Goal: Task Accomplishment & Management: Manage account settings

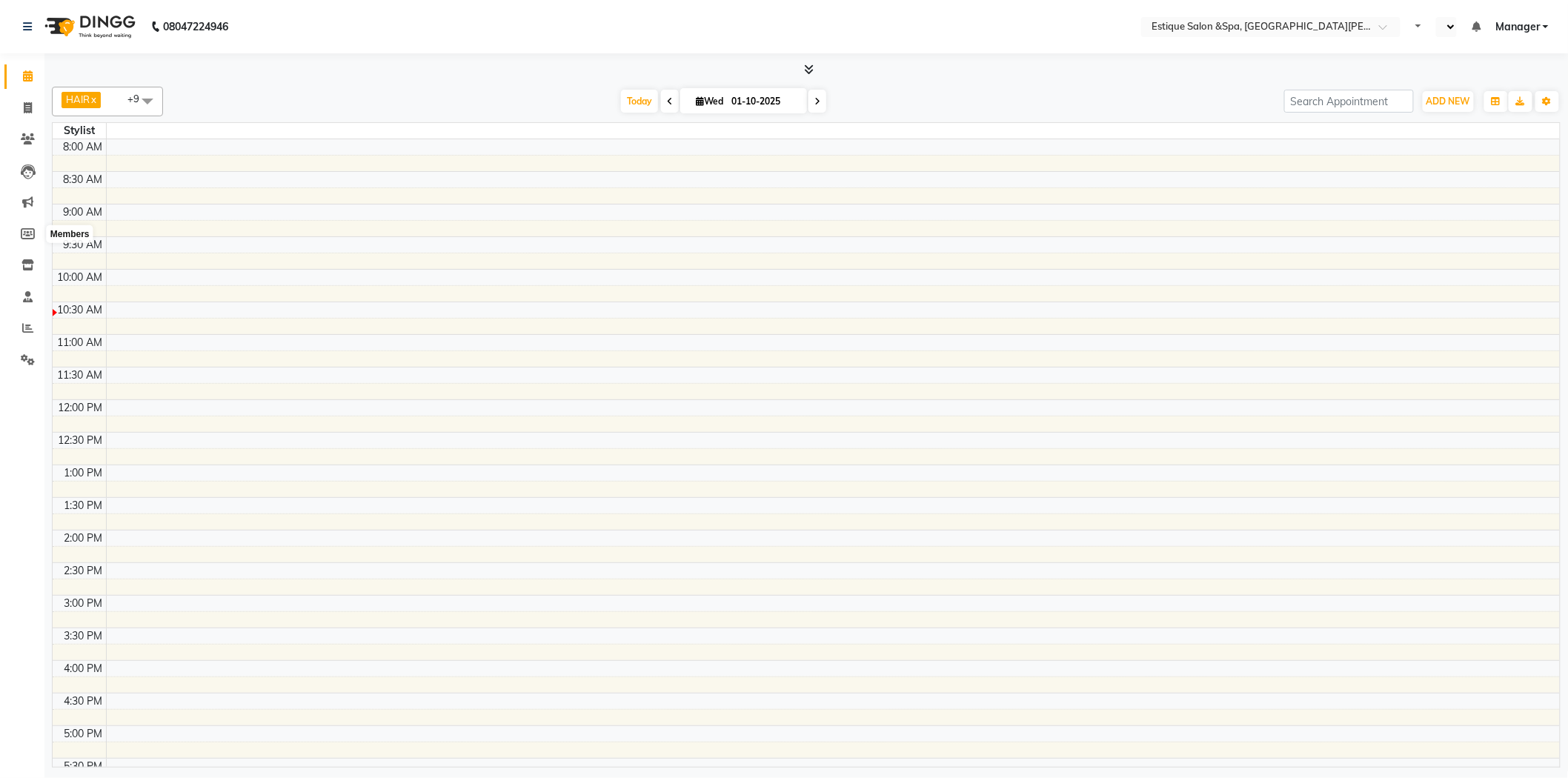
select select "en"
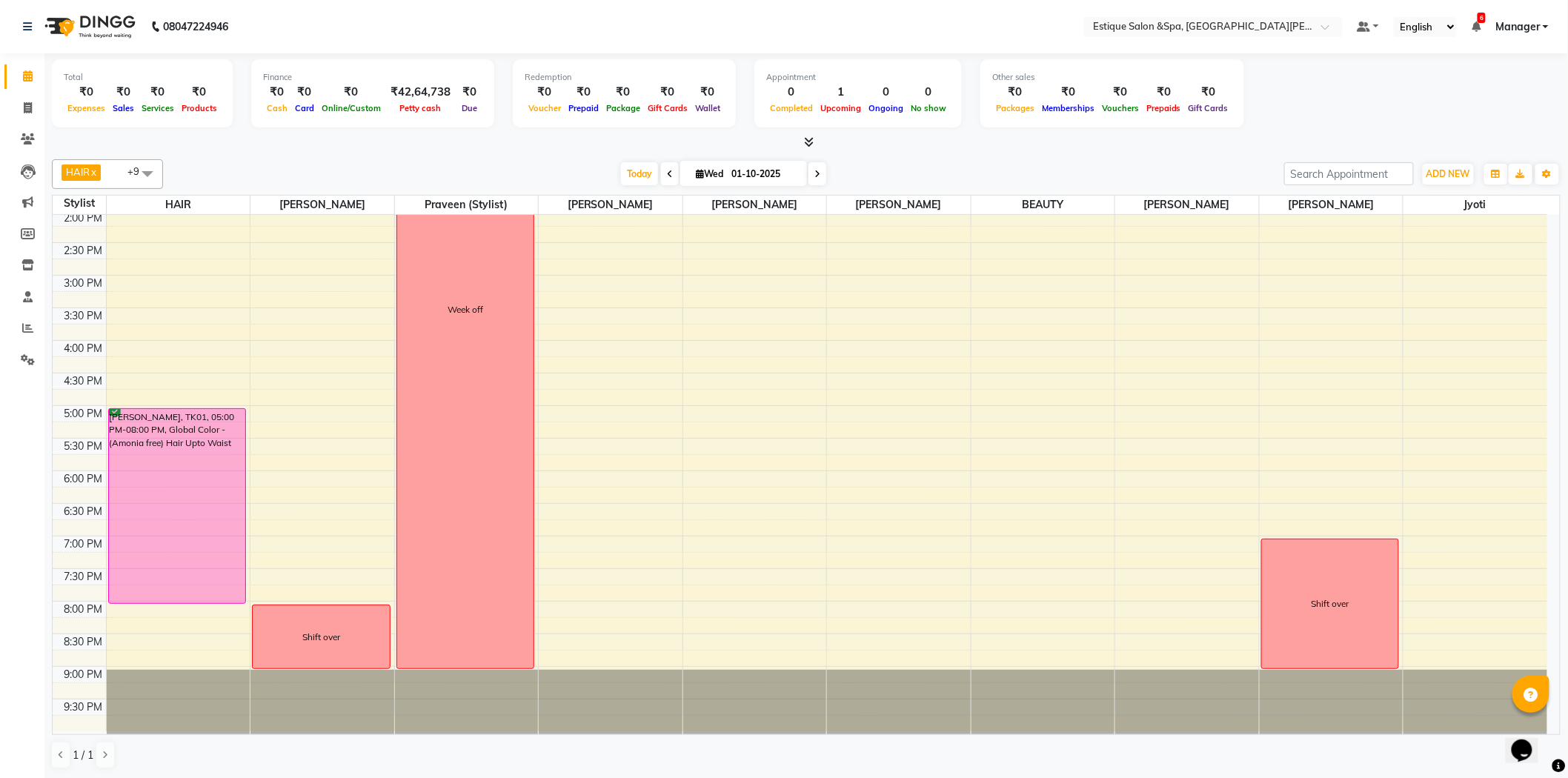
click at [661, 174] on span at bounding box center [670, 174] width 18 height 23
type input "[DATE]"
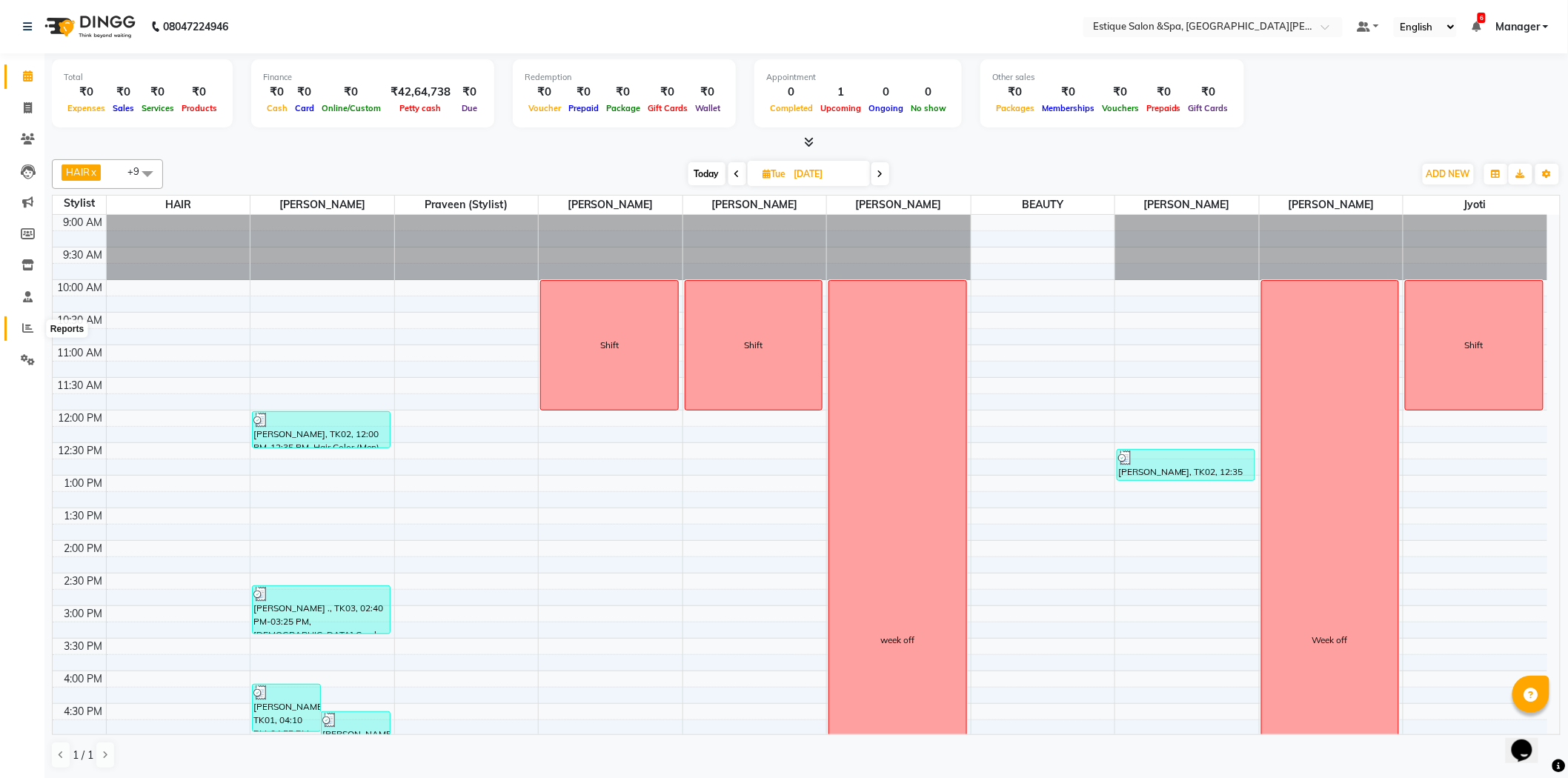
click at [28, 323] on icon at bounding box center [28, 328] width 11 height 11
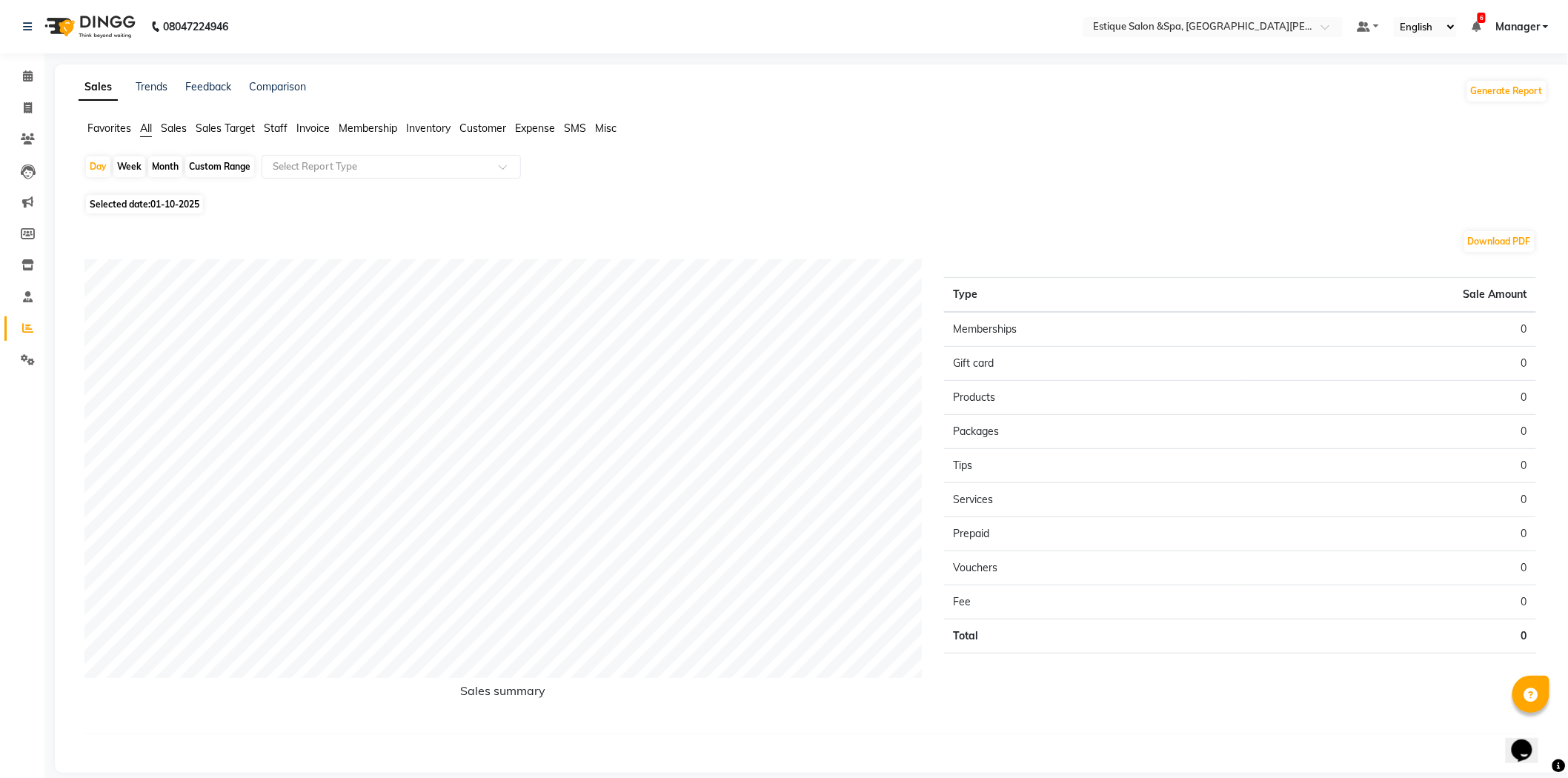
click at [213, 165] on div "Custom Range" at bounding box center [219, 167] width 69 height 21
select select "10"
select select "2025"
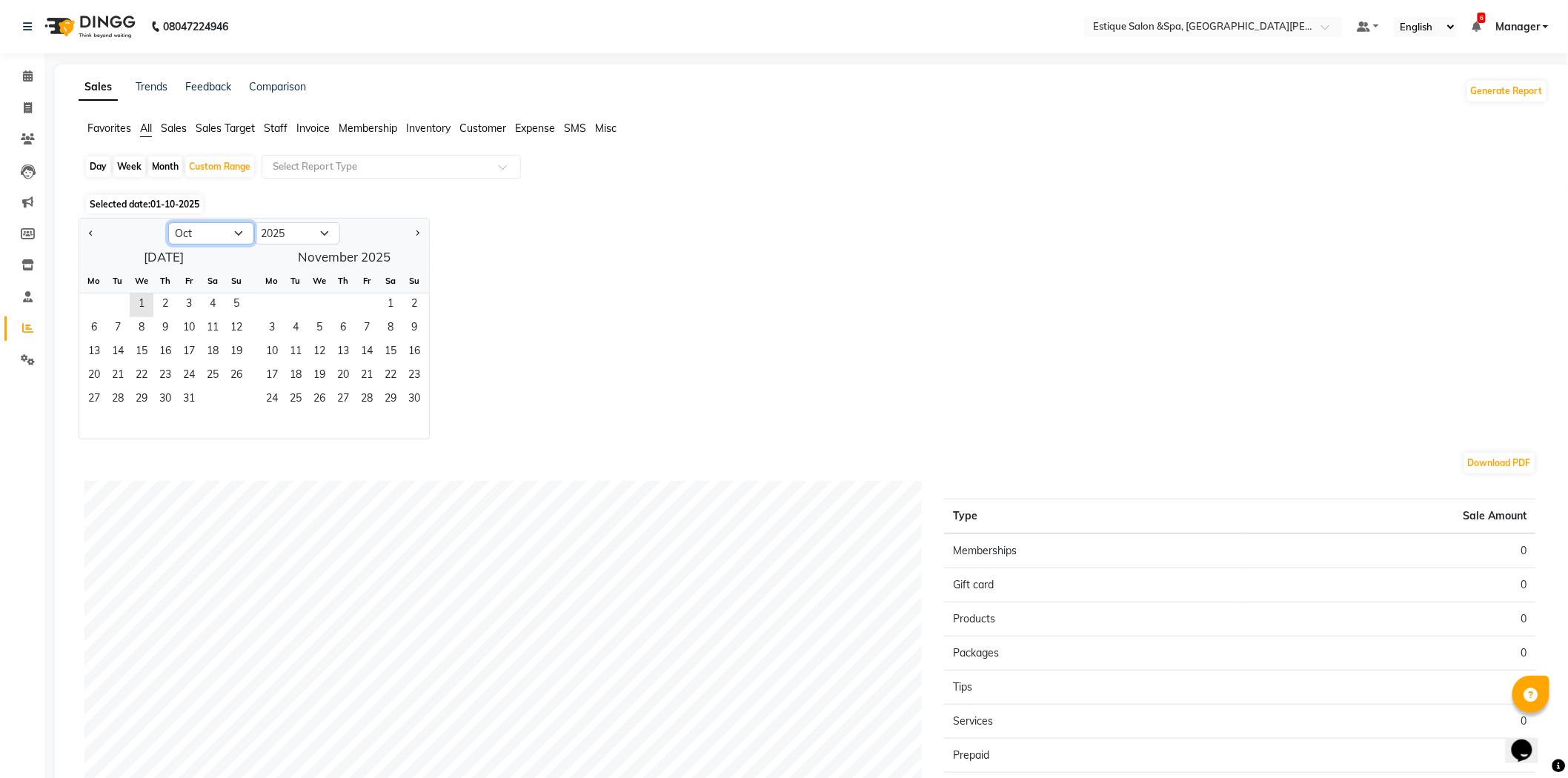
click at [222, 235] on select "Jan Feb Mar Apr May Jun [DATE] Aug Sep Oct Nov Dec" at bounding box center [211, 233] width 86 height 22
select select "9"
click at [168, 222] on select "Jan Feb Mar Apr May Jun [DATE] Aug Sep Oct Nov Dec" at bounding box center [211, 233] width 86 height 22
click at [97, 302] on span "1" at bounding box center [94, 305] width 23 height 23
click at [115, 401] on span "30" at bounding box center [117, 400] width 23 height 23
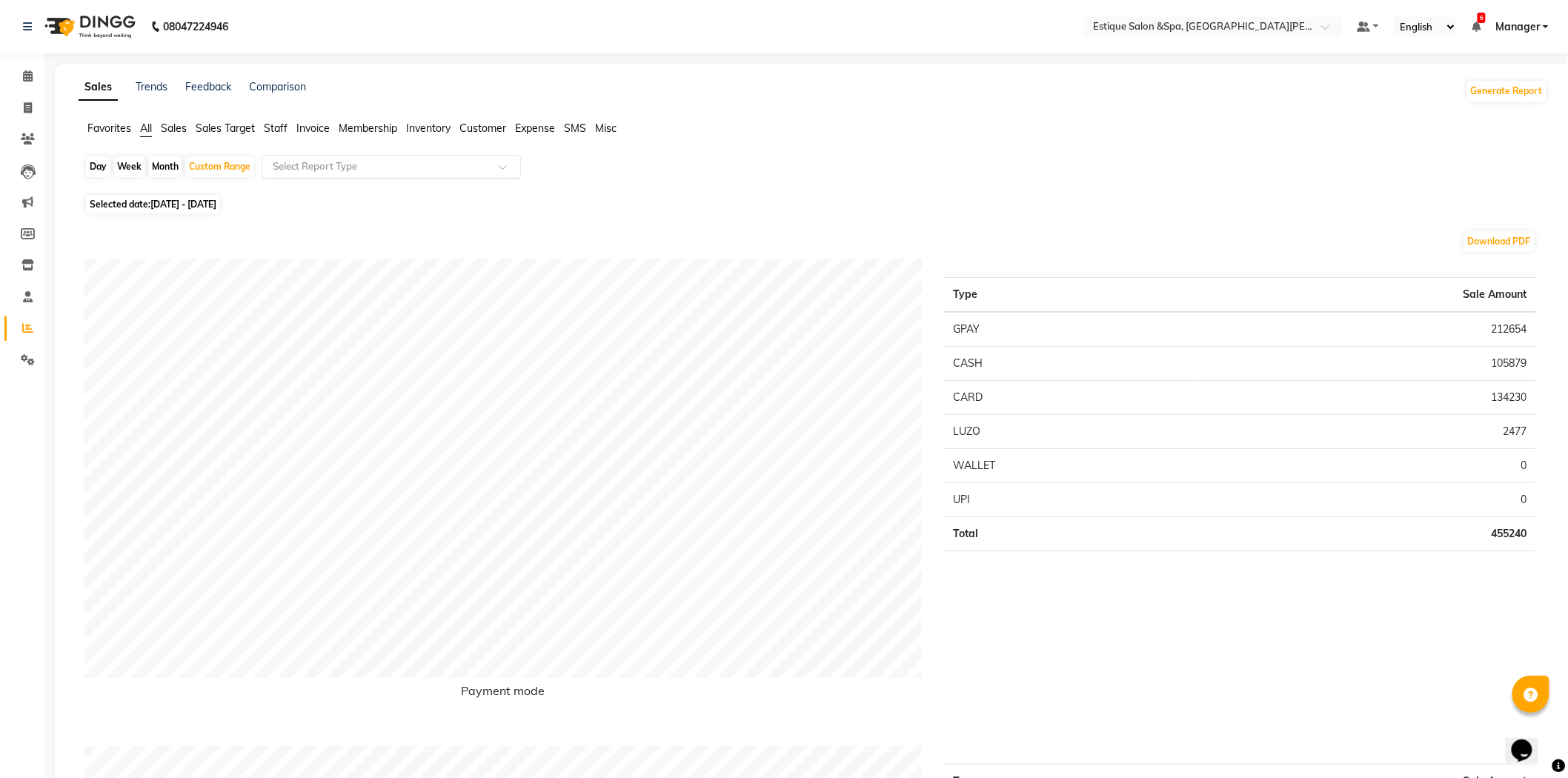
click at [396, 161] on input "text" at bounding box center [376, 167] width 214 height 15
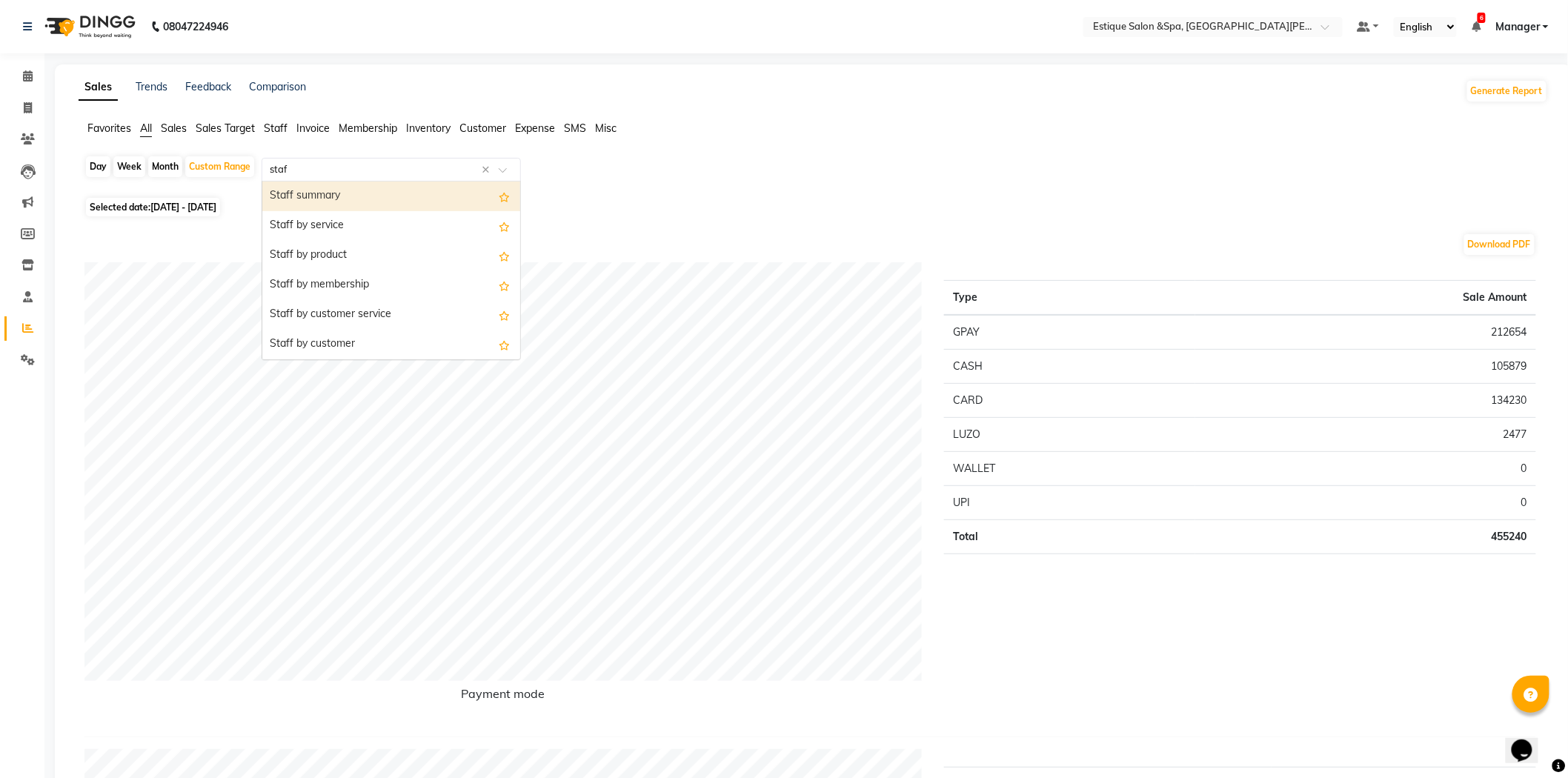
type input "staff"
click at [334, 187] on div "Staff summary" at bounding box center [391, 196] width 258 height 30
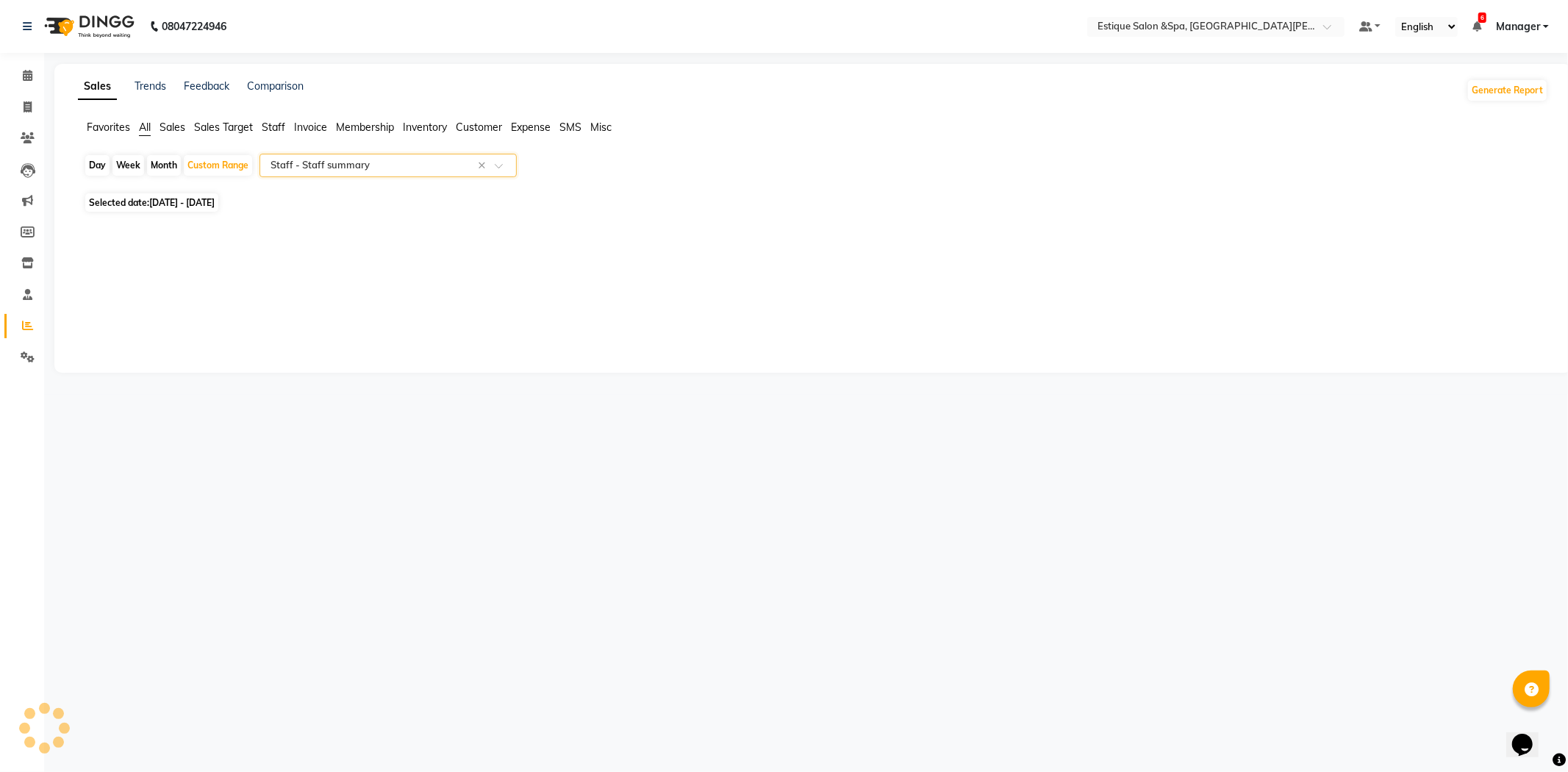
select select "full_report"
select select "csv"
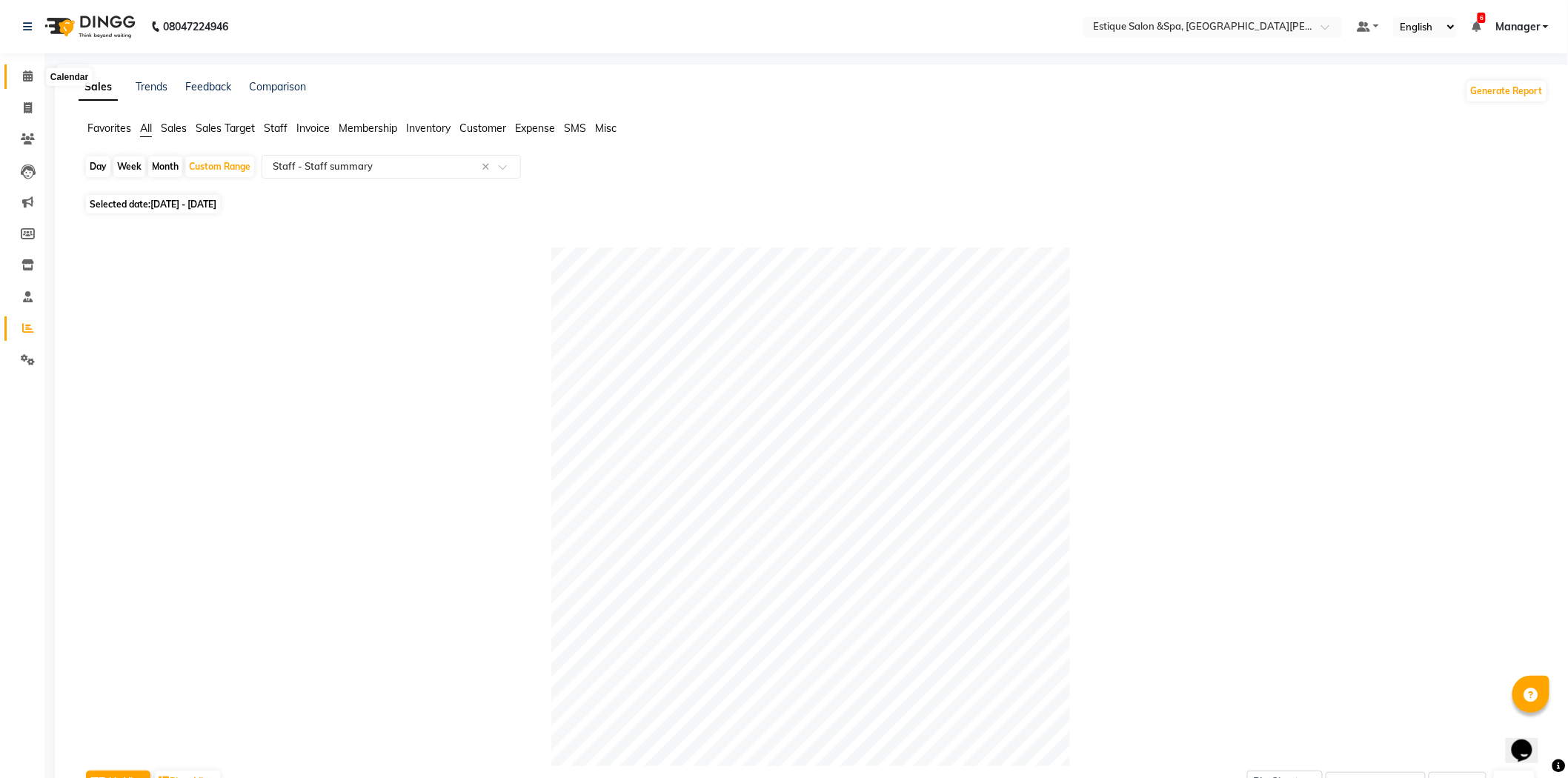
click at [26, 77] on icon at bounding box center [28, 76] width 10 height 11
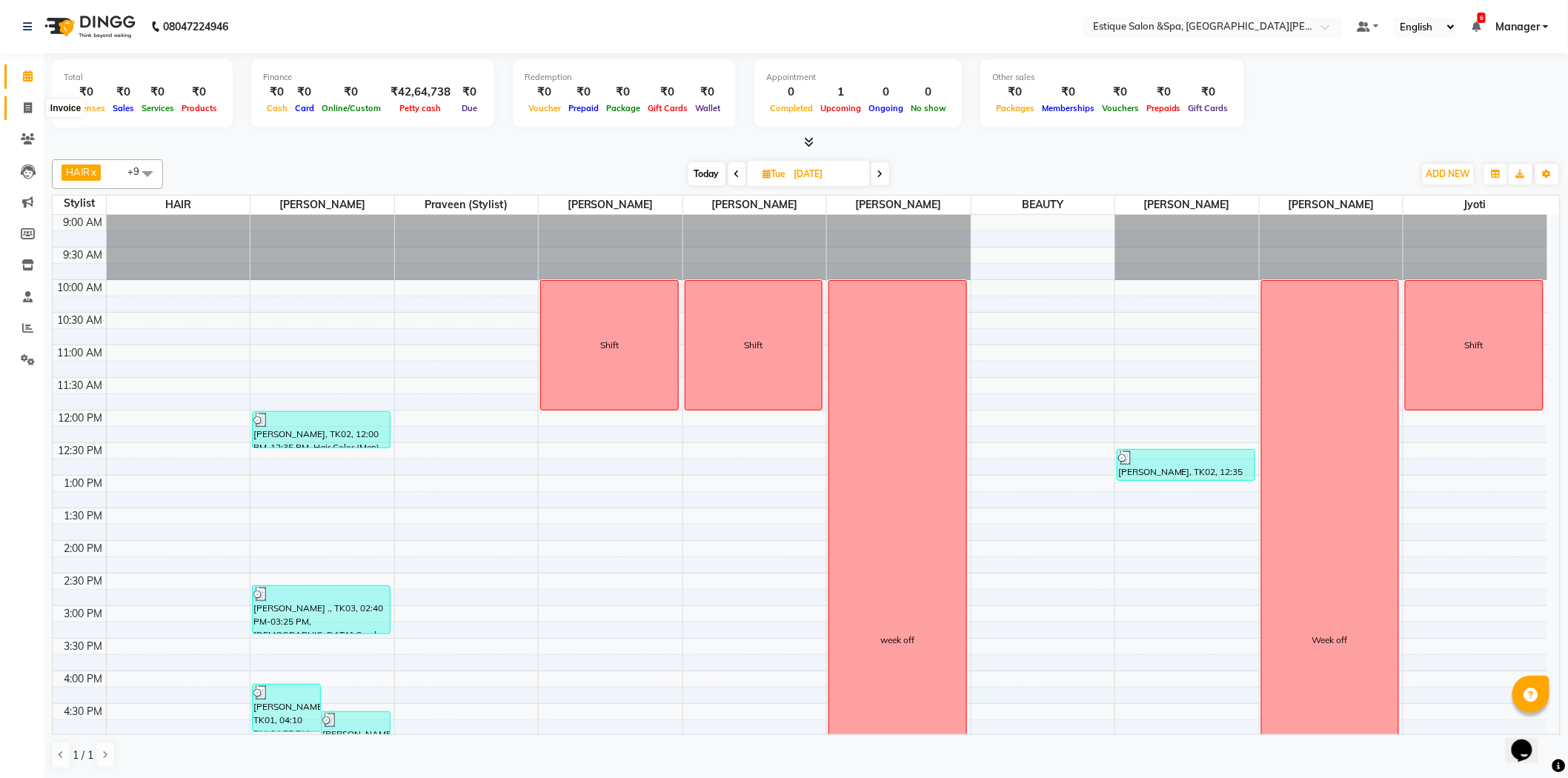
click at [32, 104] on span at bounding box center [28, 108] width 26 height 17
select select "service"
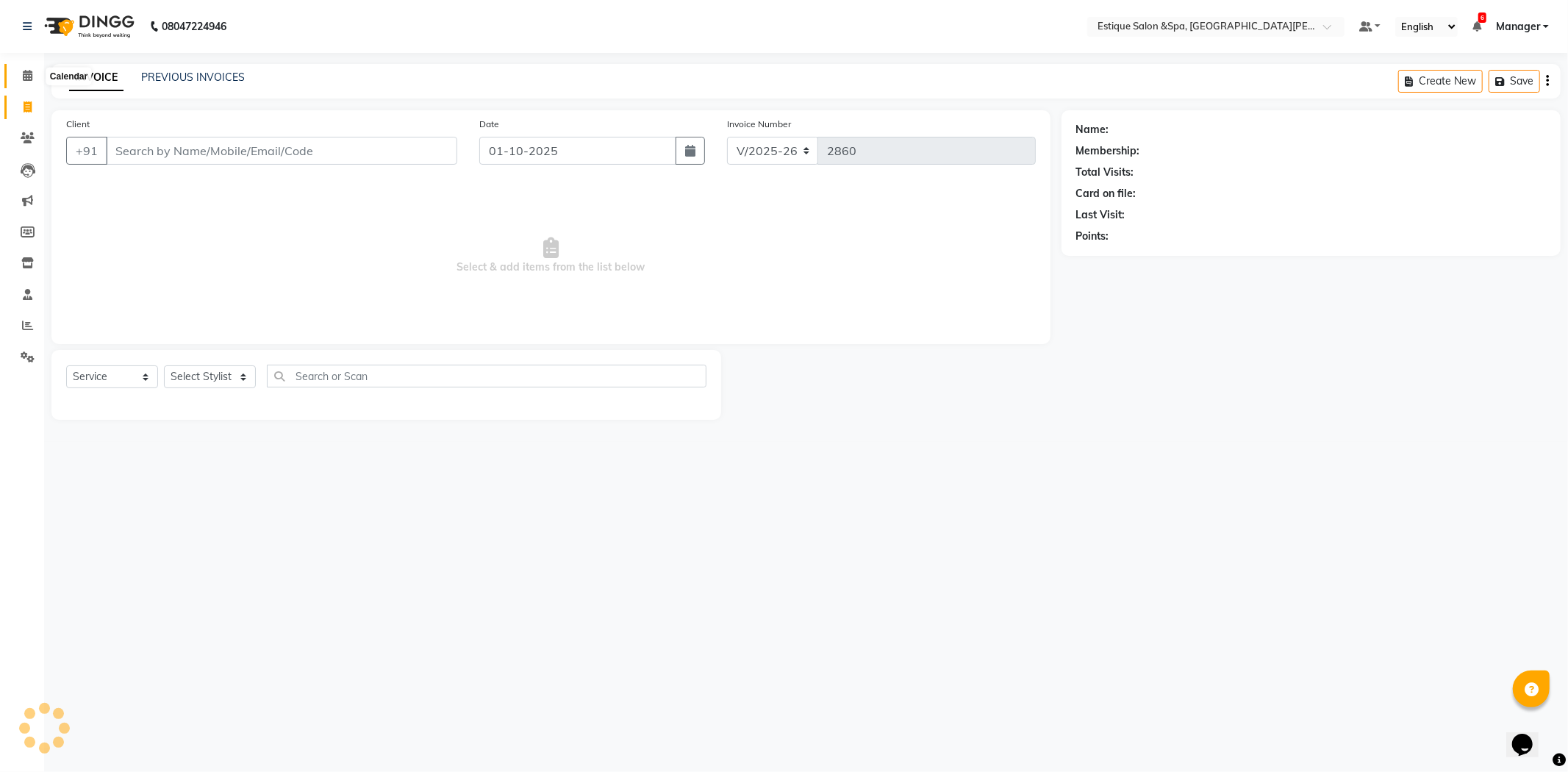
click at [32, 75] on span at bounding box center [27, 75] width 26 height 17
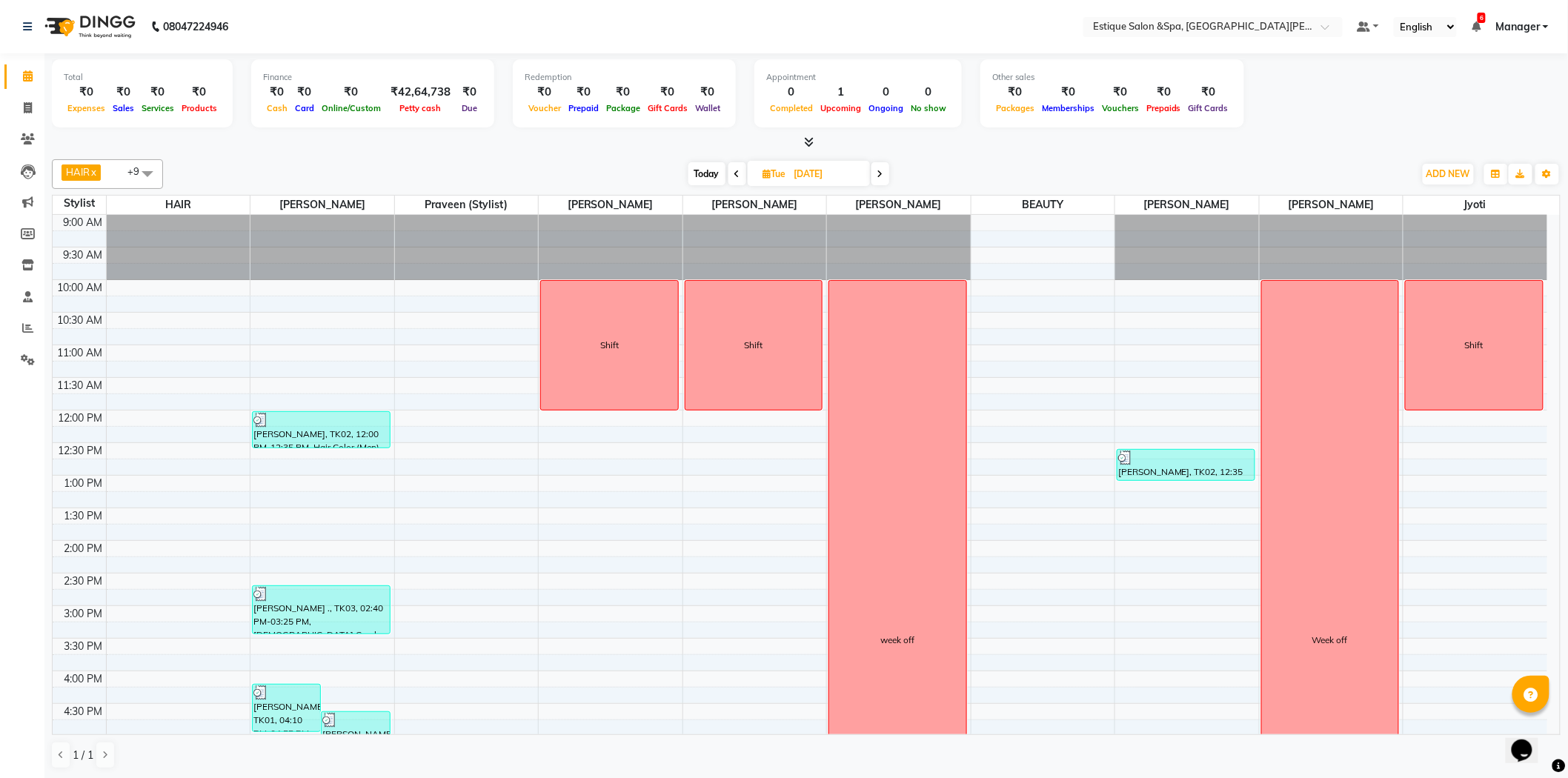
click at [886, 171] on span at bounding box center [880, 174] width 18 height 23
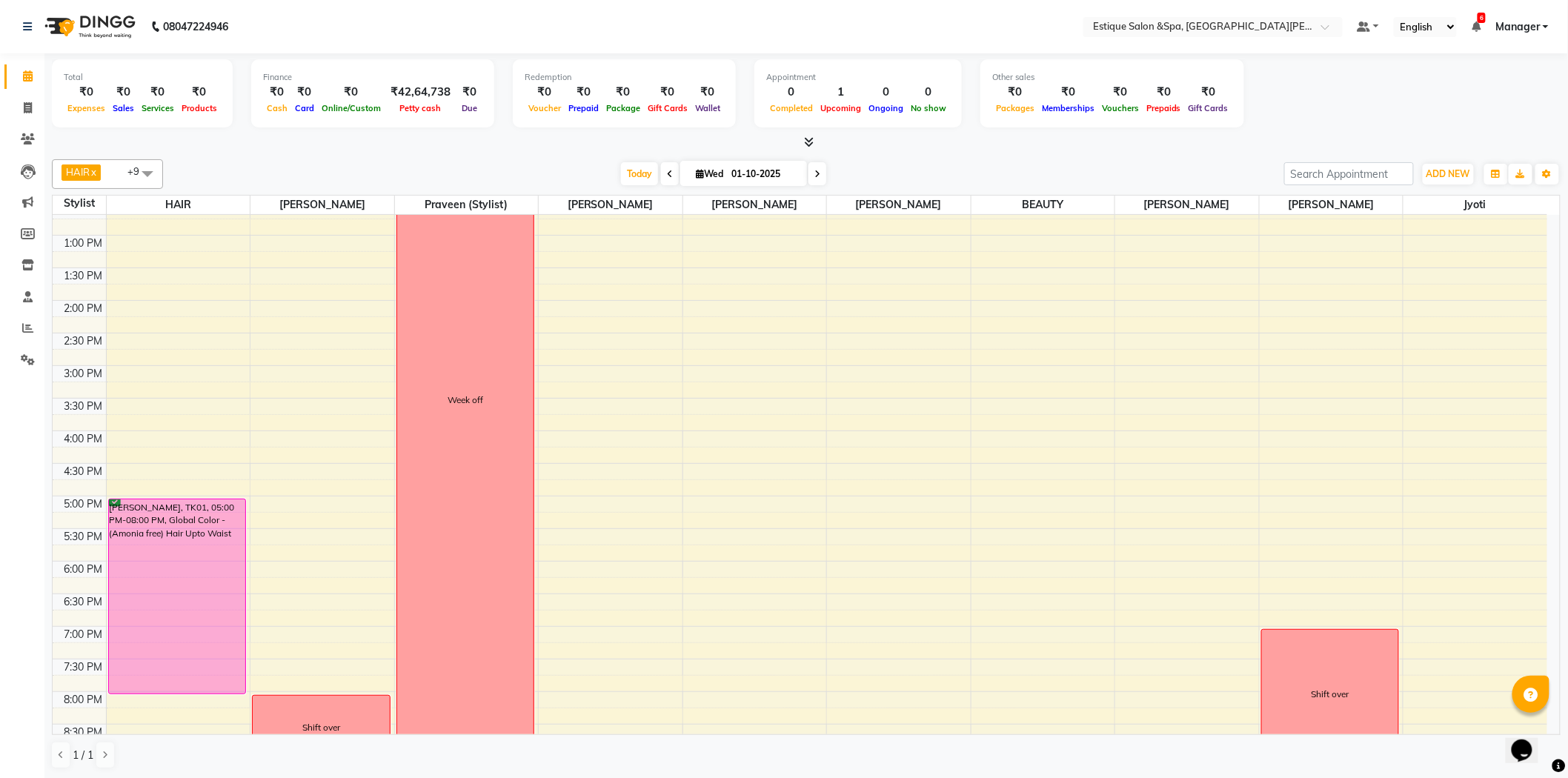
scroll to position [247, 0]
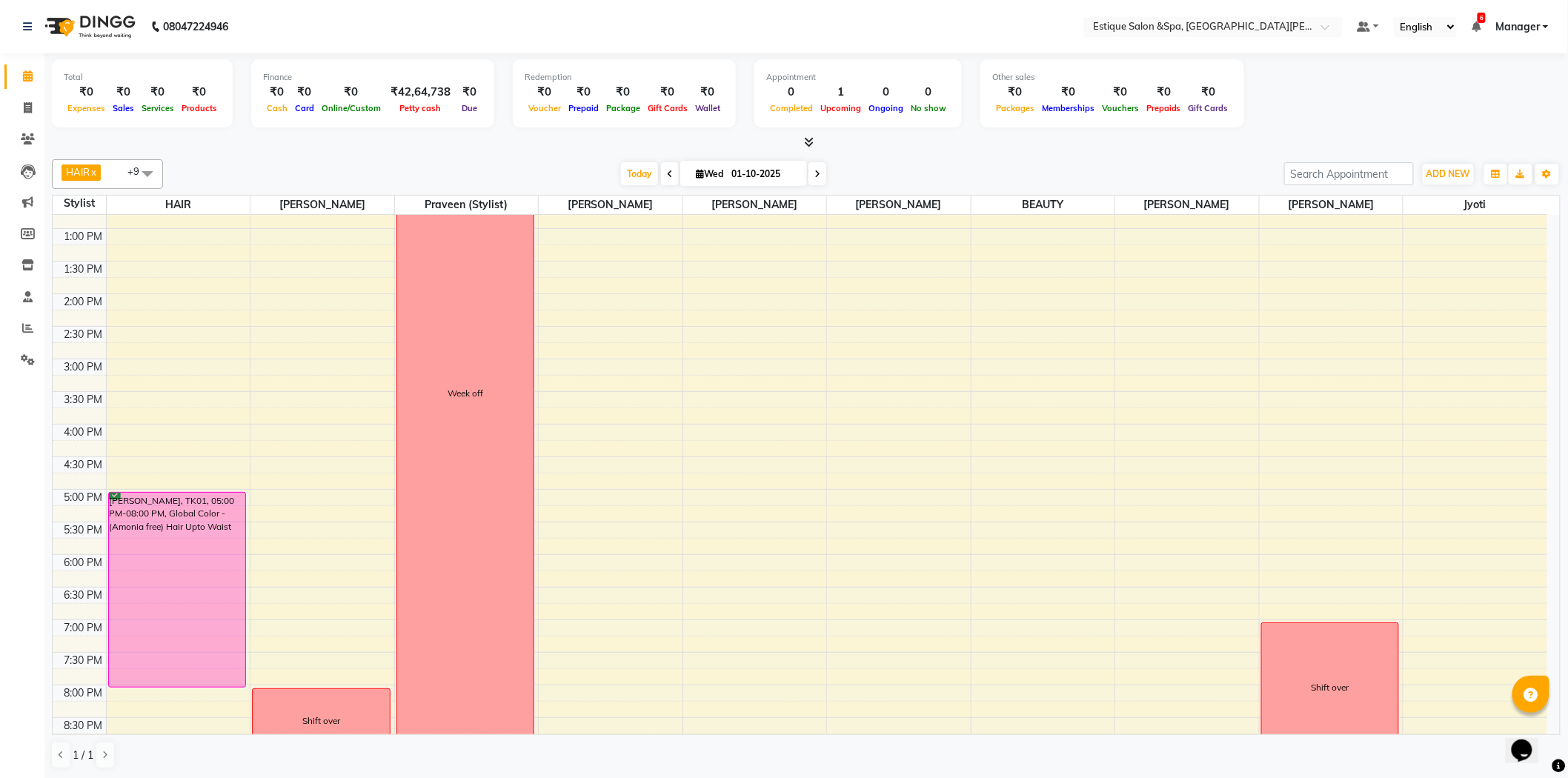
click at [816, 173] on icon at bounding box center [816, 174] width 6 height 9
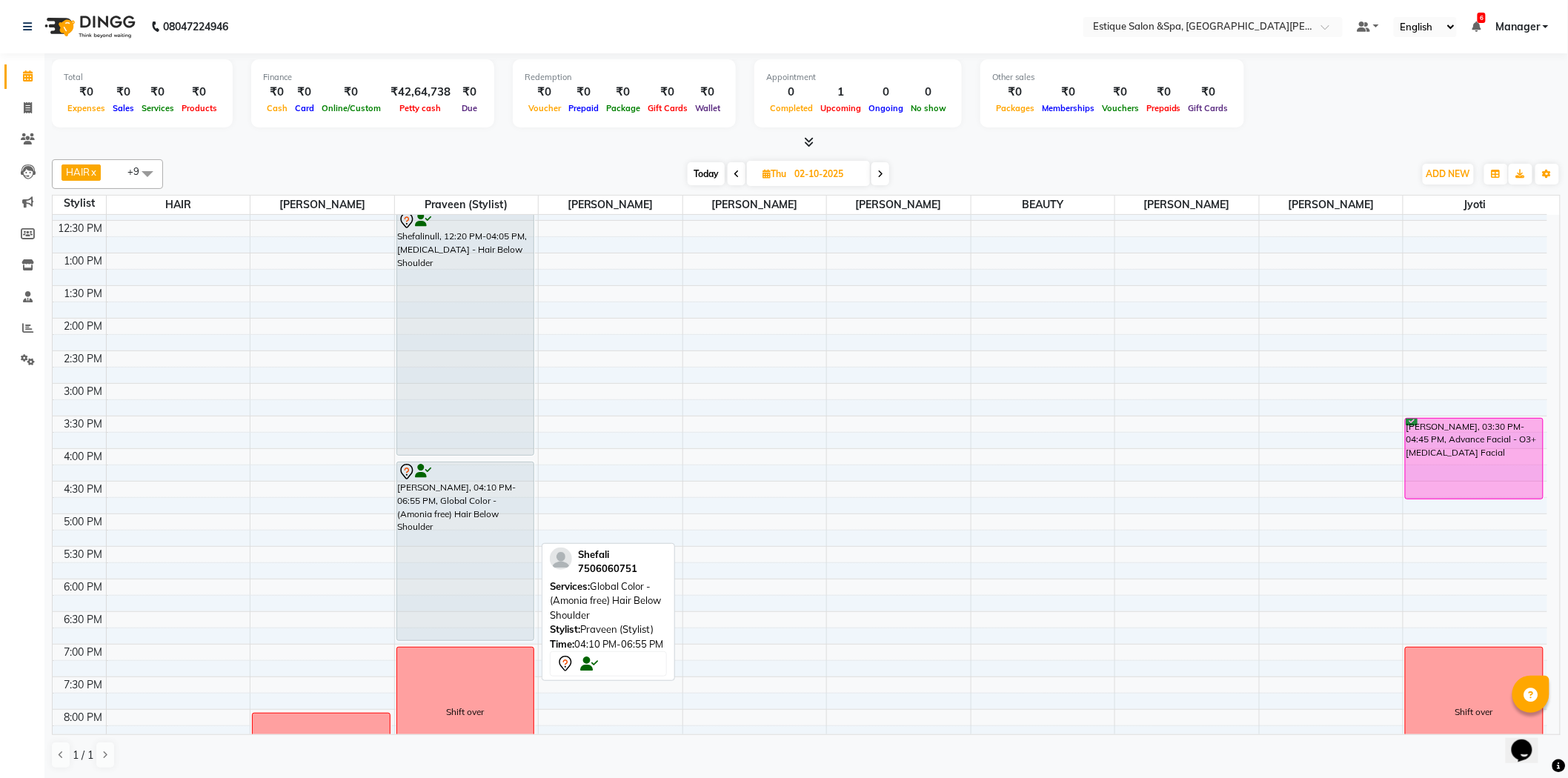
scroll to position [66, 0]
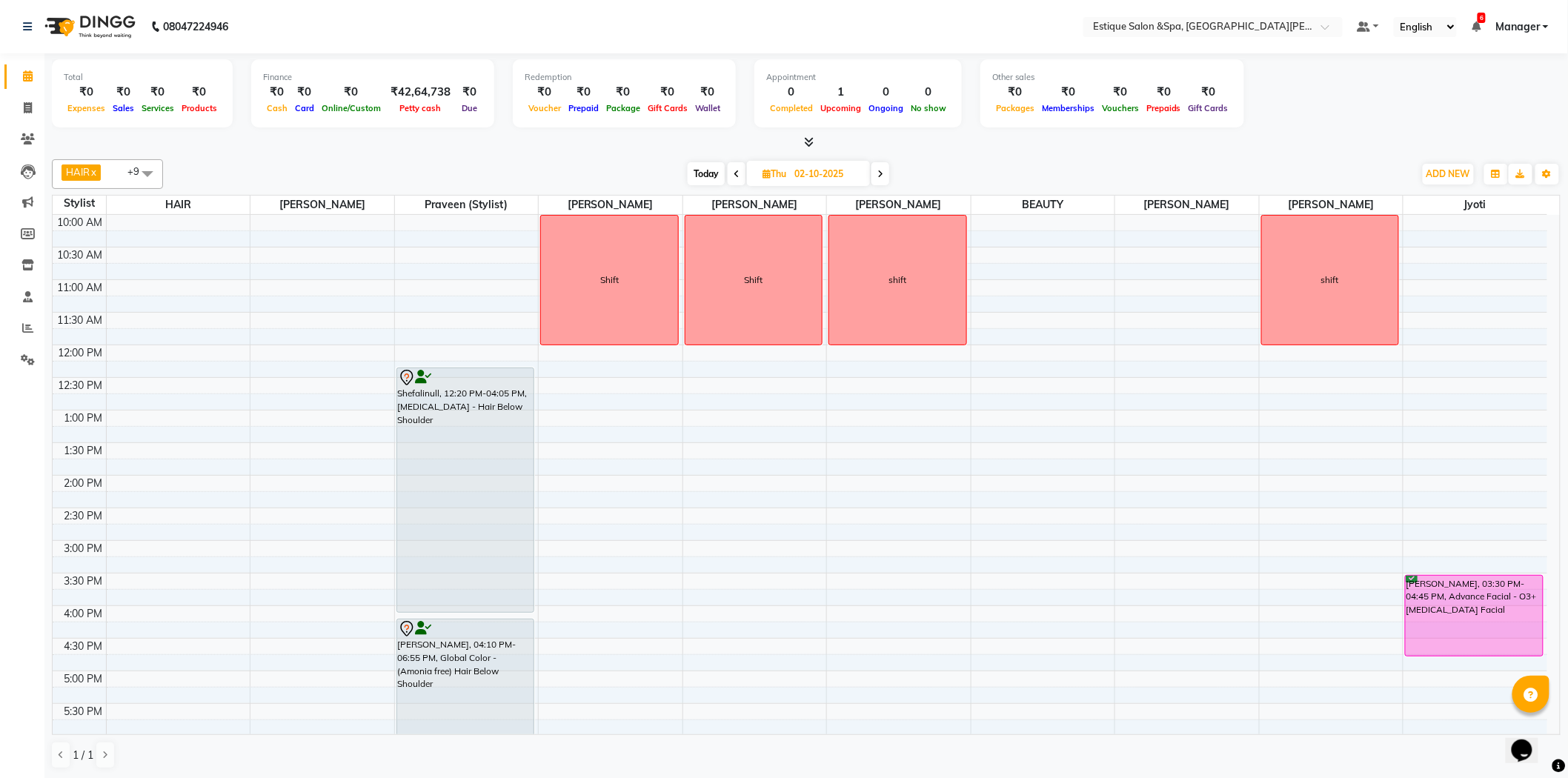
click at [878, 165] on span at bounding box center [880, 174] width 18 height 23
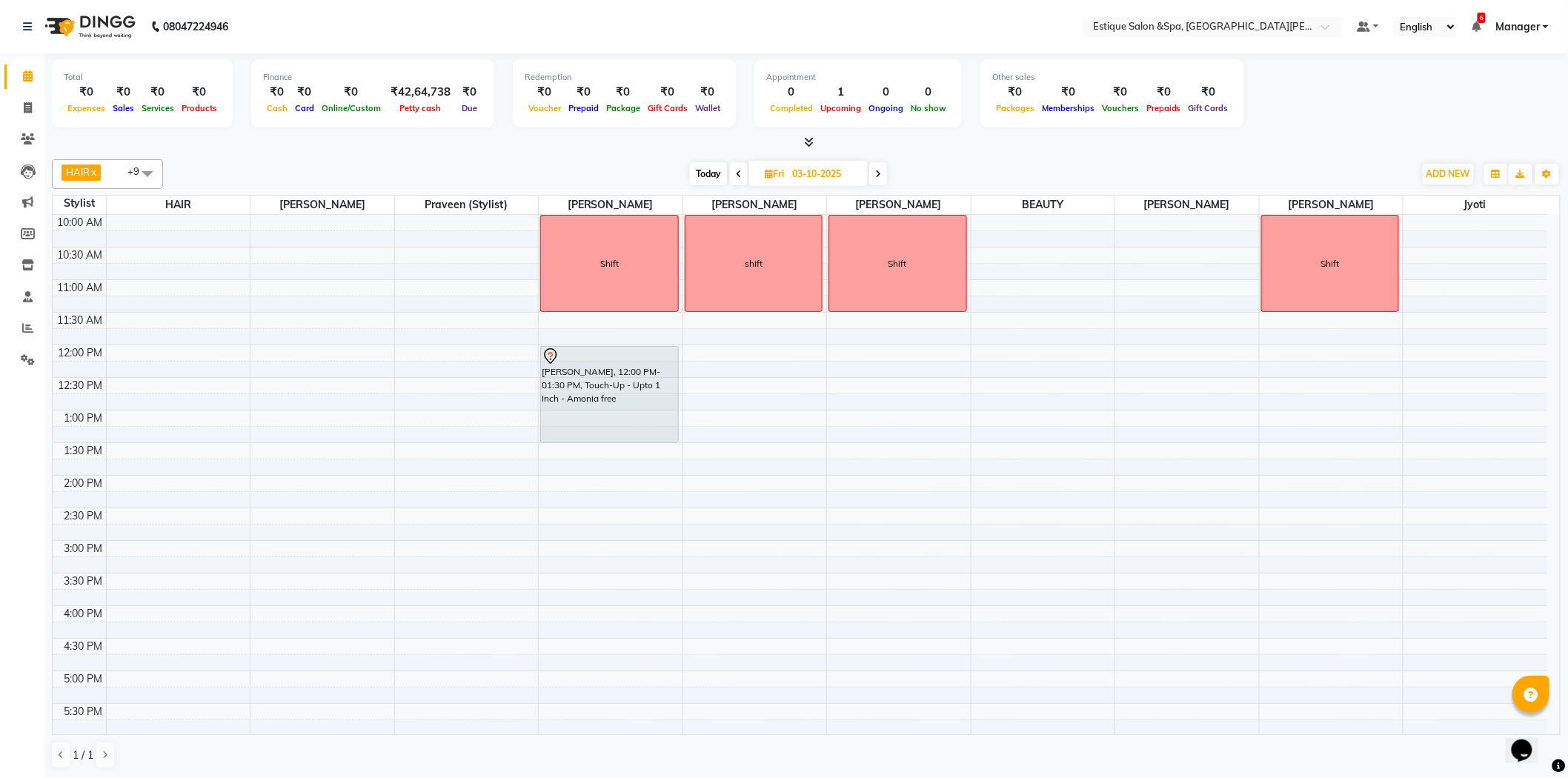
click at [875, 169] on span at bounding box center [878, 174] width 18 height 23
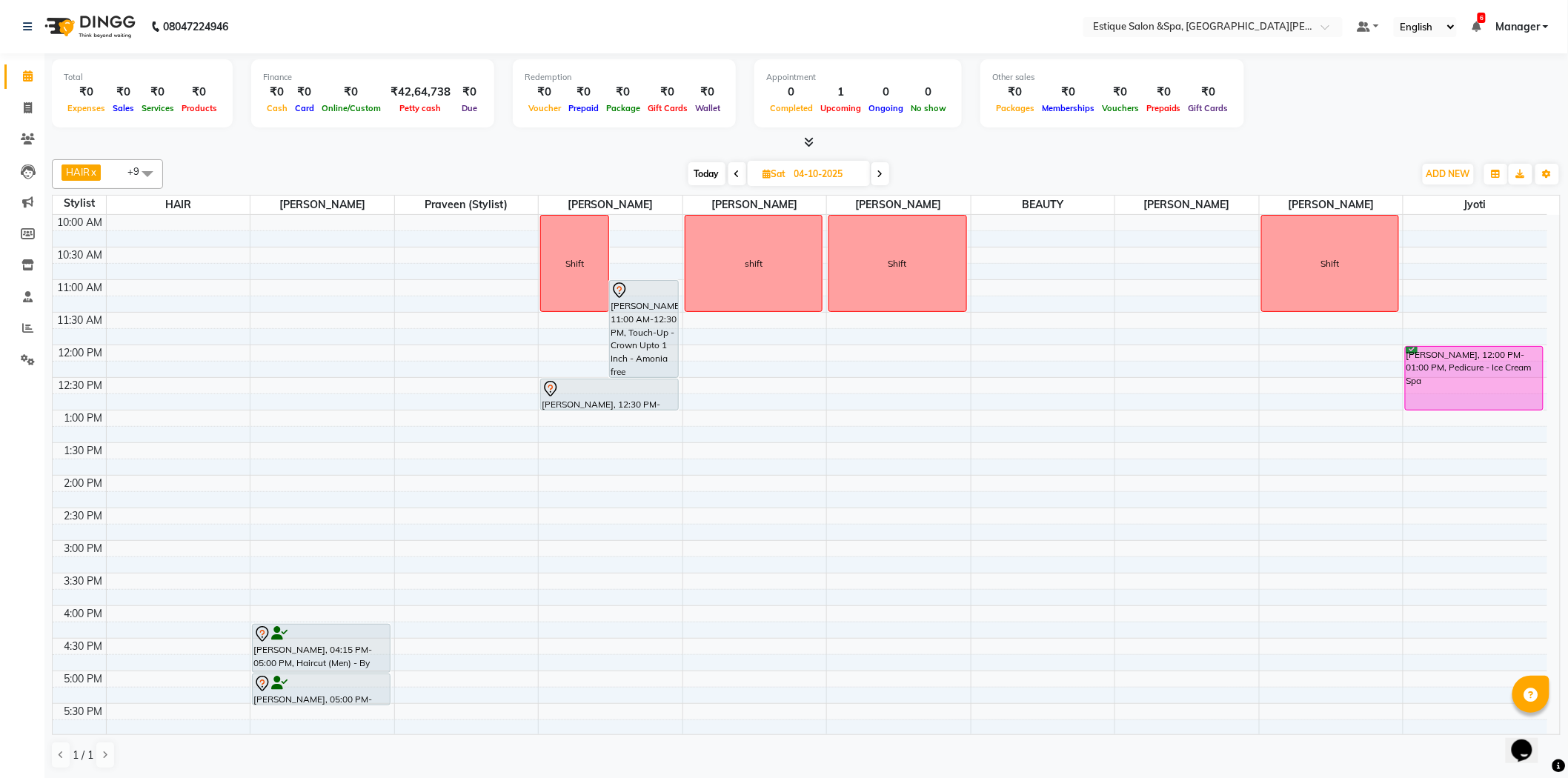
click at [882, 171] on icon at bounding box center [879, 174] width 6 height 9
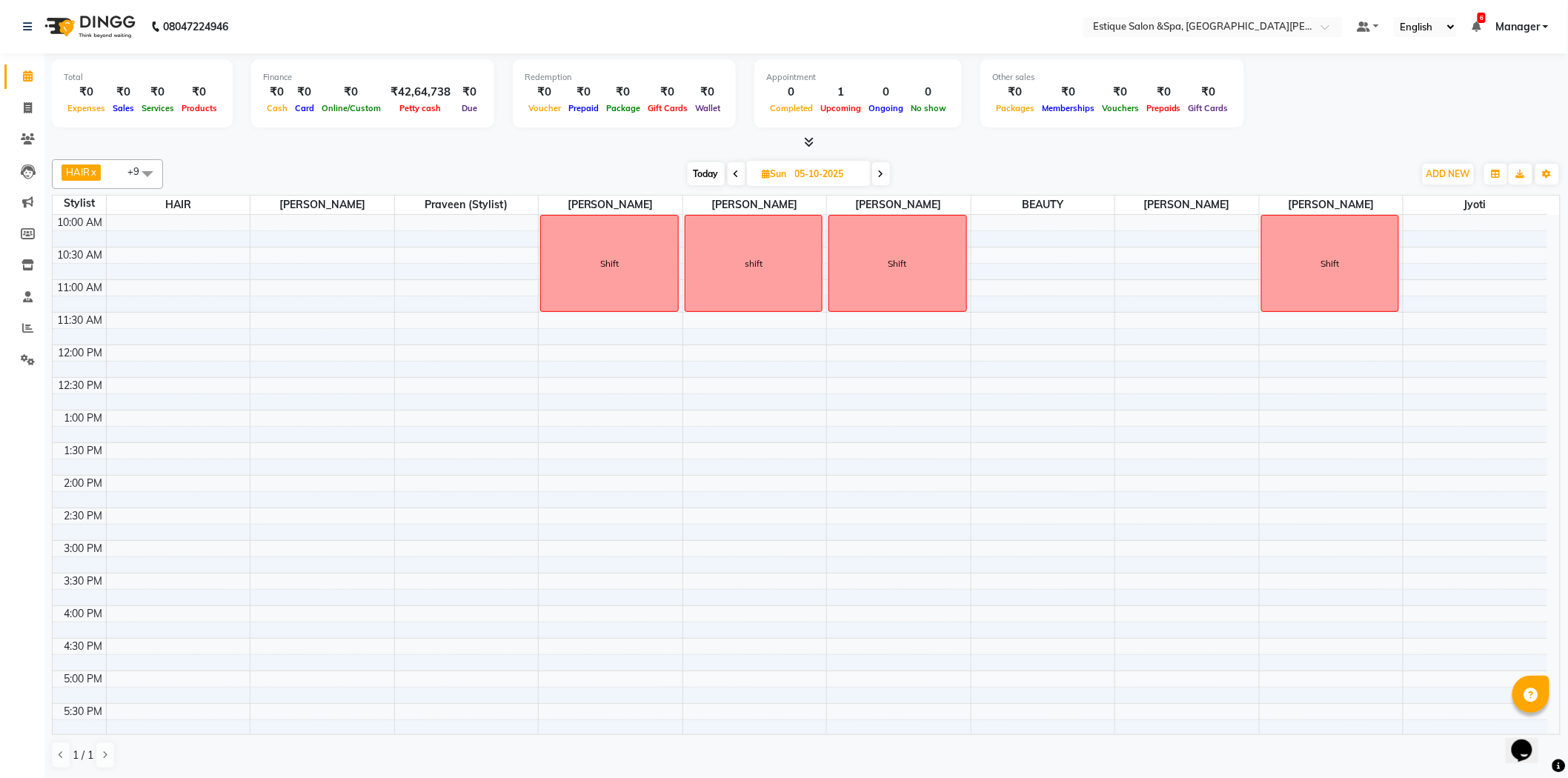
click at [694, 172] on span "Today" at bounding box center [706, 174] width 37 height 23
type input "01-10-2025"
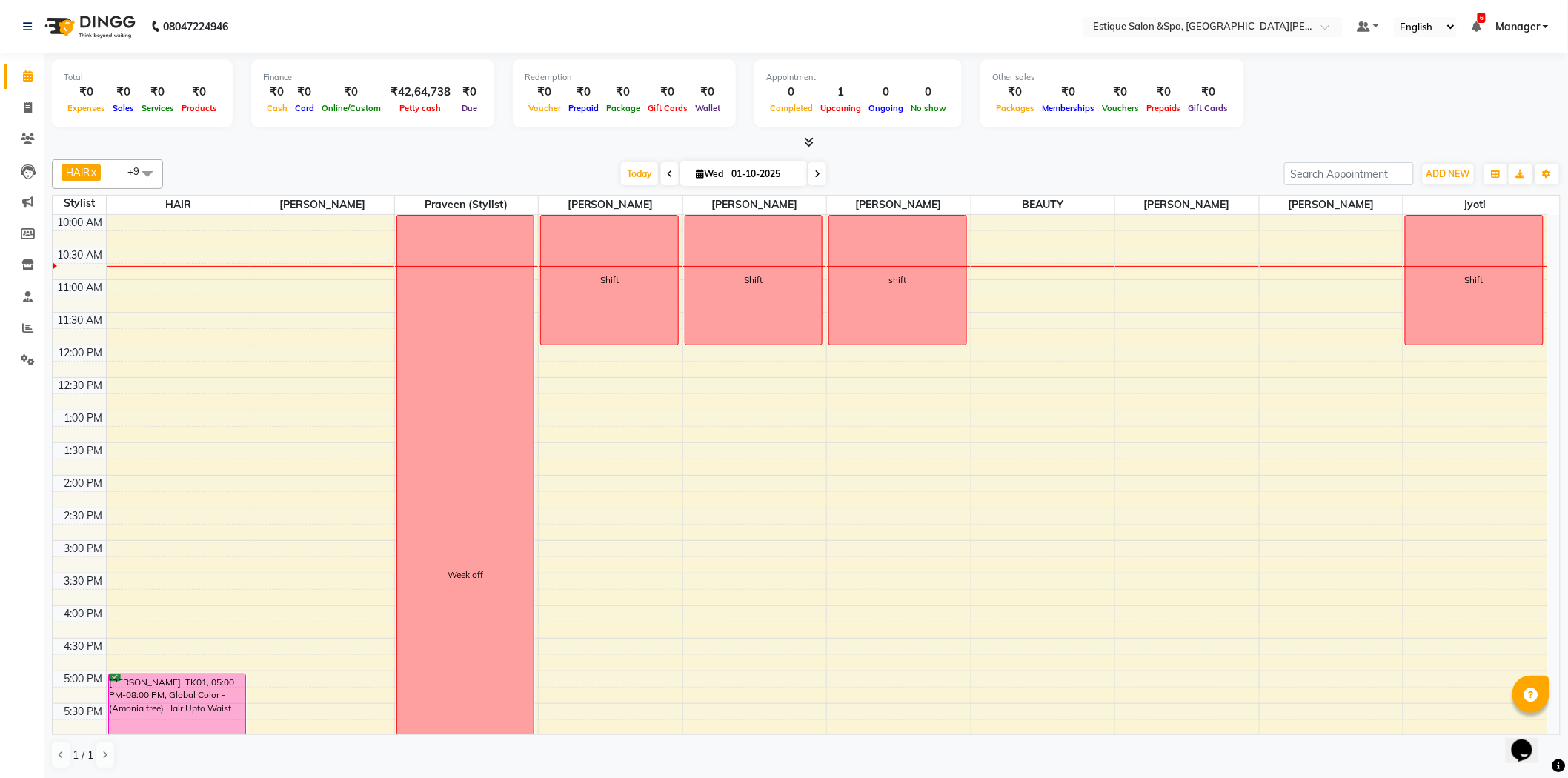
drag, startPoint x: 694, startPoint y: 172, endPoint x: 799, endPoint y: 180, distance: 105.3
click at [795, 181] on span "[DATE]" at bounding box center [744, 173] width 127 height 25
click at [861, 165] on div "[DATE] [DATE]" at bounding box center [723, 173] width 1106 height 22
click at [808, 141] on icon at bounding box center [810, 142] width 10 height 11
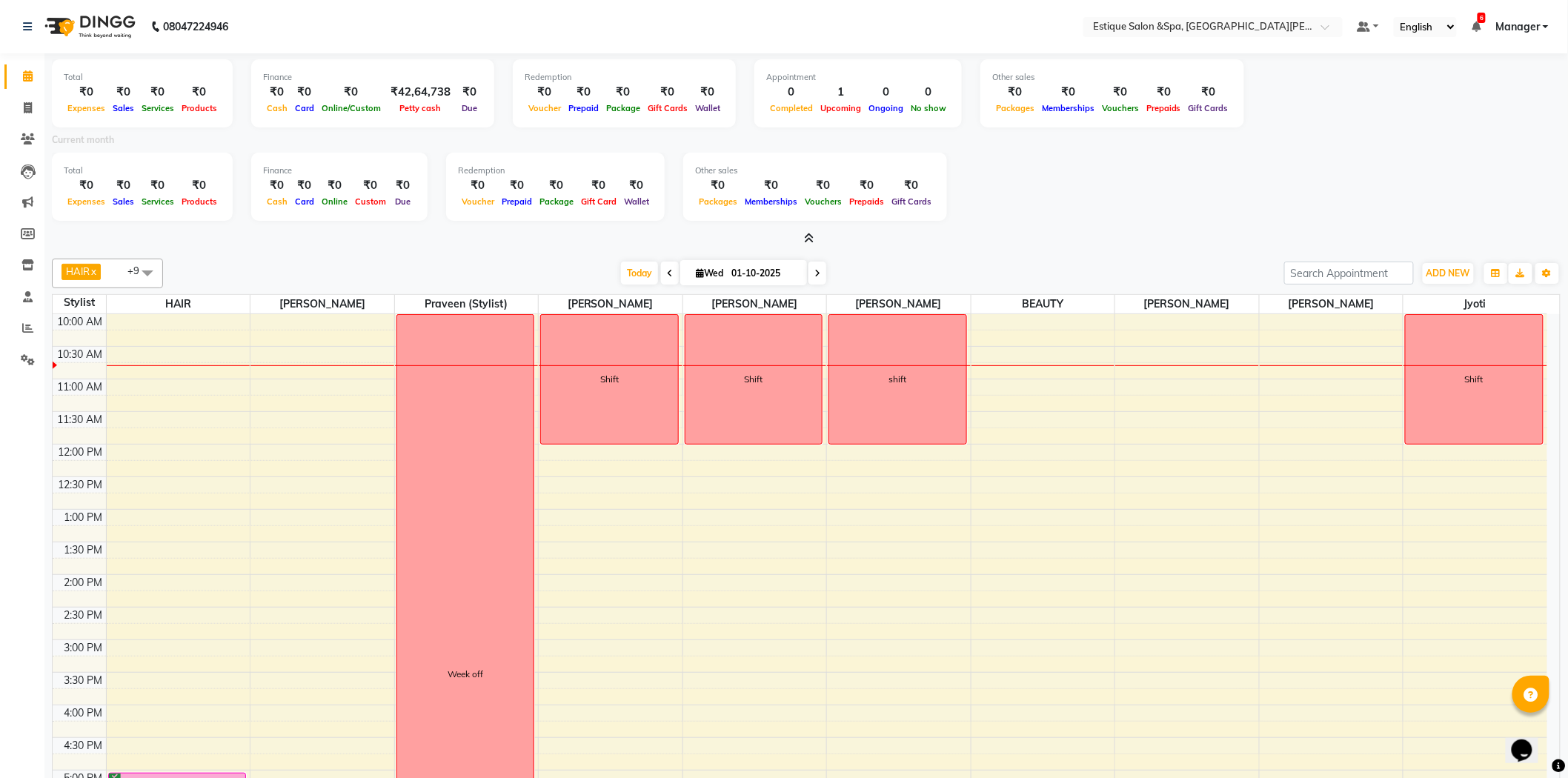
click at [811, 238] on icon at bounding box center [810, 239] width 10 height 11
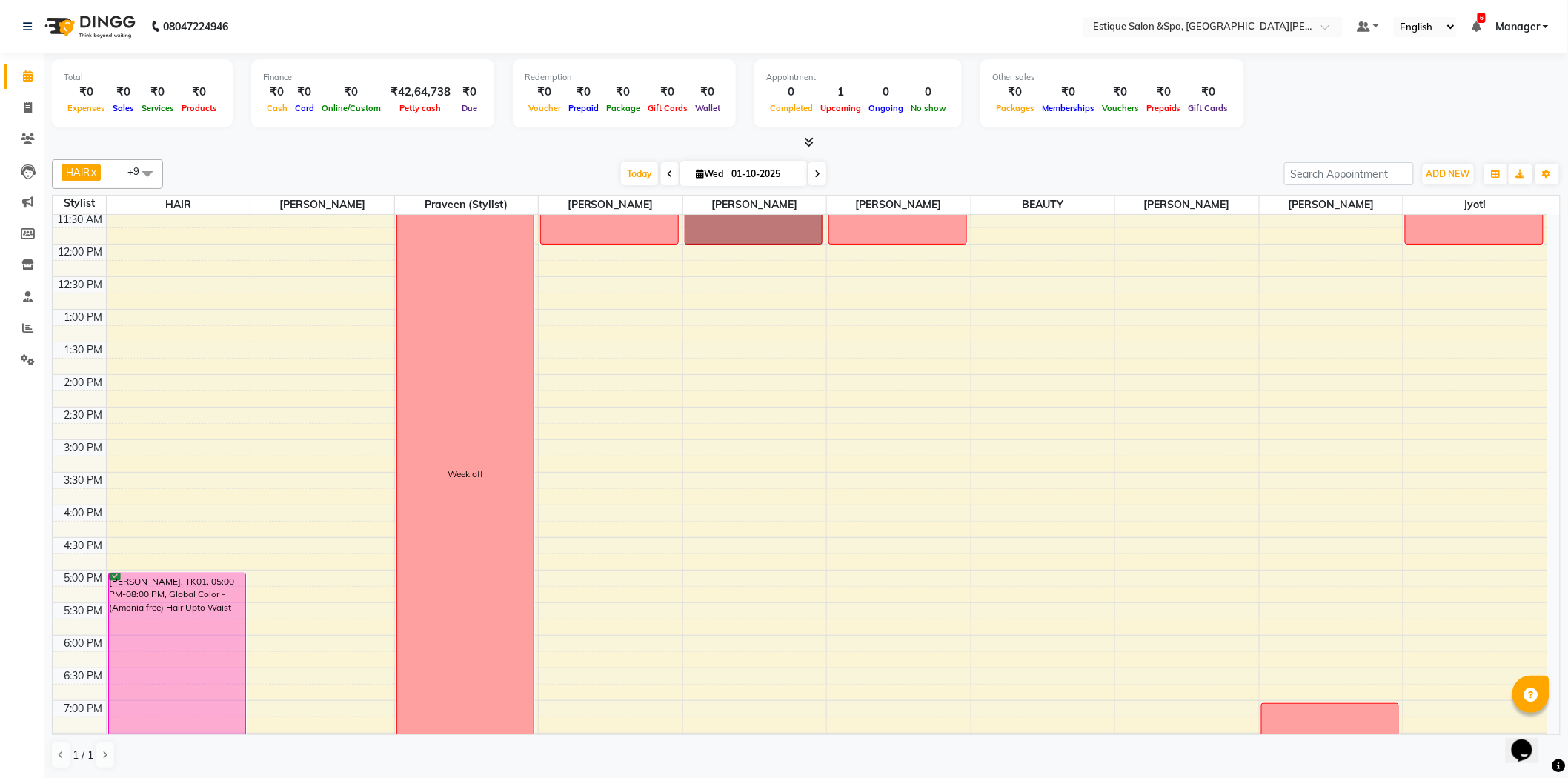
scroll to position [164, 0]
drag, startPoint x: 791, startPoint y: 329, endPoint x: 856, endPoint y: 163, distance: 178.3
click at [856, 163] on div "[DATE] [DATE]" at bounding box center [723, 173] width 1106 height 22
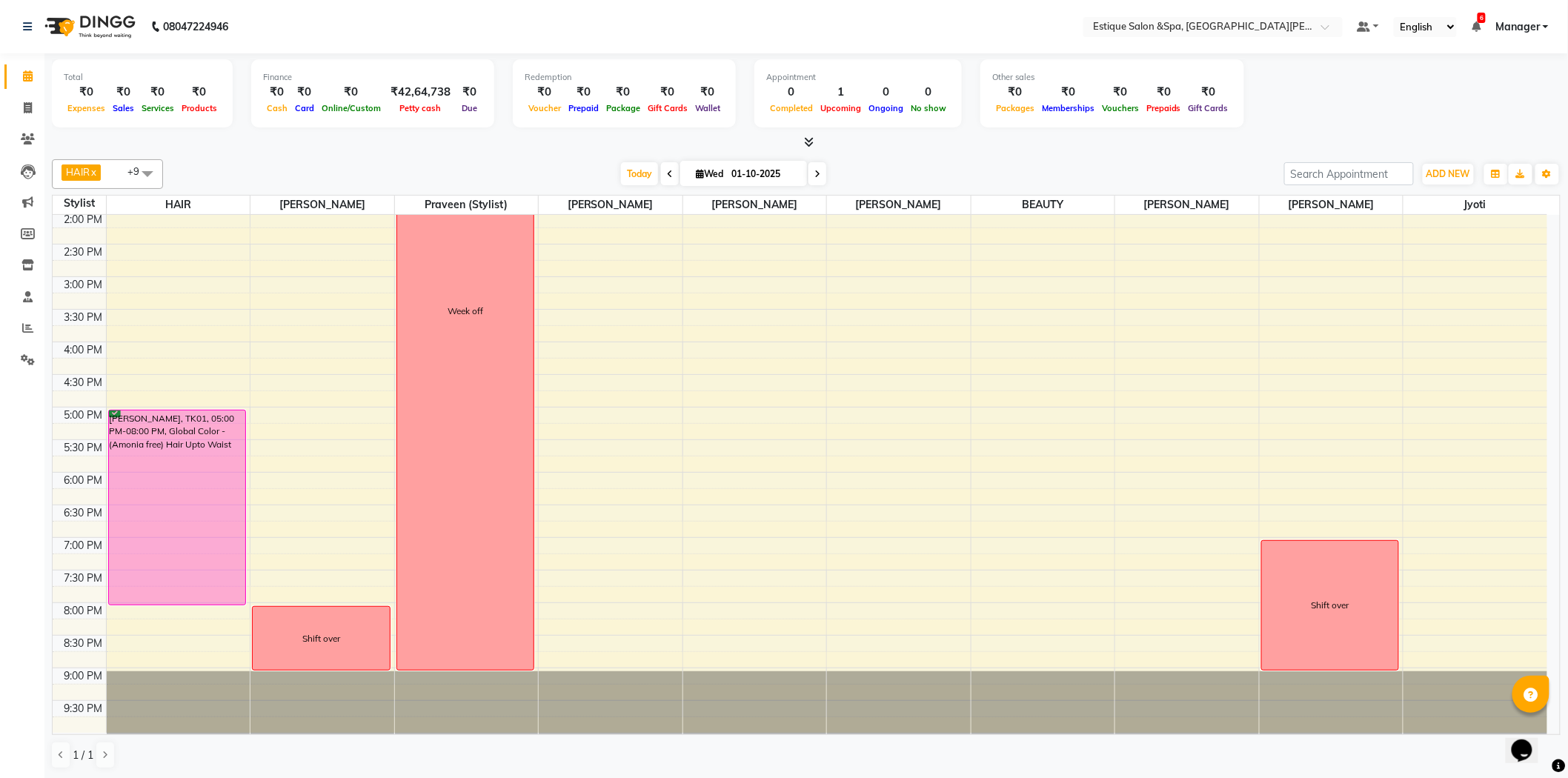
scroll to position [330, 0]
click at [1309, 431] on tbody "9:00 AM 9:30 AM 10:00 AM 10:30 AM 11:00 AM 11:30 AM 12:00 PM 12:30 PM 1:00 PM 1…" at bounding box center [799, 307] width 1494 height 847
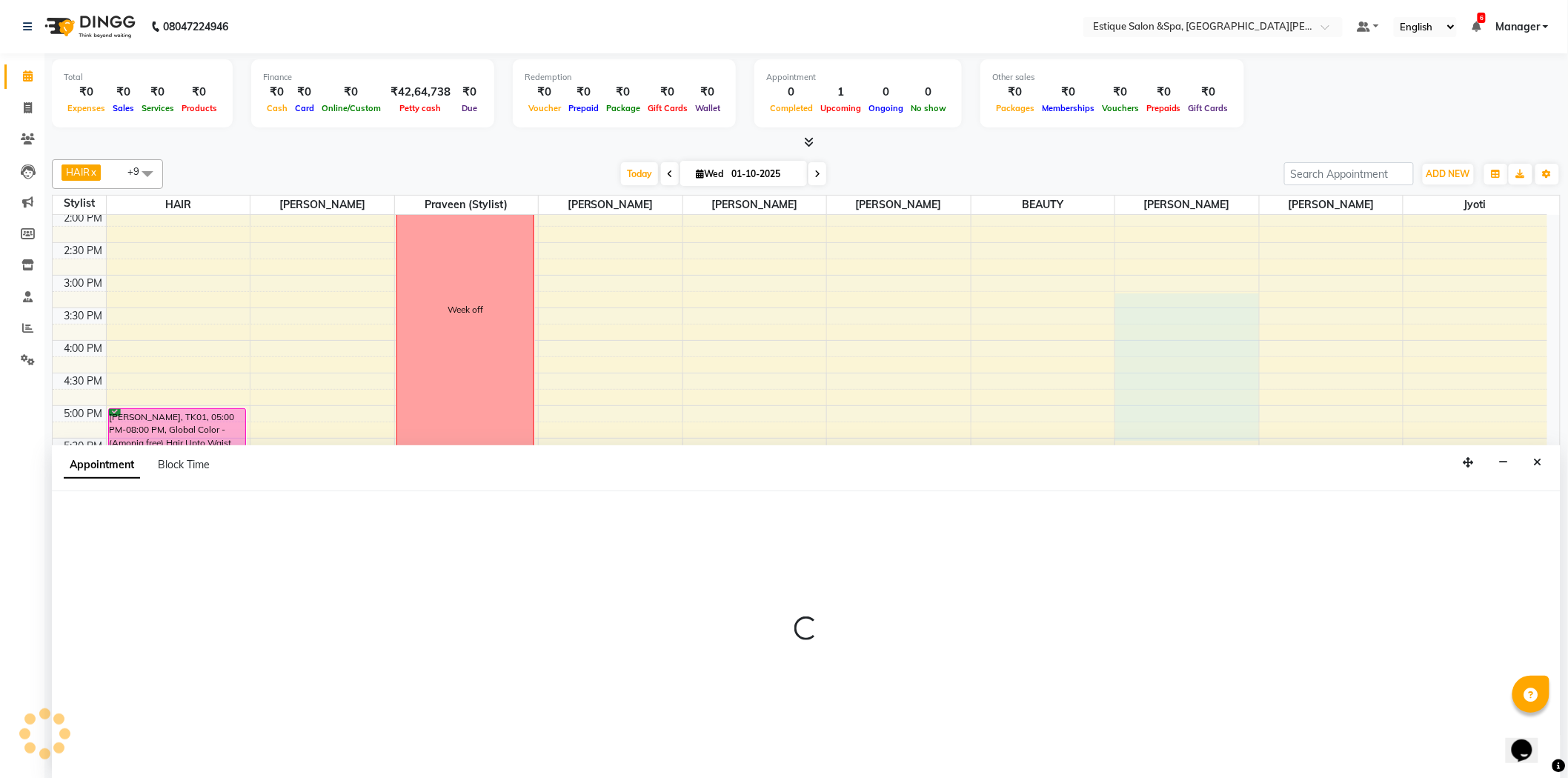
scroll to position [1, 0]
select select "70819"
select select "tentative"
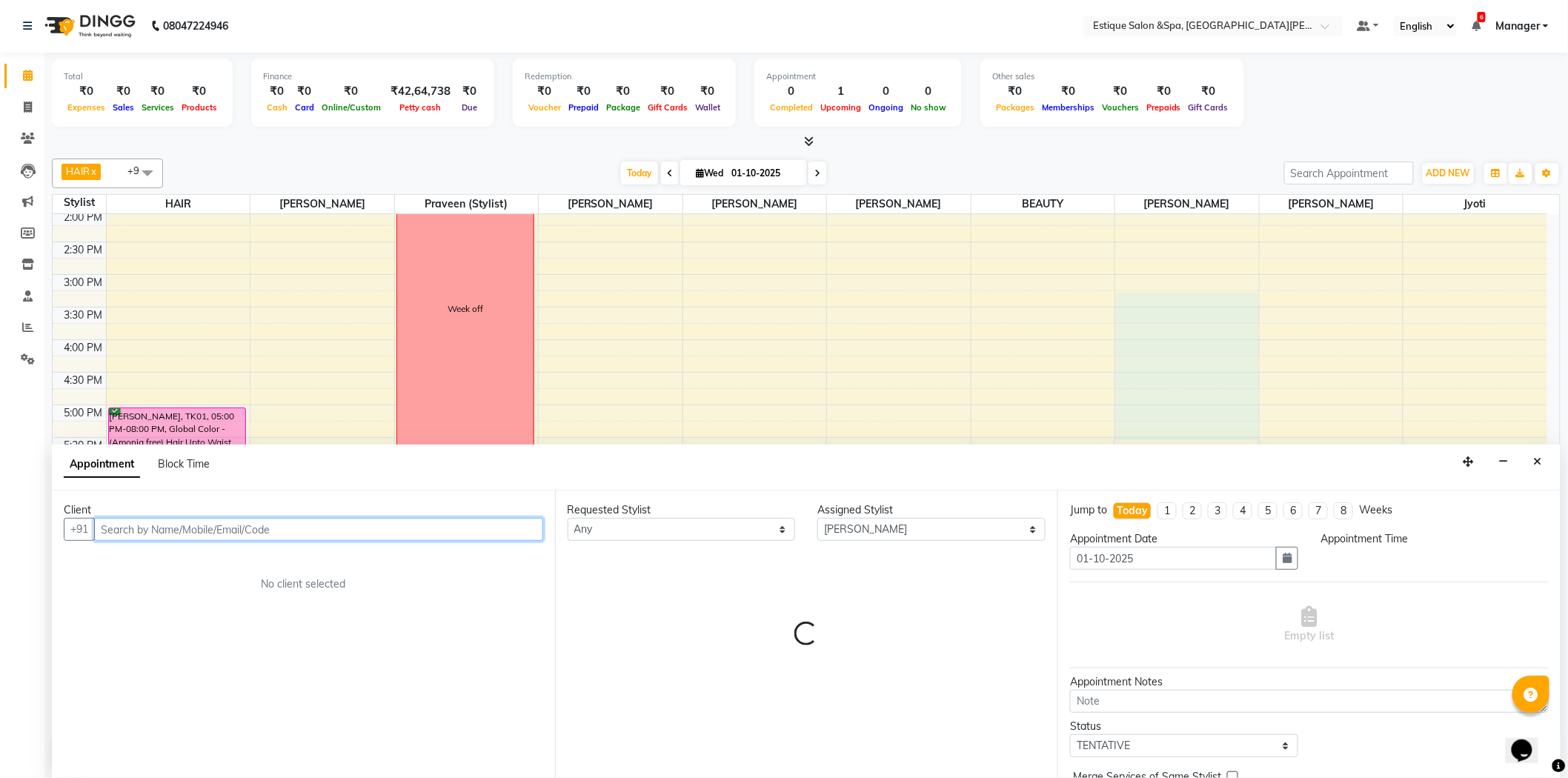
select select "915"
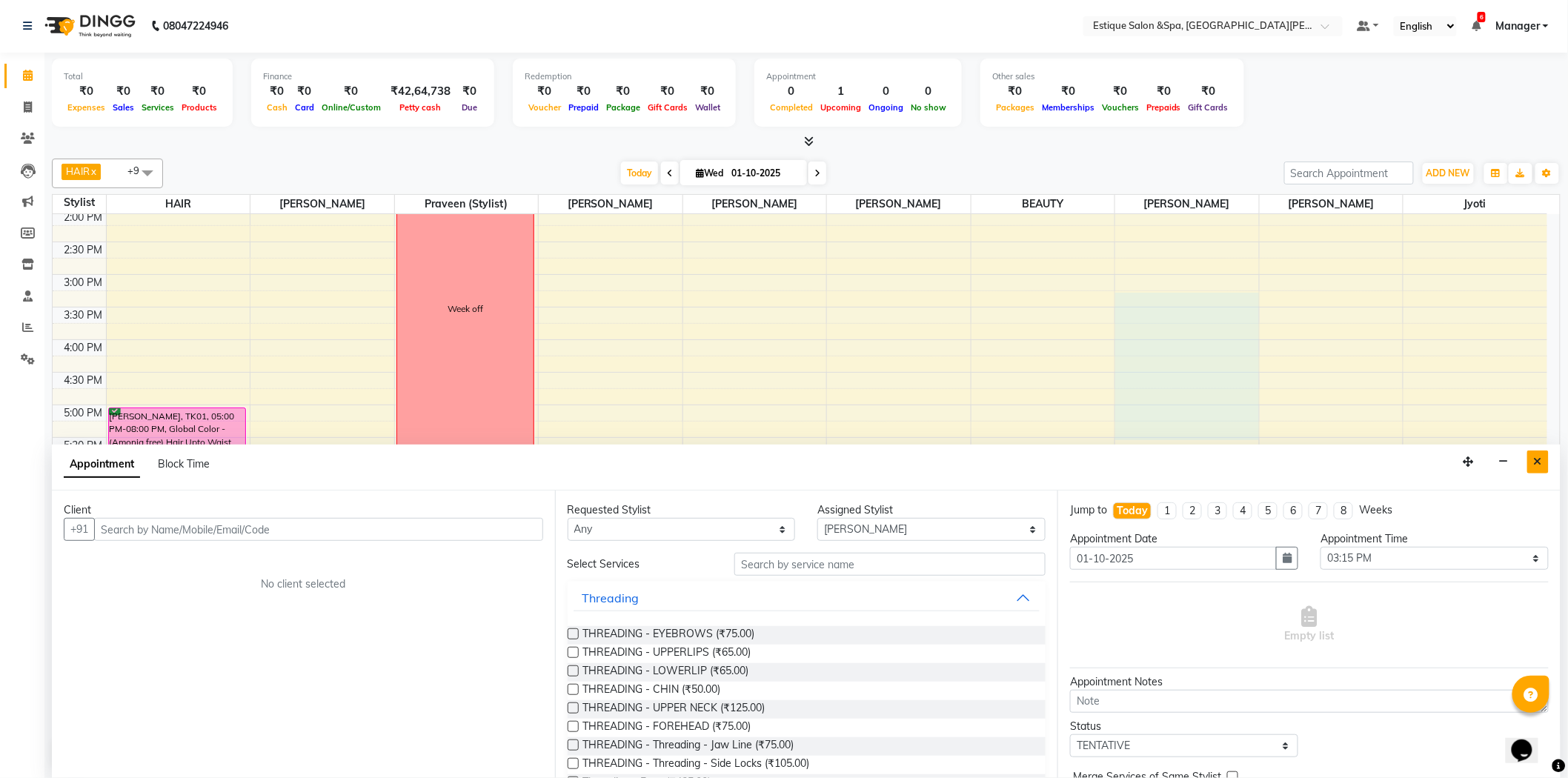
click at [1541, 459] on icon "Close" at bounding box center [1538, 461] width 8 height 11
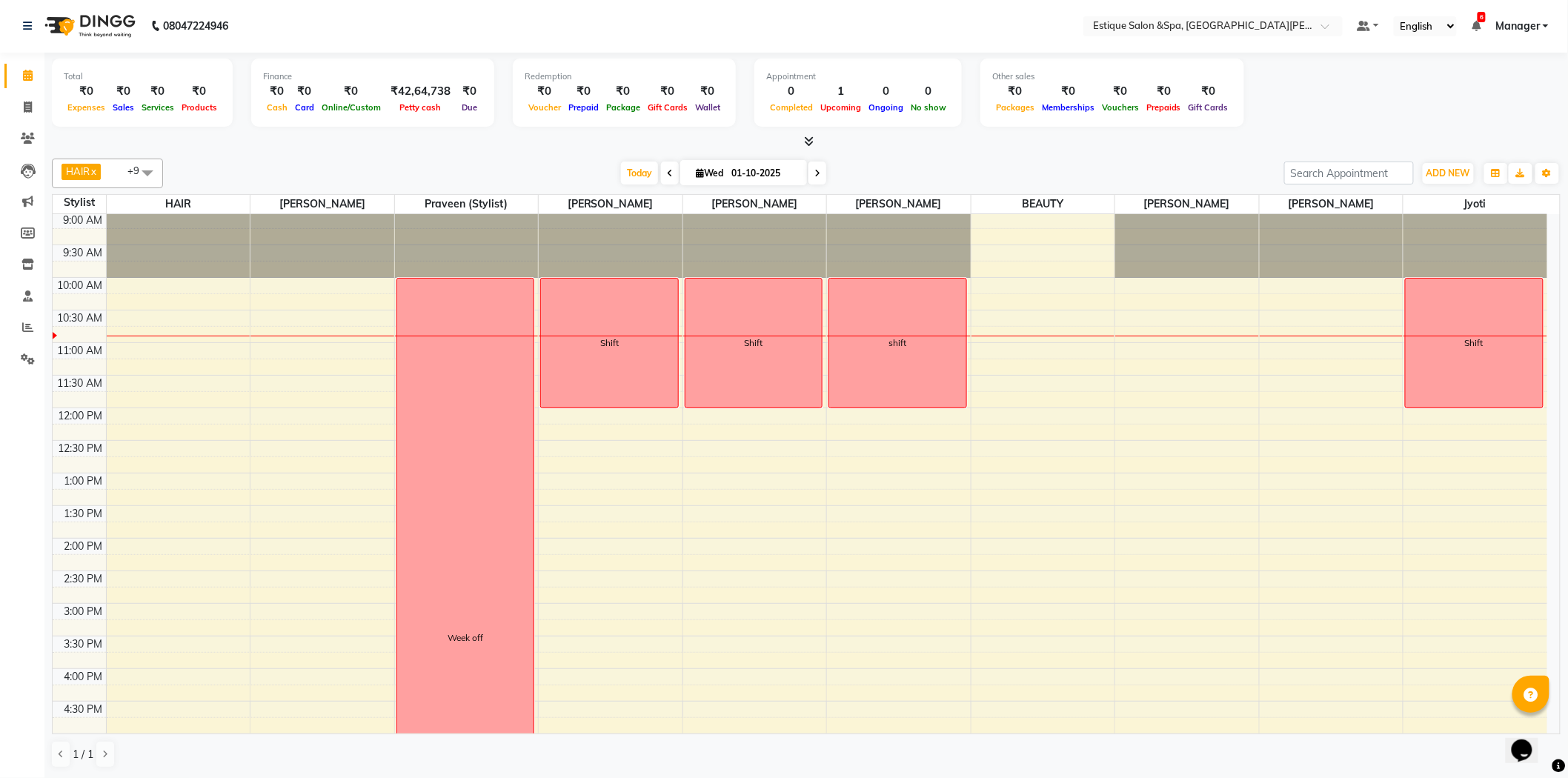
scroll to position [0, 0]
drag, startPoint x: 28, startPoint y: 101, endPoint x: 32, endPoint y: 112, distance: 11.7
click at [28, 101] on icon at bounding box center [28, 107] width 8 height 11
select select "3928"
select select "service"
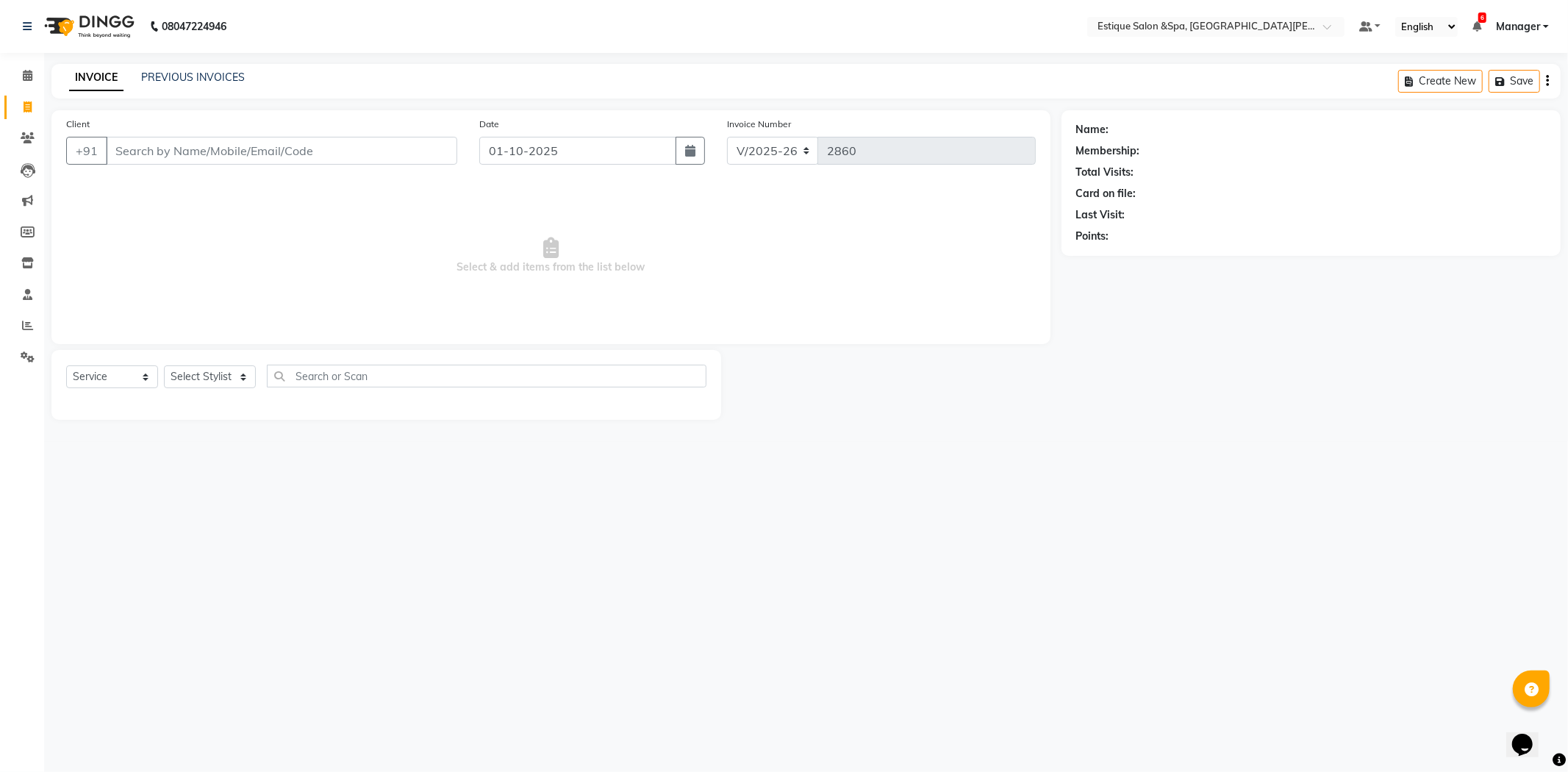
click at [141, 151] on input "Client" at bounding box center [282, 150] width 352 height 28
type input "9167888679"
click at [214, 148] on input "9167888679" at bounding box center [282, 150] width 352 height 28
click at [205, 378] on select "Select Stylist aaves Asmi BEAUTY [PERSON_NAME] HAIR [PERSON_NAME] [PERSON_NAME]…" at bounding box center [210, 376] width 92 height 22
select select "20112"
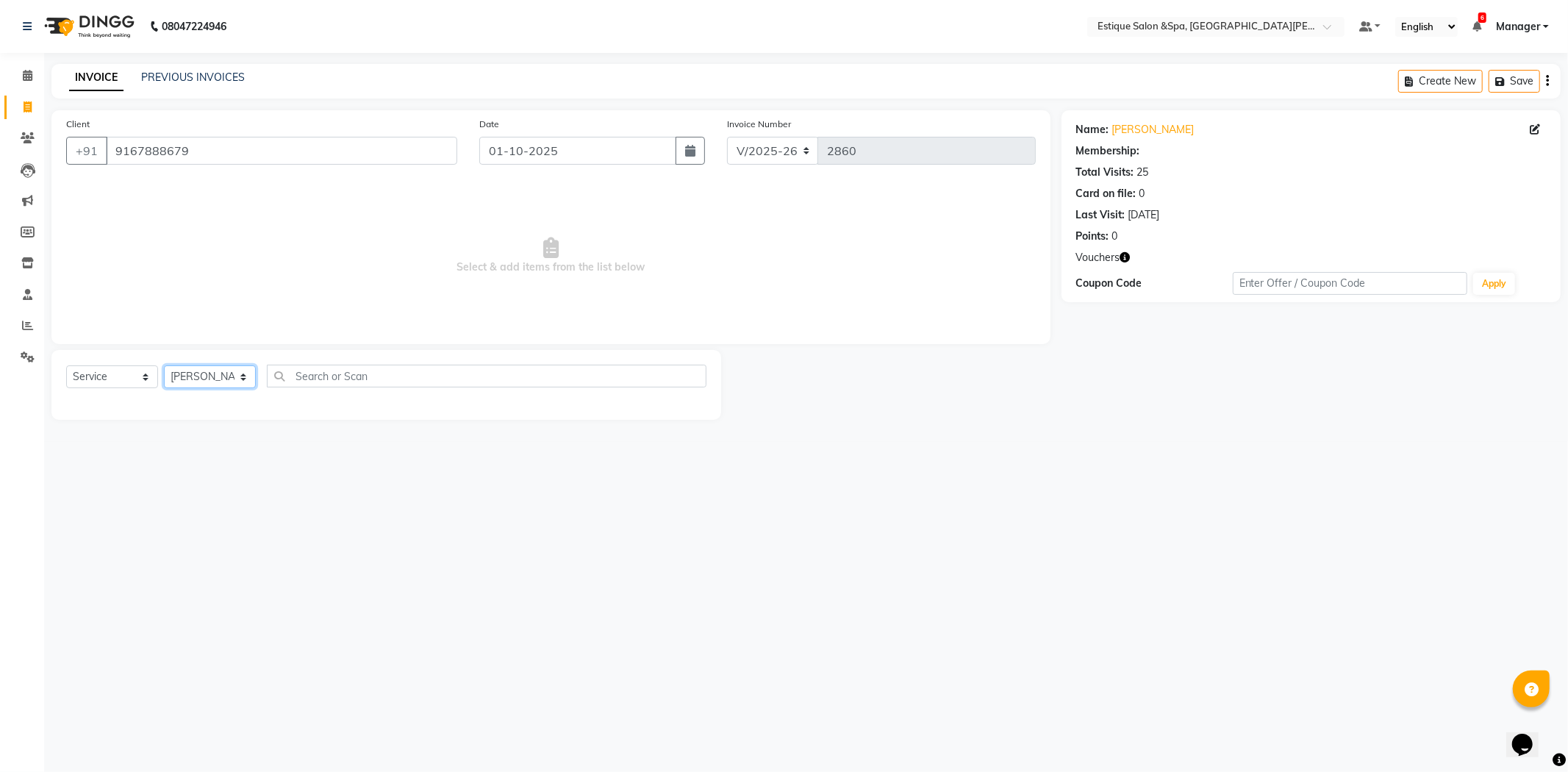
click at [164, 366] on select "Select Stylist aaves Asmi BEAUTY [PERSON_NAME] HAIR [PERSON_NAME] [PERSON_NAME]…" at bounding box center [210, 376] width 92 height 22
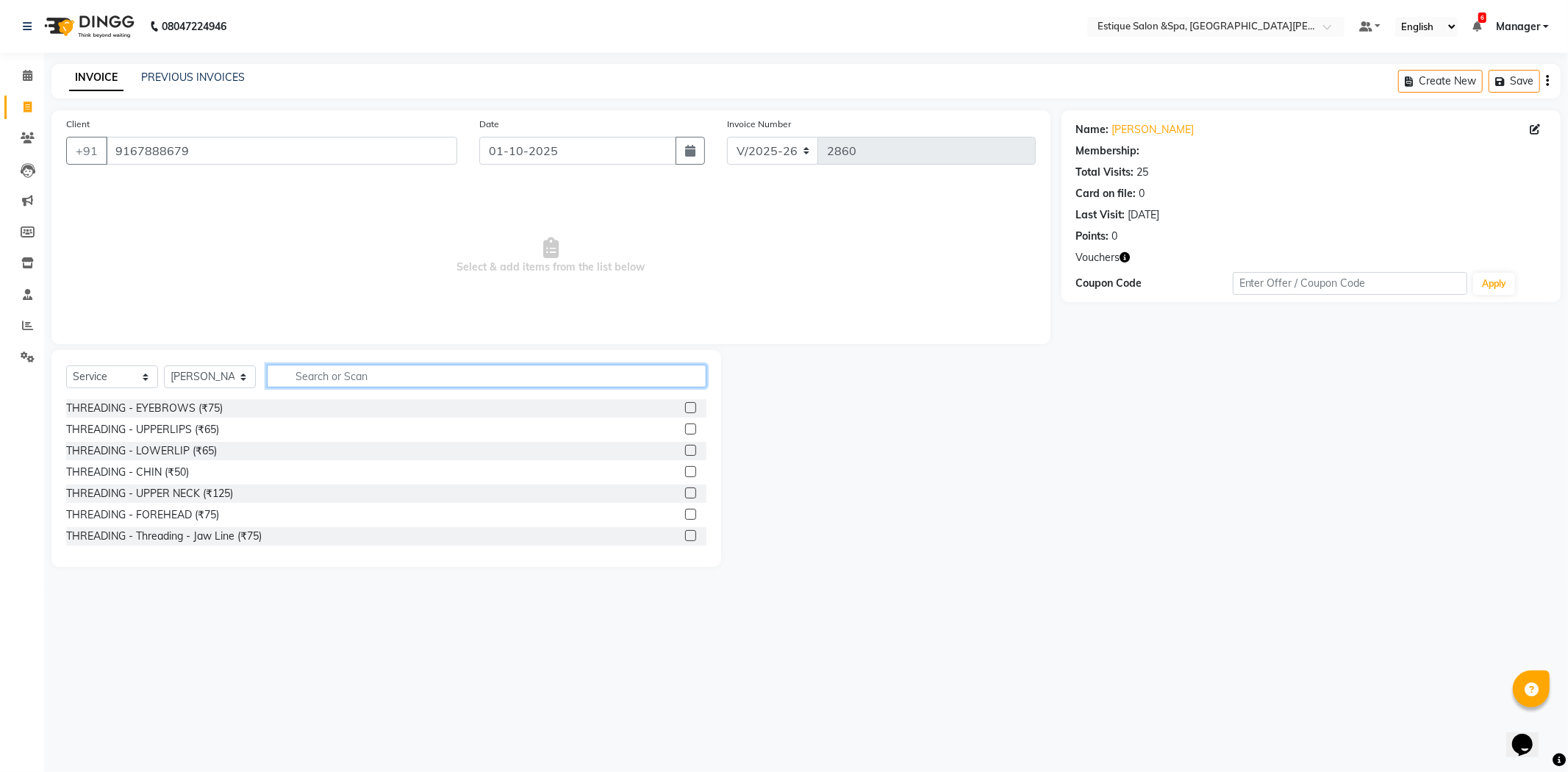
click at [312, 376] on input "text" at bounding box center [487, 376] width 440 height 22
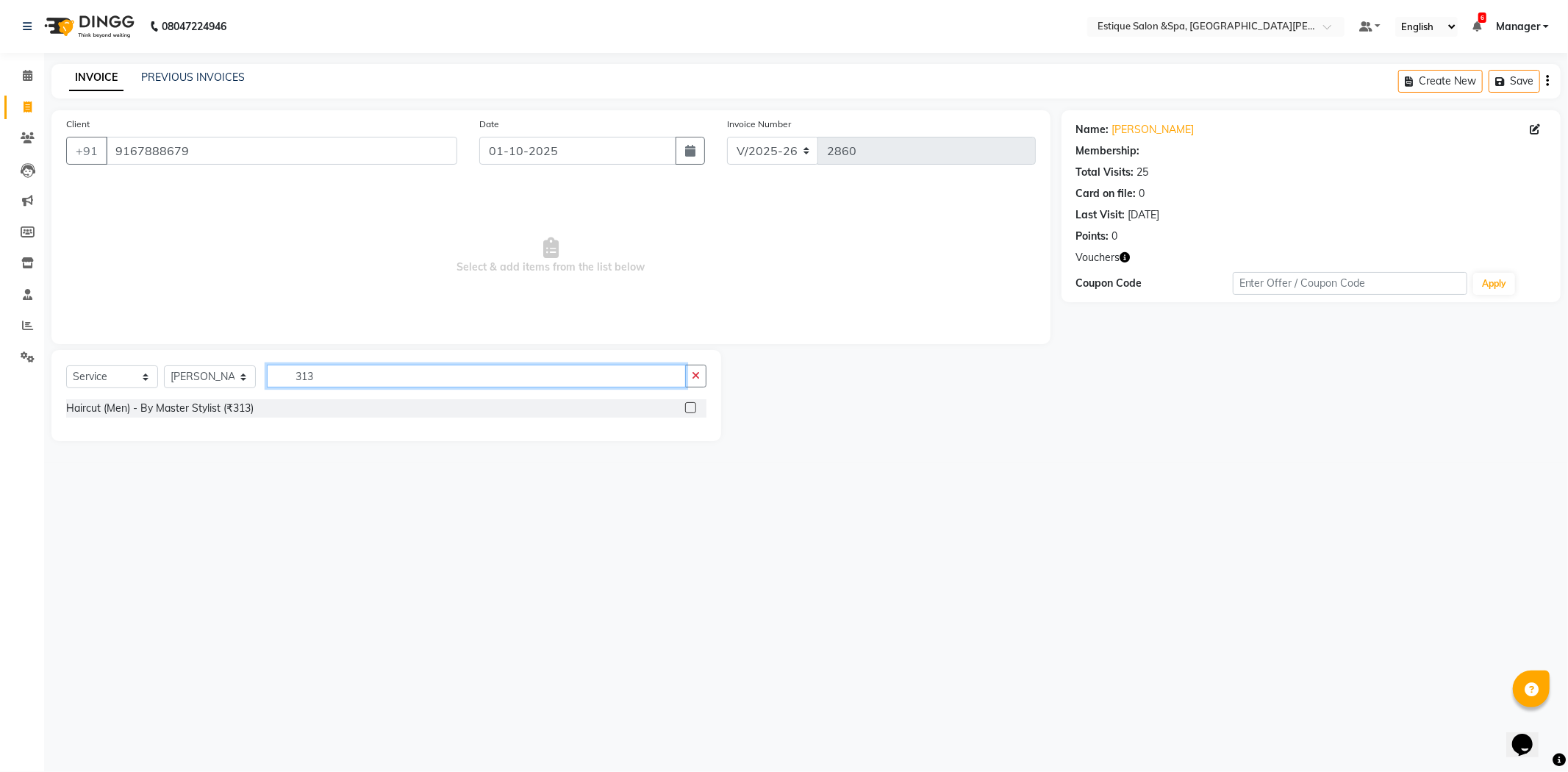
type input "313"
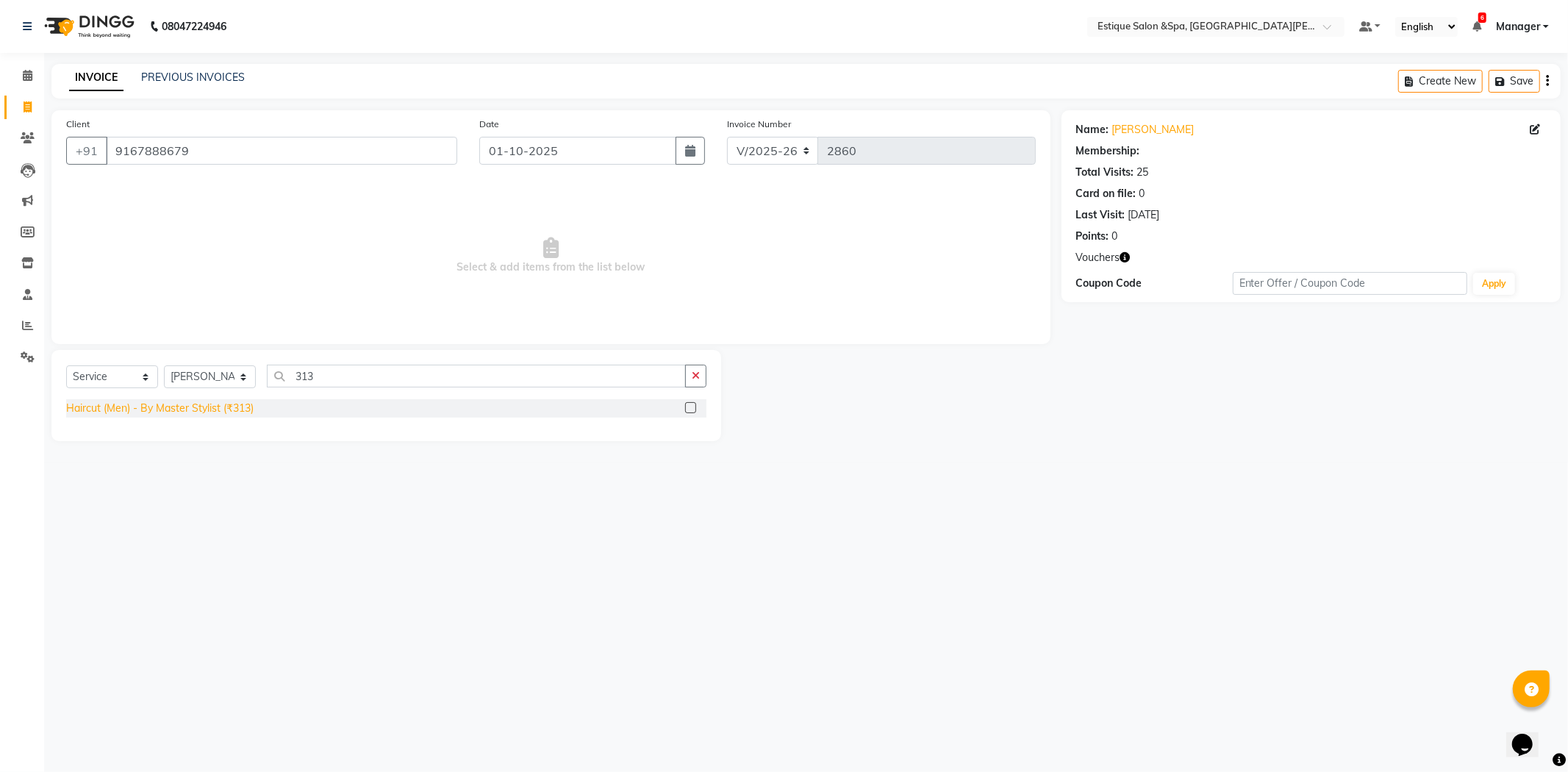
drag, startPoint x: 198, startPoint y: 397, endPoint x: 197, endPoint y: 406, distance: 9.1
click at [197, 401] on div "Select Service Product Membership Package Voucher Prepaid Gift Card Select Styl…" at bounding box center [386, 396] width 670 height 91
click at [215, 403] on div "Haircut (Men) - By Master Stylist (₹313)" at bounding box center [160, 408] width 188 height 15
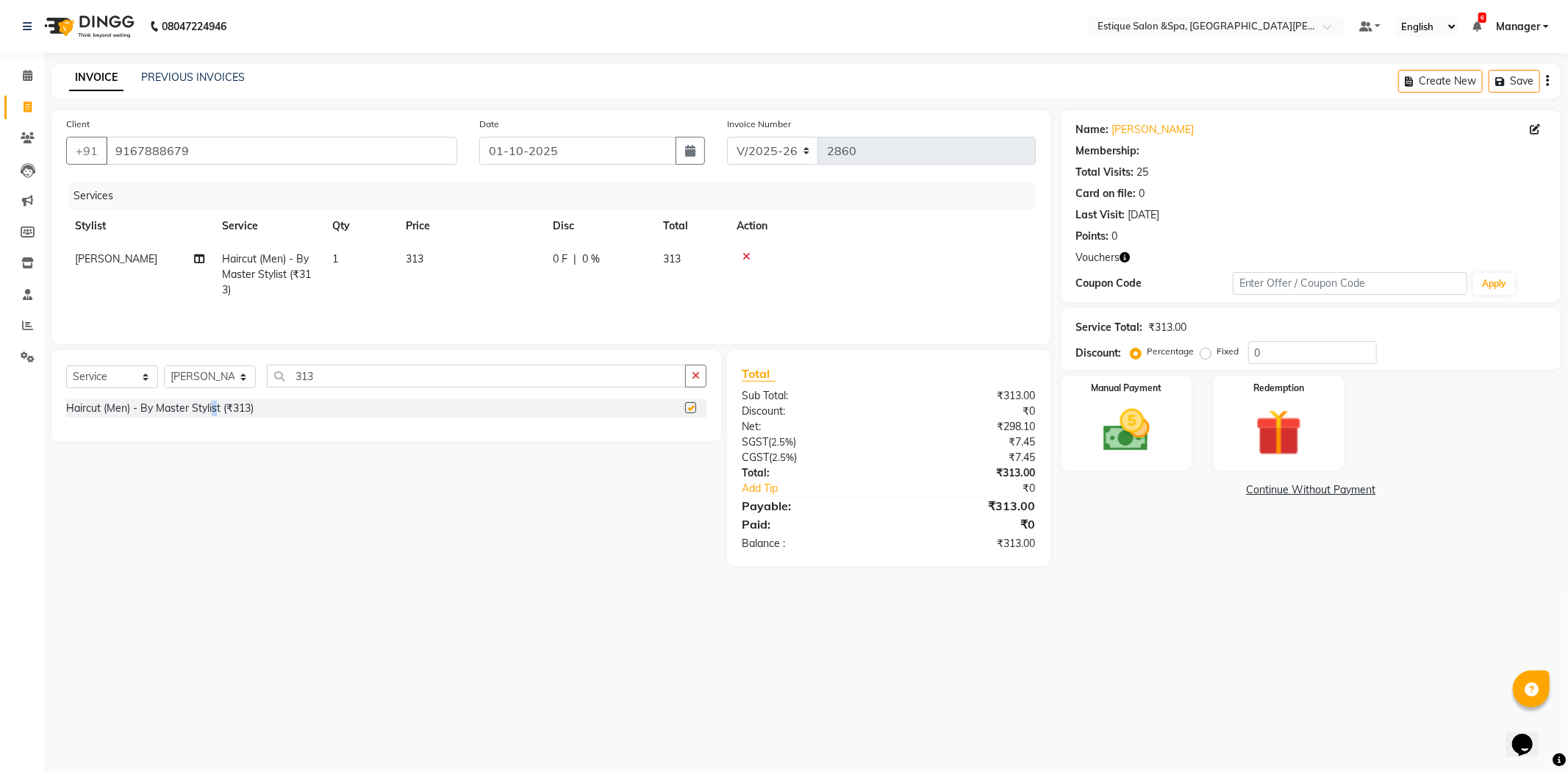
checkbox input "false"
drag, startPoint x: 332, startPoint y: 372, endPoint x: 214, endPoint y: 390, distance: 119.4
click at [214, 390] on div "Select Service Product Membership Package Voucher Prepaid Gift Card Select Styl…" at bounding box center [386, 381] width 641 height 35
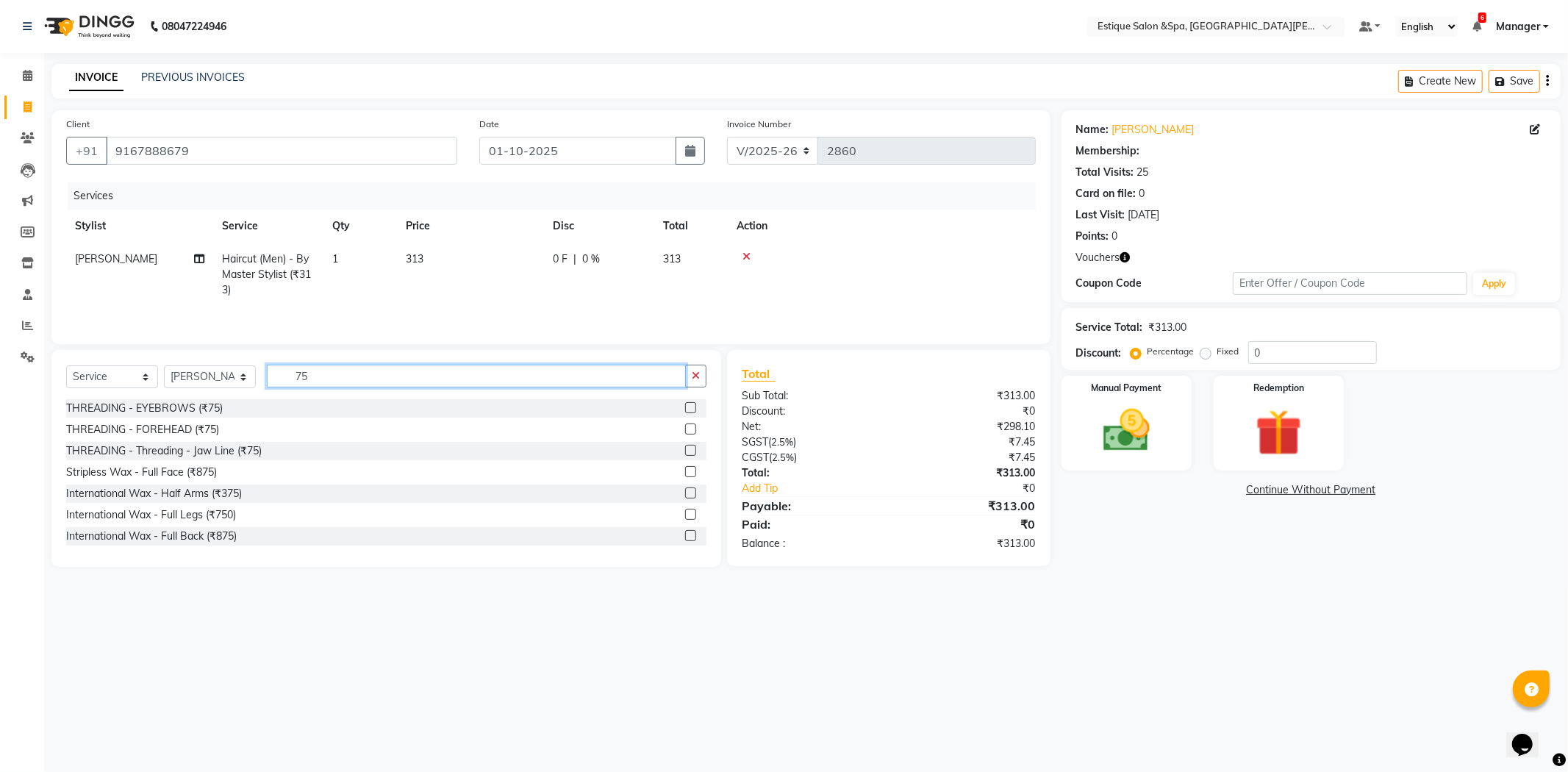
type input "750"
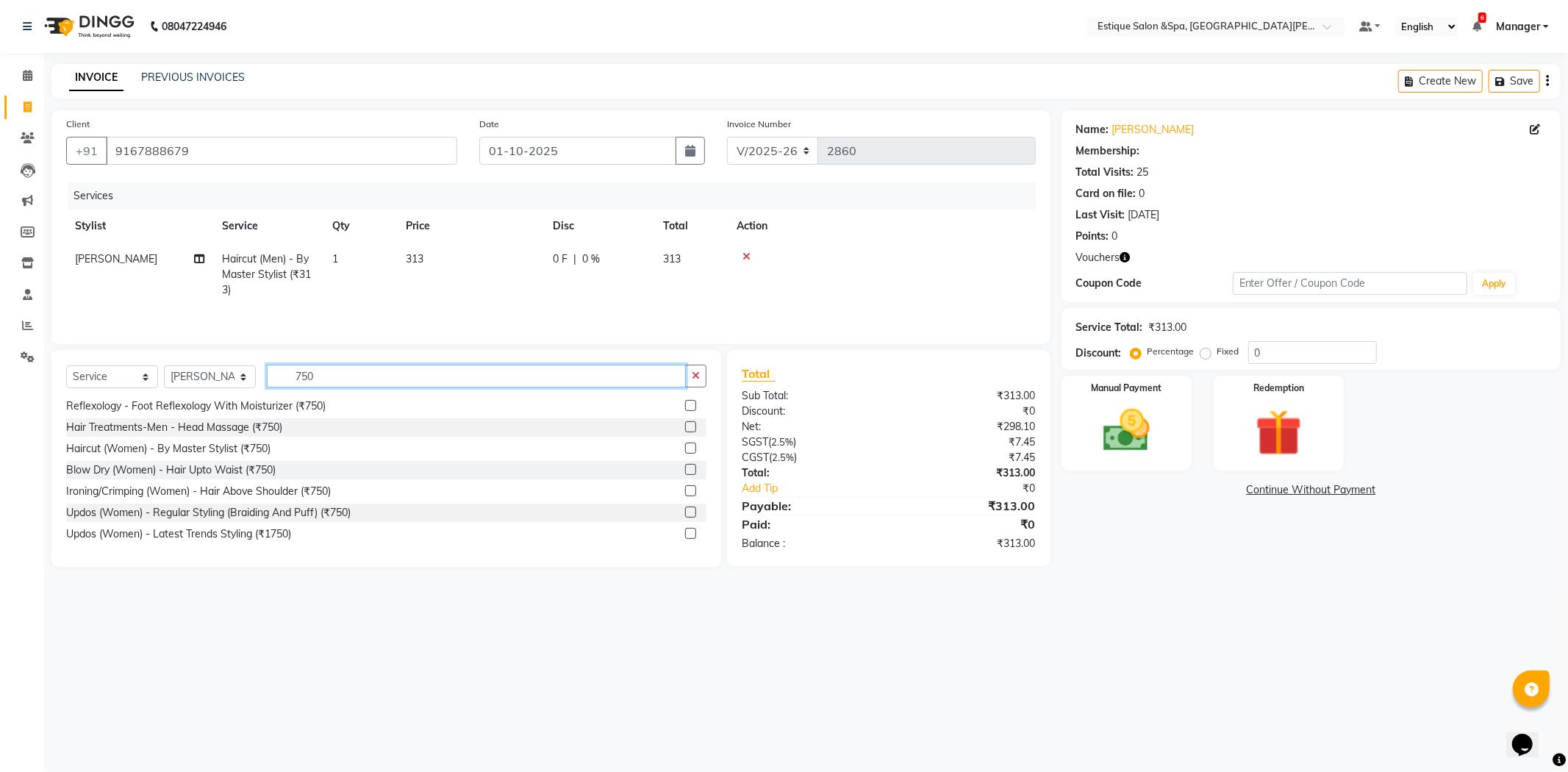
scroll to position [571, 0]
click at [292, 379] on input "750" at bounding box center [476, 376] width 419 height 22
drag, startPoint x: 351, startPoint y: 384, endPoint x: 255, endPoint y: 382, distance: 96.0
click at [255, 382] on div "Select Service Product Membership Package Voucher Prepaid Gift Card Select Styl…" at bounding box center [386, 381] width 641 height 35
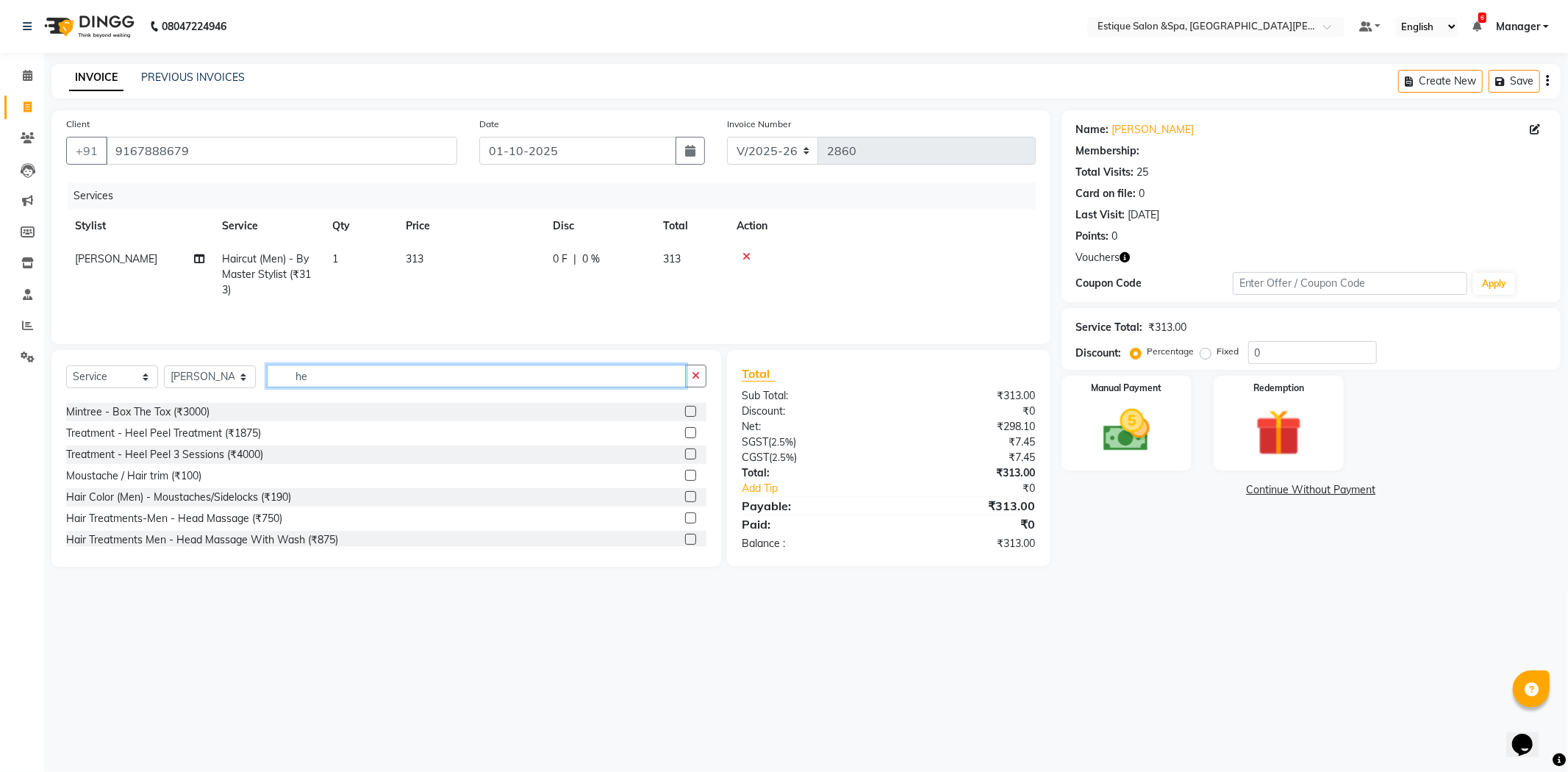
scroll to position [39, 0]
type input "head"
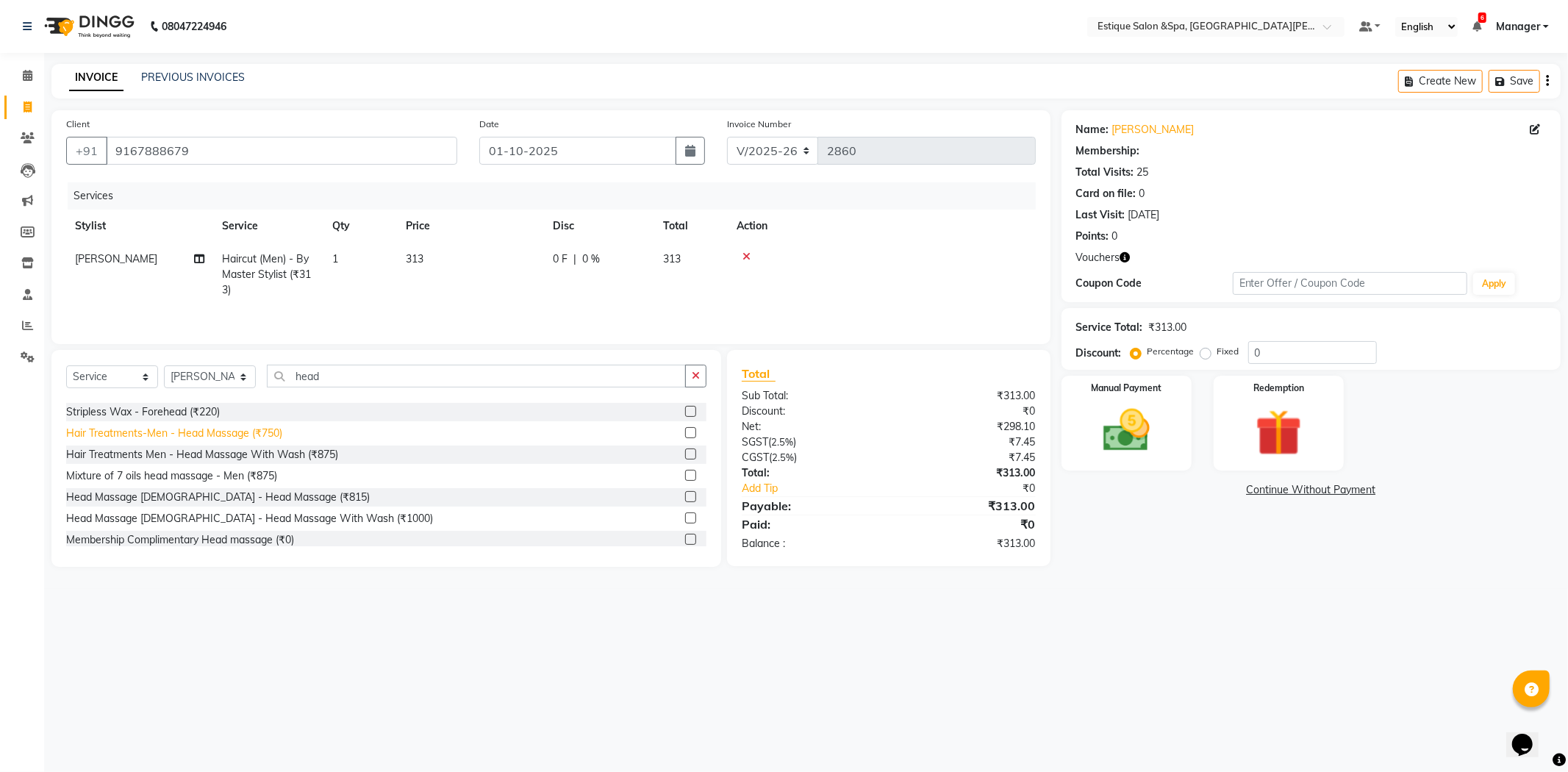
click at [262, 433] on div "Hair Treatments-Men - Head Massage (₹750)" at bounding box center [173, 433] width 216 height 15
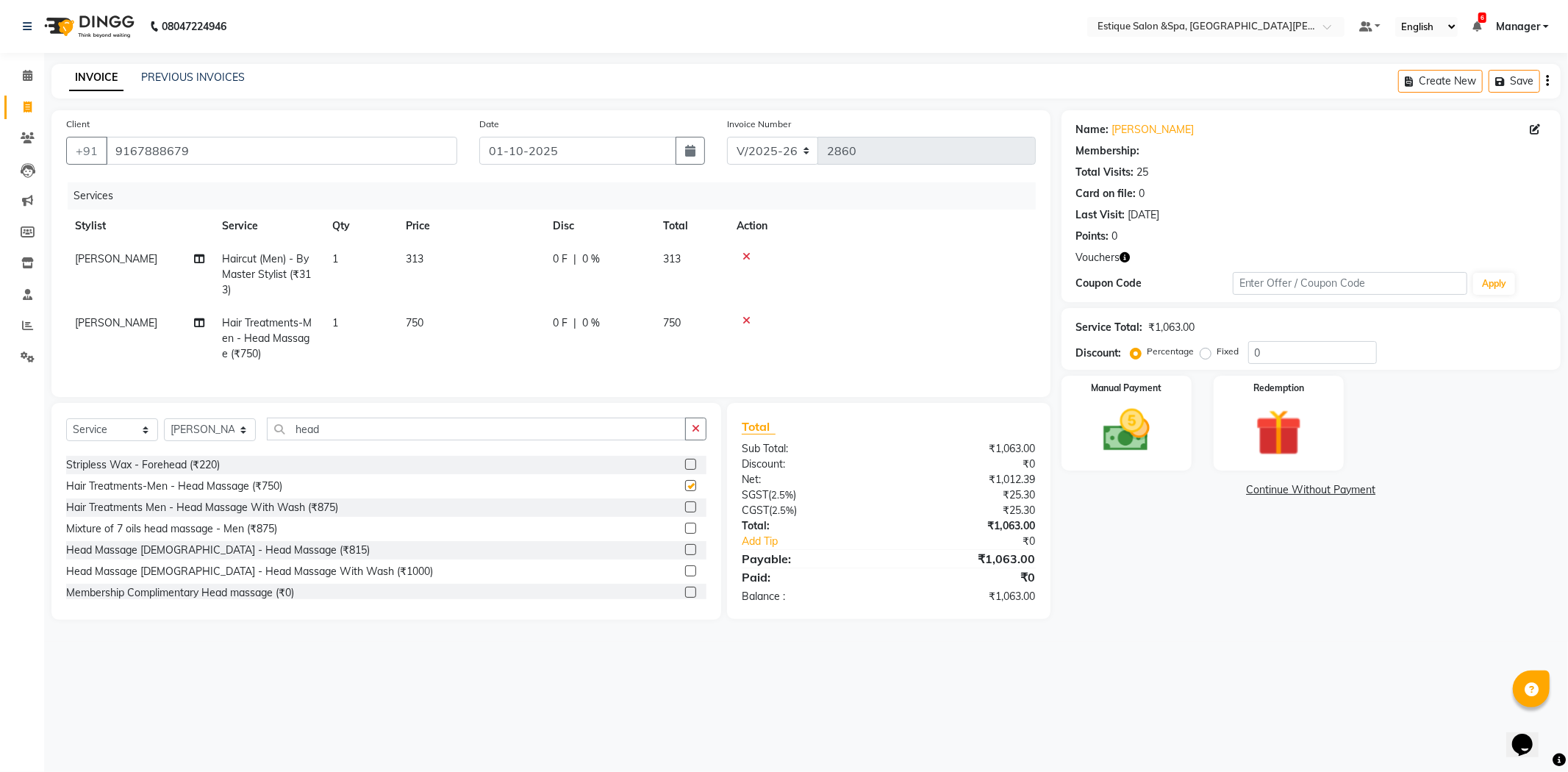
checkbox input "false"
click at [1165, 129] on link "[PERSON_NAME]" at bounding box center [1154, 129] width 83 height 15
click at [1281, 354] on input "0" at bounding box center [1313, 352] width 128 height 22
type input "20"
click at [1203, 658] on div "08047224946 Select Location × Estique Salon &Spa, Hiranandani [PERSON_NAME] Def…" at bounding box center [784, 386] width 1568 height 772
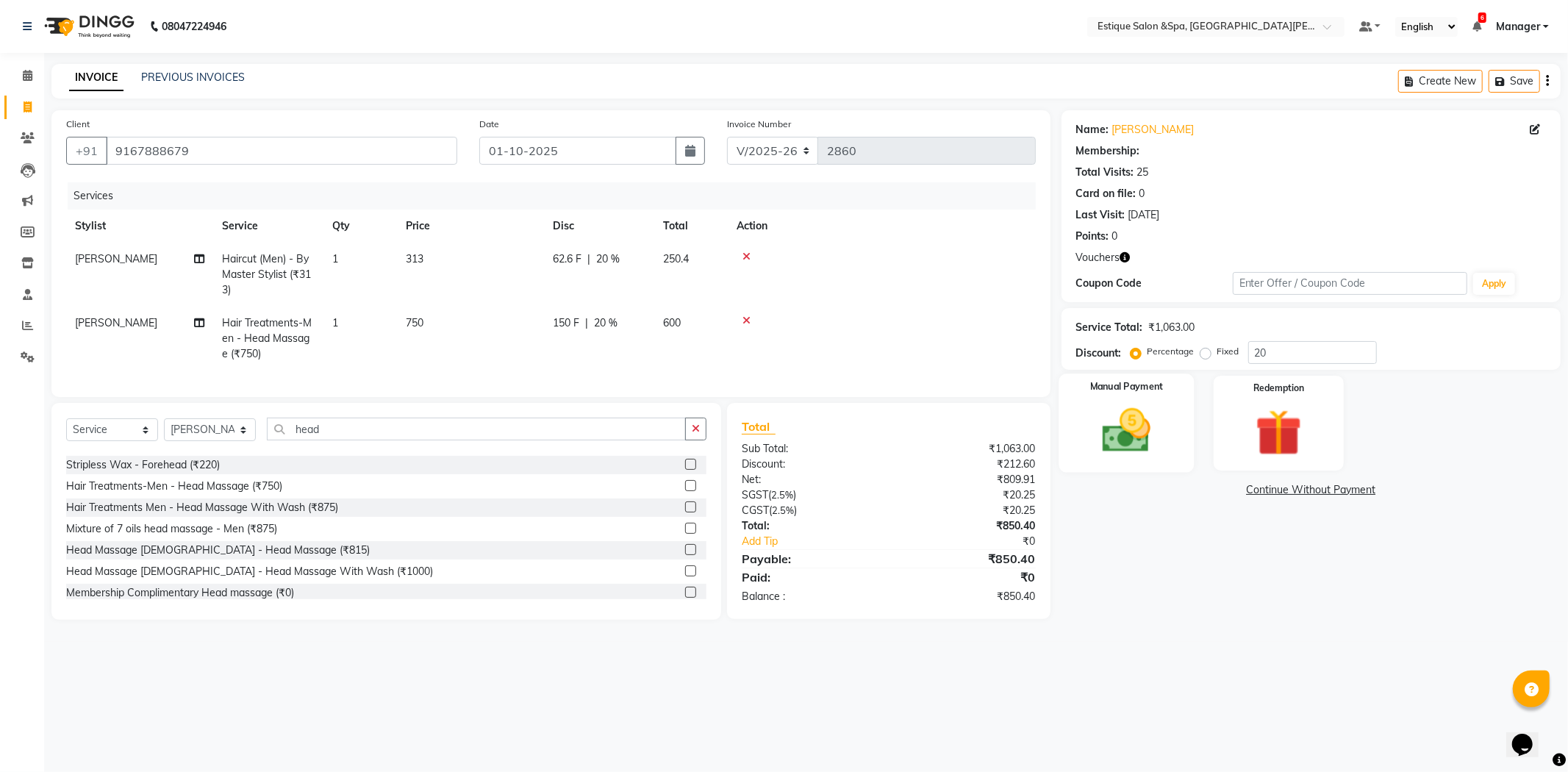
click at [1134, 388] on label "Manual Payment" at bounding box center [1126, 386] width 74 height 14
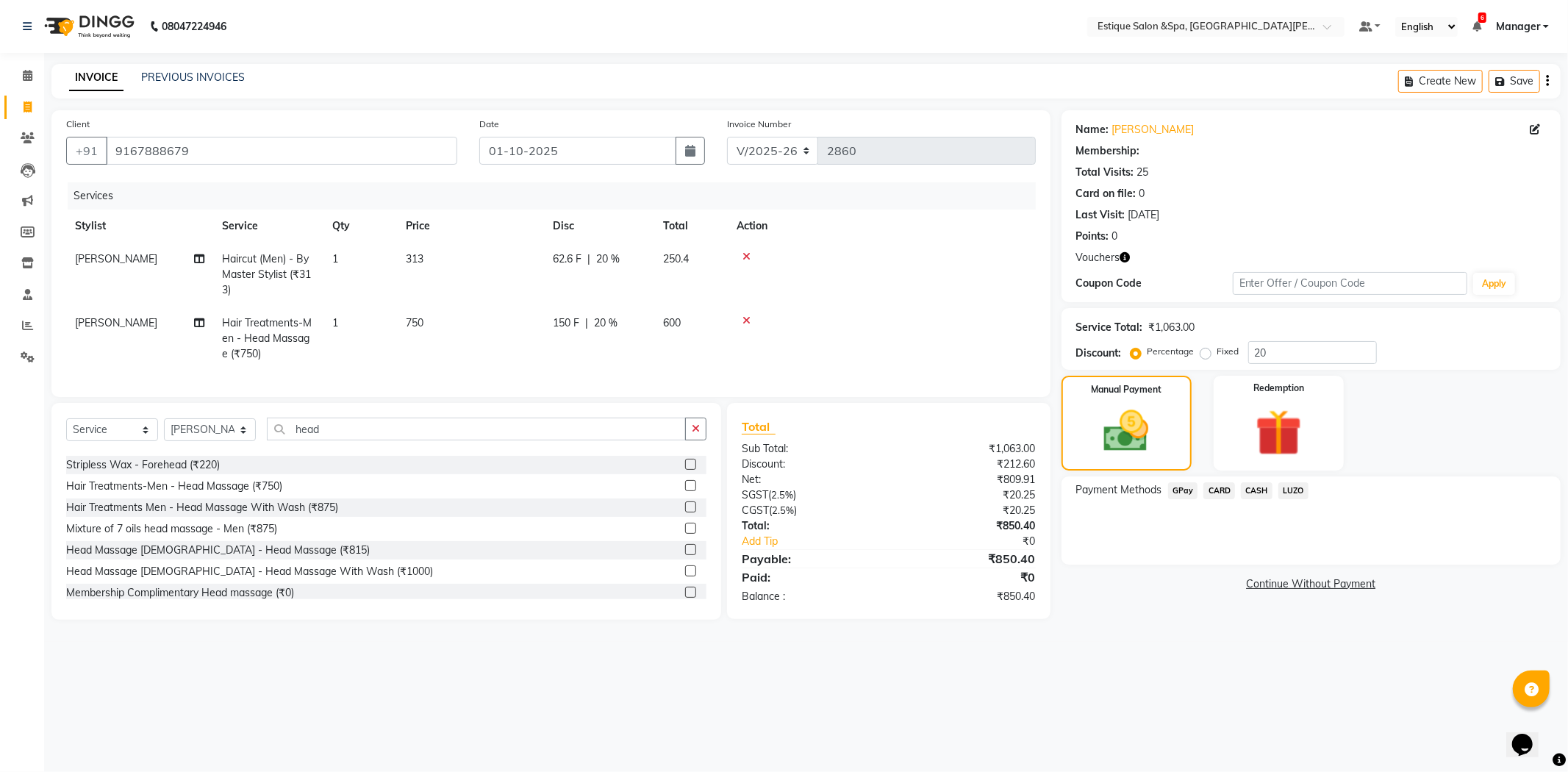
click at [1224, 491] on span "CARD" at bounding box center [1219, 490] width 31 height 17
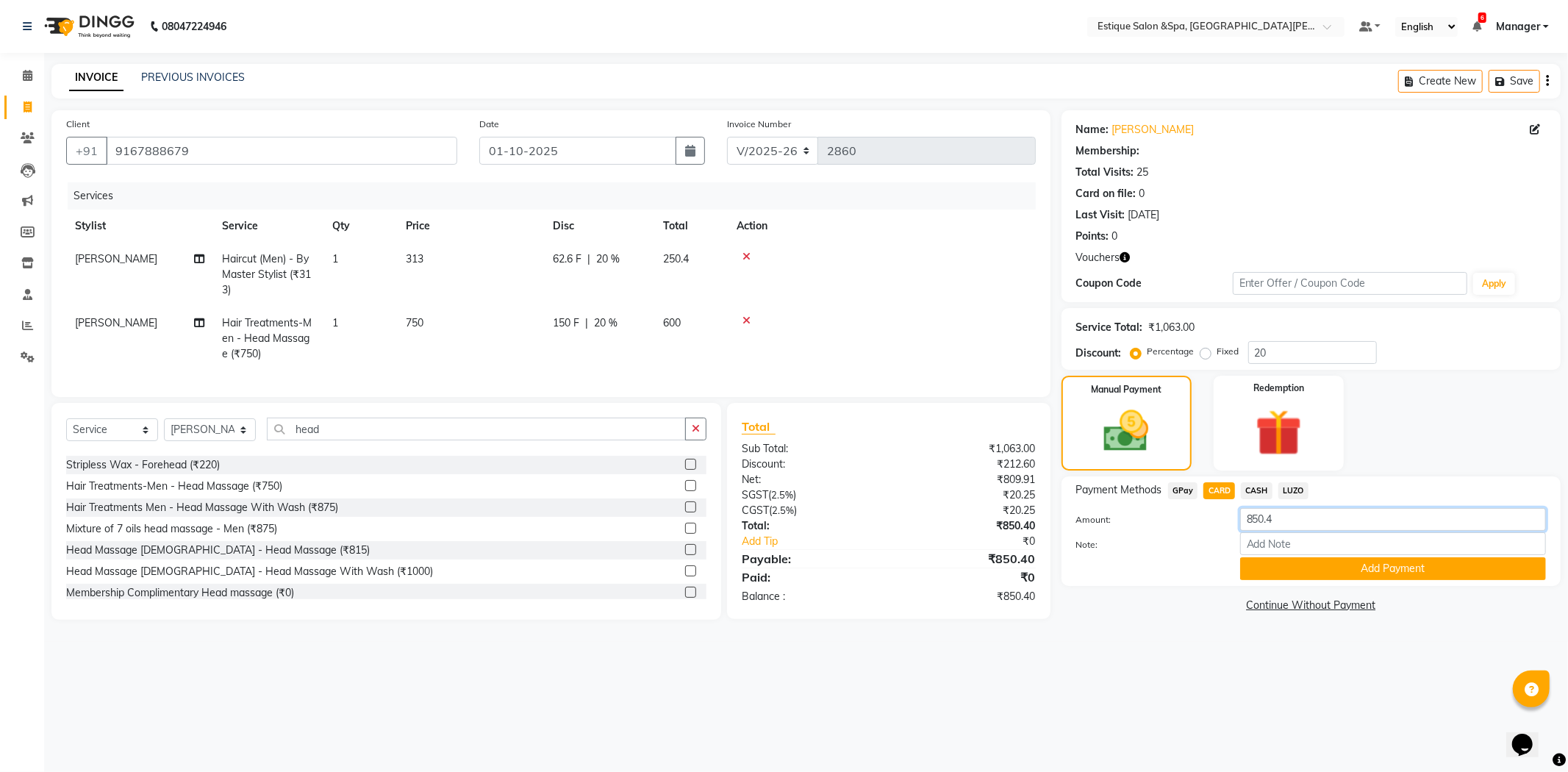
click at [1281, 520] on input "850.4" at bounding box center [1393, 519] width 306 height 22
type input "8"
click at [1309, 575] on button "Add Payment" at bounding box center [1393, 568] width 306 height 22
click at [1183, 482] on div "GPay" at bounding box center [1180, 492] width 36 height 20
click at [1179, 493] on span "GPay" at bounding box center [1183, 490] width 31 height 17
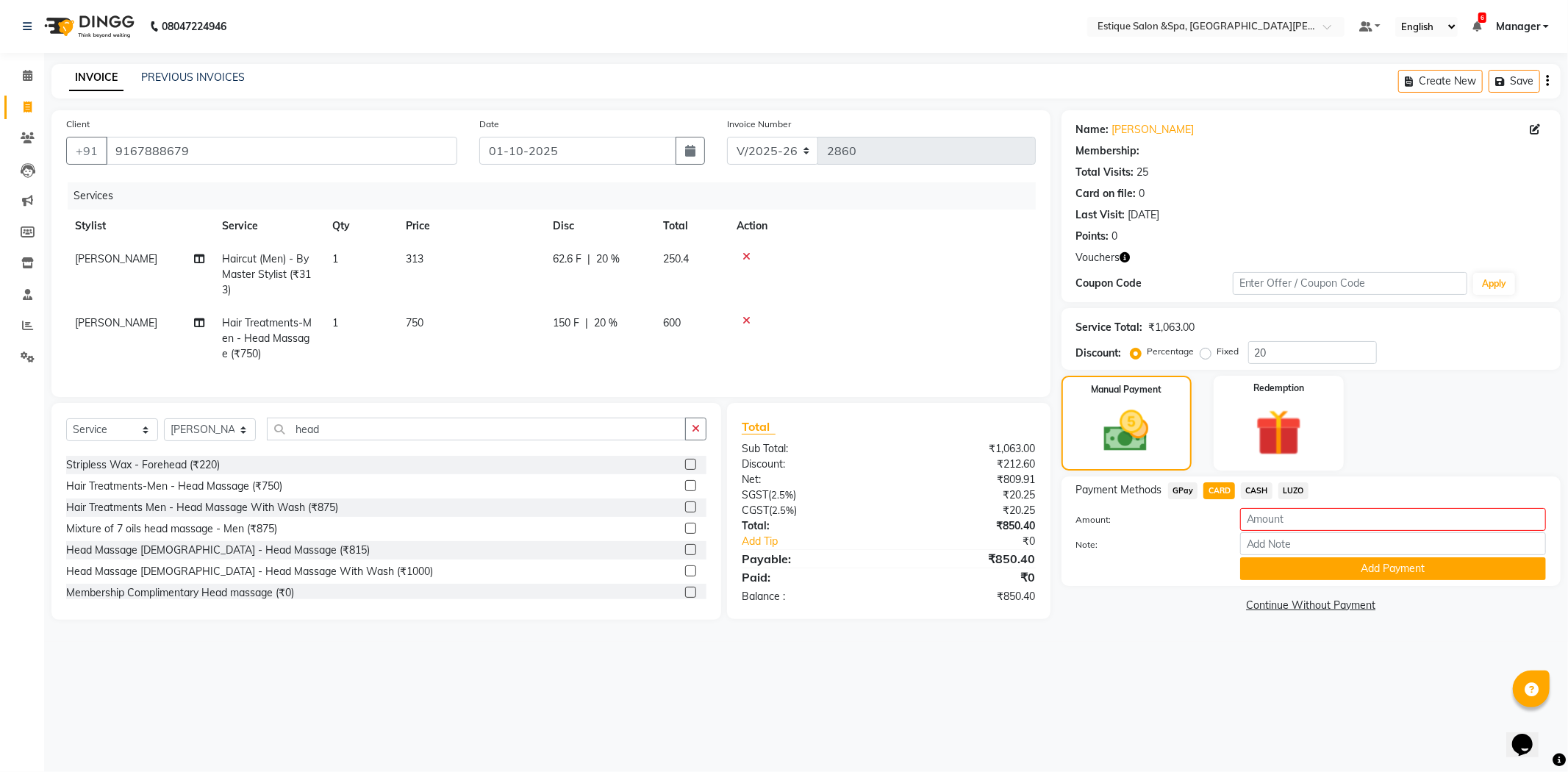
type input "850.4"
click at [1217, 488] on span "CARD" at bounding box center [1219, 490] width 31 height 17
click at [1292, 571] on button "Add Payment" at bounding box center [1393, 568] width 306 height 22
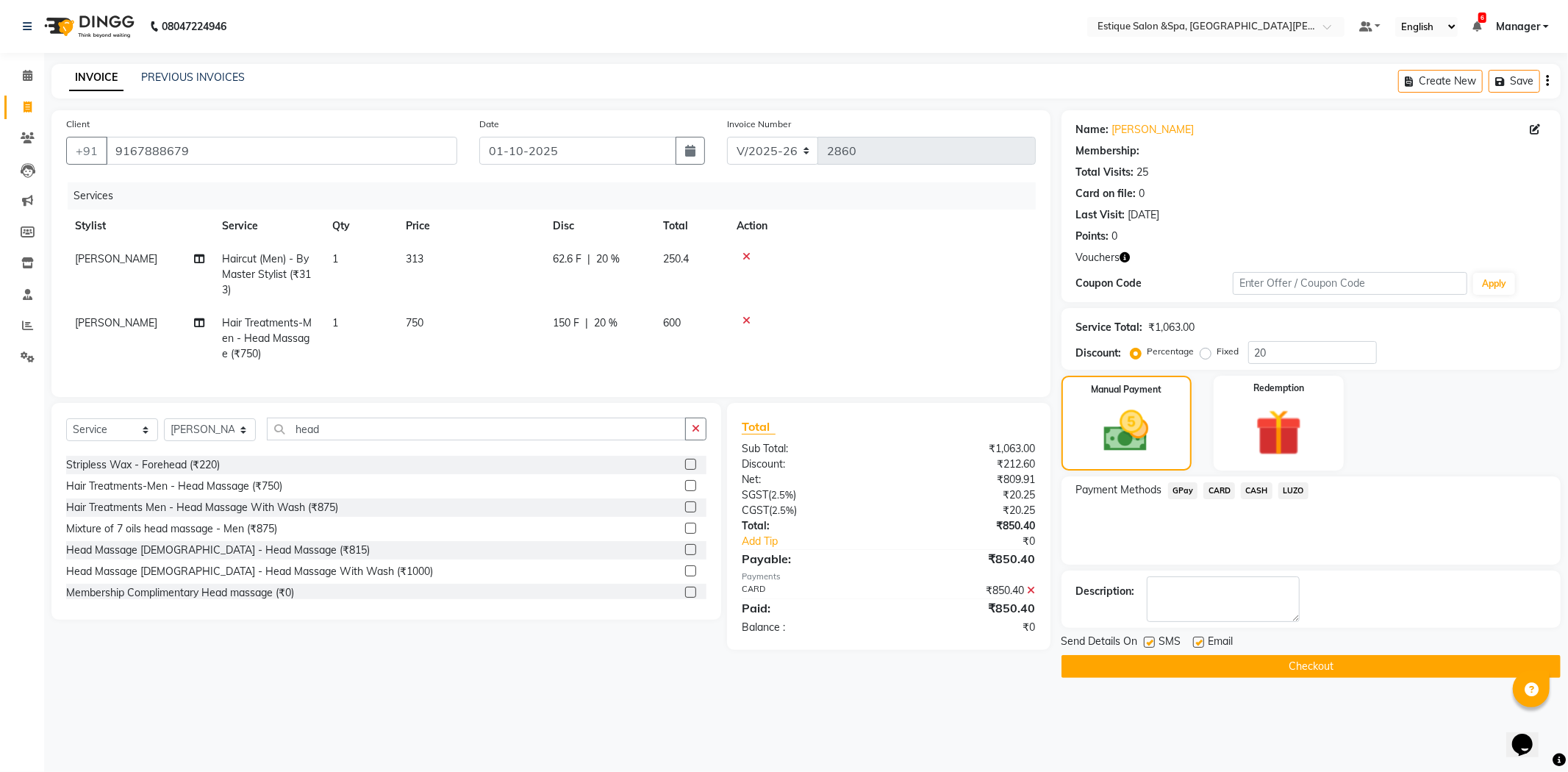
click at [1029, 595] on icon at bounding box center [1032, 590] width 8 height 10
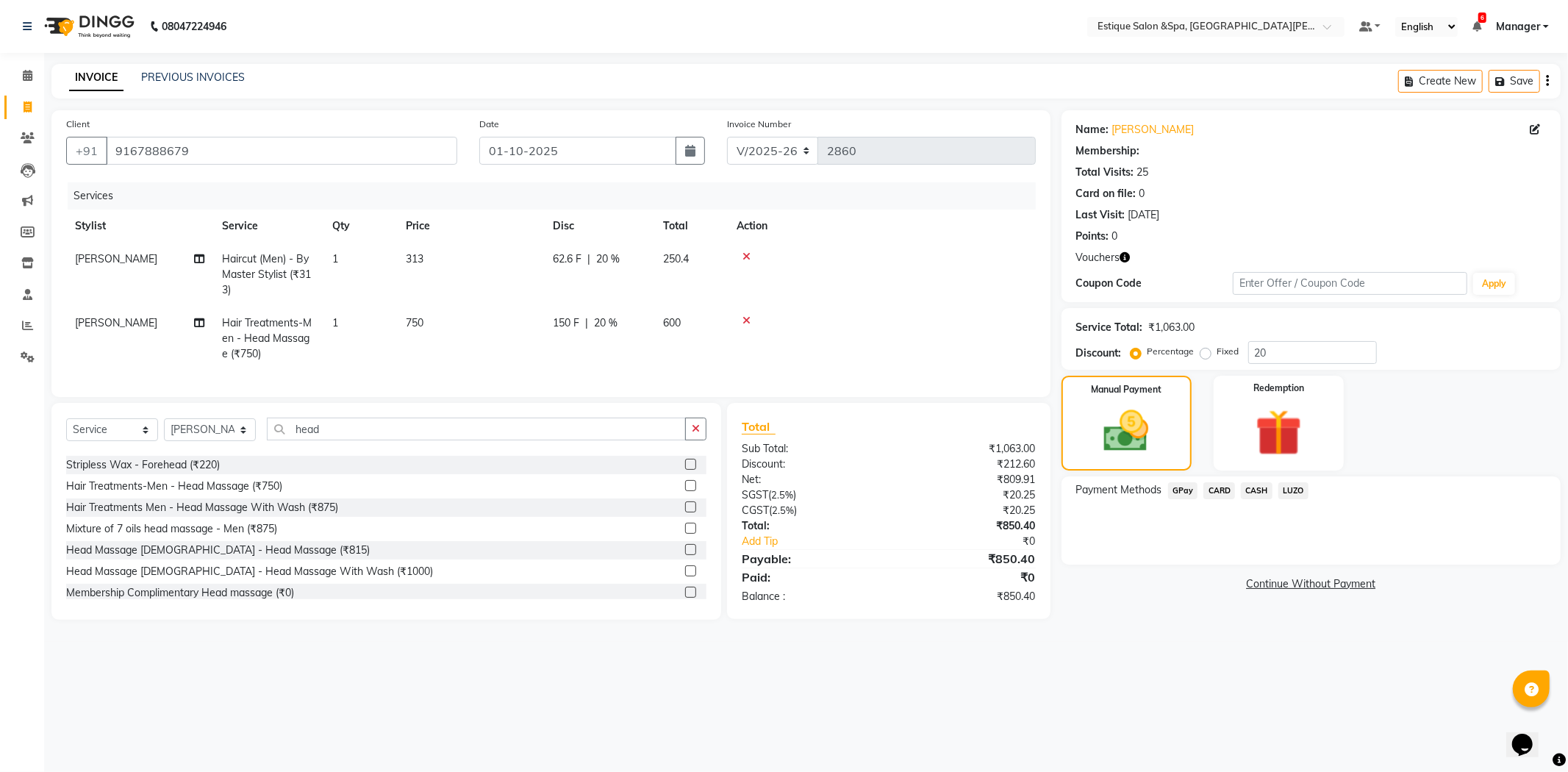
click at [1216, 486] on span "CARD" at bounding box center [1219, 490] width 31 height 17
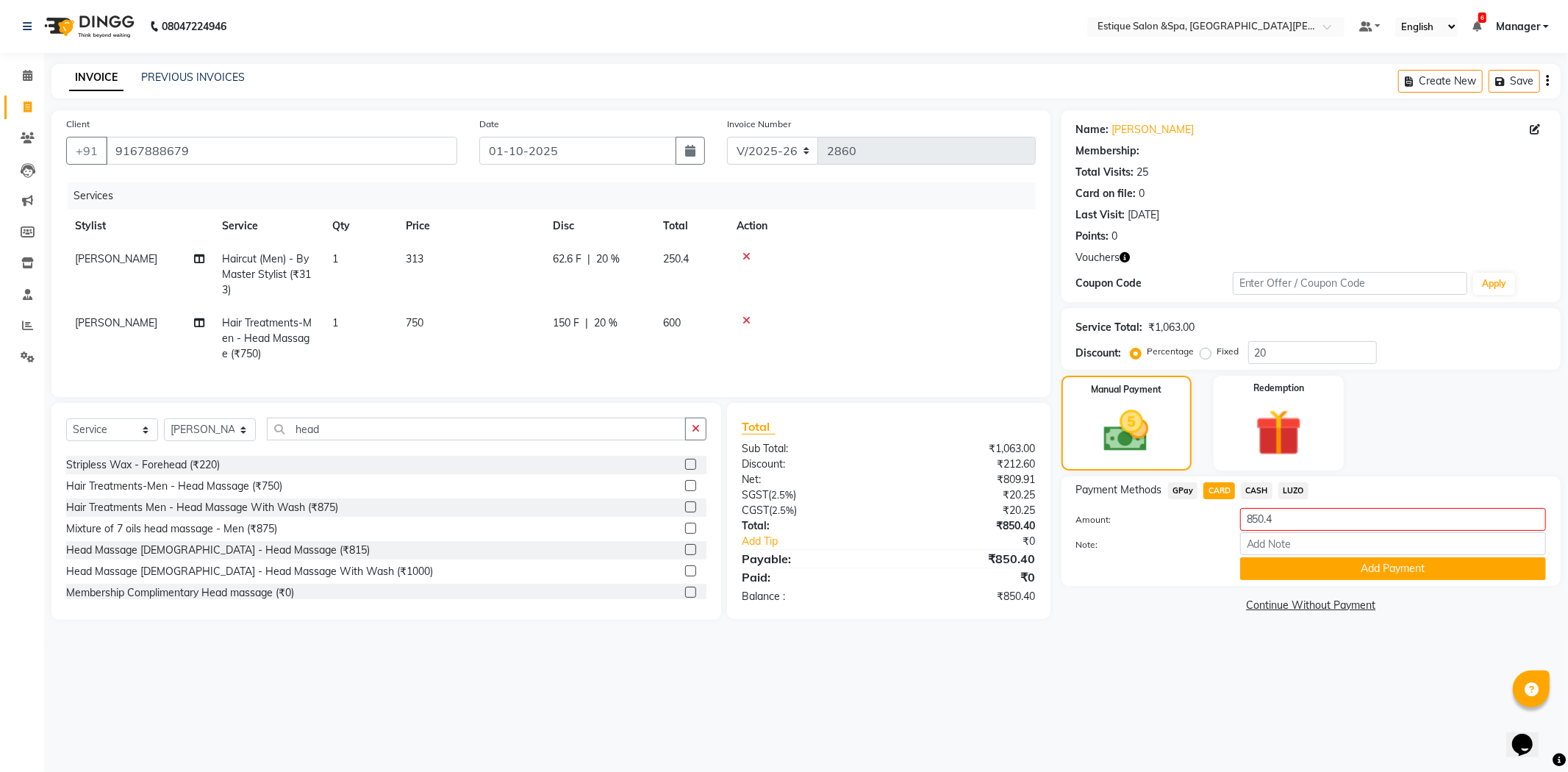
drag, startPoint x: 1419, startPoint y: 575, endPoint x: 1416, endPoint y: 566, distance: 9.5
click at [1419, 574] on button "Add Payment" at bounding box center [1393, 568] width 306 height 22
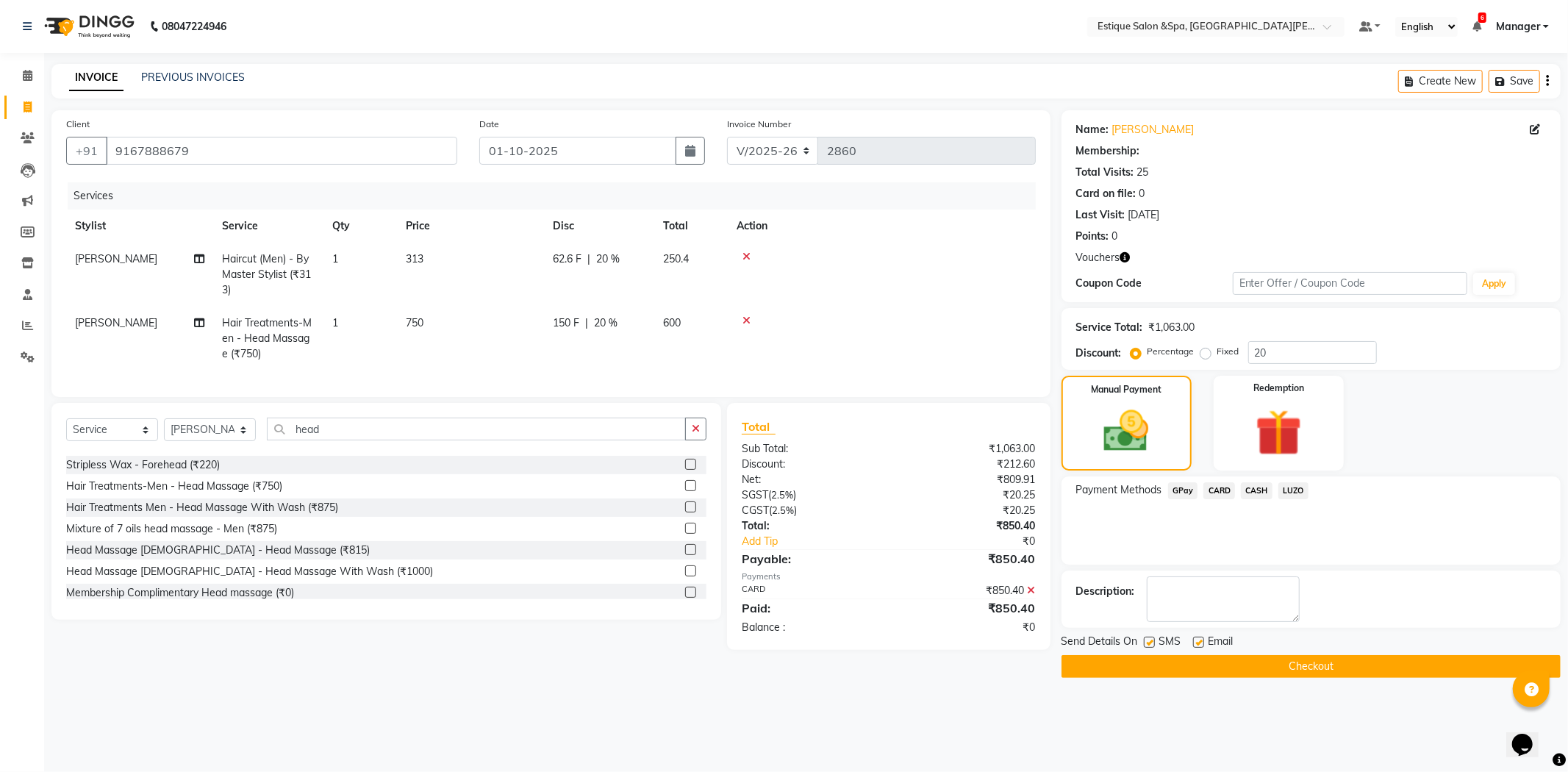
click at [1346, 666] on button "Checkout" at bounding box center [1311, 666] width 499 height 22
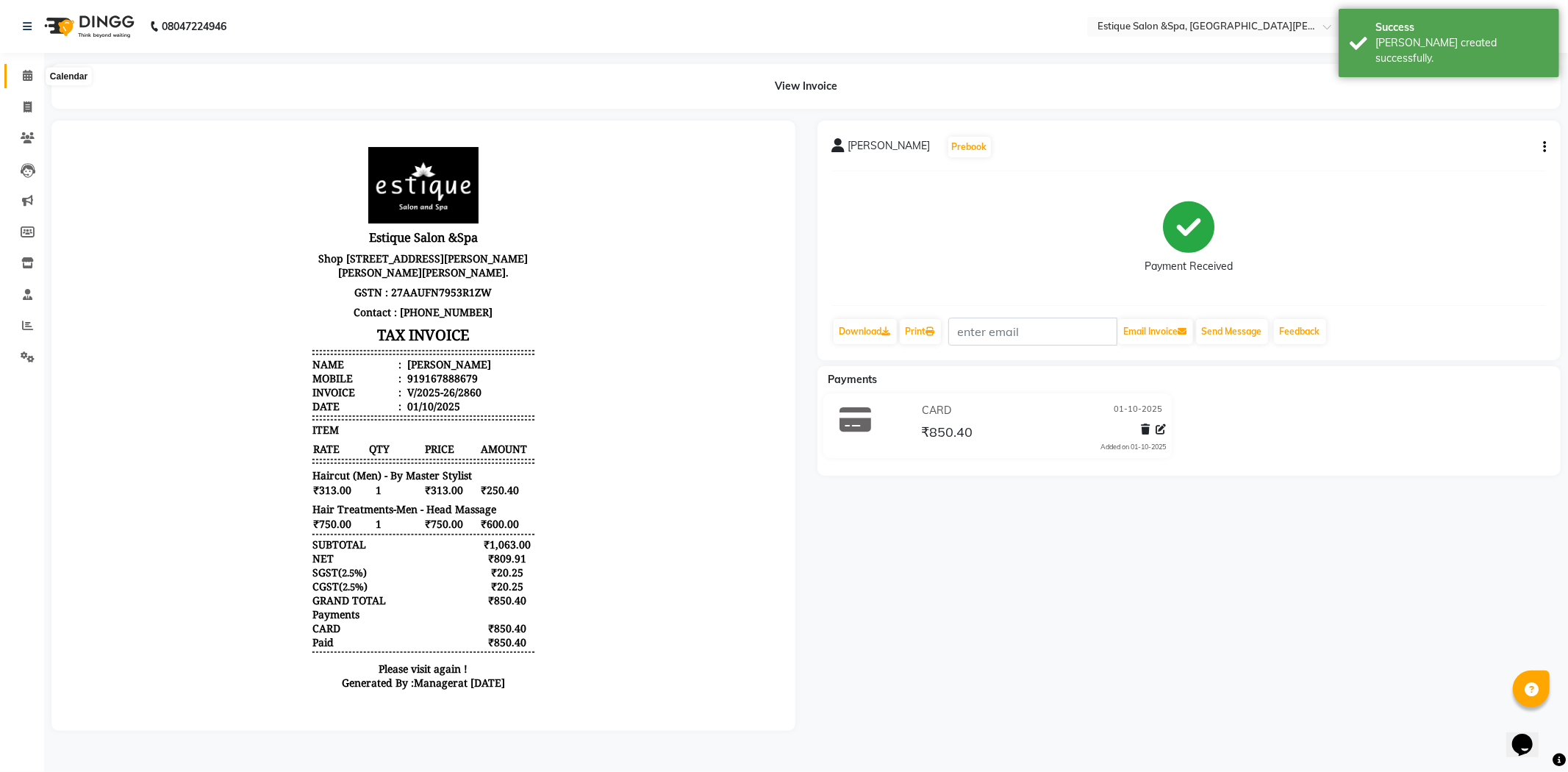
click at [28, 72] on icon at bounding box center [27, 75] width 10 height 11
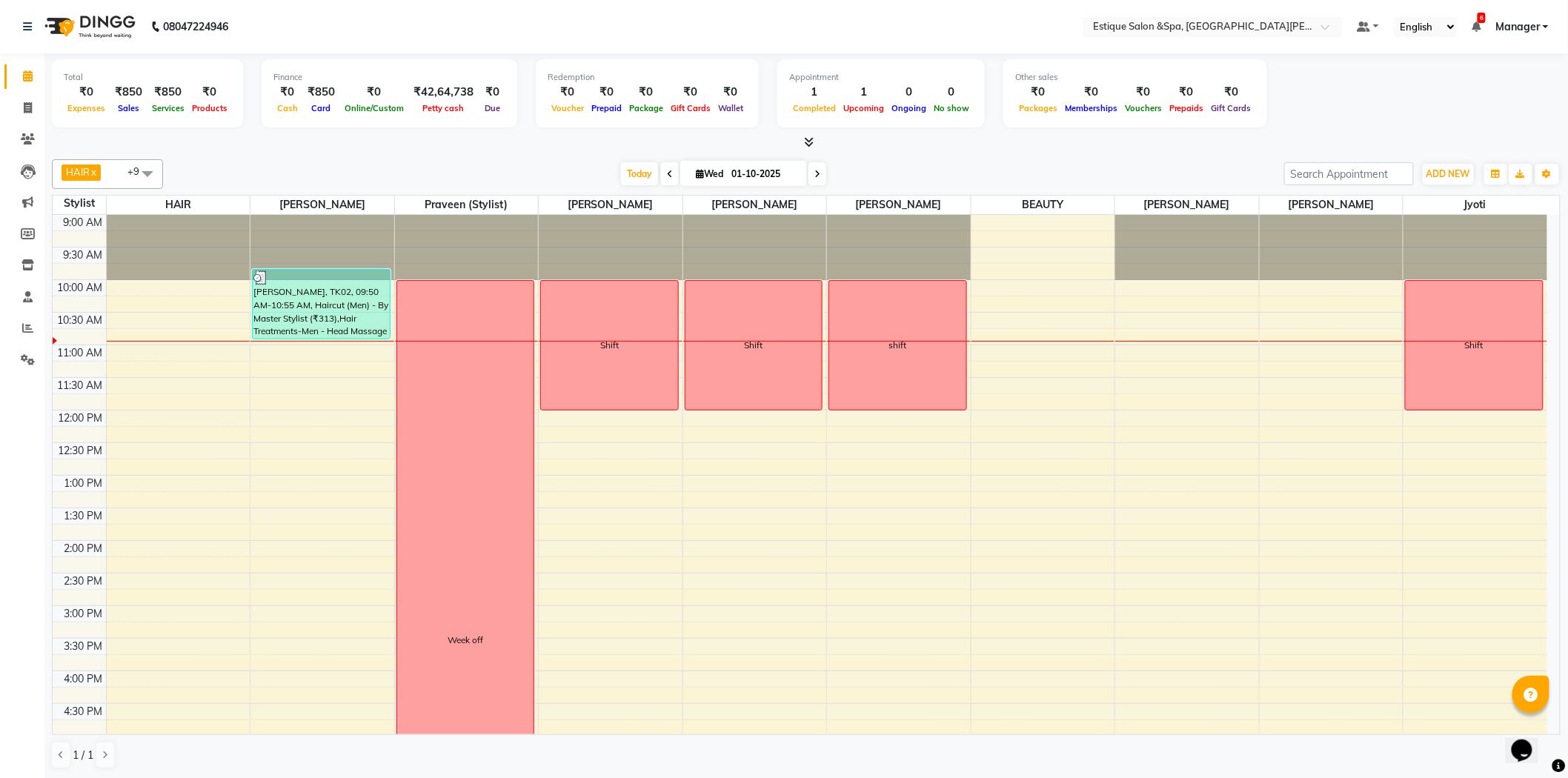
scroll to position [1, 0]
click at [661, 171] on span at bounding box center [670, 173] width 18 height 23
type input "[DATE]"
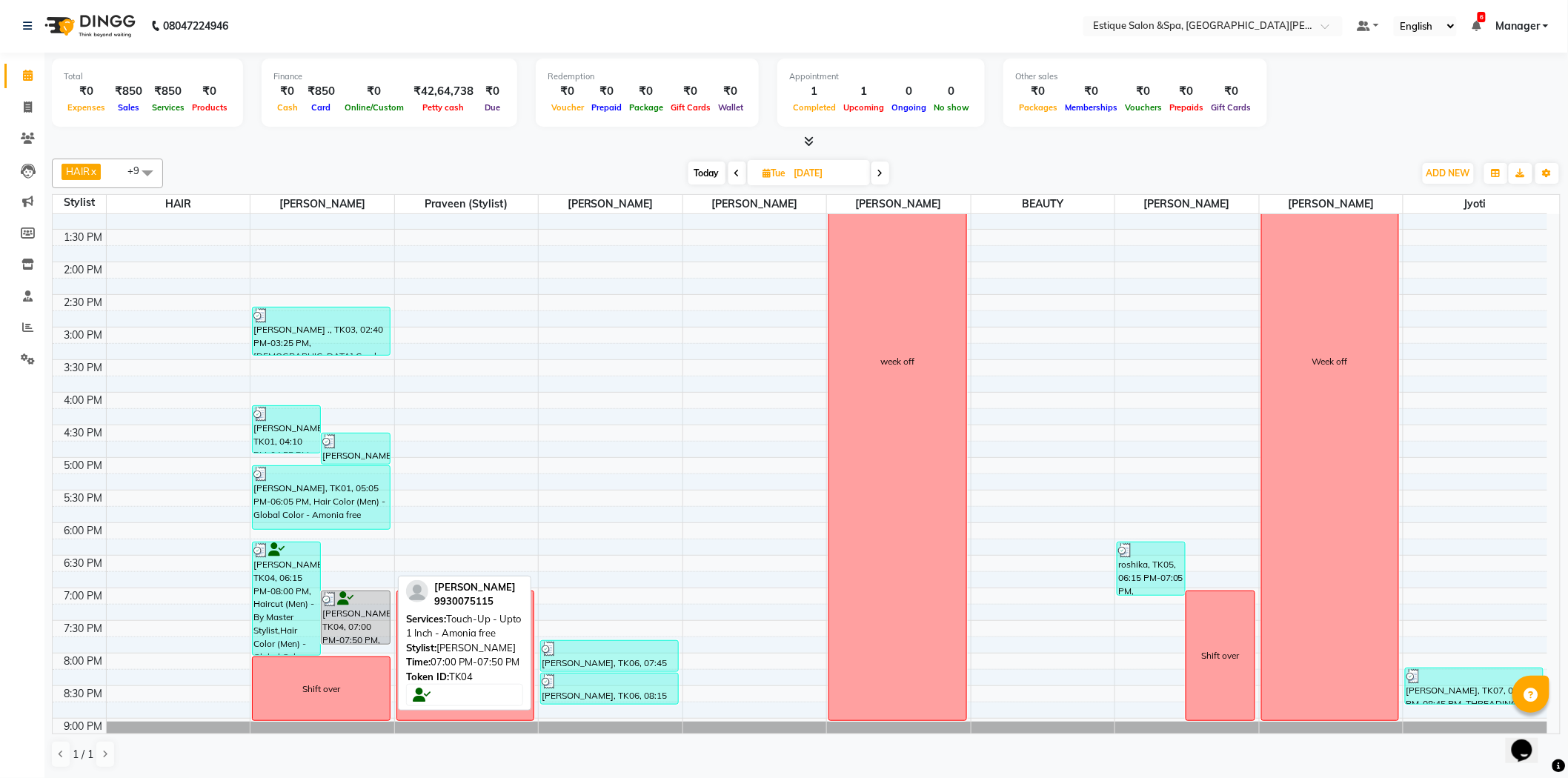
scroll to position [296, 0]
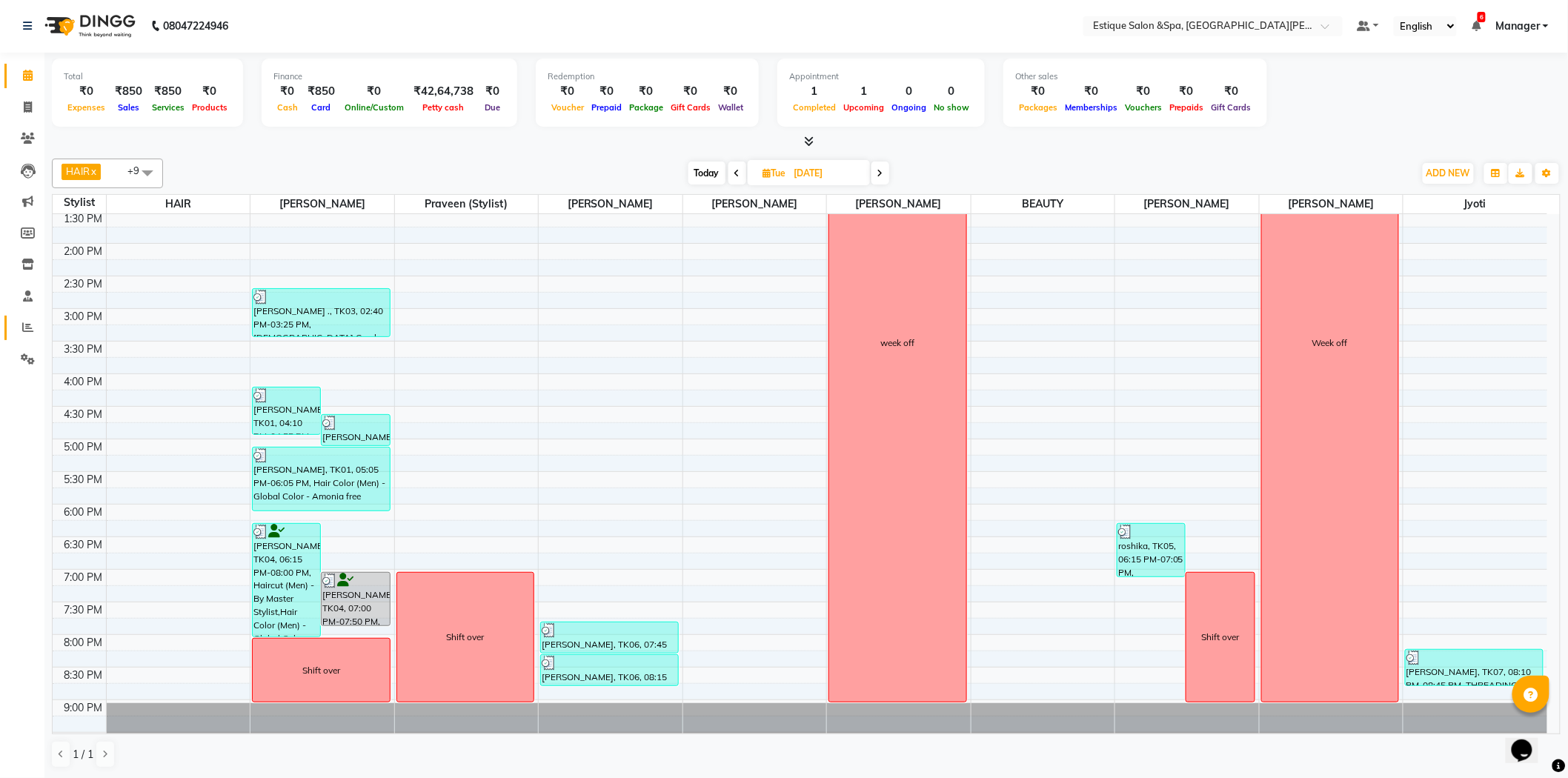
click at [23, 319] on link "Reports" at bounding box center [22, 328] width 36 height 24
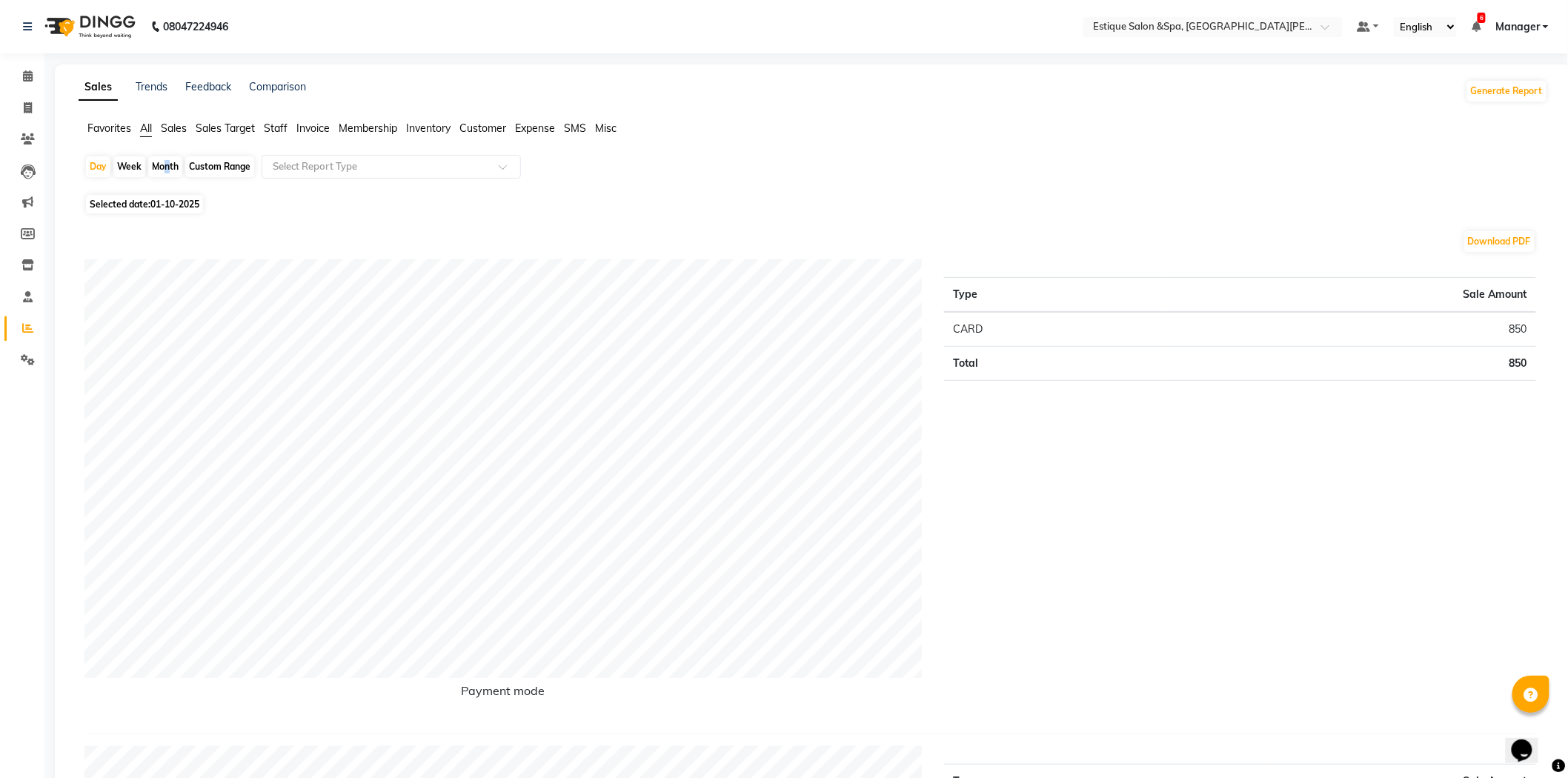
click at [161, 167] on div "Month" at bounding box center [165, 167] width 34 height 21
select select "10"
select select "2025"
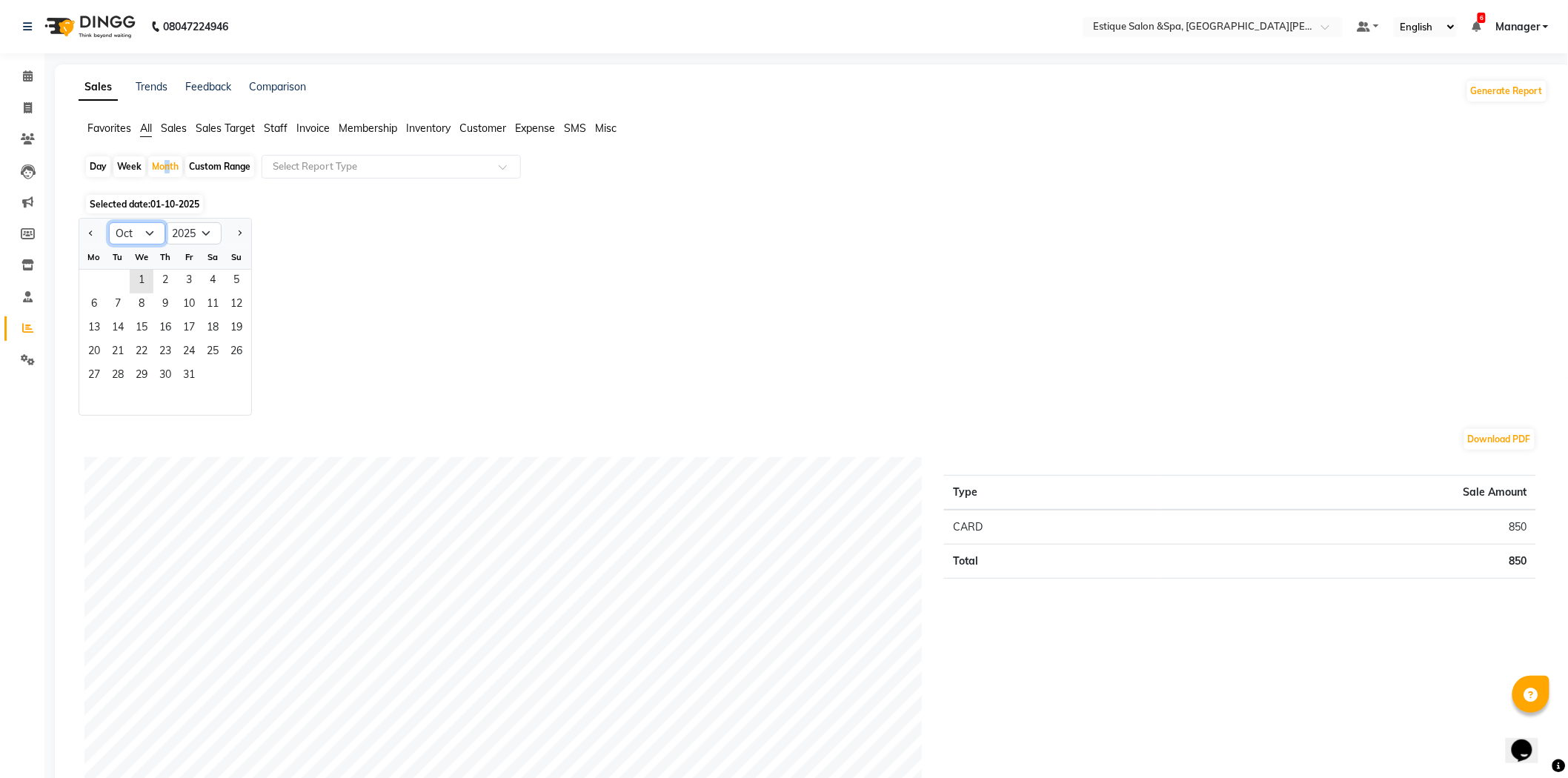
click at [142, 226] on select "Jan Feb Mar Apr May Jun [DATE] Aug Sep Oct Nov Dec" at bounding box center [138, 233] width 57 height 22
select select "9"
click at [109, 222] on select "Jan Feb Mar Apr May Jun [DATE] Aug Sep Oct Nov Dec" at bounding box center [138, 233] width 57 height 22
click at [124, 374] on span "30" at bounding box center [117, 376] width 23 height 23
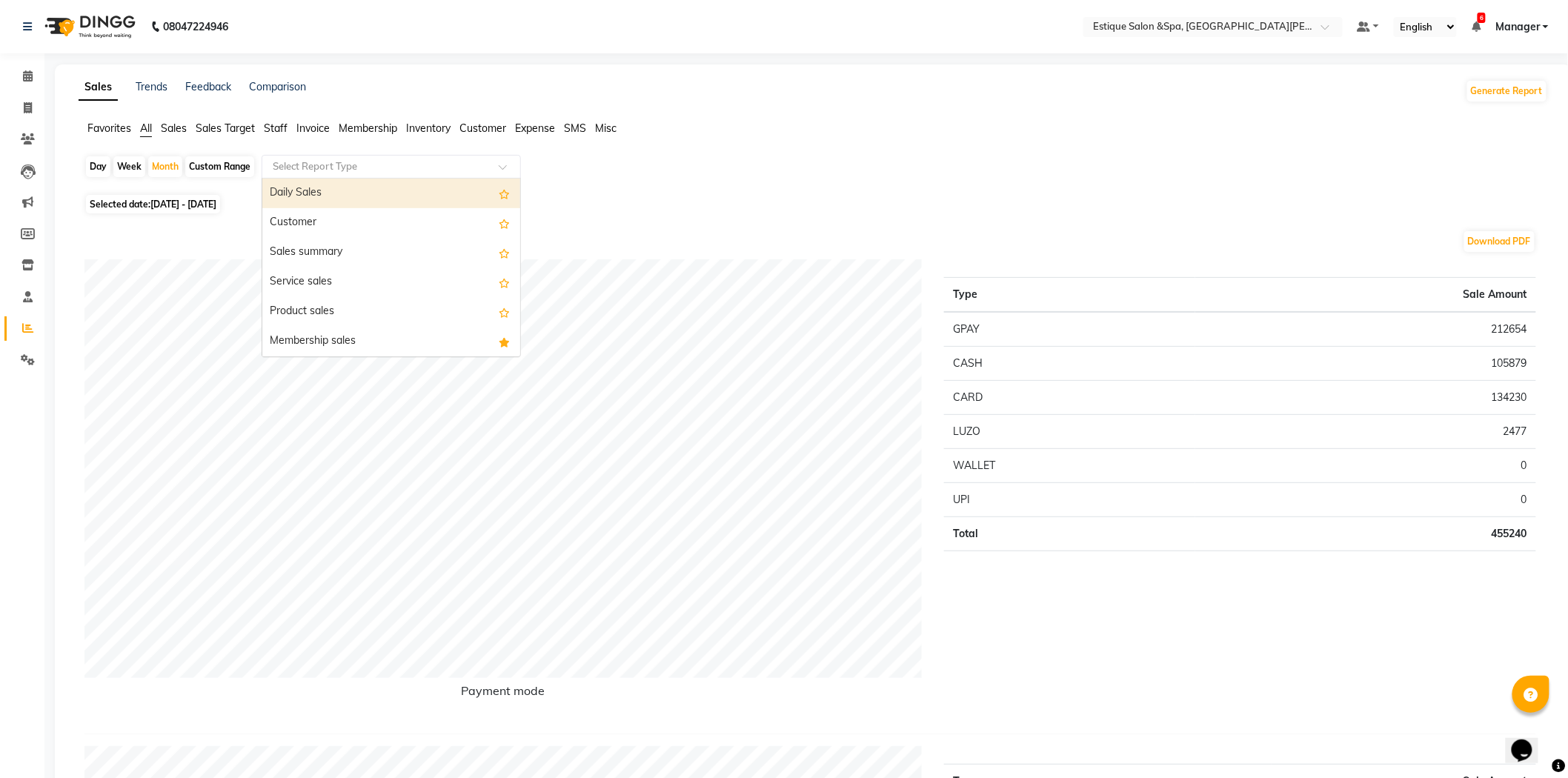
click at [291, 163] on input "text" at bounding box center [376, 167] width 214 height 15
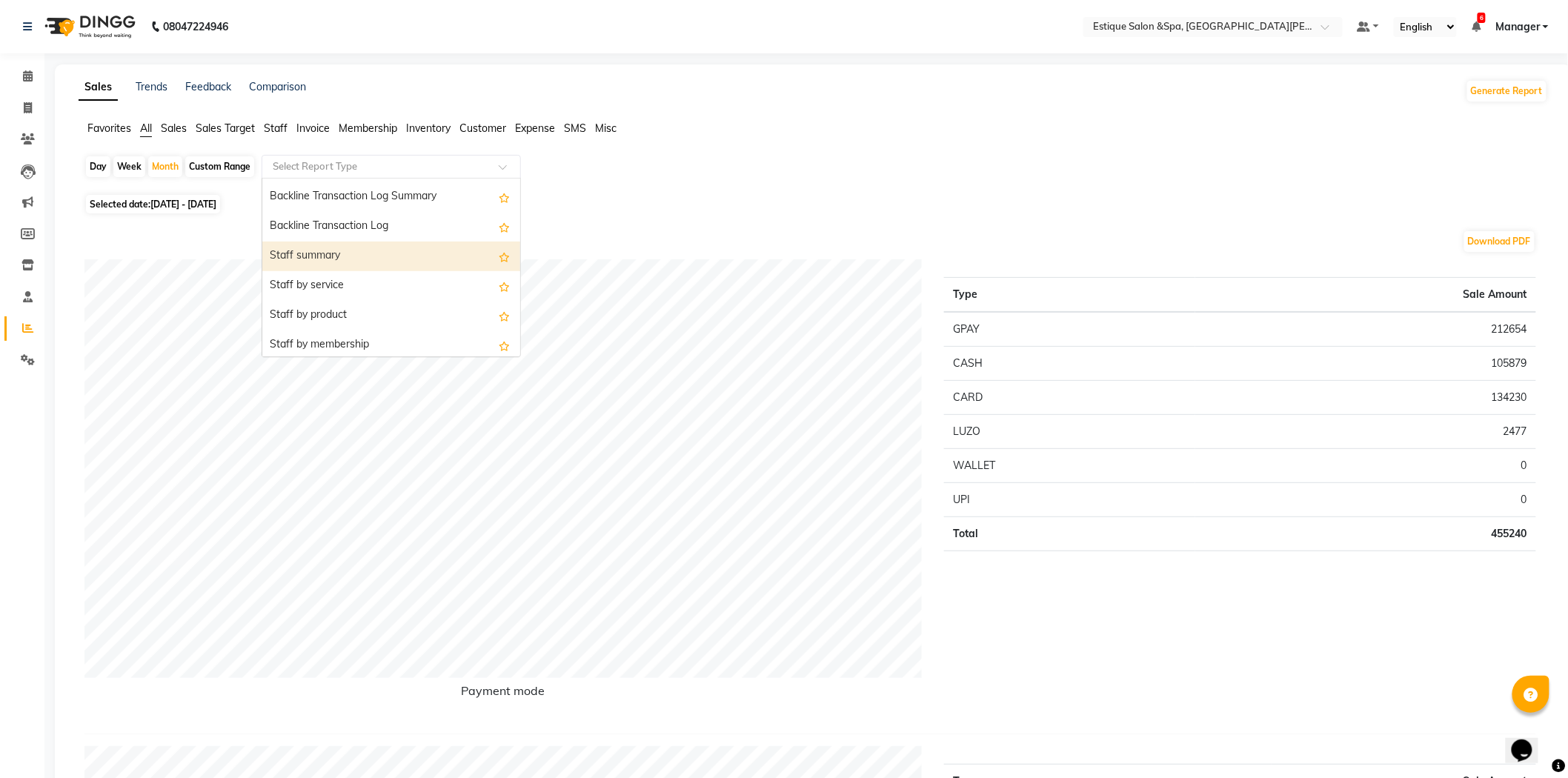
click at [311, 255] on div "Staff summary" at bounding box center [391, 256] width 258 height 30
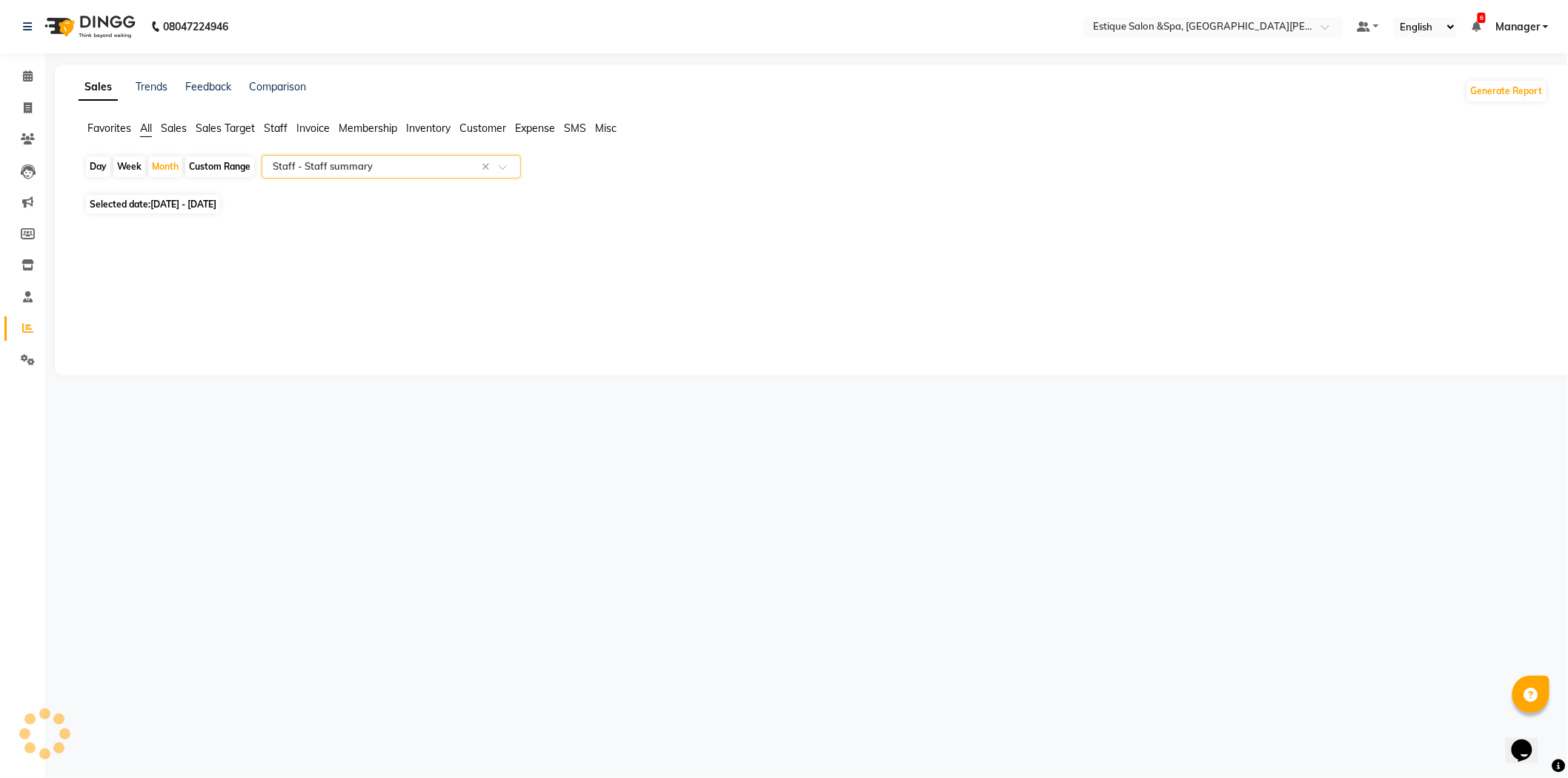
select select "full_report"
select select "csv"
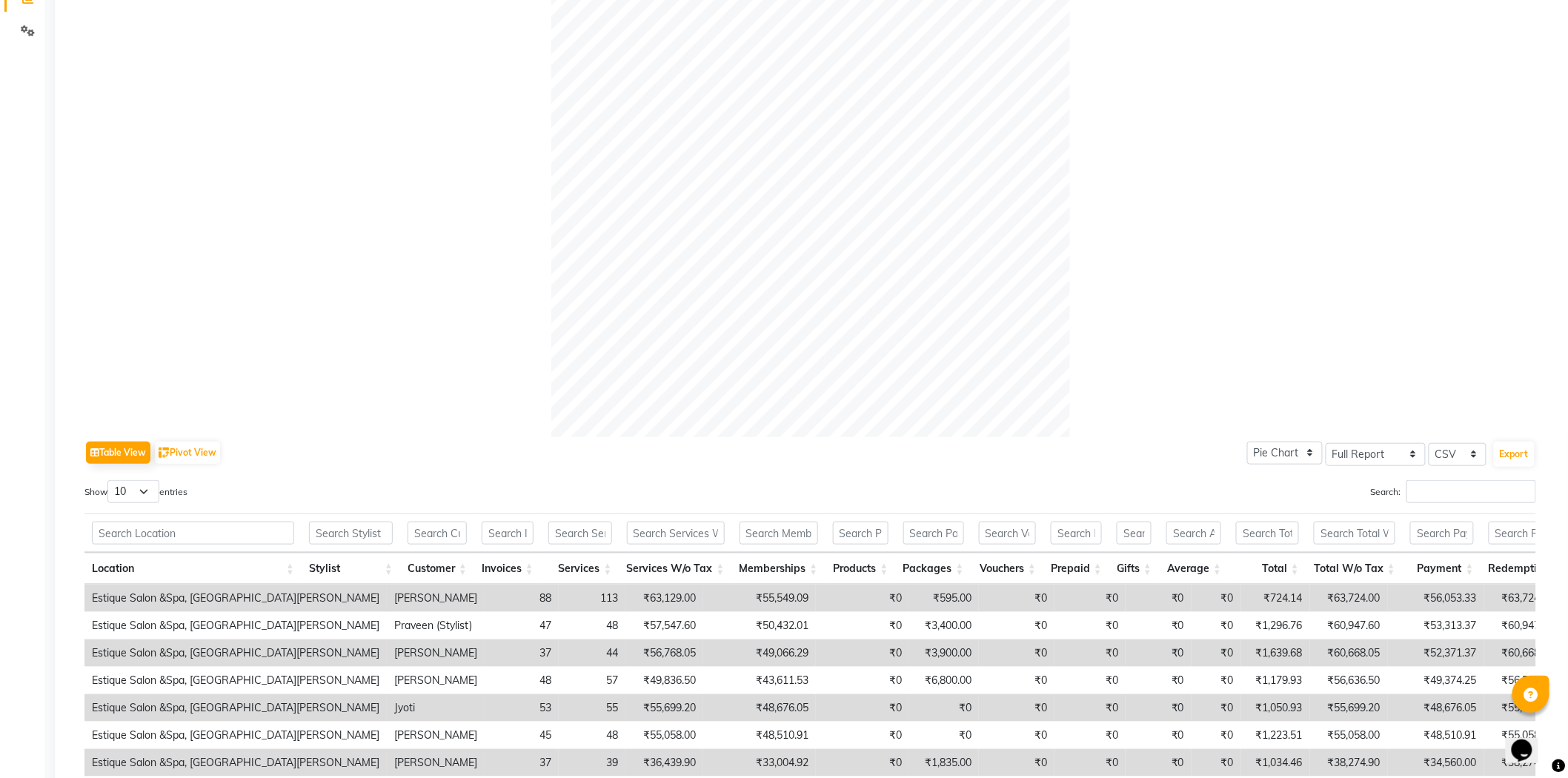
scroll to position [546, 0]
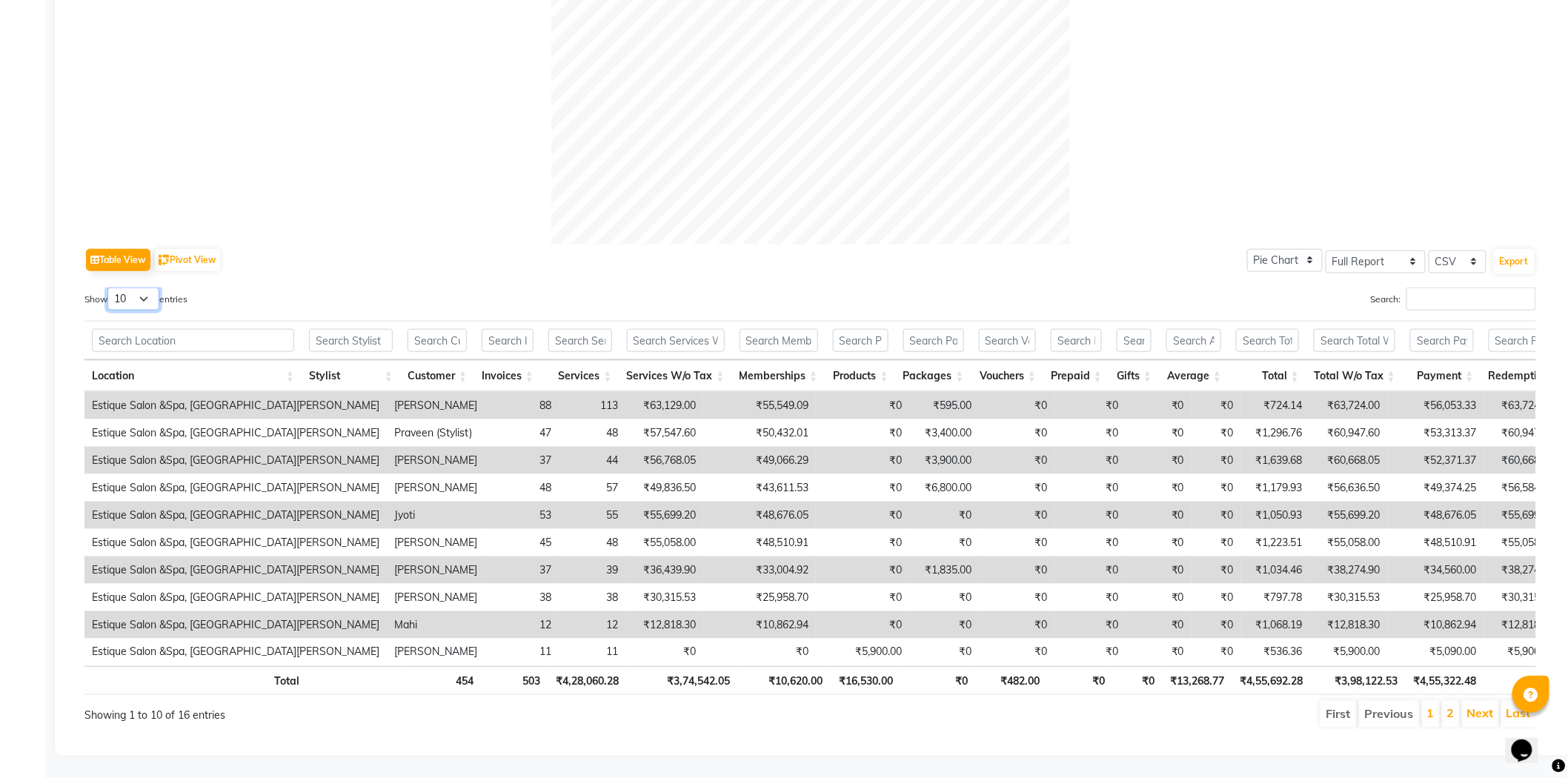
click at [151, 287] on select "10 25 50 100" at bounding box center [133, 298] width 52 height 23
select select "25"
click at [110, 287] on select "10 25 50 100" at bounding box center [133, 298] width 52 height 23
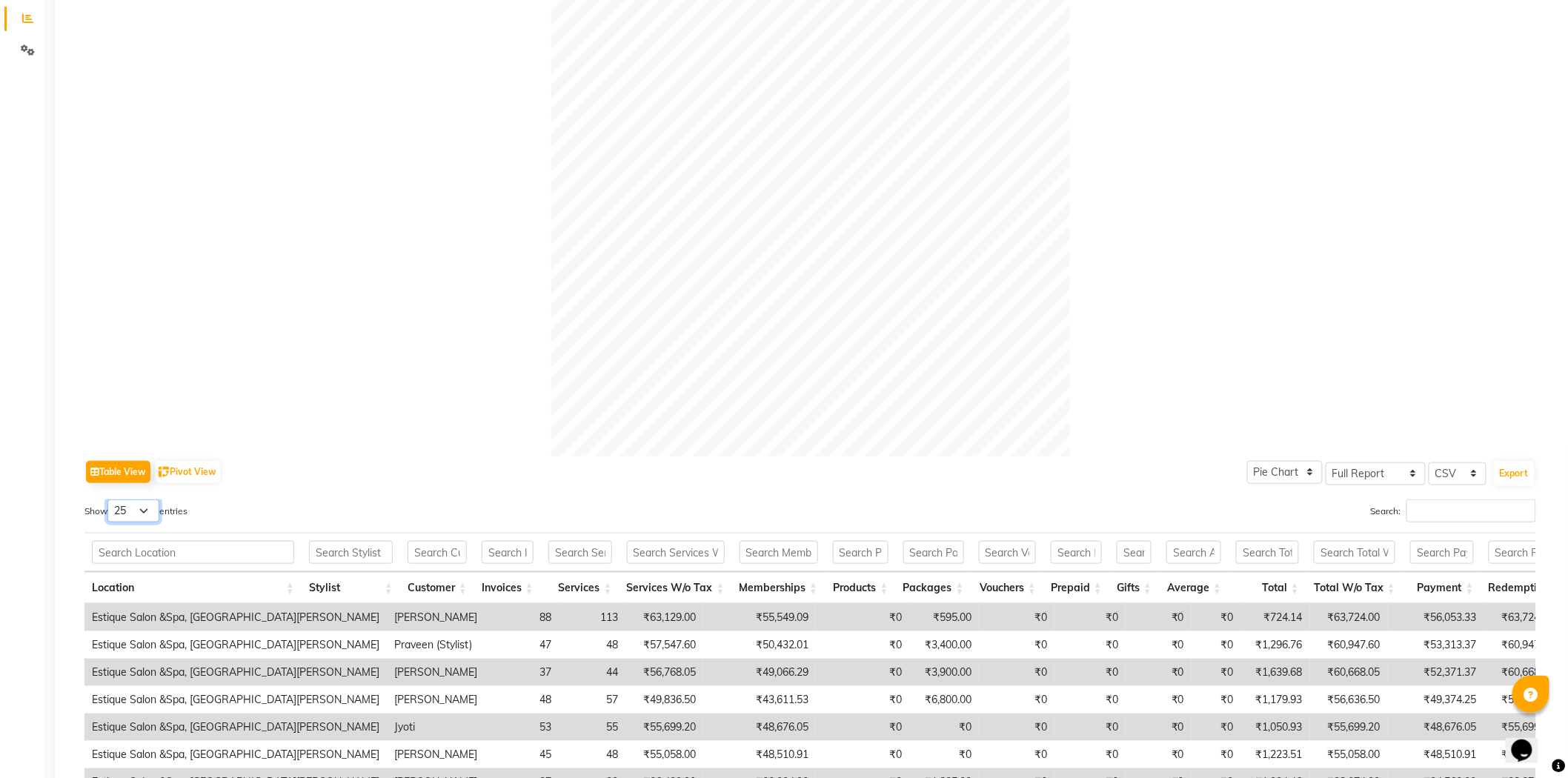
scroll to position [0, 0]
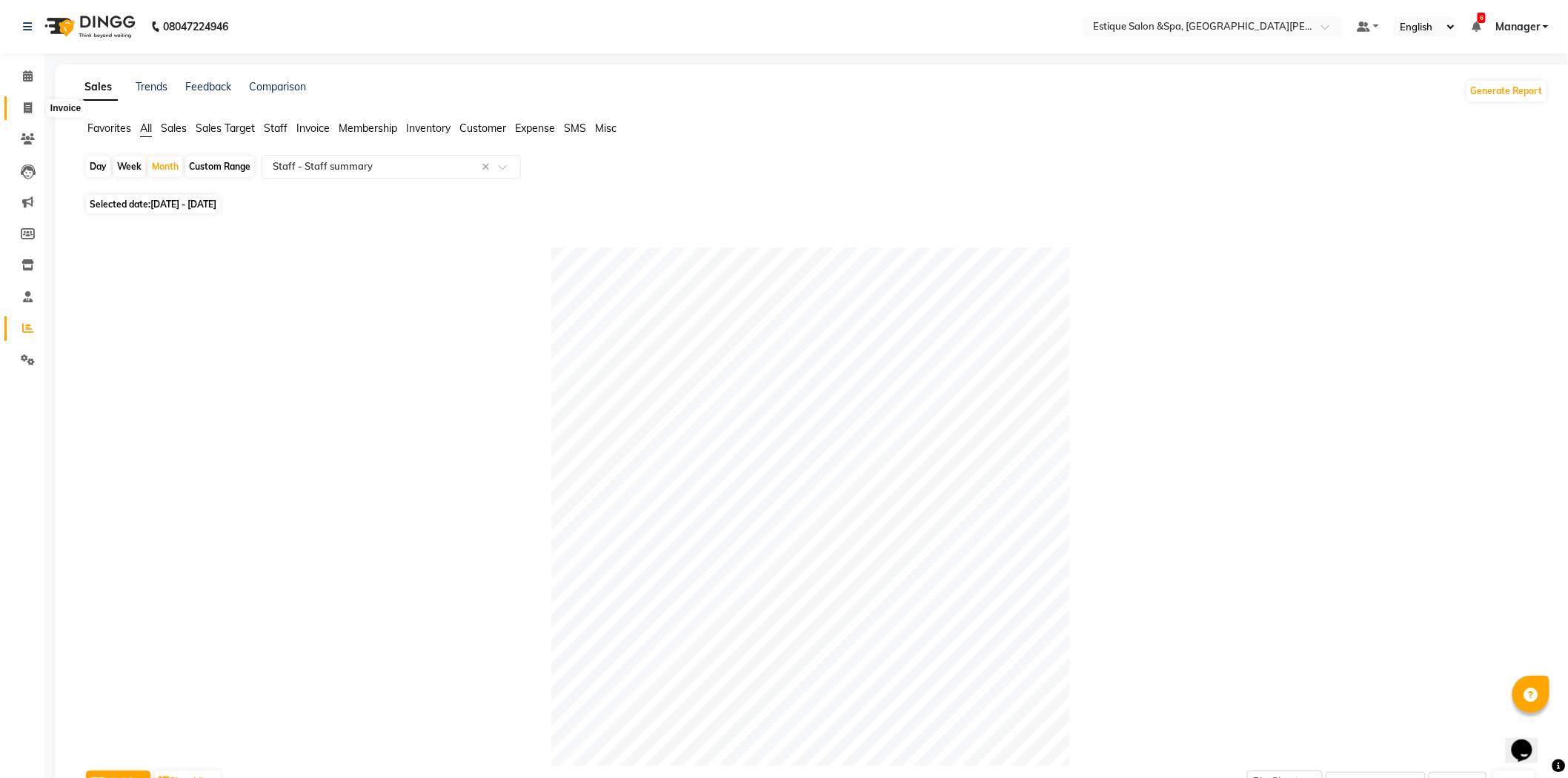
click at [24, 108] on icon at bounding box center [28, 108] width 8 height 11
select select "service"
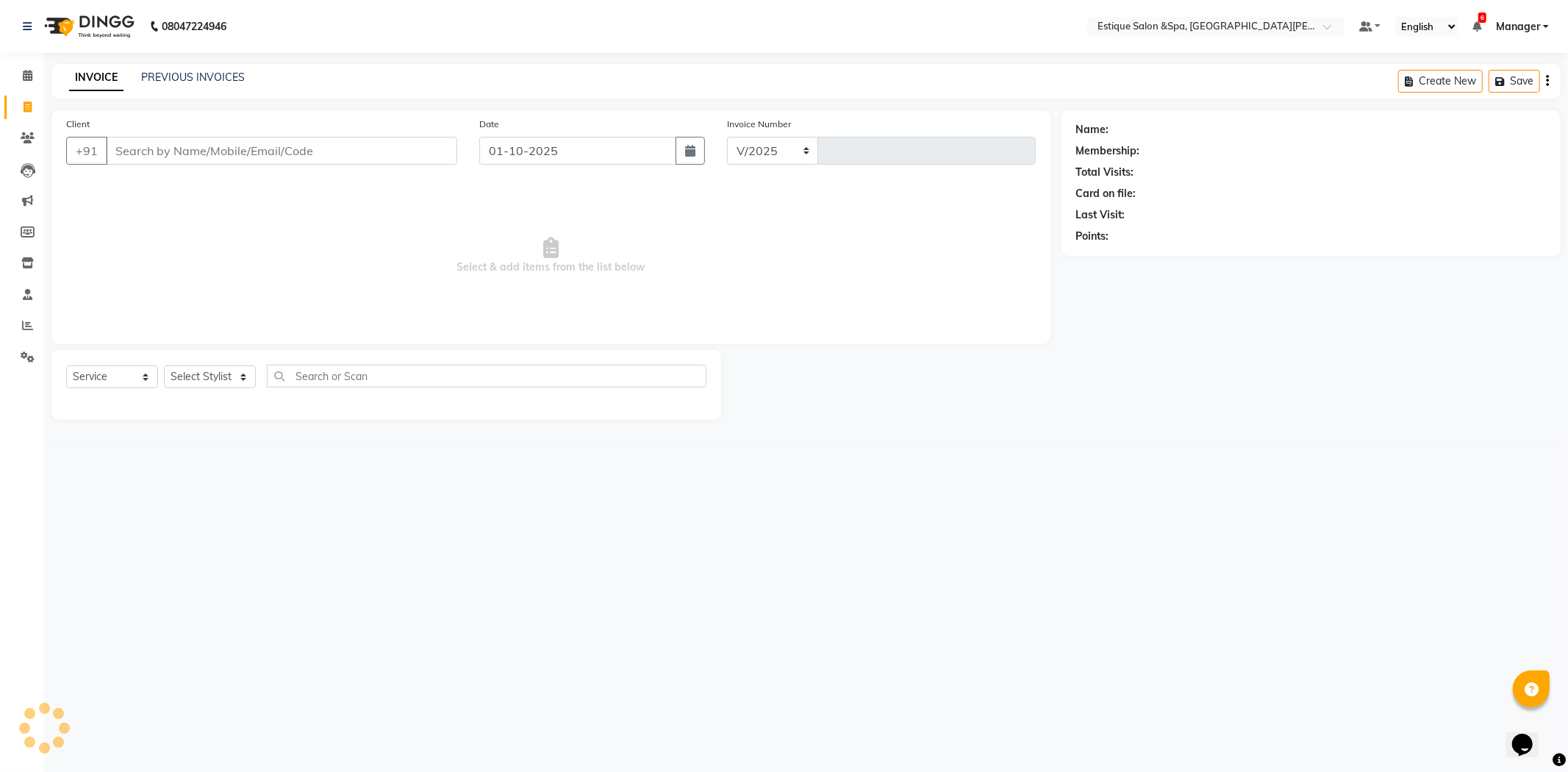
select select "3928"
type input "2861"
click at [30, 75] on icon at bounding box center [27, 75] width 10 height 11
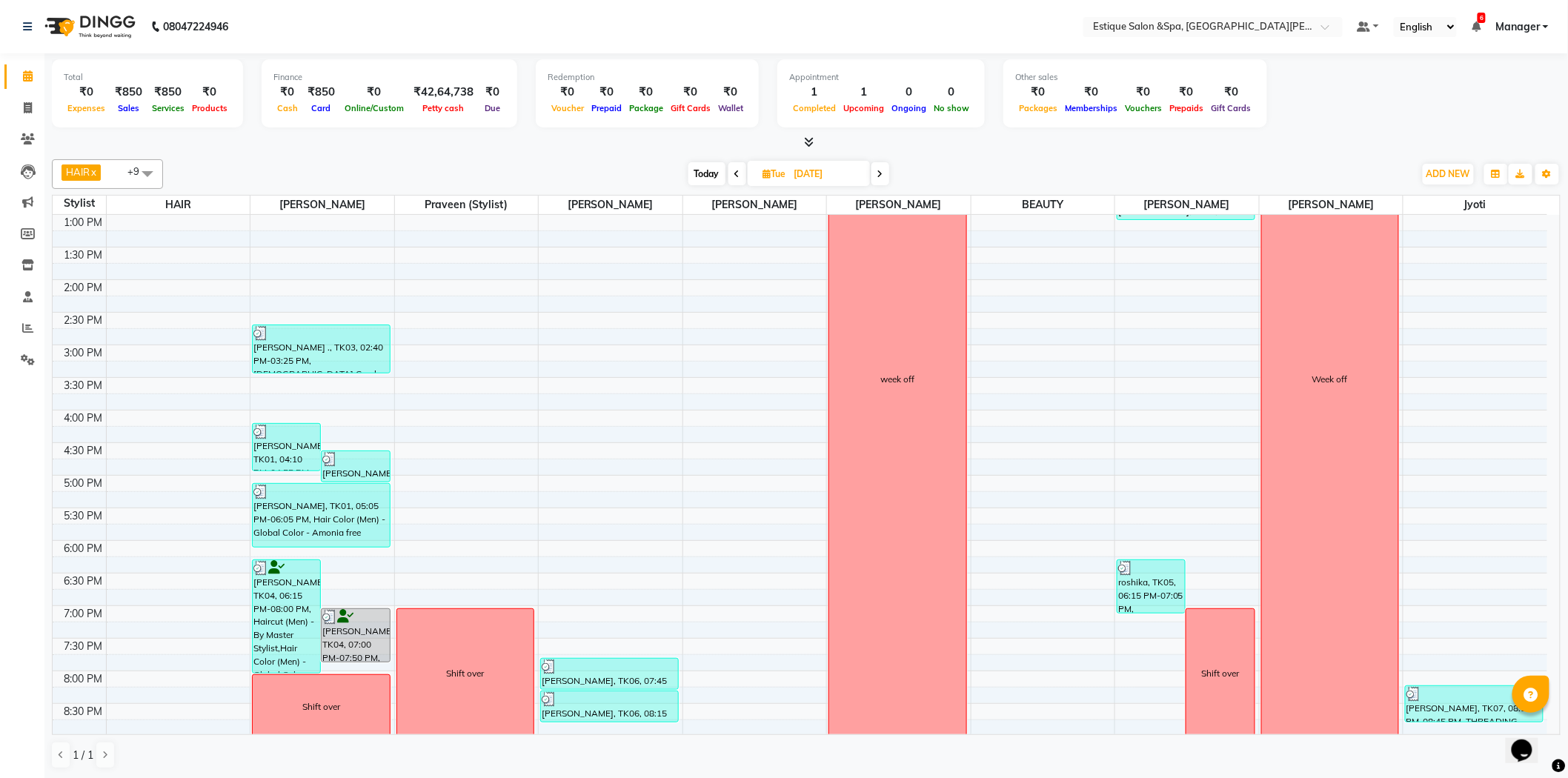
scroll to position [330, 0]
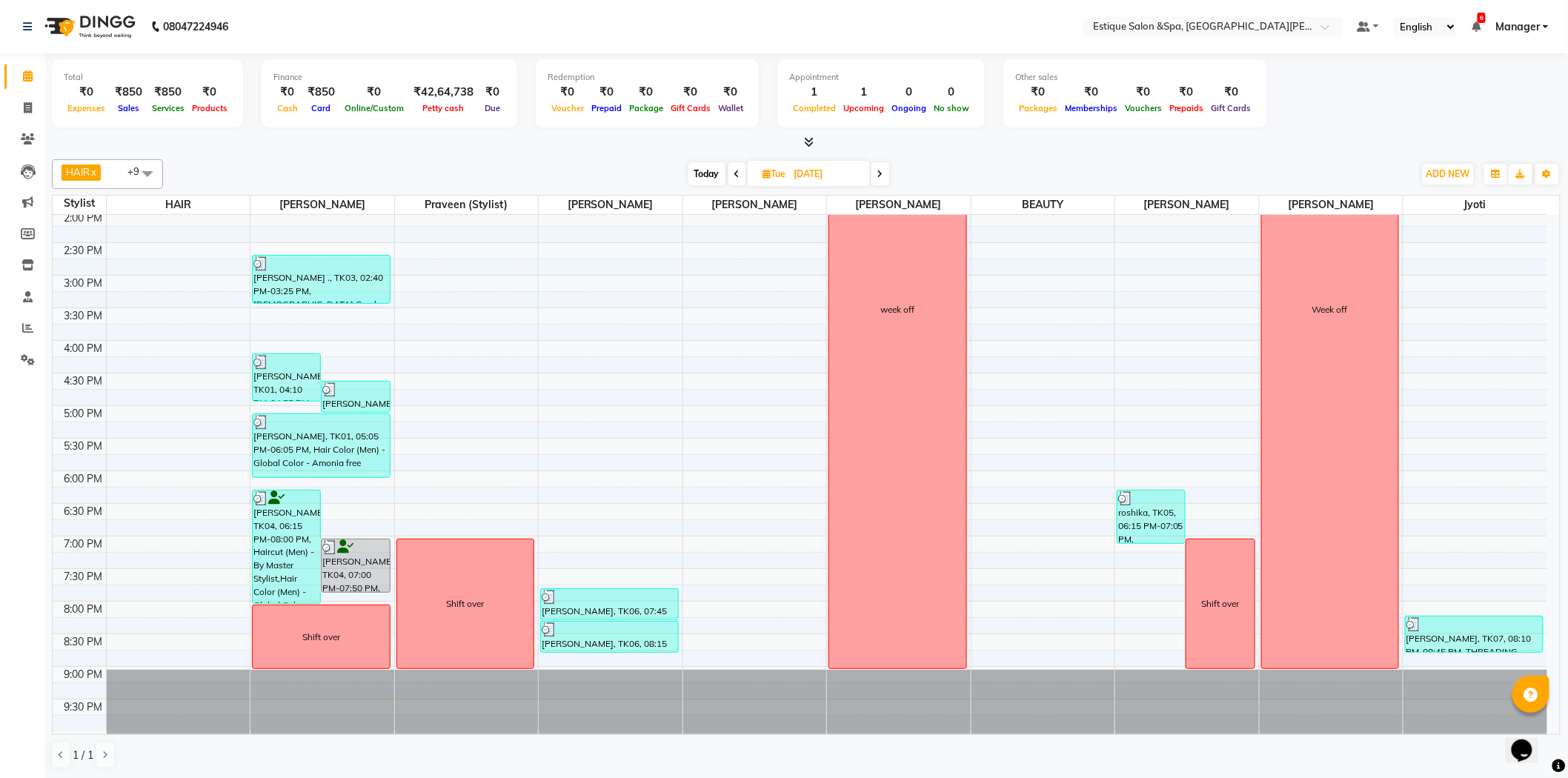
click at [882, 170] on icon at bounding box center [879, 174] width 6 height 9
type input "01-10-2025"
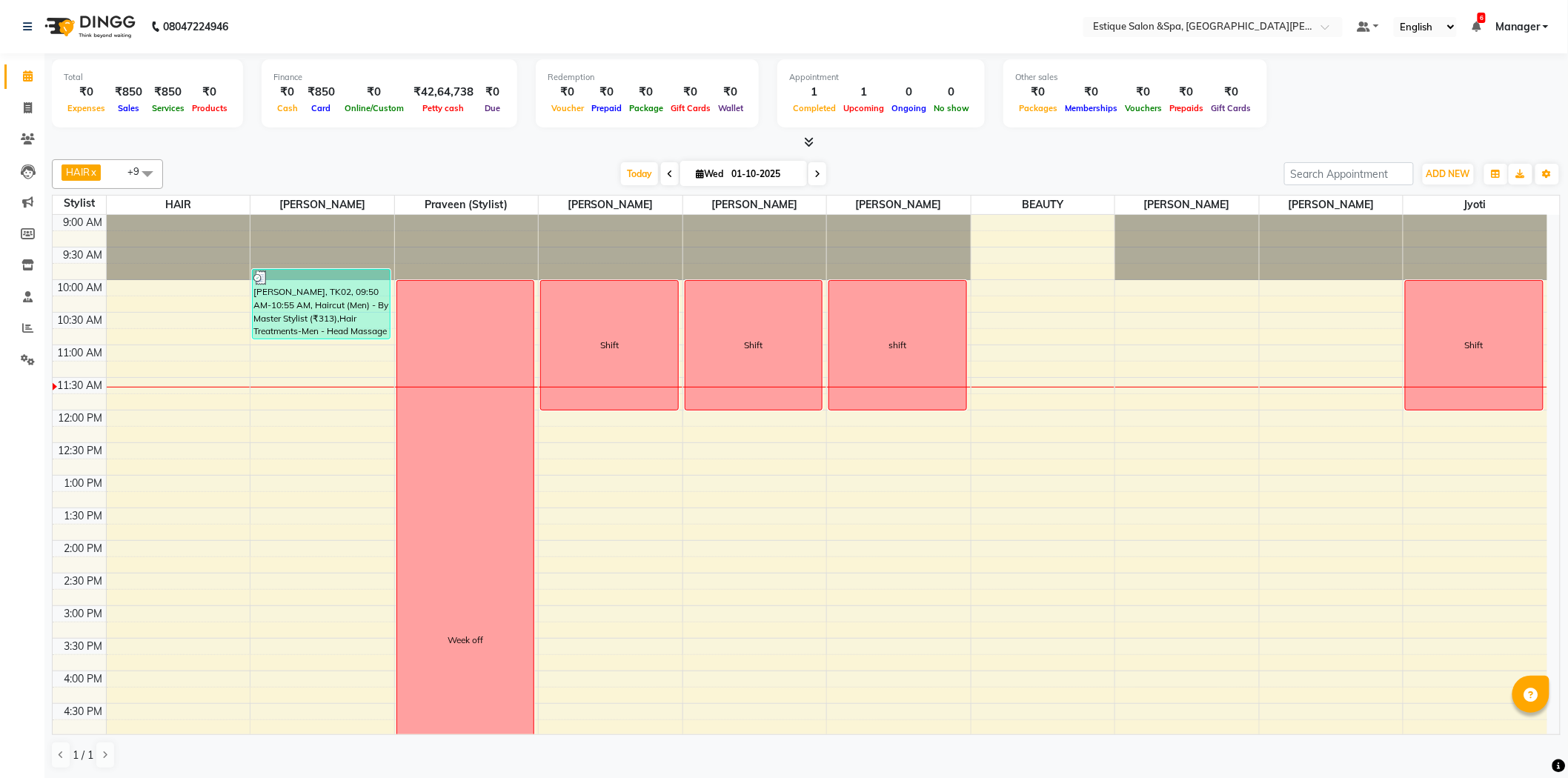
scroll to position [1, 0]
click at [23, 323] on icon at bounding box center [28, 327] width 11 height 11
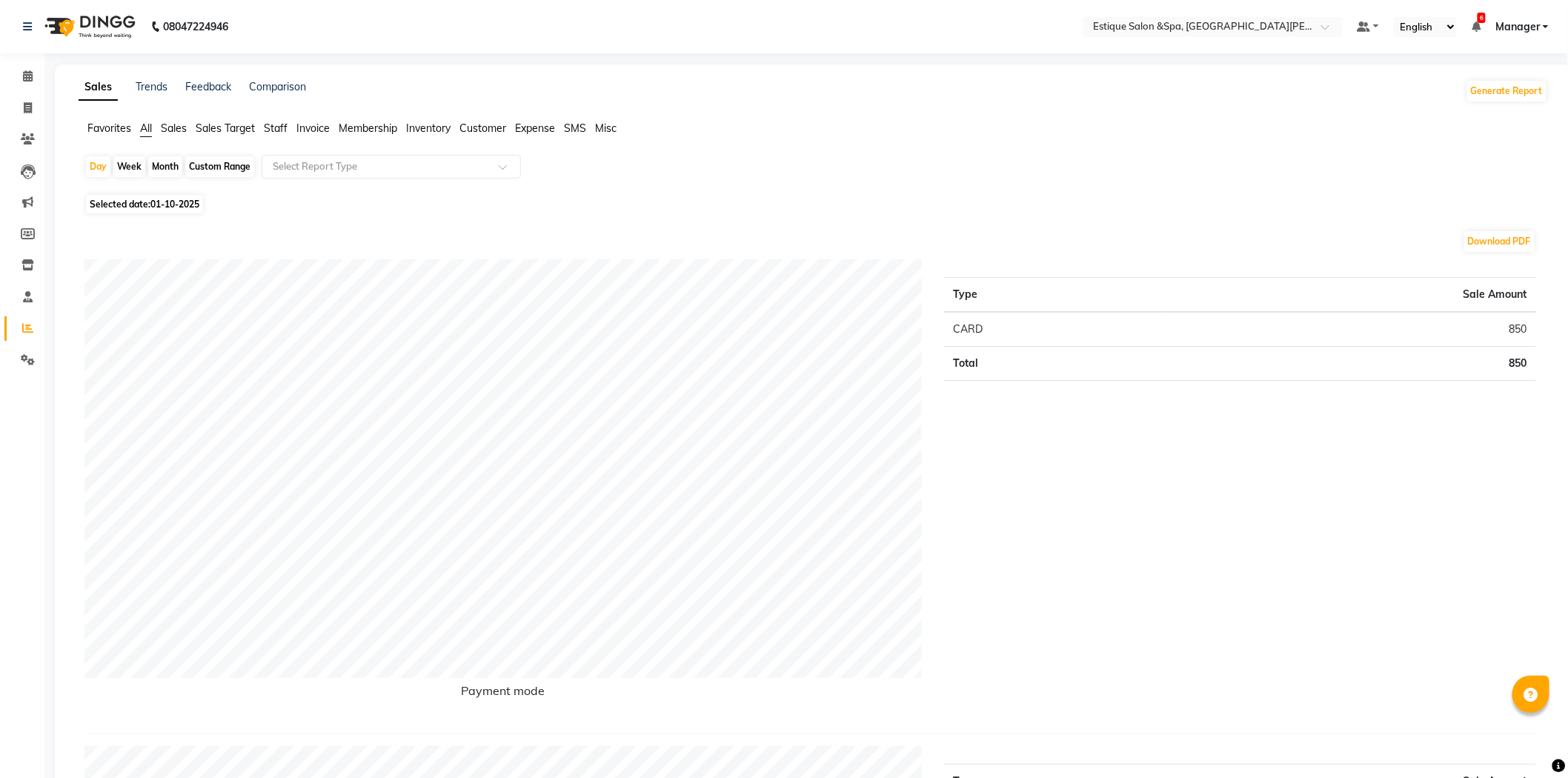
click at [164, 160] on div "Month" at bounding box center [165, 167] width 34 height 21
select select "10"
select select "2025"
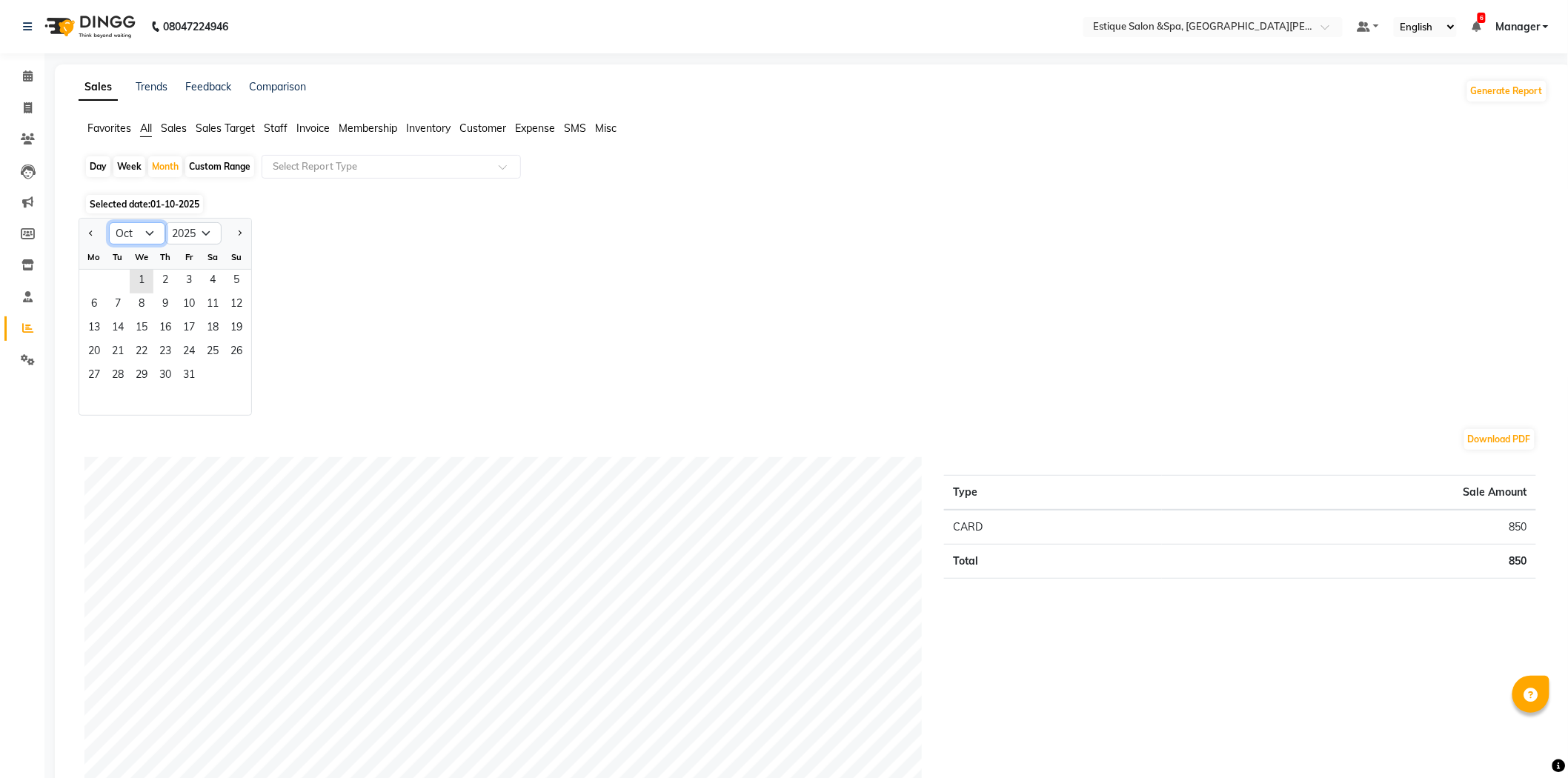
click at [142, 228] on select "Jan Feb Mar Apr May Jun [DATE] Aug Sep Oct Nov Dec" at bounding box center [138, 233] width 57 height 22
select select "9"
click at [109, 222] on select "Jan Feb Mar Apr May Jun [DATE] Aug Sep Oct Nov Dec" at bounding box center [138, 233] width 57 height 22
click at [115, 369] on span "30" at bounding box center [117, 376] width 23 height 23
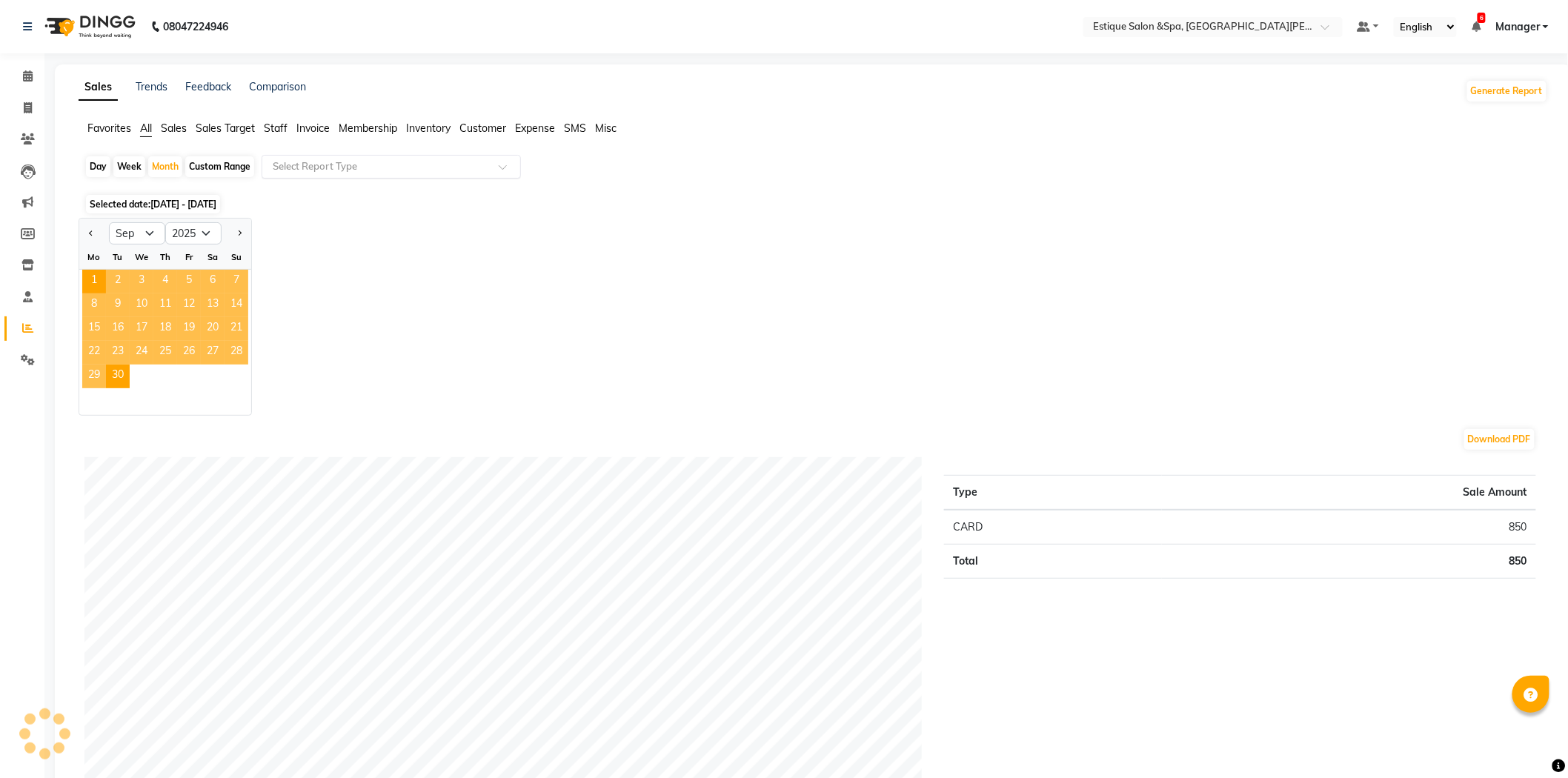
click at [320, 163] on input "text" at bounding box center [376, 167] width 214 height 15
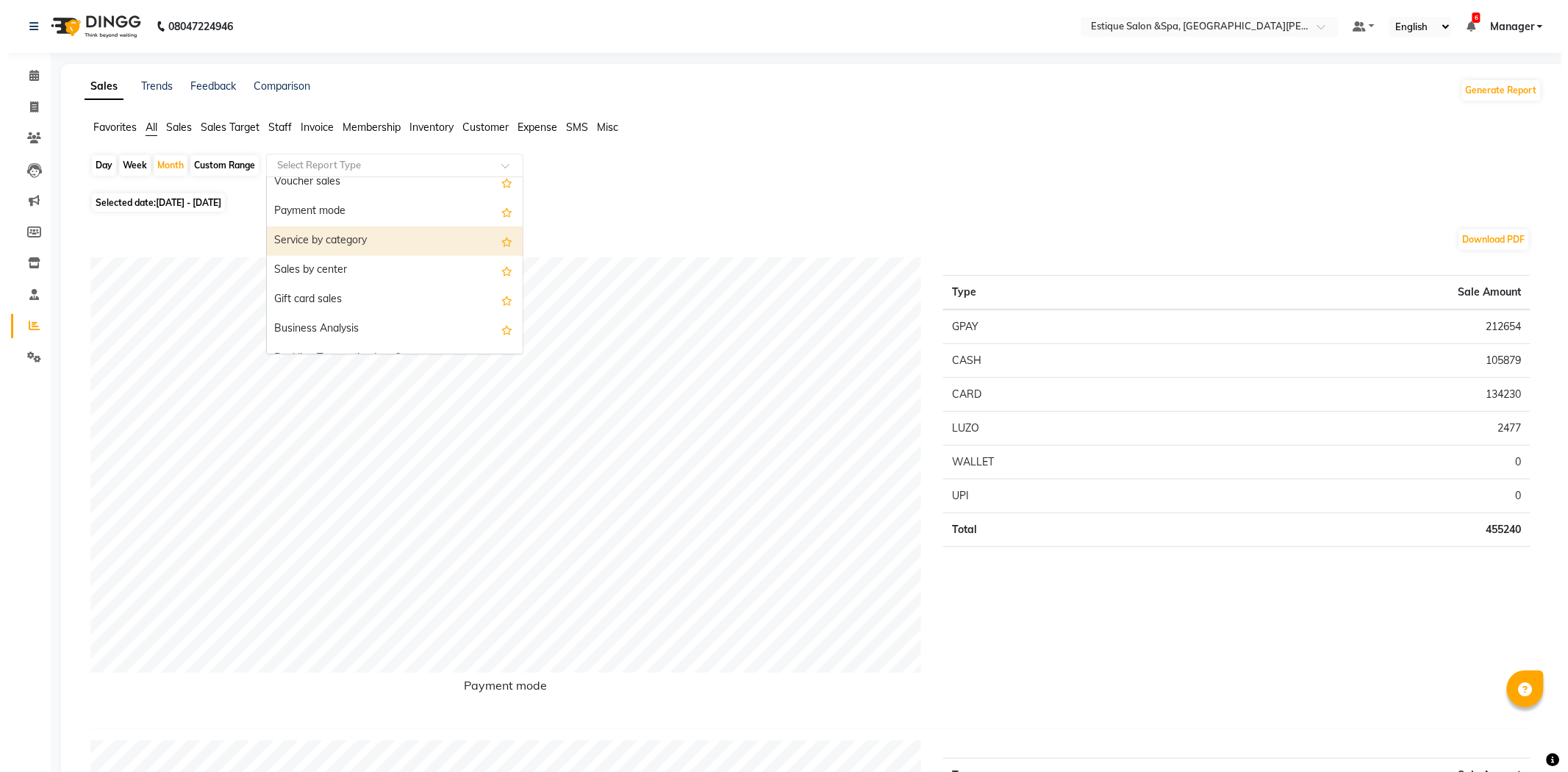
scroll to position [408, 0]
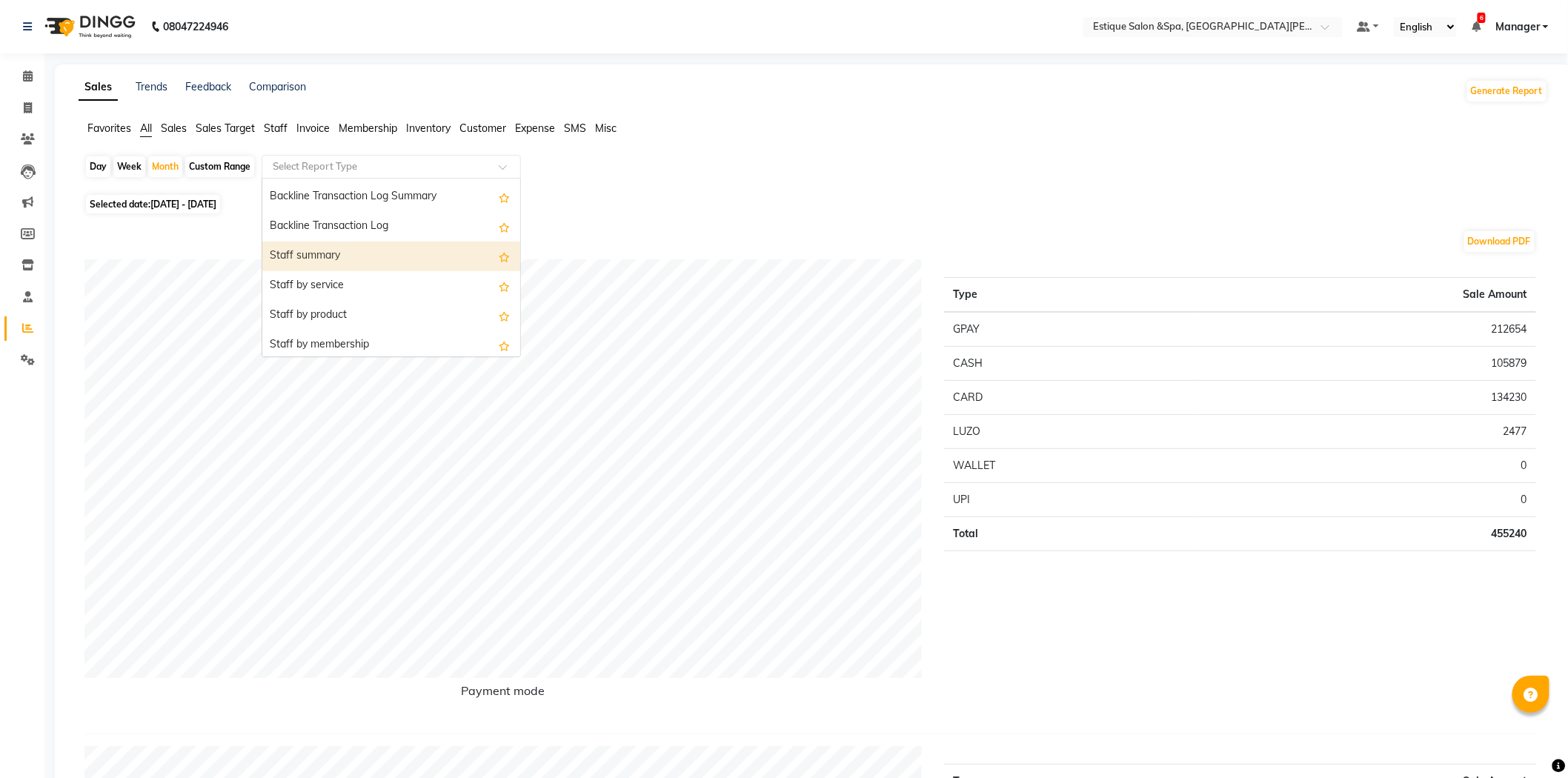
click at [375, 253] on div "Staff summary" at bounding box center [391, 256] width 258 height 30
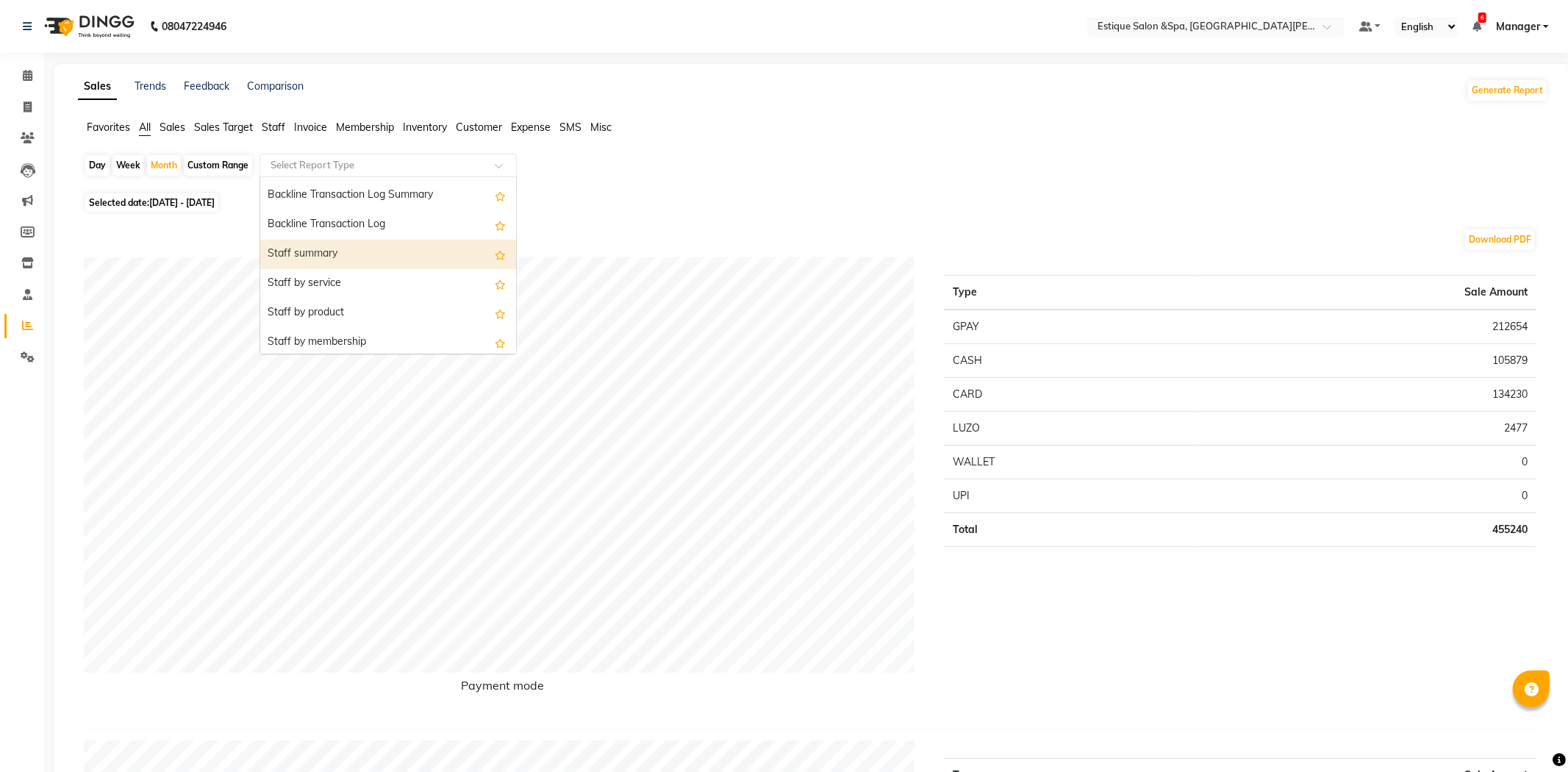
select select "full_report"
select select "csv"
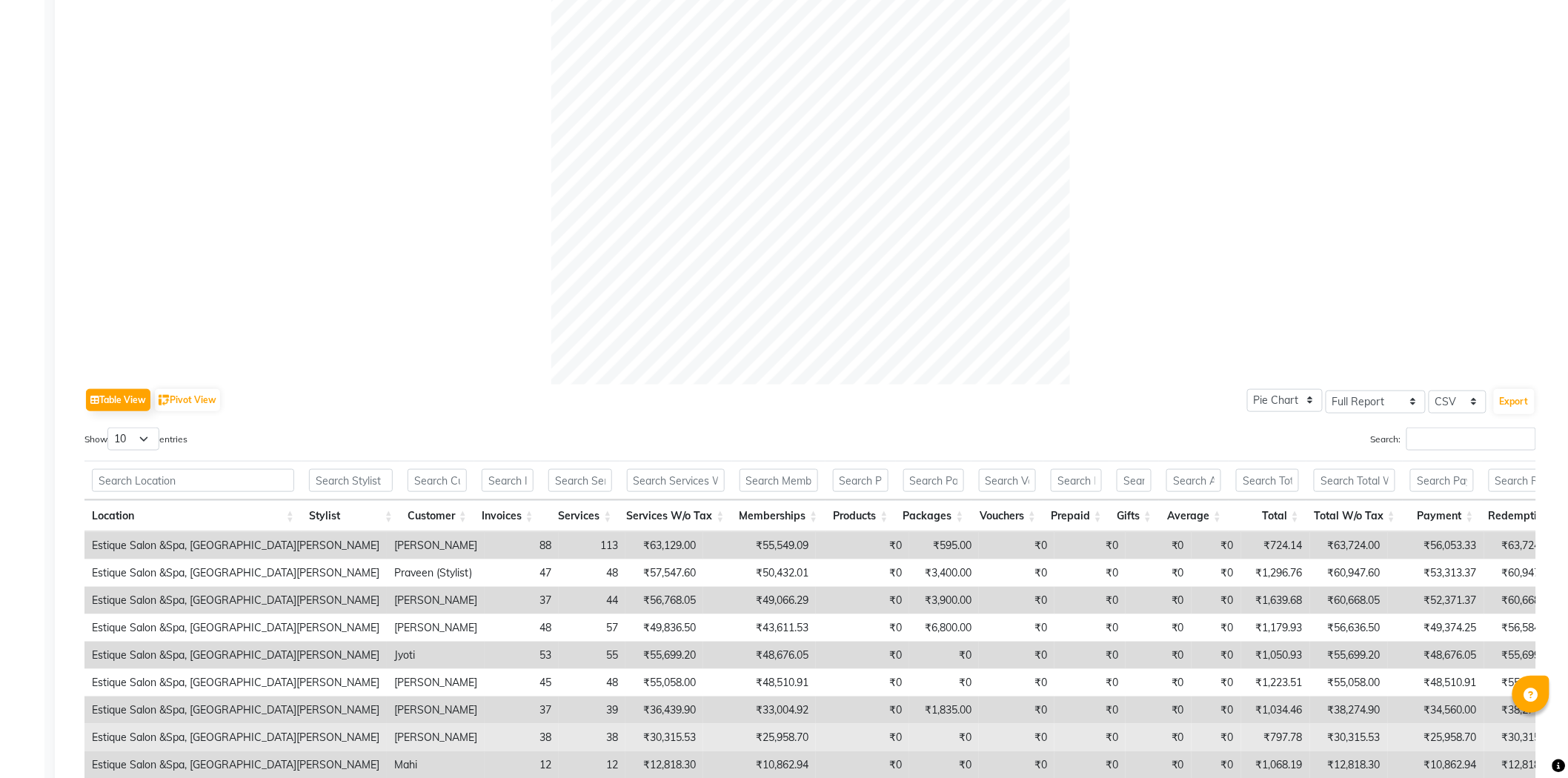
scroll to position [546, 0]
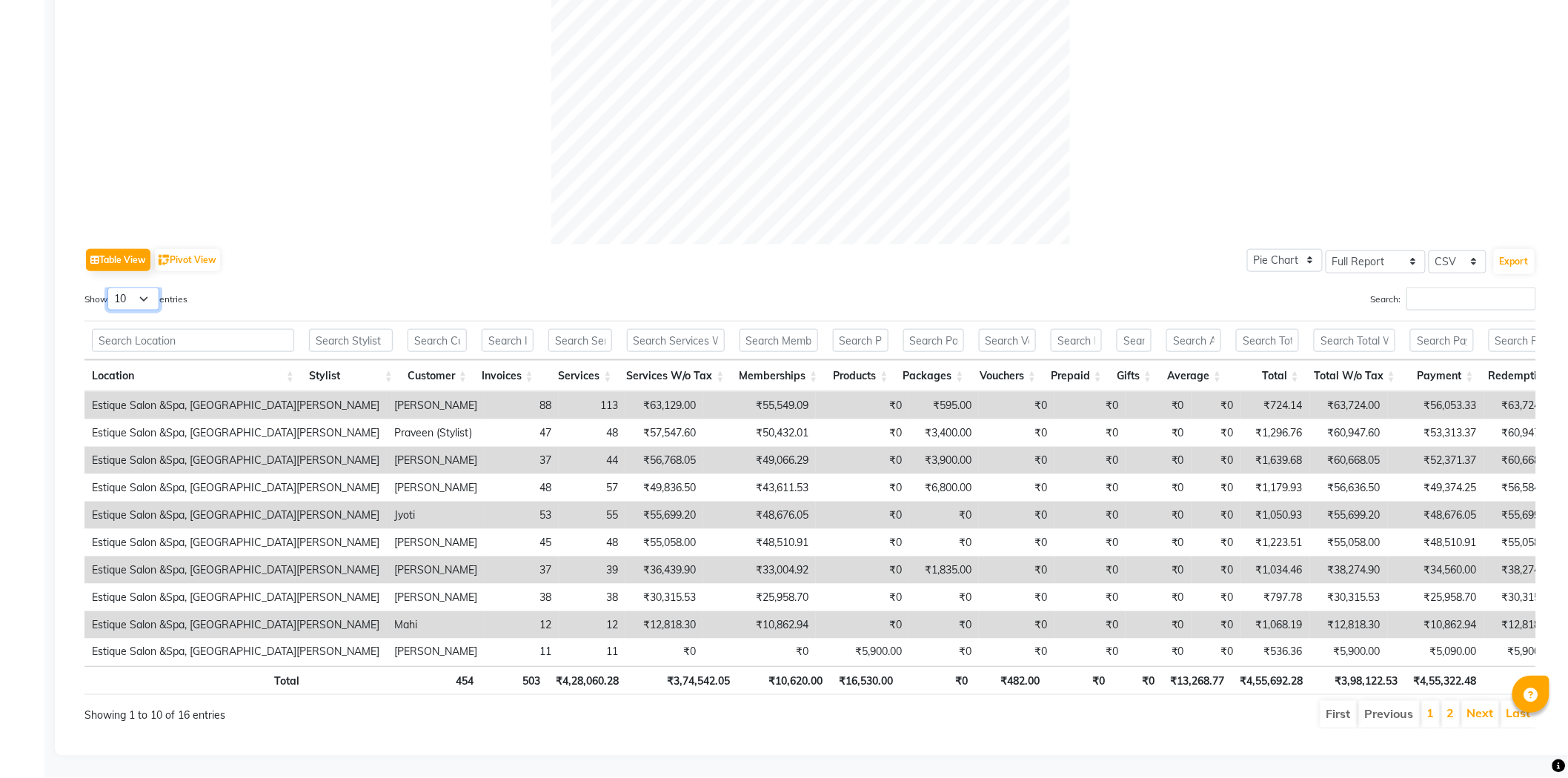
click at [128, 287] on select "10 25 50 100" at bounding box center [133, 298] width 52 height 23
select select "25"
click at [110, 287] on select "10 25 50 100" at bounding box center [133, 298] width 52 height 23
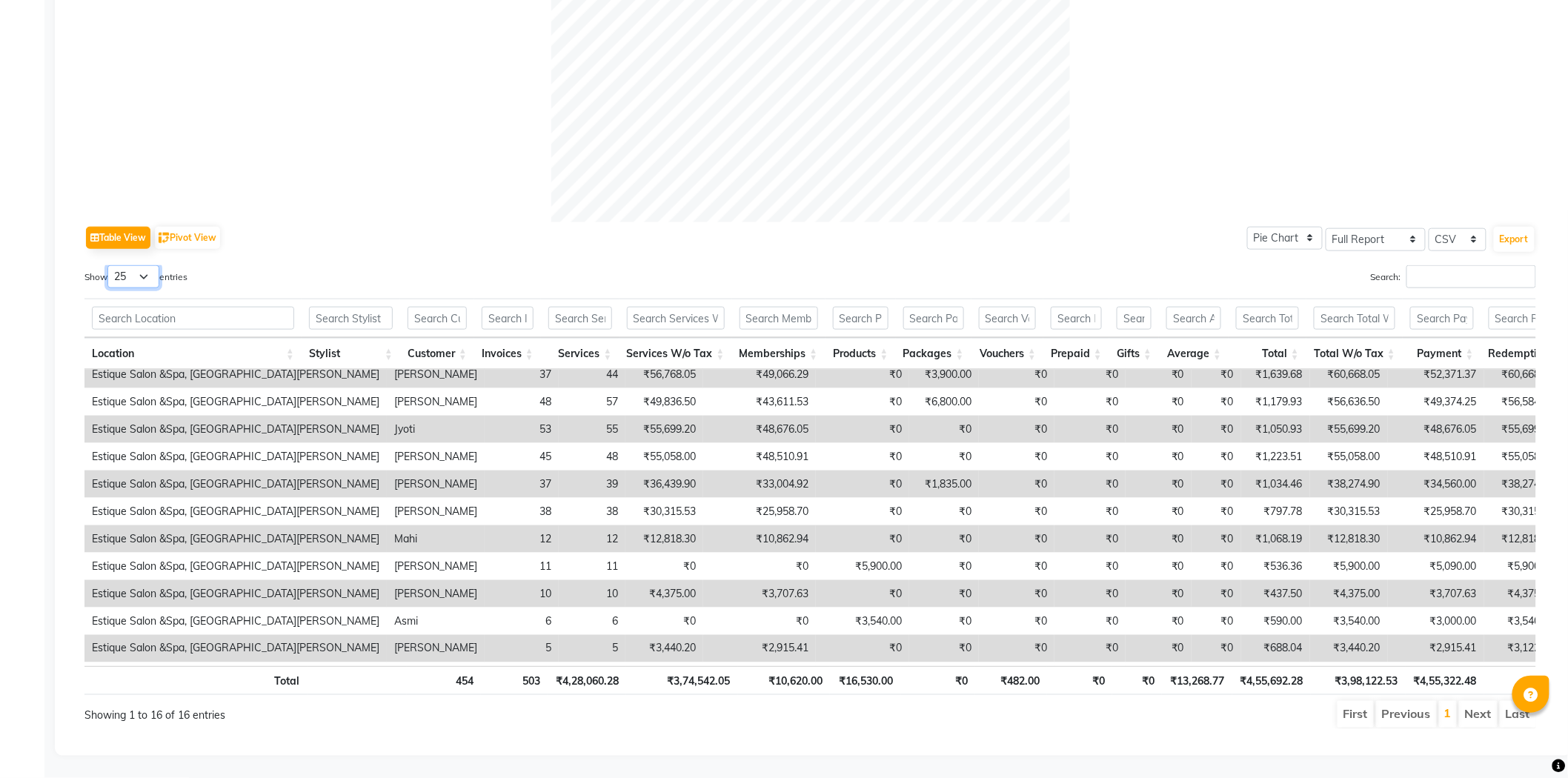
scroll to position [154, 0]
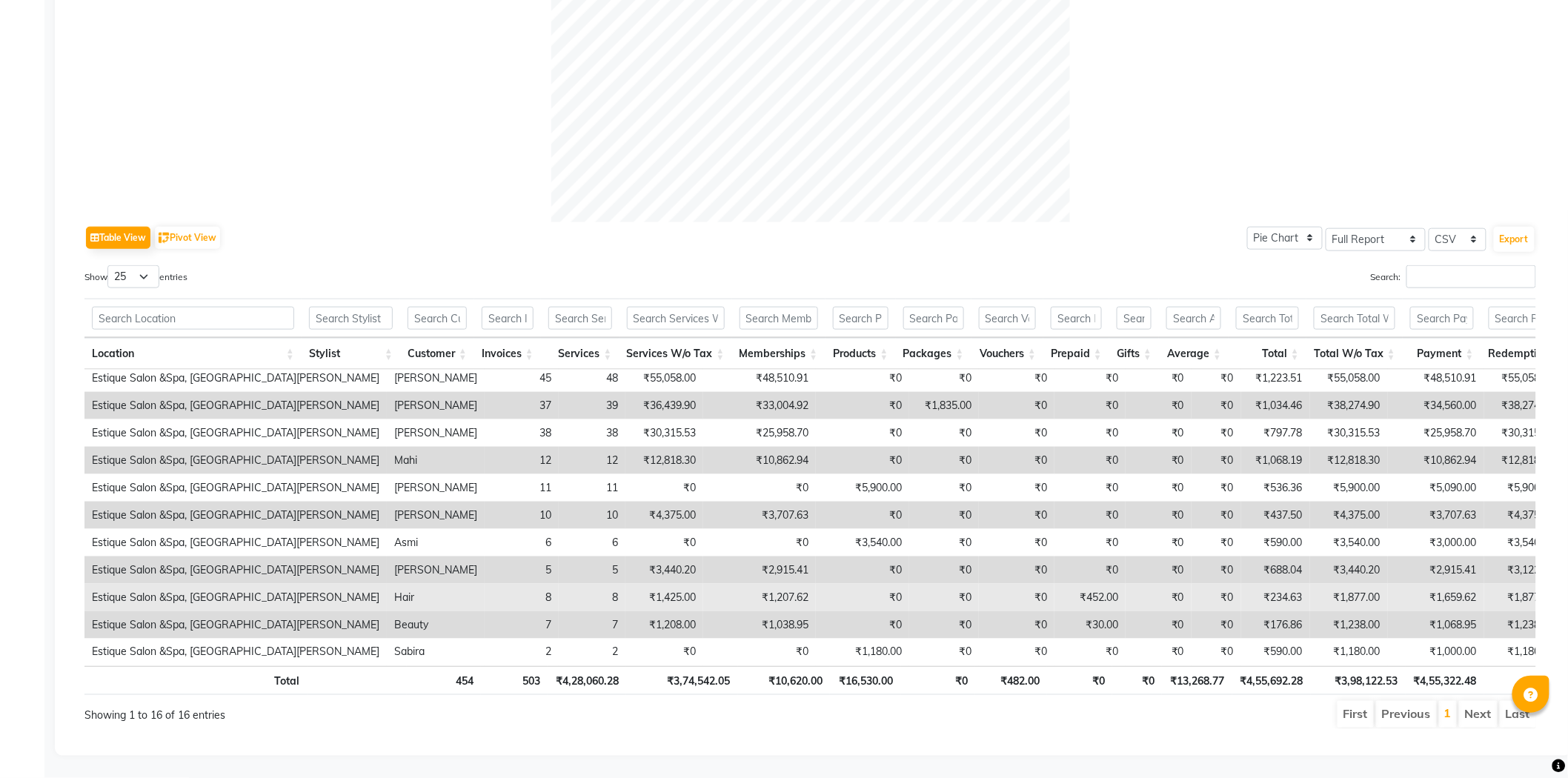
click at [703, 584] on td "₹1,207.62" at bounding box center [759, 598] width 112 height 27
click at [405, 584] on td "Hair" at bounding box center [435, 598] width 98 height 27
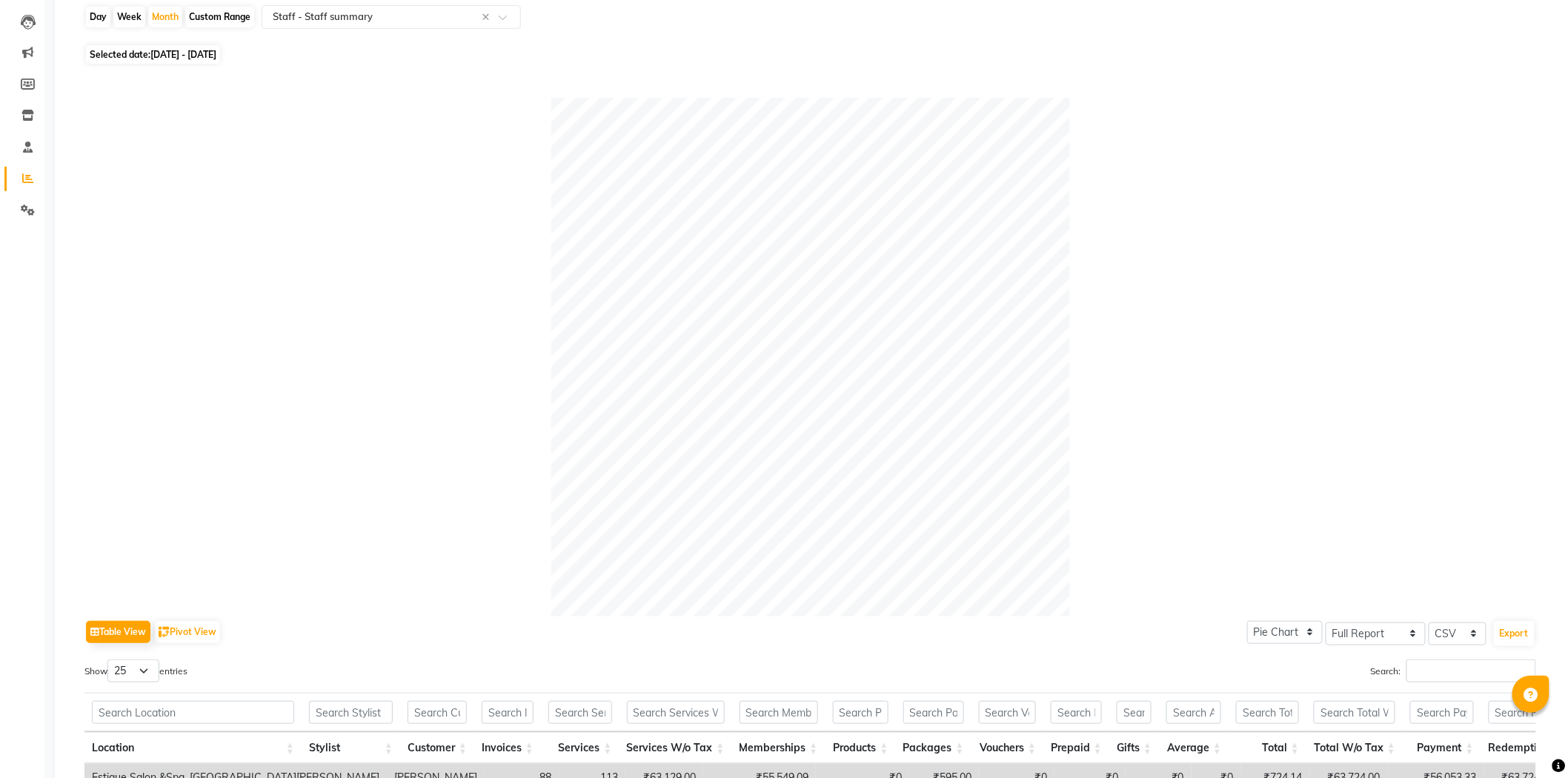
scroll to position [0, 0]
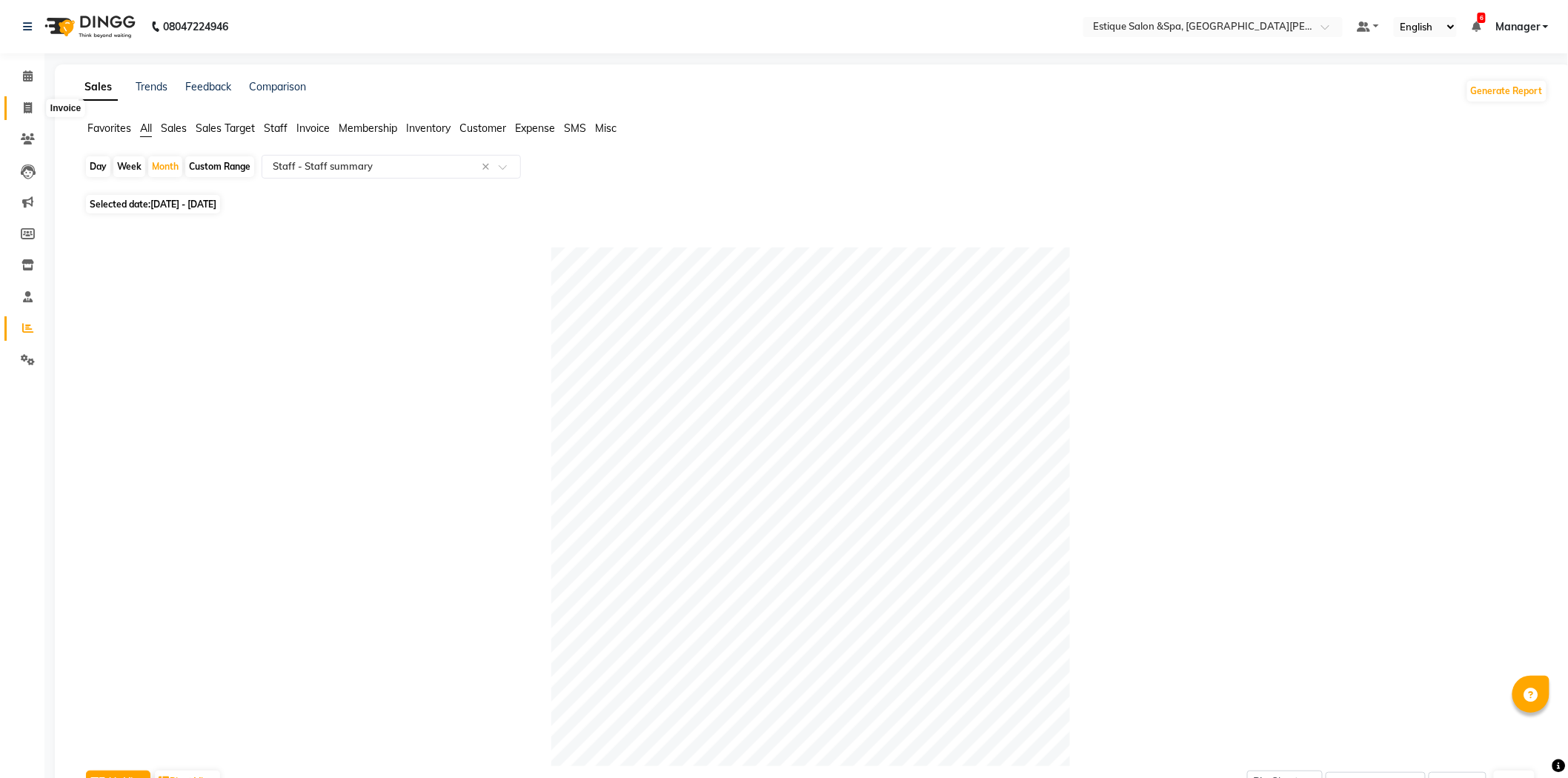
click at [30, 106] on icon at bounding box center [28, 108] width 8 height 11
select select "3928"
select select "service"
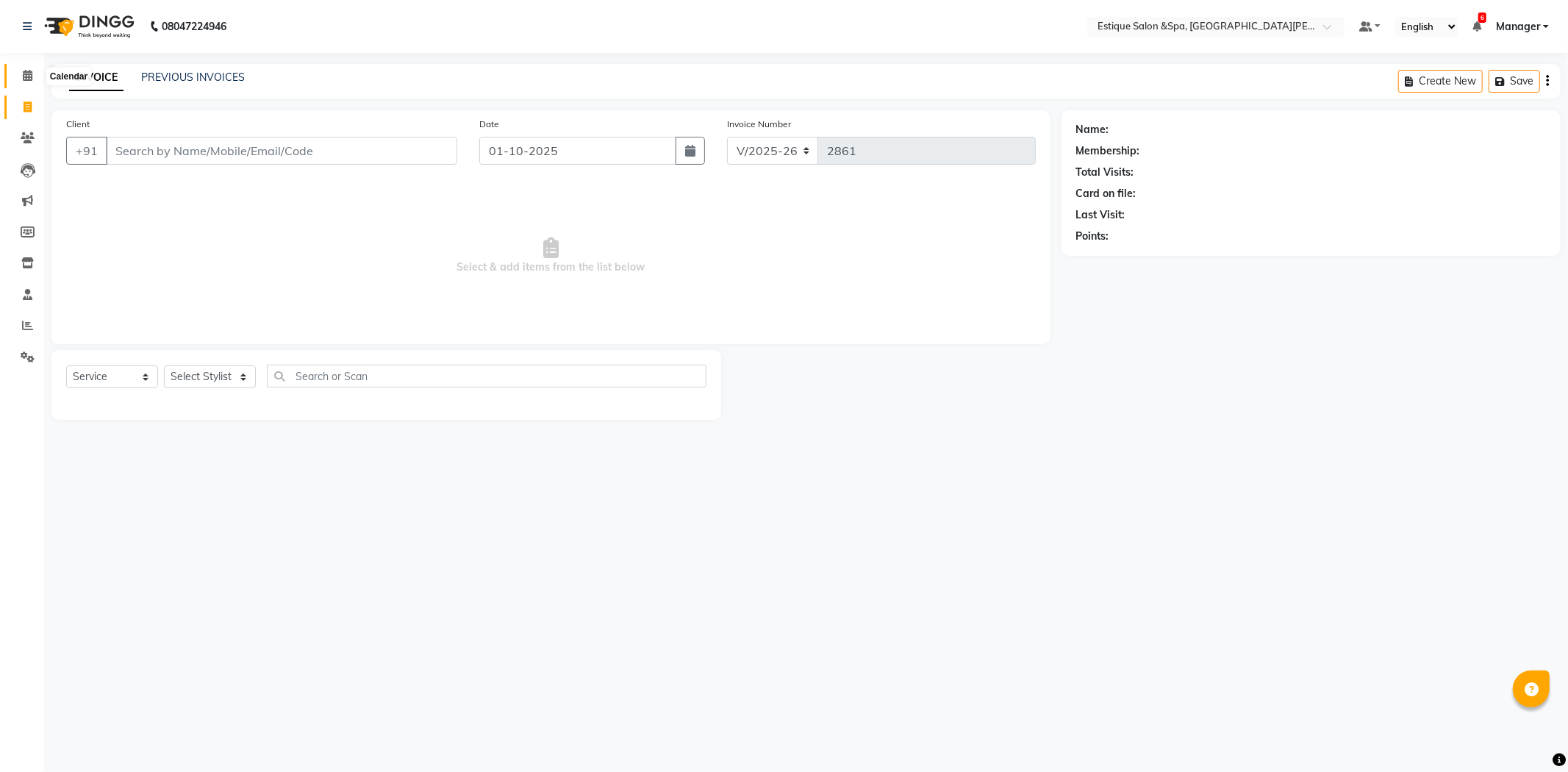
click at [31, 83] on span at bounding box center [27, 75] width 26 height 17
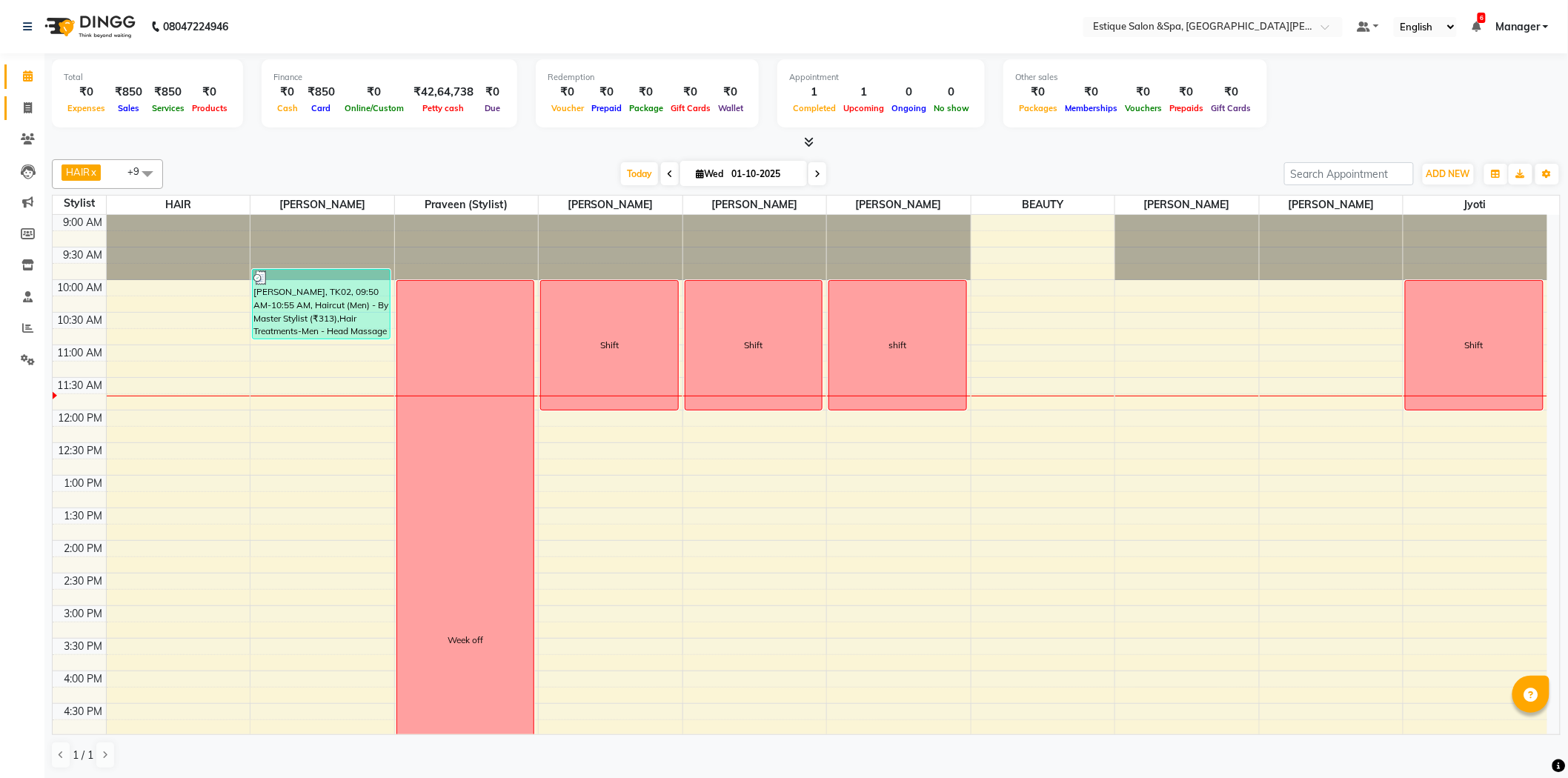
click at [26, 106] on icon at bounding box center [28, 108] width 8 height 11
select select "service"
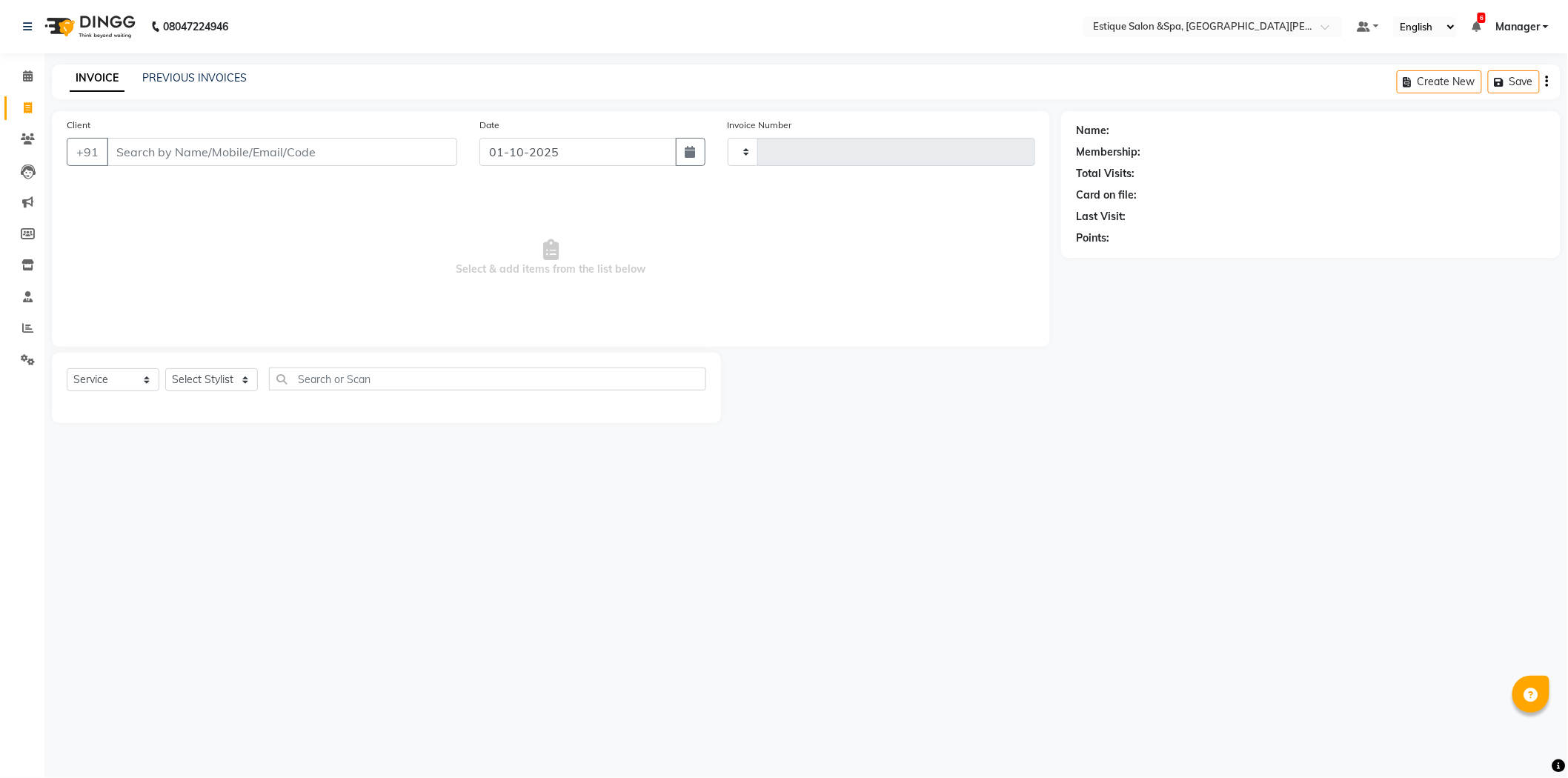
type input "2861"
select select "3928"
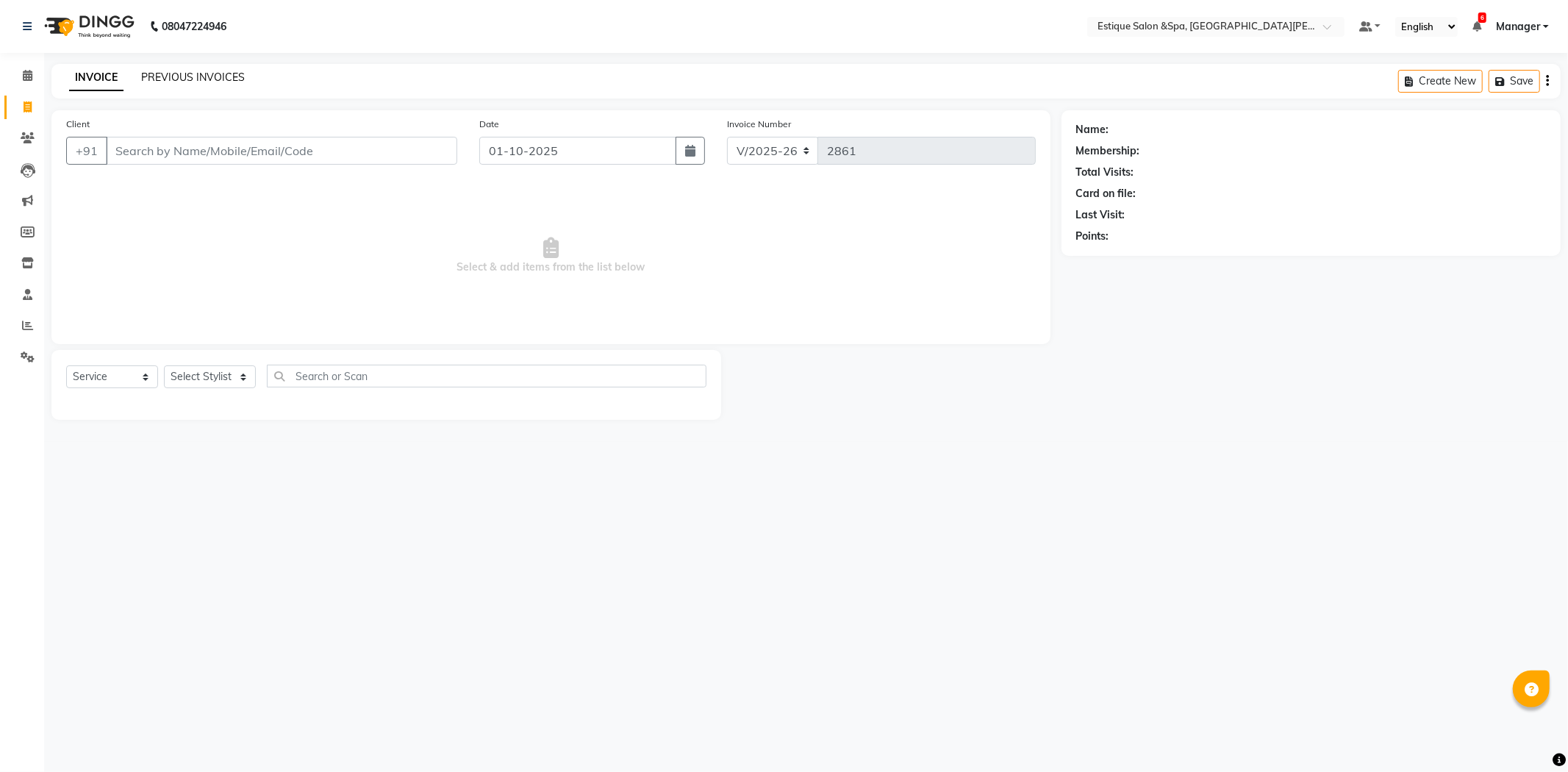
click at [200, 79] on link "PREVIOUS INVOICES" at bounding box center [193, 77] width 104 height 13
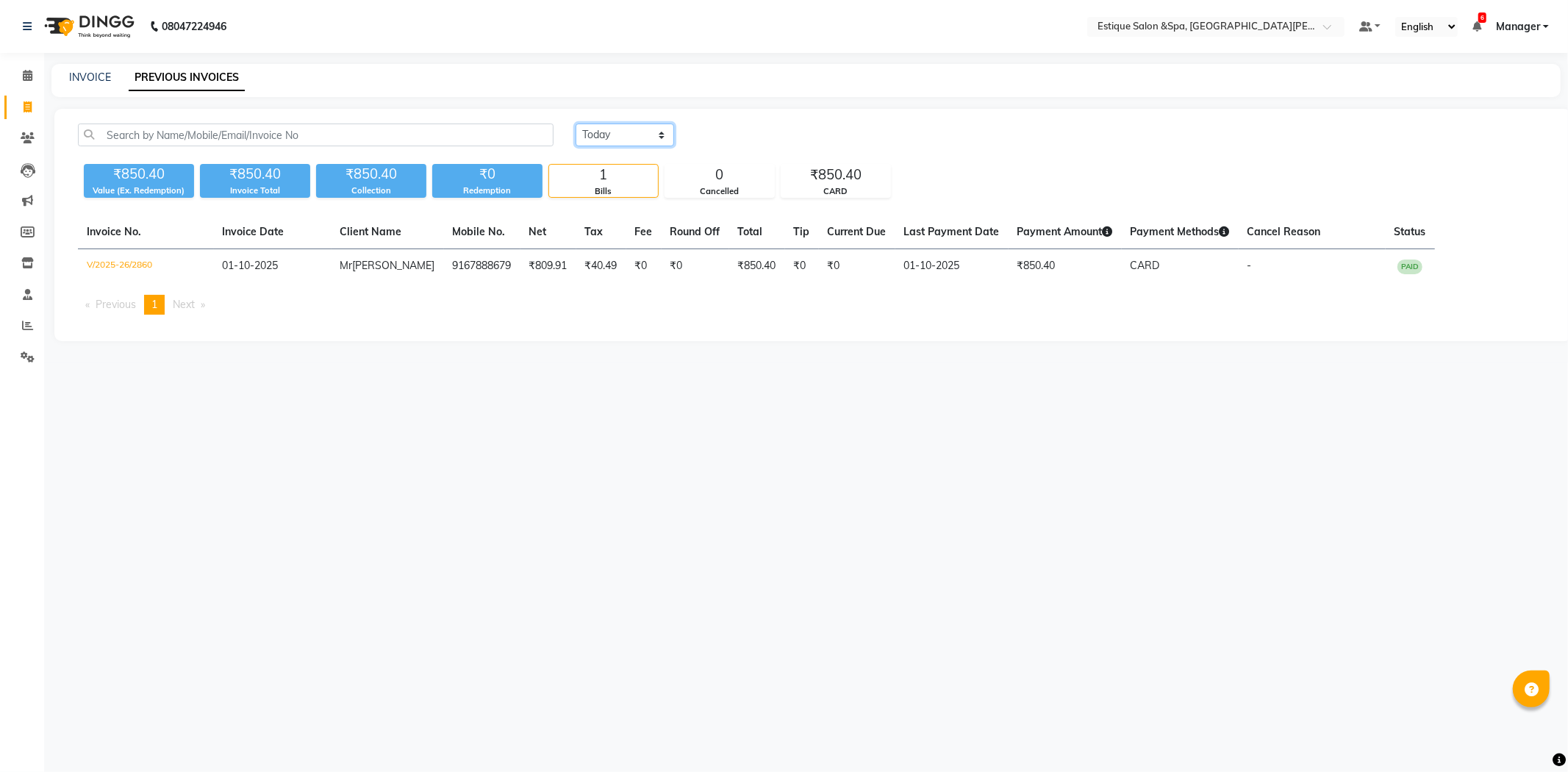
click at [598, 135] on select "[DATE] [DATE] Custom Range" at bounding box center [625, 135] width 99 height 22
select select "range"
click at [576, 124] on select "[DATE] [DATE] Custom Range" at bounding box center [625, 135] width 99 height 22
click at [757, 136] on input "01-10-2025" at bounding box center [745, 136] width 103 height 21
select select "10"
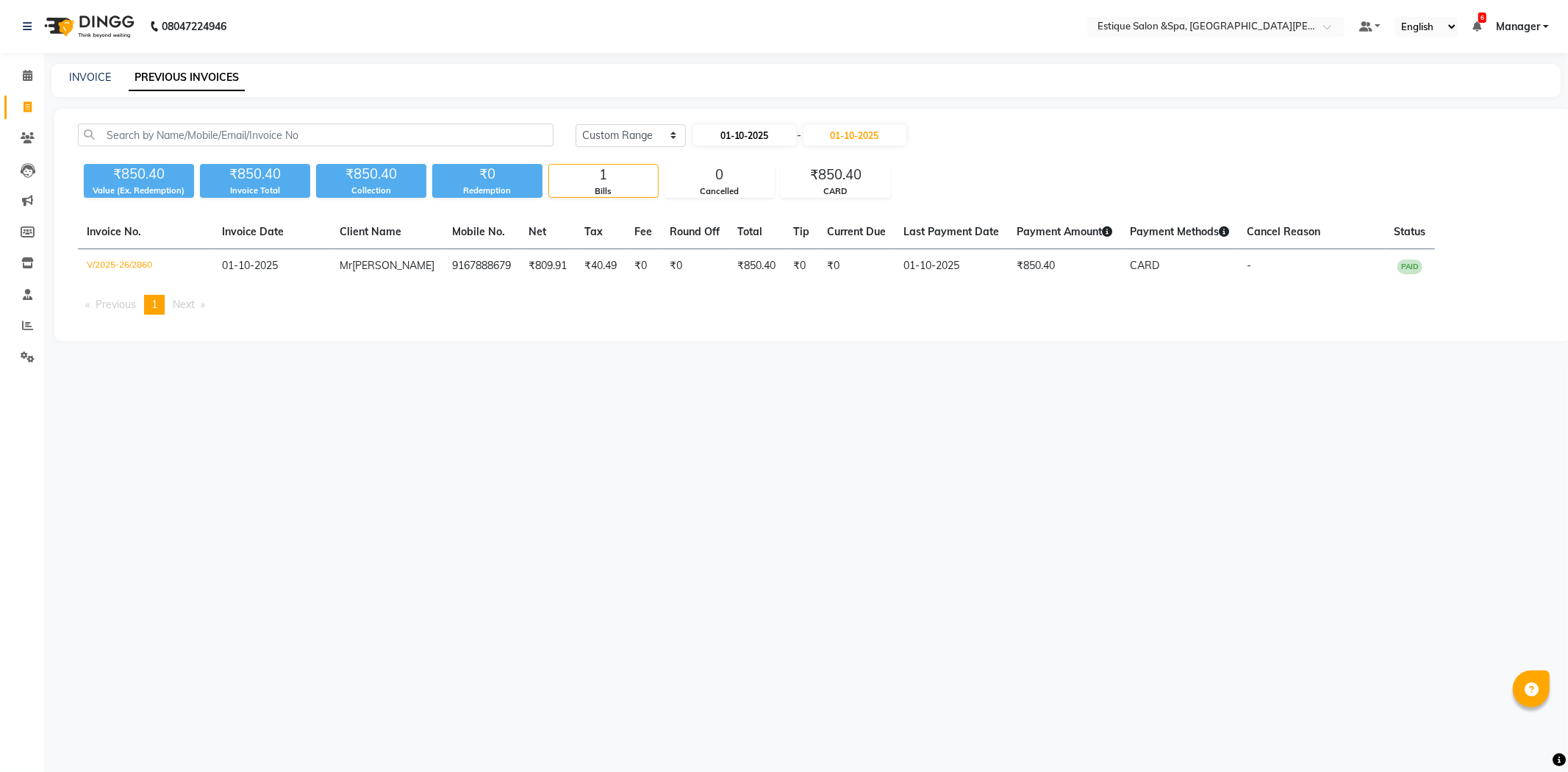
select select "2025"
click at [735, 164] on select "Jan Feb Mar Apr May Jun [DATE] Aug Sep Oct Nov Dec" at bounding box center [751, 162] width 56 height 22
select select "9"
click at [723, 152] on select "Jan Feb Mar Apr May Jun [DATE] Aug Sep Oct Nov Dec" at bounding box center [751, 162] width 56 height 22
drag, startPoint x: 702, startPoint y: 209, endPoint x: 761, endPoint y: 177, distance: 67.1
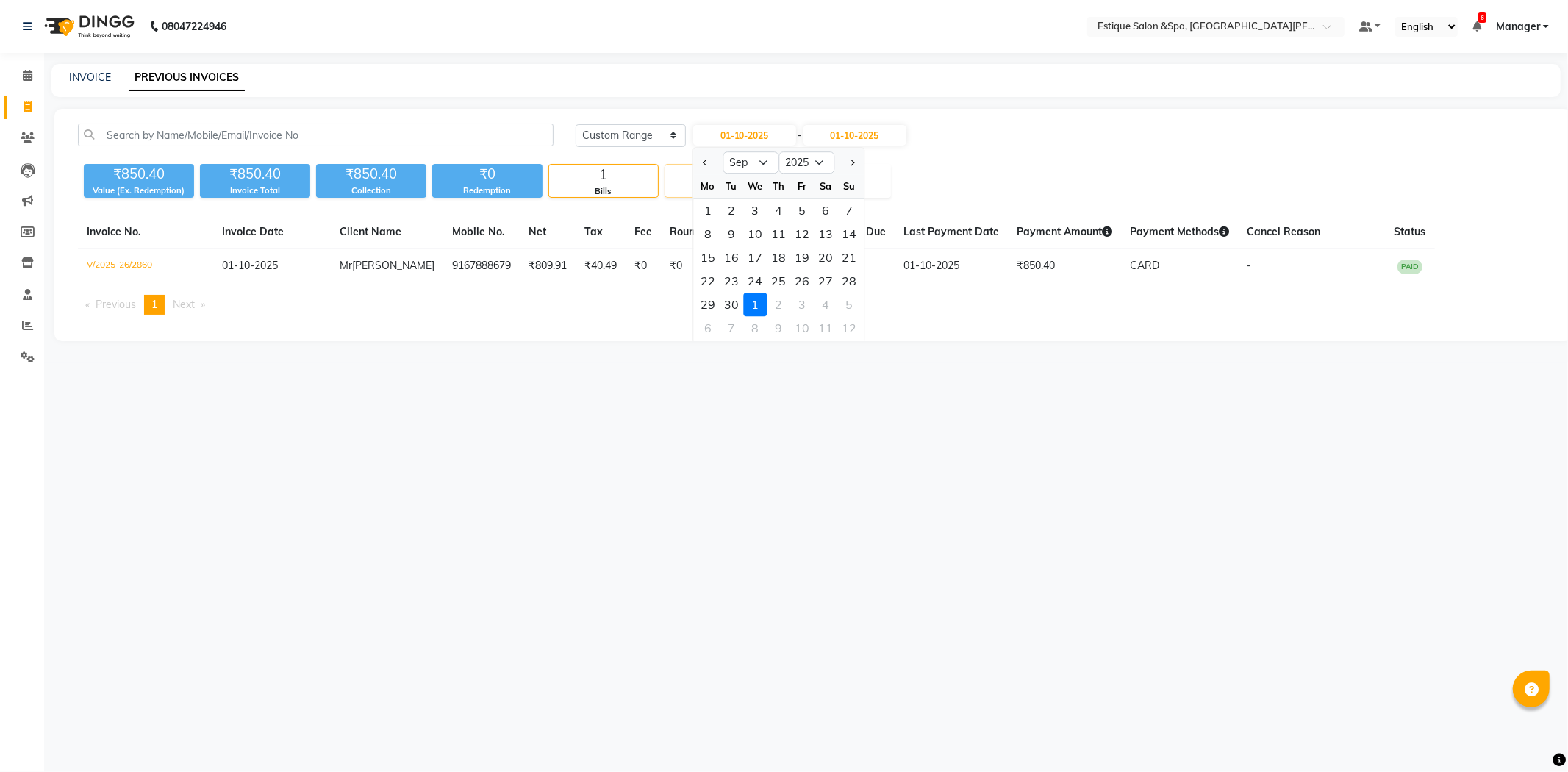
click at [703, 207] on div "1" at bounding box center [707, 209] width 23 height 23
type input "01-09-2025"
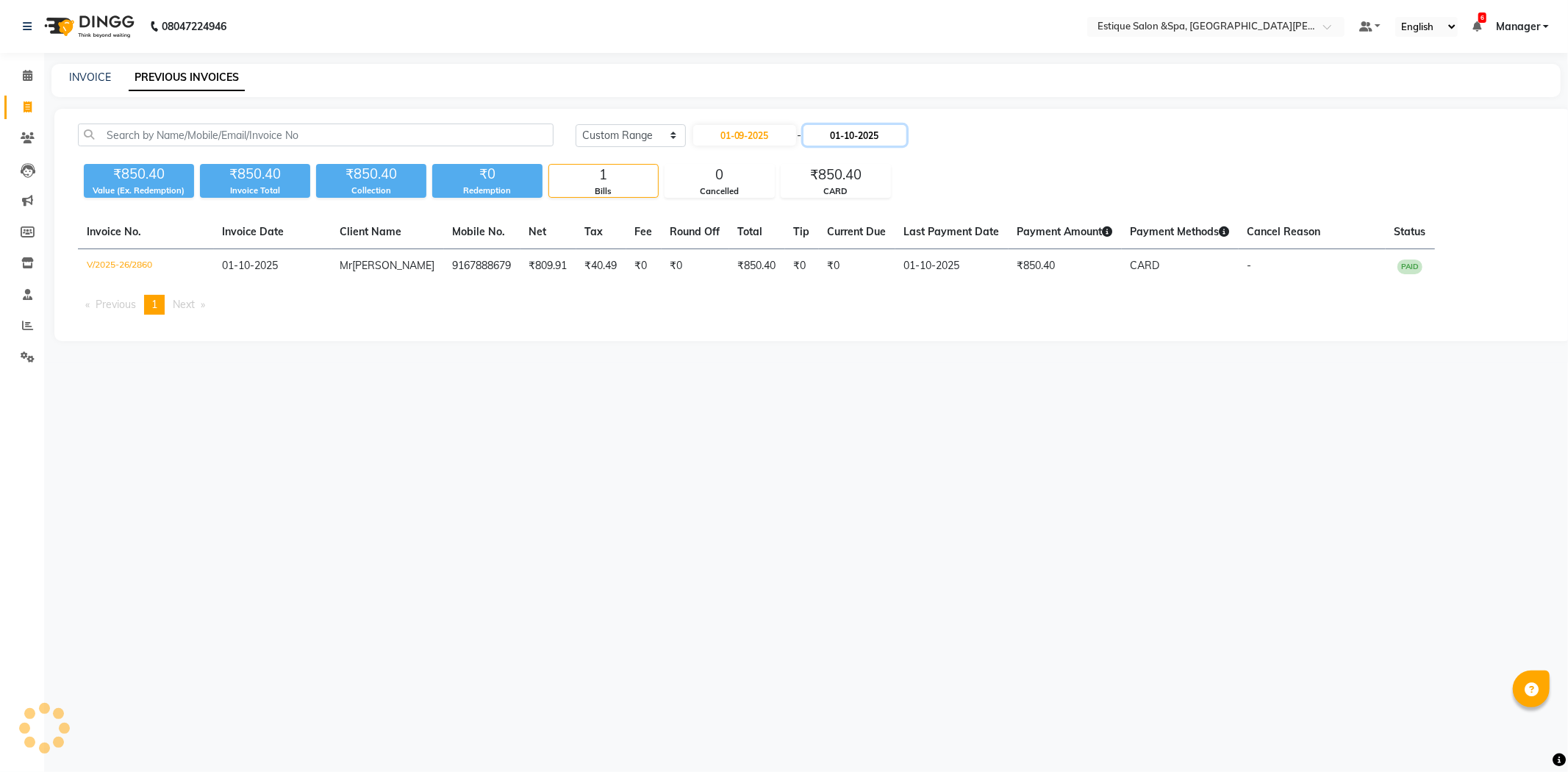
click at [861, 133] on input "01-10-2025" at bounding box center [855, 136] width 103 height 21
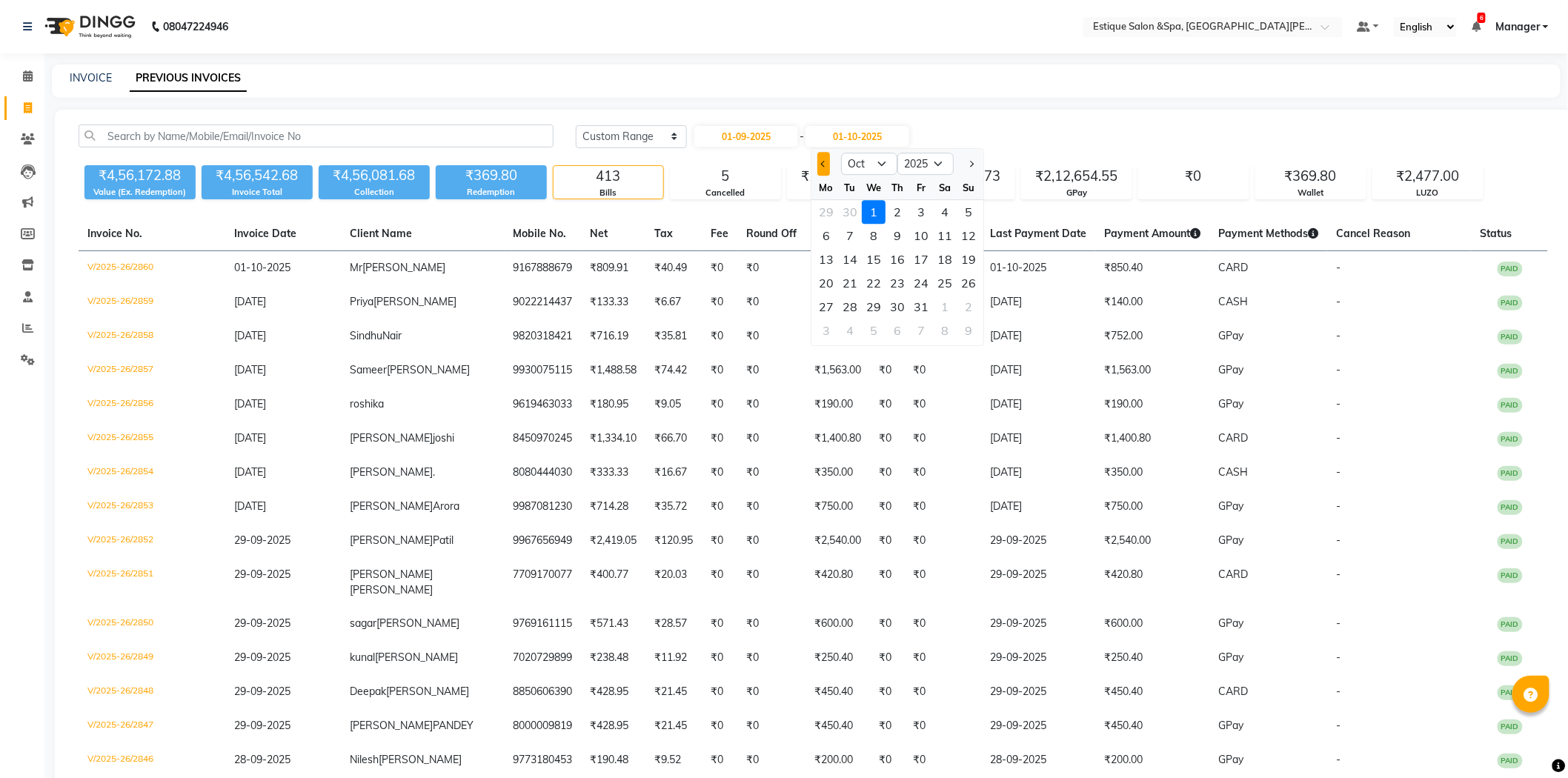
click at [818, 161] on button "Previous month" at bounding box center [824, 163] width 13 height 23
select select "9"
click at [855, 302] on div "30" at bounding box center [850, 306] width 23 height 23
type input "[DATE]"
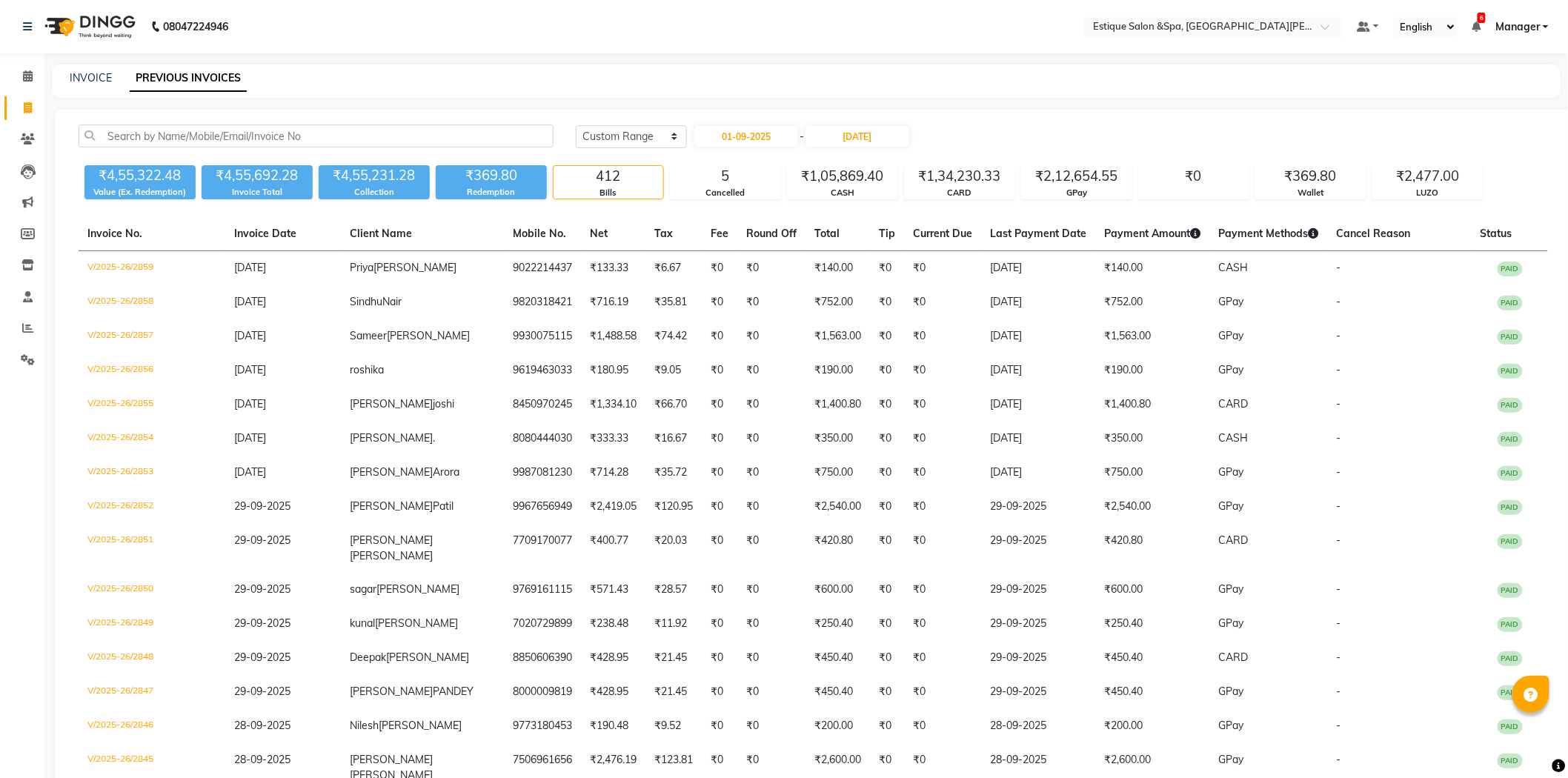
click at [1509, 24] on span "Manager" at bounding box center [1517, 27] width 44 height 15
click at [1471, 99] on link "Sign out" at bounding box center [1473, 102] width 136 height 23
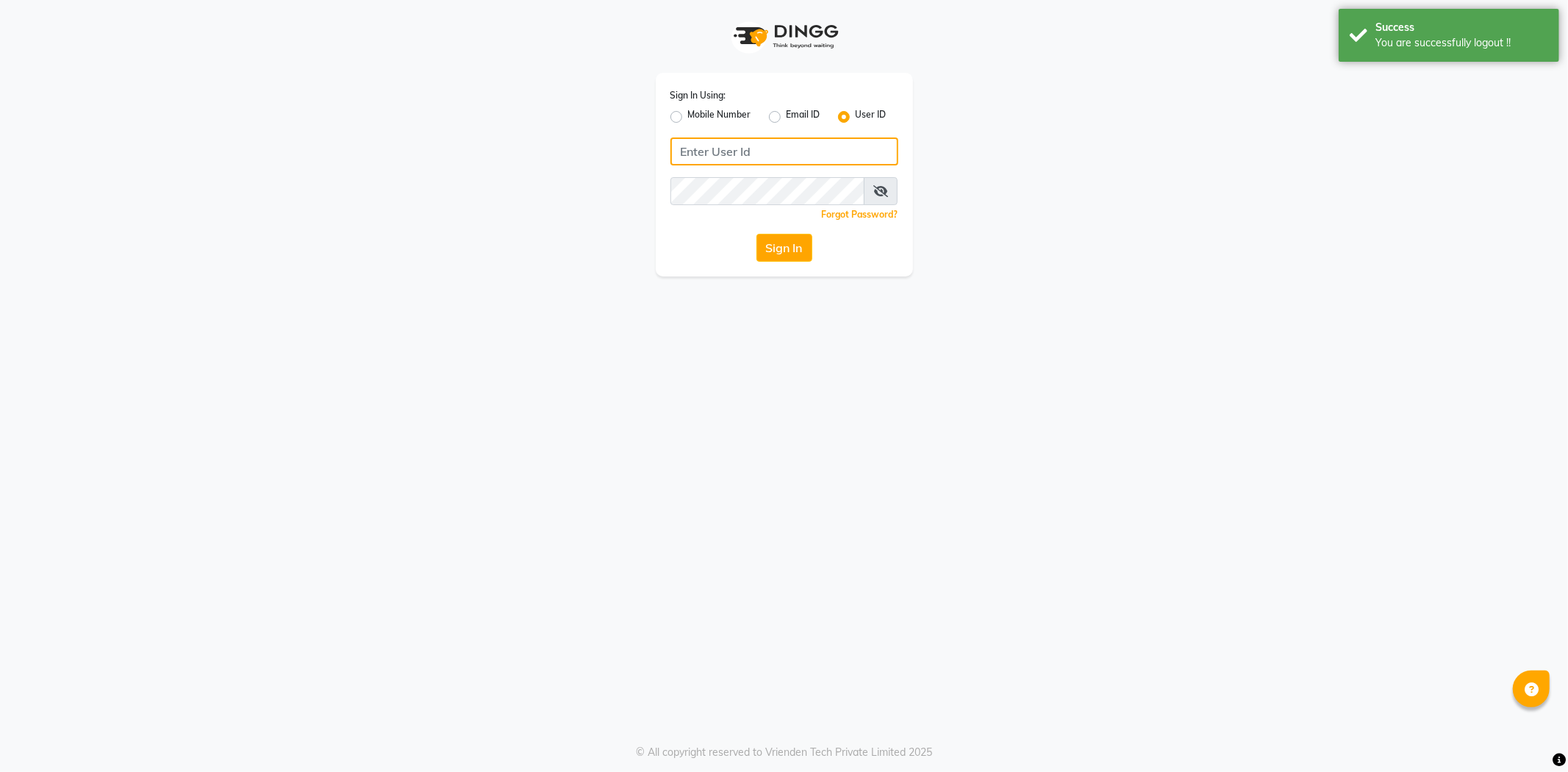
type input "7710904999"
click at [703, 115] on label "Mobile Number" at bounding box center [719, 117] width 63 height 18
click at [698, 115] on input "Mobile Number" at bounding box center [693, 113] width 10 height 10
radio input "true"
radio input "false"
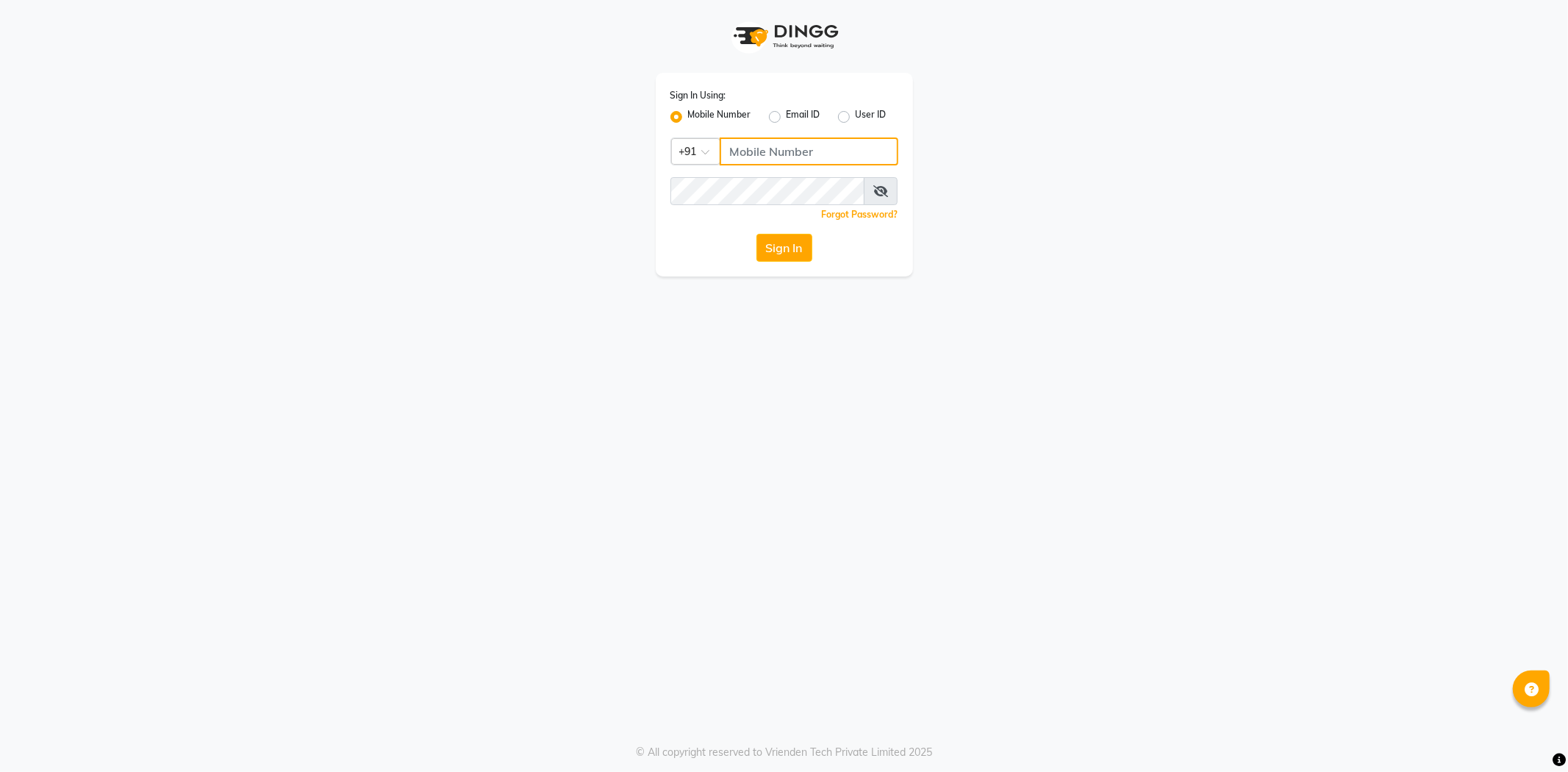
click at [760, 140] on input "Username" at bounding box center [809, 151] width 179 height 28
type input "7710904999"
click at [797, 258] on button "Sign In" at bounding box center [784, 247] width 56 height 28
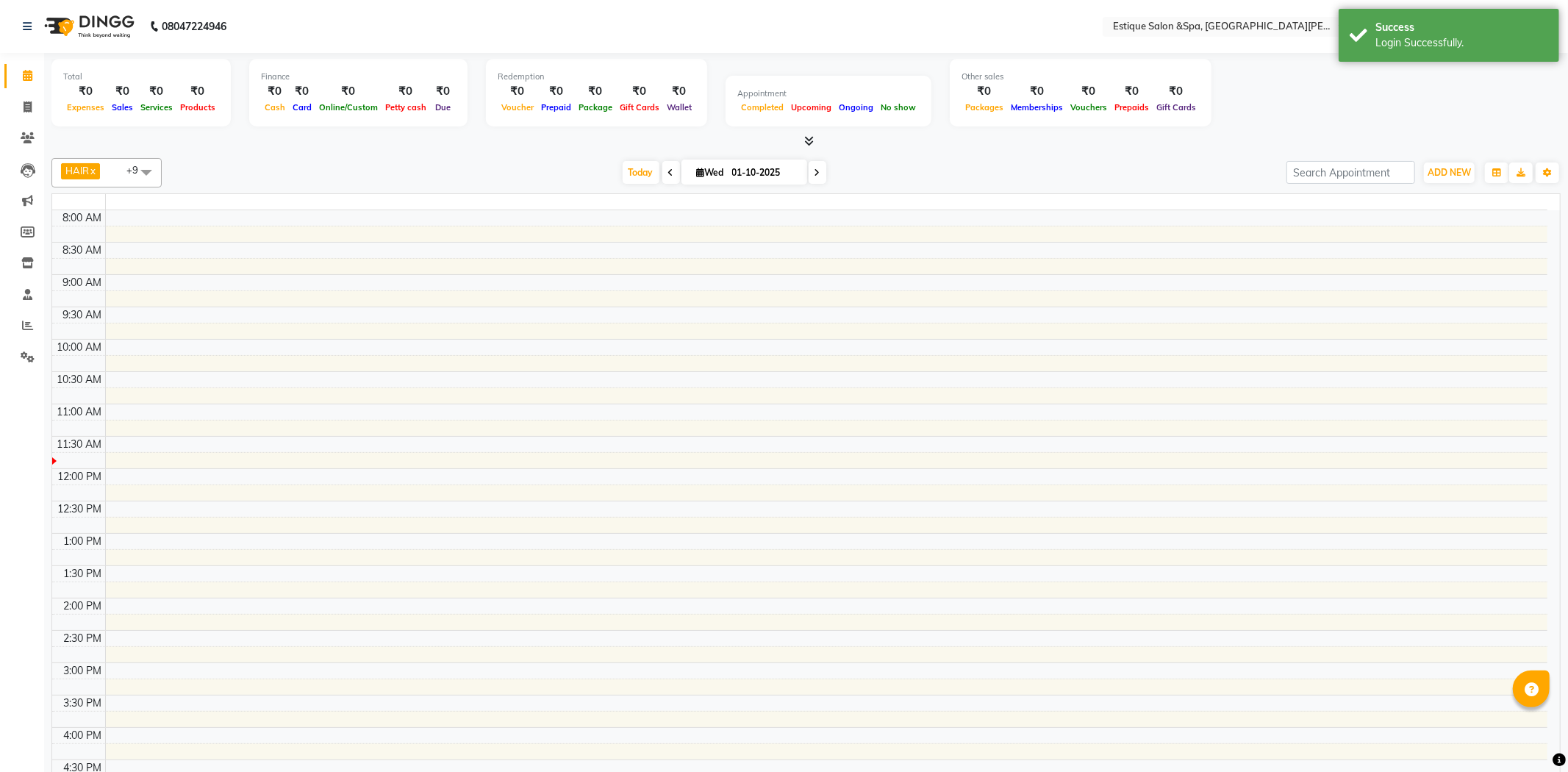
select select "en"
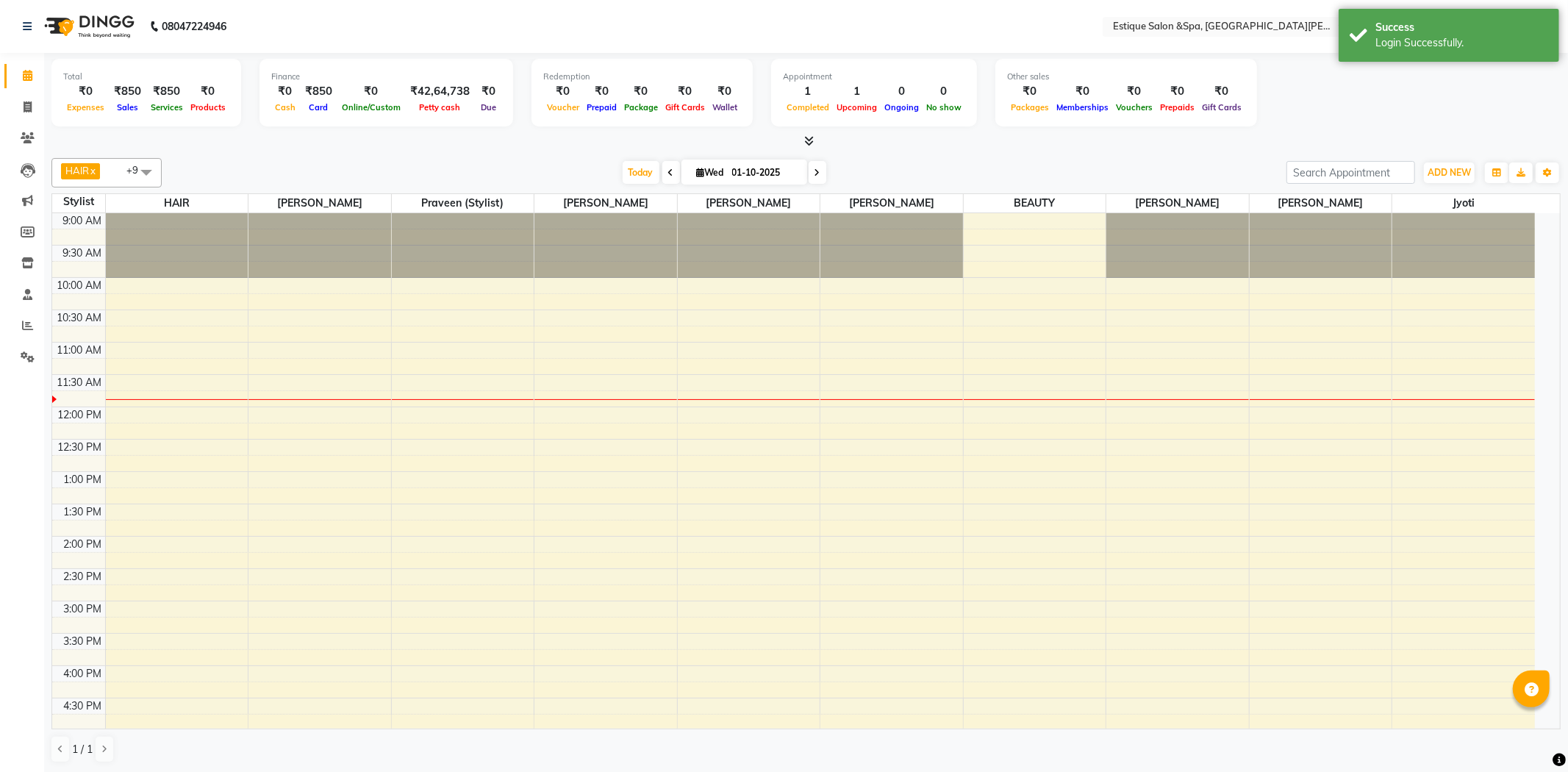
click at [730, 173] on input "01-10-2025" at bounding box center [765, 172] width 74 height 22
select select "10"
select select "2025"
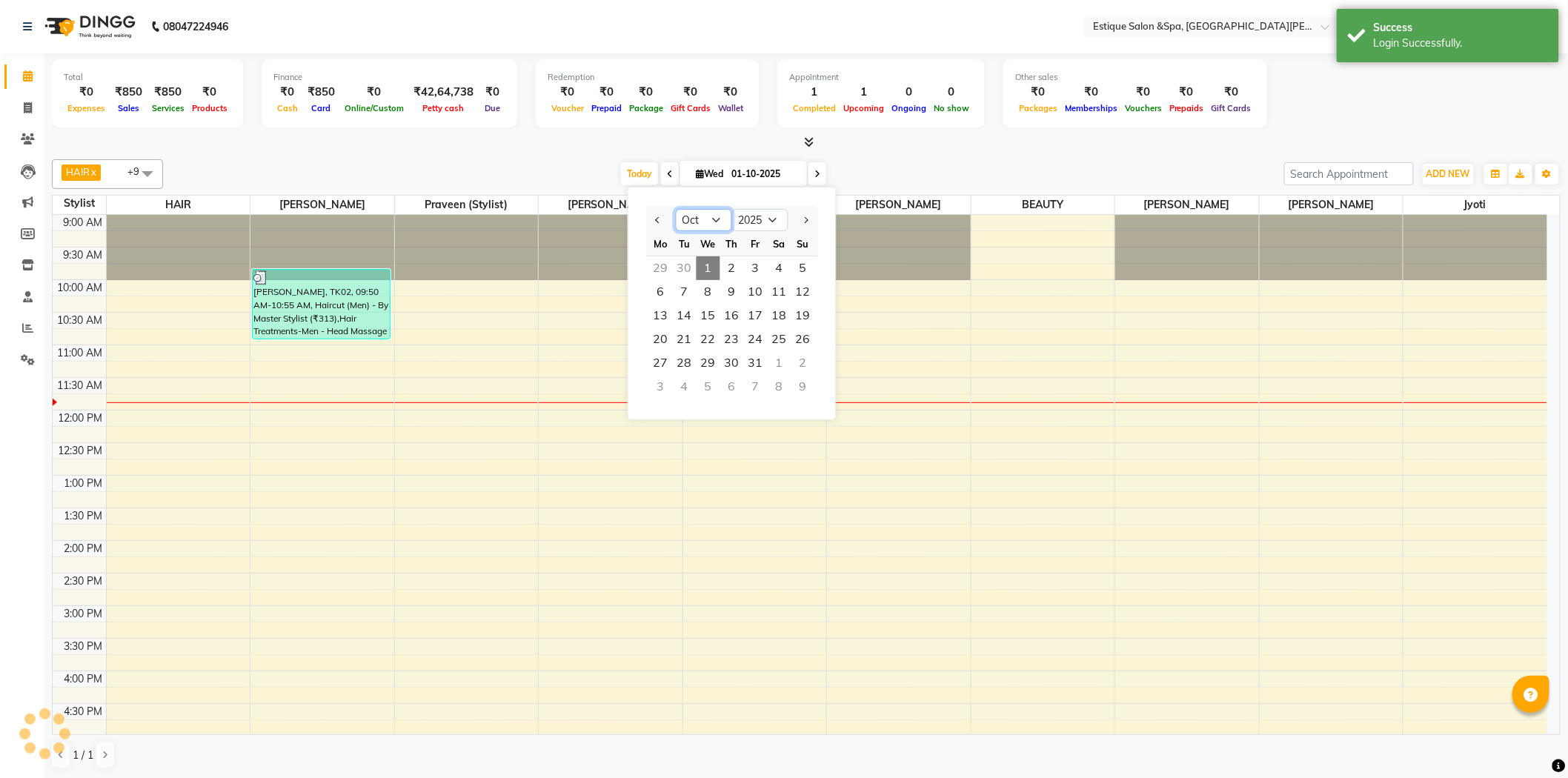
click at [690, 224] on select "Jan Feb Mar Apr May Jun [DATE] Aug Sep Oct Nov Dec" at bounding box center [704, 219] width 57 height 22
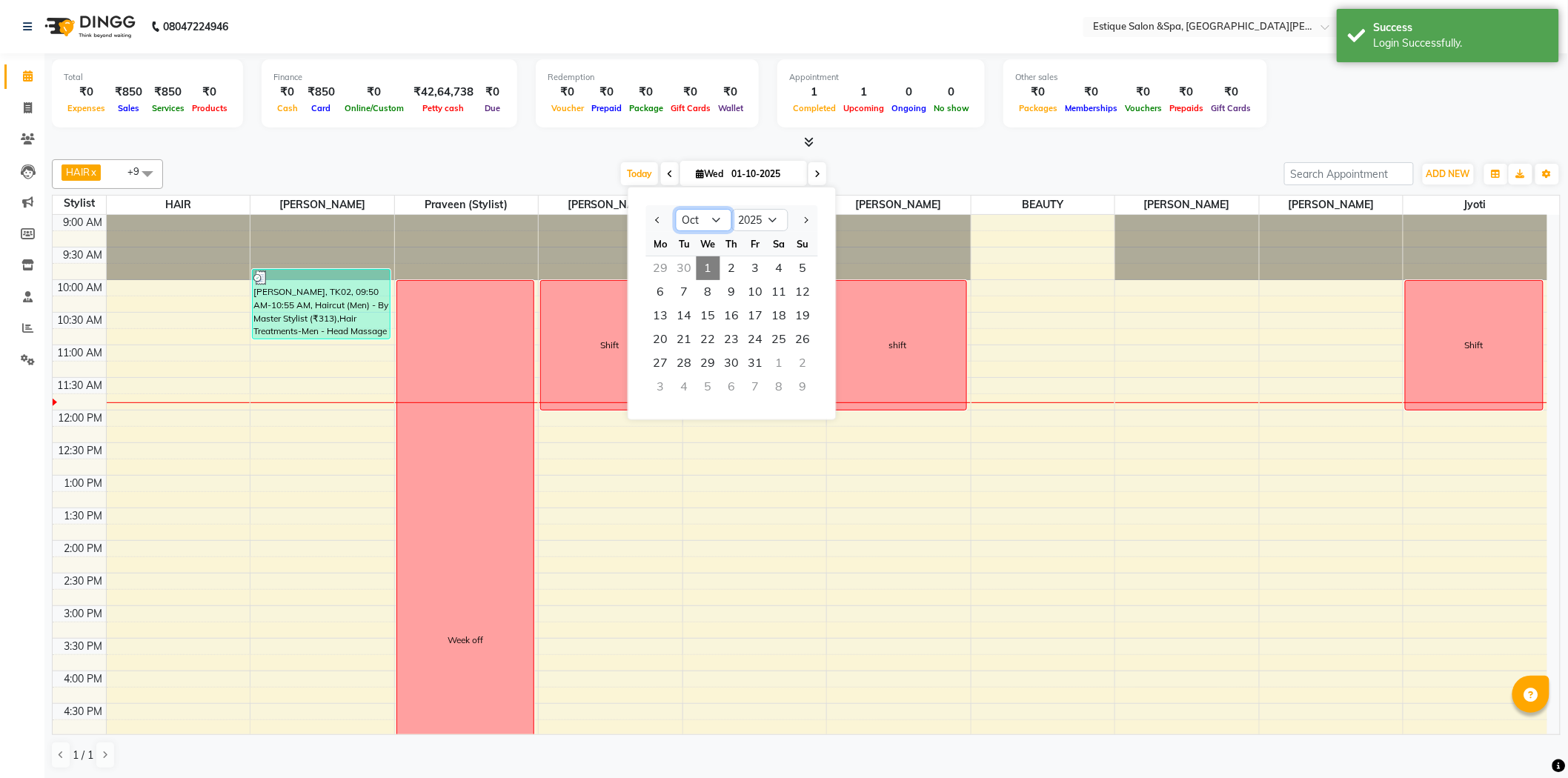
select select "2"
click at [676, 209] on select "Jan Feb Mar Apr May Jun [DATE] Aug Sep Oct Nov Dec" at bounding box center [704, 219] width 57 height 22
click at [767, 223] on select "2015 2016 2017 2018 2019 2020 2021 2022 2023 2024 2025 2026 2027 2028 2029 2030…" at bounding box center [761, 219] width 57 height 22
select select "2023"
click at [732, 209] on select "2015 2016 2017 2018 2019 2020 2021 2022 2023 2024 2025 2026 2027 2028 2029 2030…" at bounding box center [761, 219] width 57 height 22
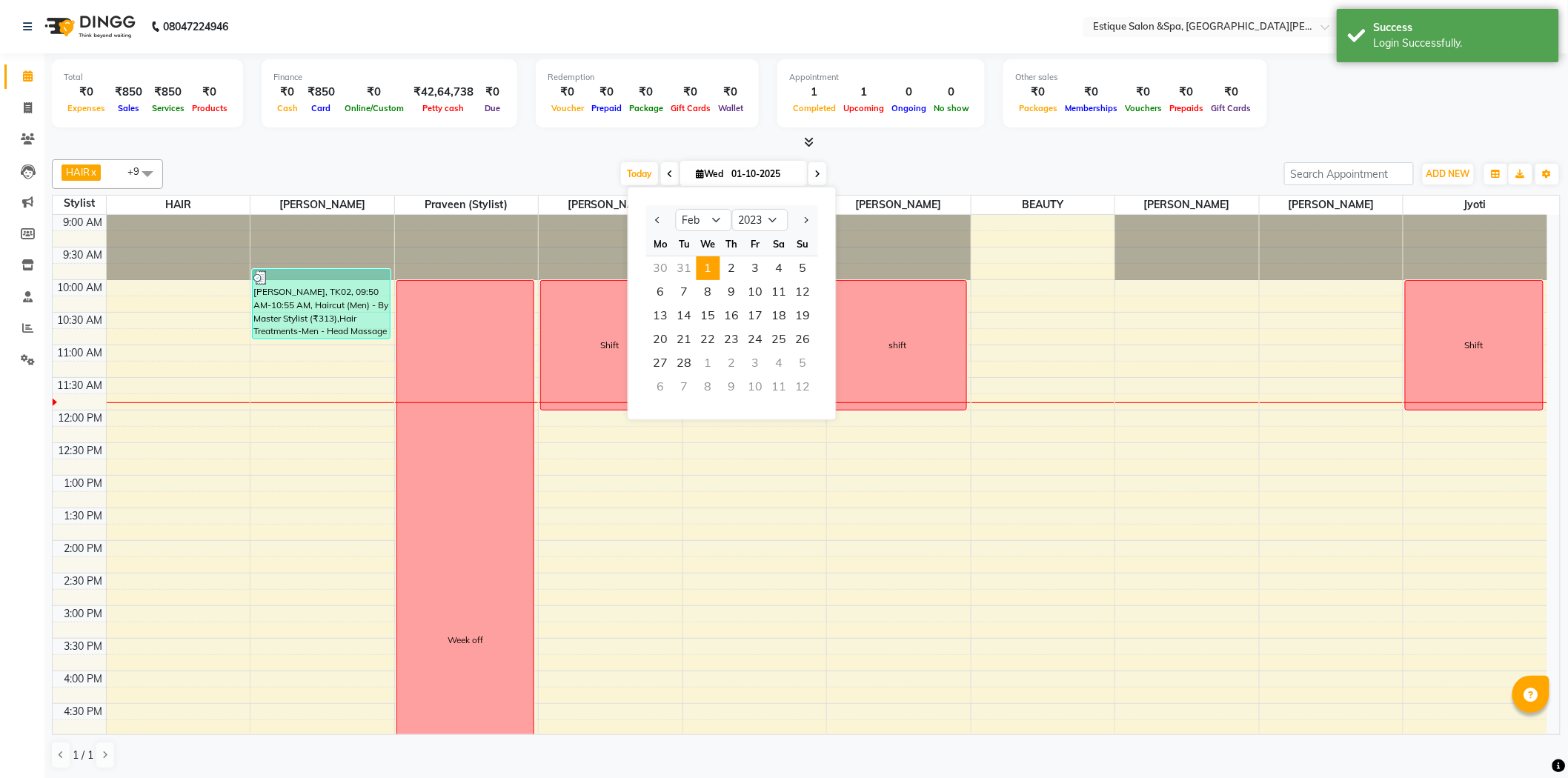
click at [708, 268] on span "1" at bounding box center [708, 268] width 23 height 23
type input "[DATE]"
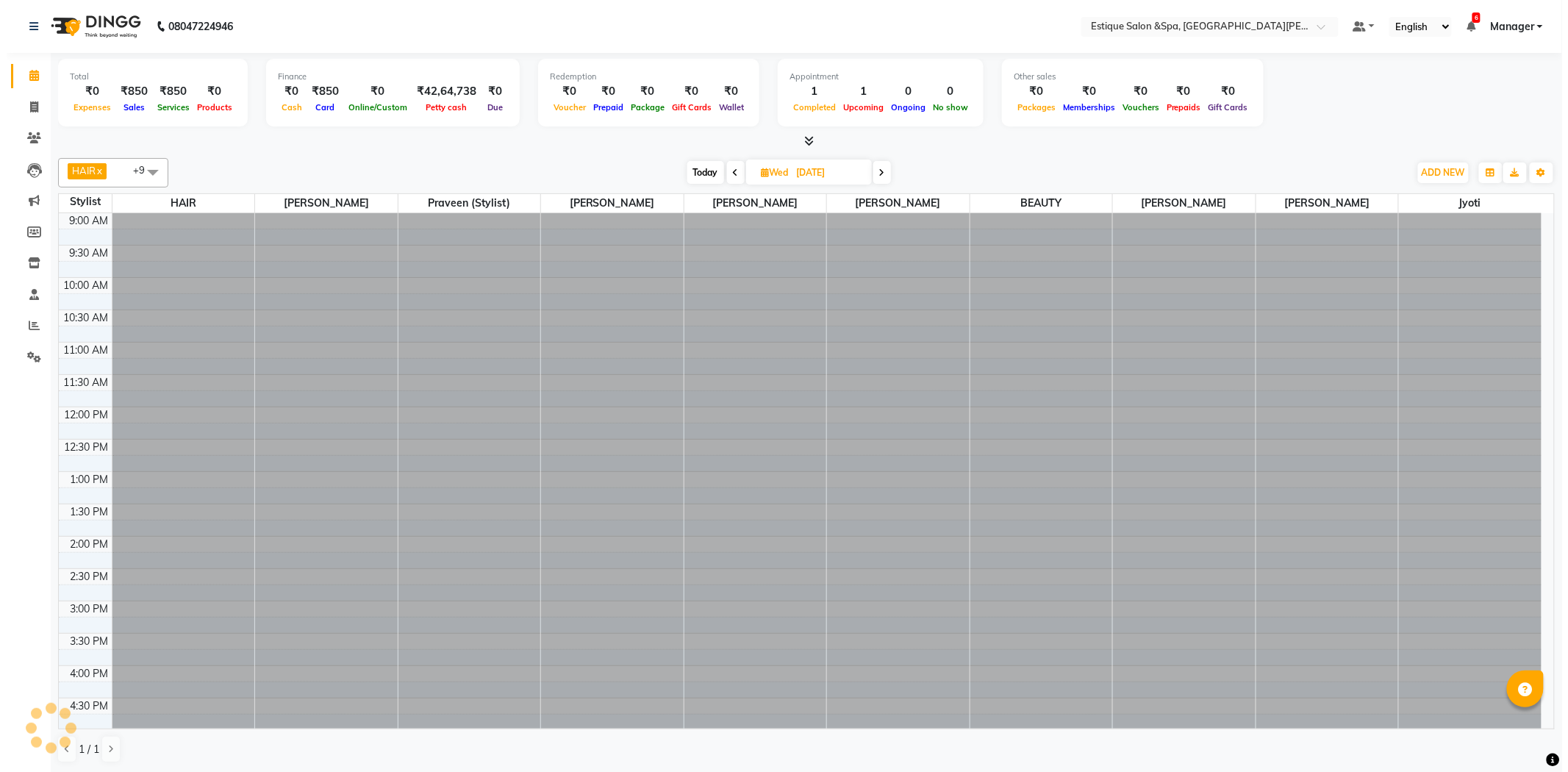
scroll to position [130, 0]
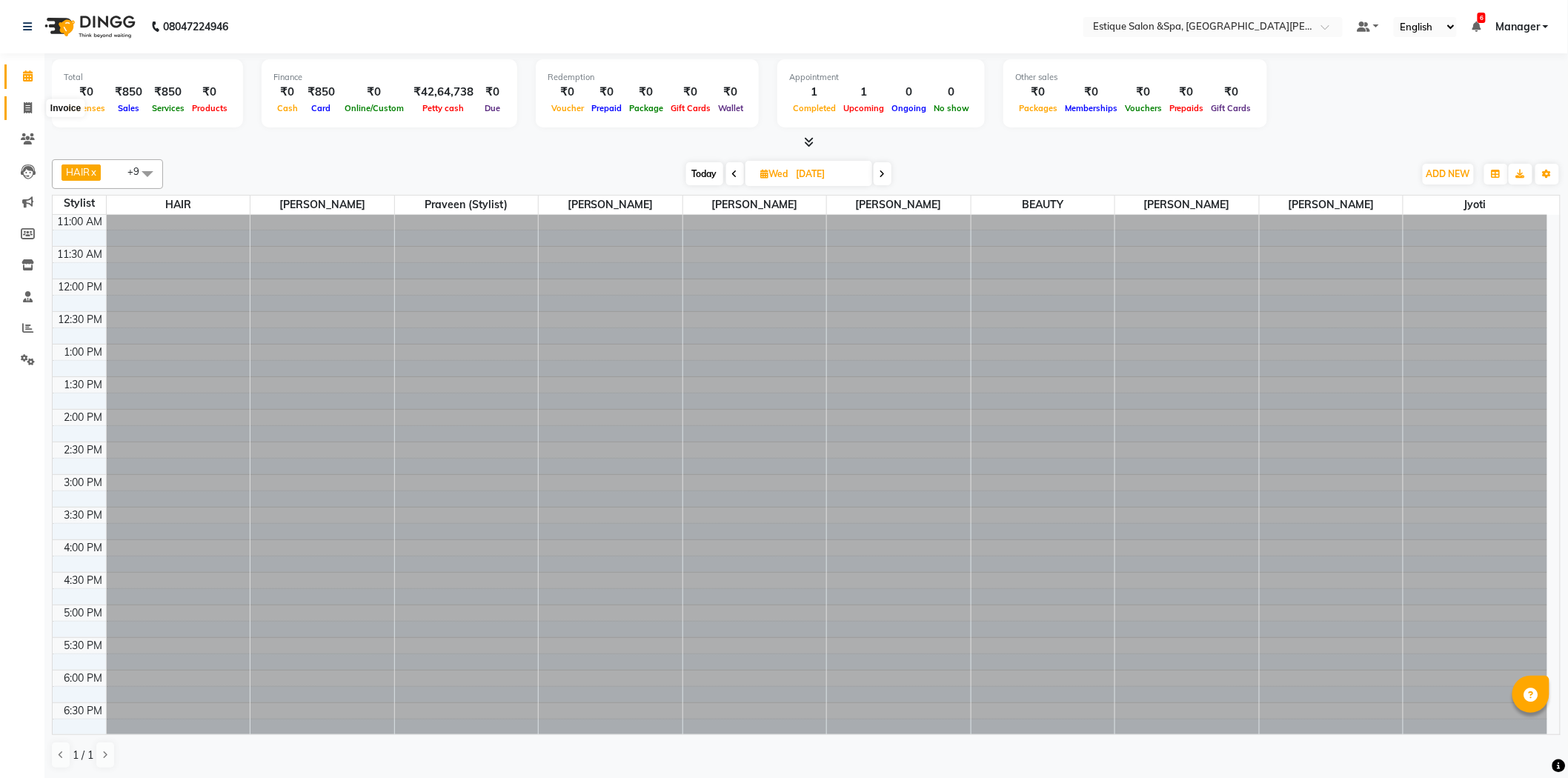
click at [30, 106] on icon at bounding box center [28, 108] width 8 height 11
select select "service"
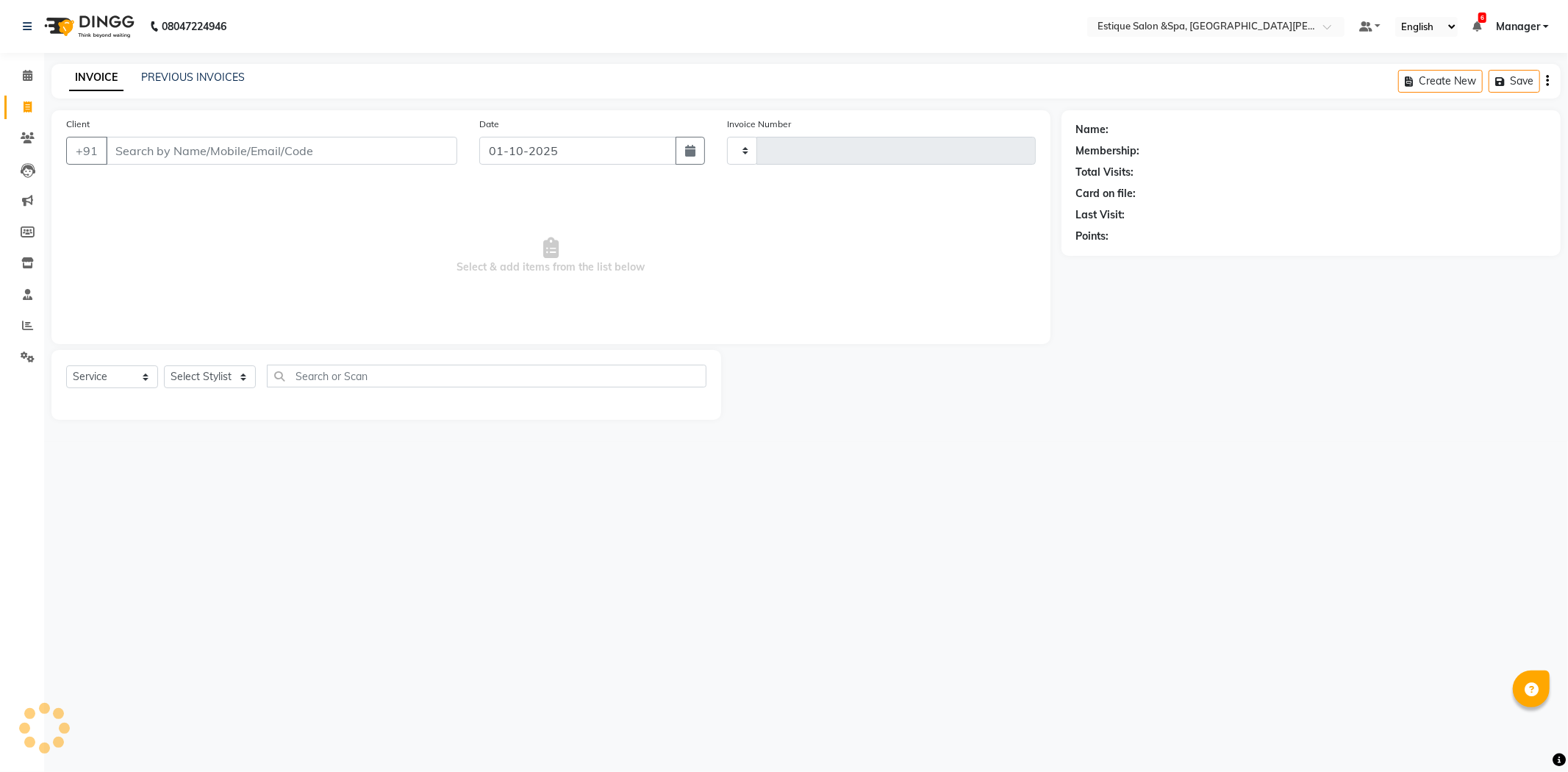
type input "2861"
select select "3928"
click at [185, 79] on link "PREVIOUS INVOICES" at bounding box center [193, 77] width 104 height 13
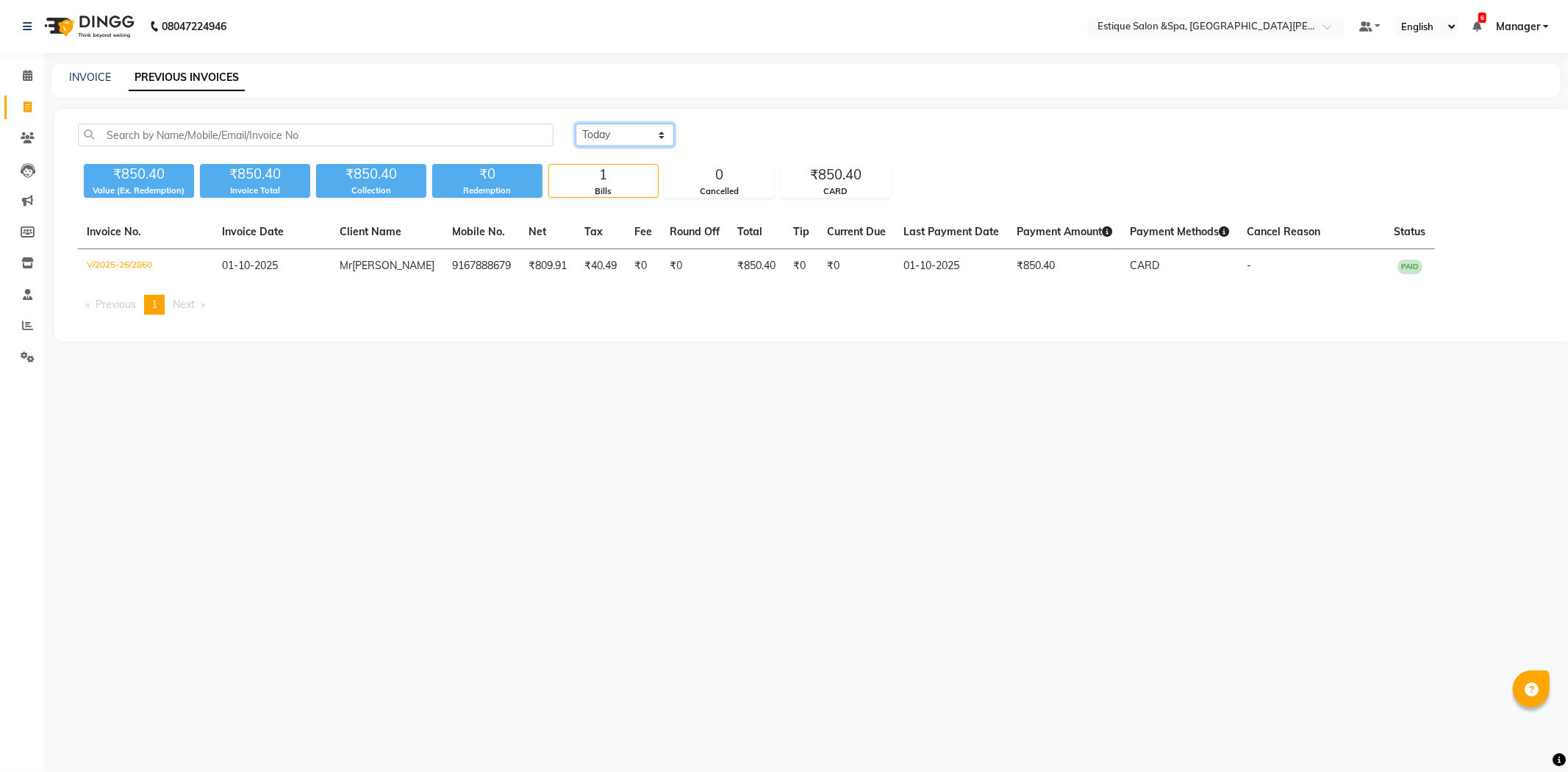
drag, startPoint x: 628, startPoint y: 126, endPoint x: 628, endPoint y: 140, distance: 14.0
click at [628, 126] on select "[DATE] [DATE] Custom Range" at bounding box center [625, 135] width 99 height 22
select select "range"
click at [576, 124] on select "[DATE] [DATE] Custom Range" at bounding box center [625, 135] width 99 height 22
click at [744, 136] on input "01-10-2025" at bounding box center [745, 136] width 103 height 21
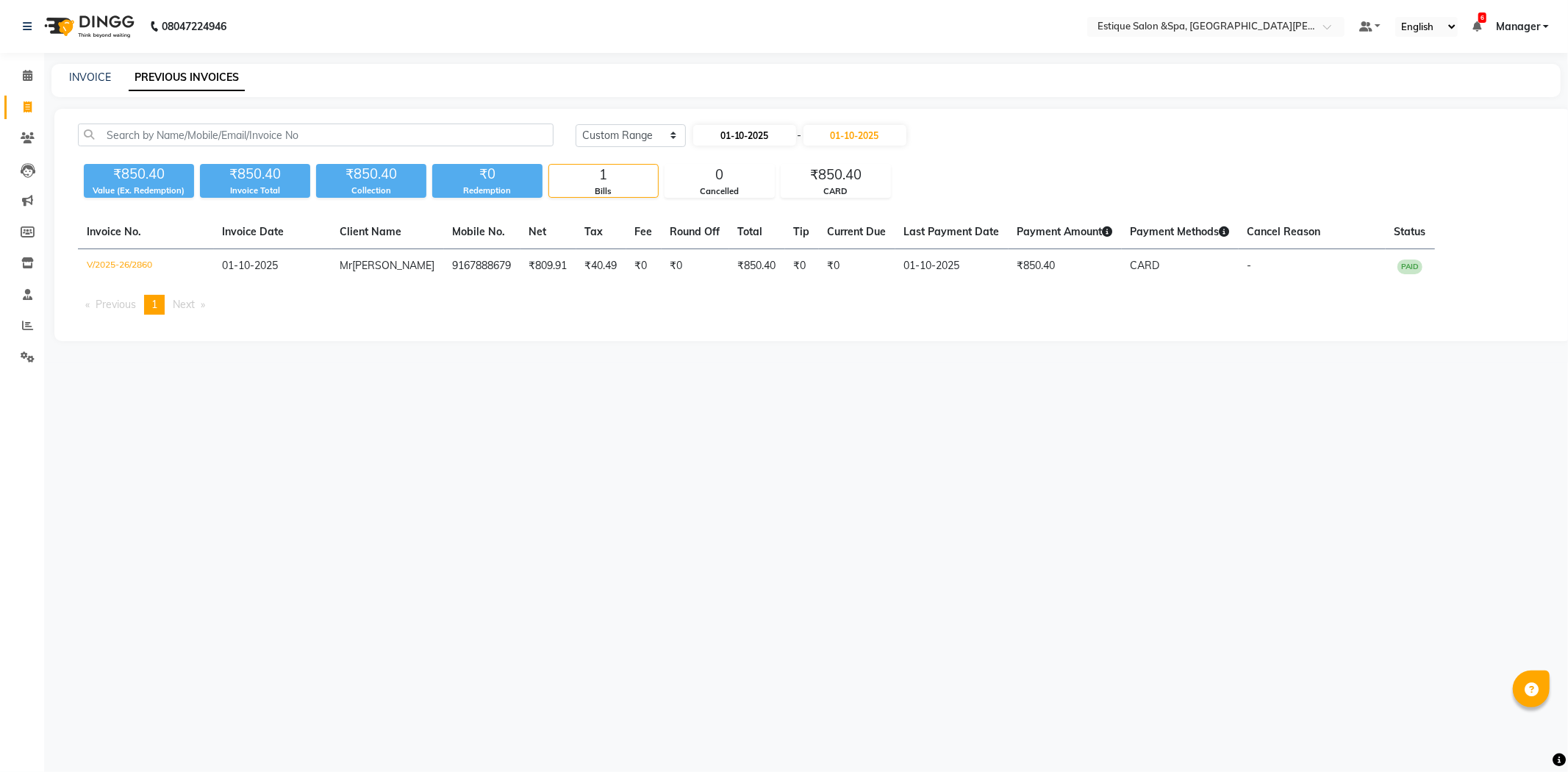
select select "10"
select select "2025"
click at [747, 169] on select "Jan Feb Mar Apr May Jun [DATE] Aug Sep Oct Nov Dec" at bounding box center [751, 162] width 56 height 22
select select "2"
click at [723, 152] on select "Jan Feb Mar Apr May Jun [DATE] Aug Sep Oct Nov Dec" at bounding box center [751, 162] width 56 height 22
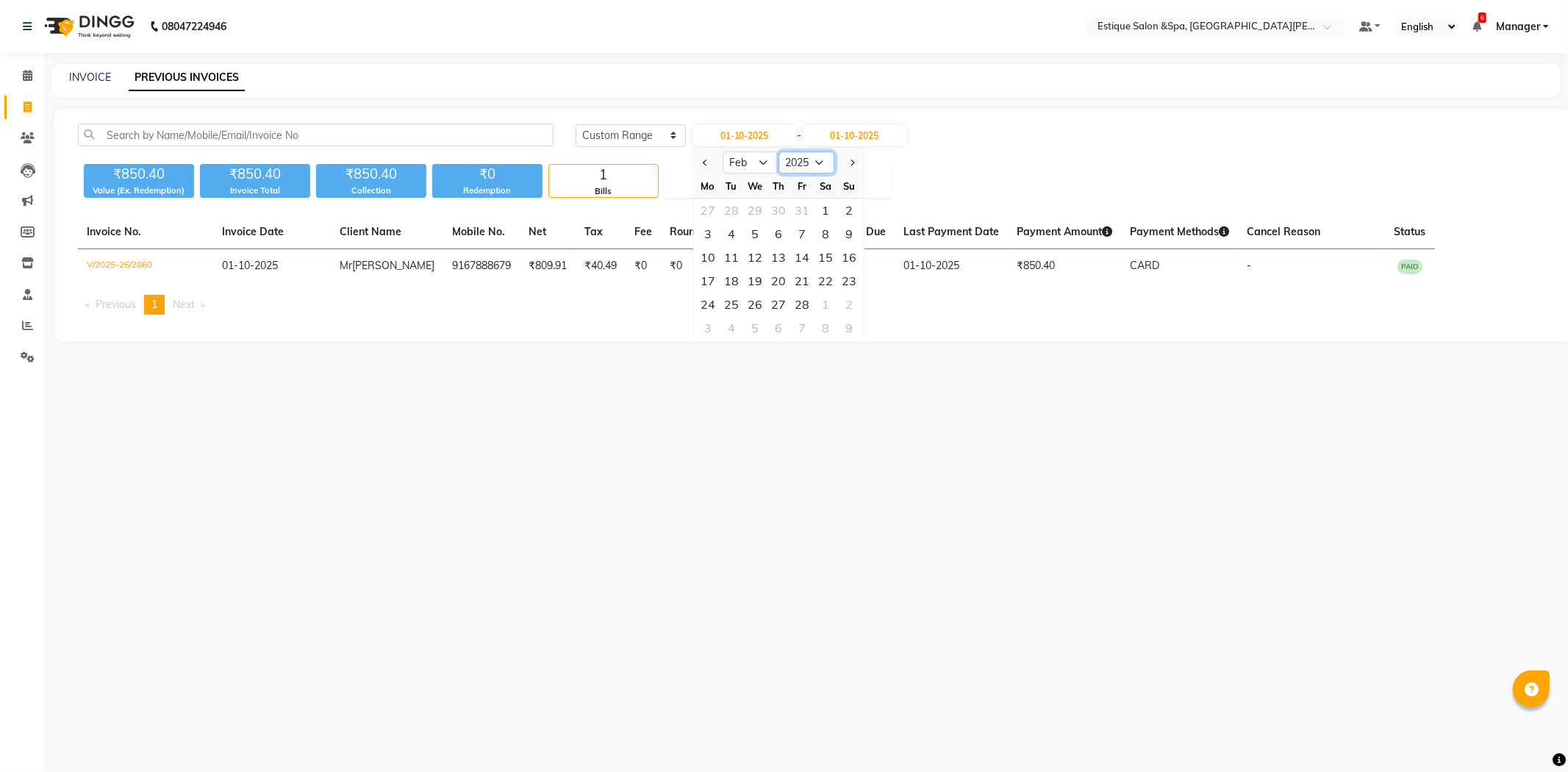
click at [808, 154] on select "2015 2016 2017 2018 2019 2020 2021 2022 2023 2024 2025 2026 2027 2028 2029 2030…" at bounding box center [807, 162] width 56 height 22
select select "2023"
click at [779, 152] on select "2015 2016 2017 2018 2019 2020 2021 2022 2023 2024 2025 2026 2027 2028 2029 2030…" at bounding box center [807, 162] width 56 height 22
click at [757, 208] on div "1" at bounding box center [755, 209] width 23 height 23
type input "[DATE]"
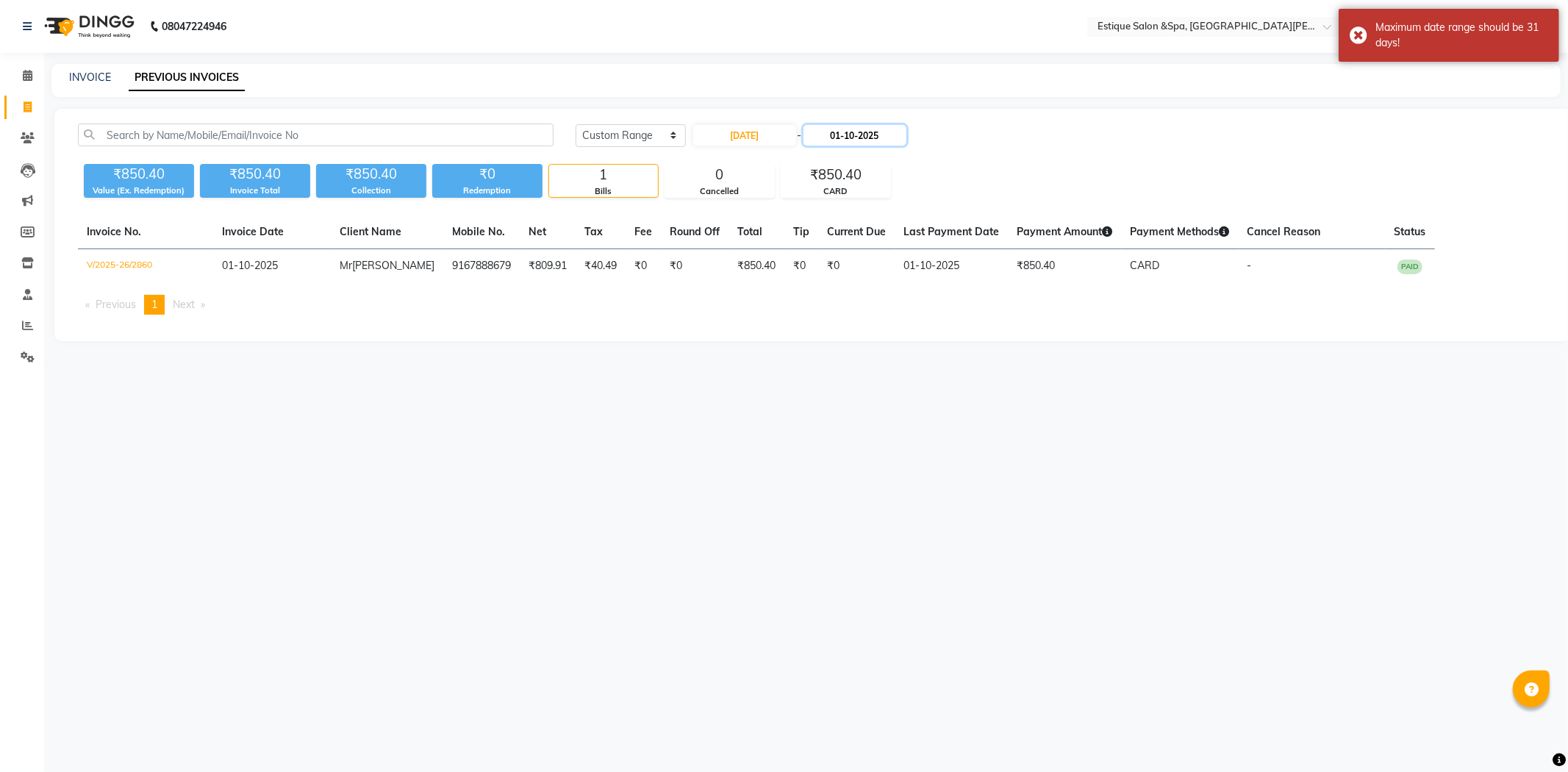
click at [842, 129] on input "01-10-2025" at bounding box center [855, 136] width 103 height 21
select select "10"
select select "2025"
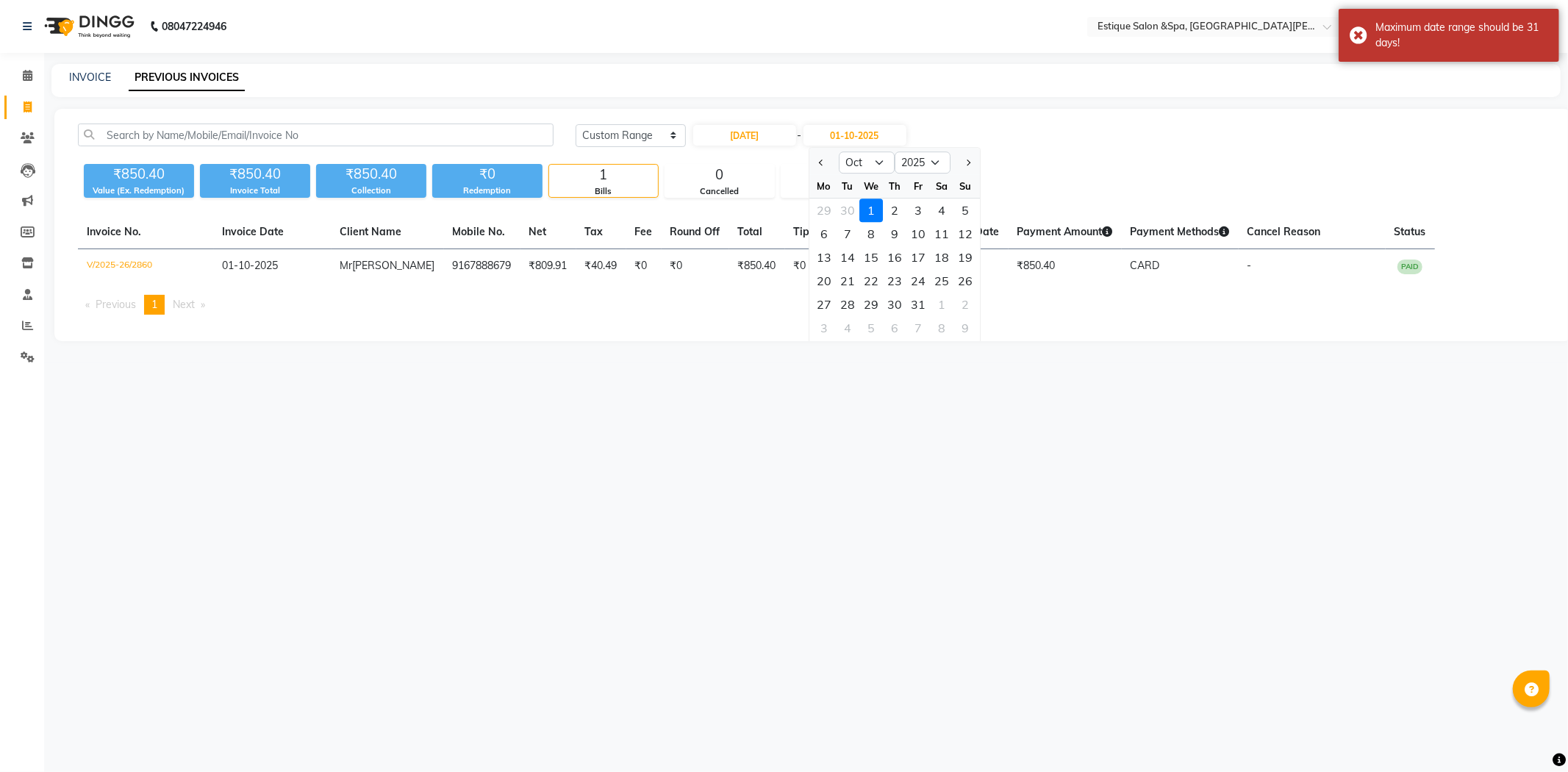
click at [871, 174] on div "We" at bounding box center [871, 185] width 23 height 23
click at [861, 154] on select "Jan Feb Mar Apr May Jun [DATE] Aug Sep Oct Nov Dec" at bounding box center [867, 162] width 56 height 22
select select "2"
click at [839, 152] on select "Jan Feb Mar Apr May Jun [DATE] Aug Sep Oct Nov Dec" at bounding box center [867, 162] width 56 height 22
click at [914, 167] on select "2023 2024 2025 2026 2027 2028 2029 2030 2031 2032 2033 2034 2035" at bounding box center [922, 162] width 56 height 22
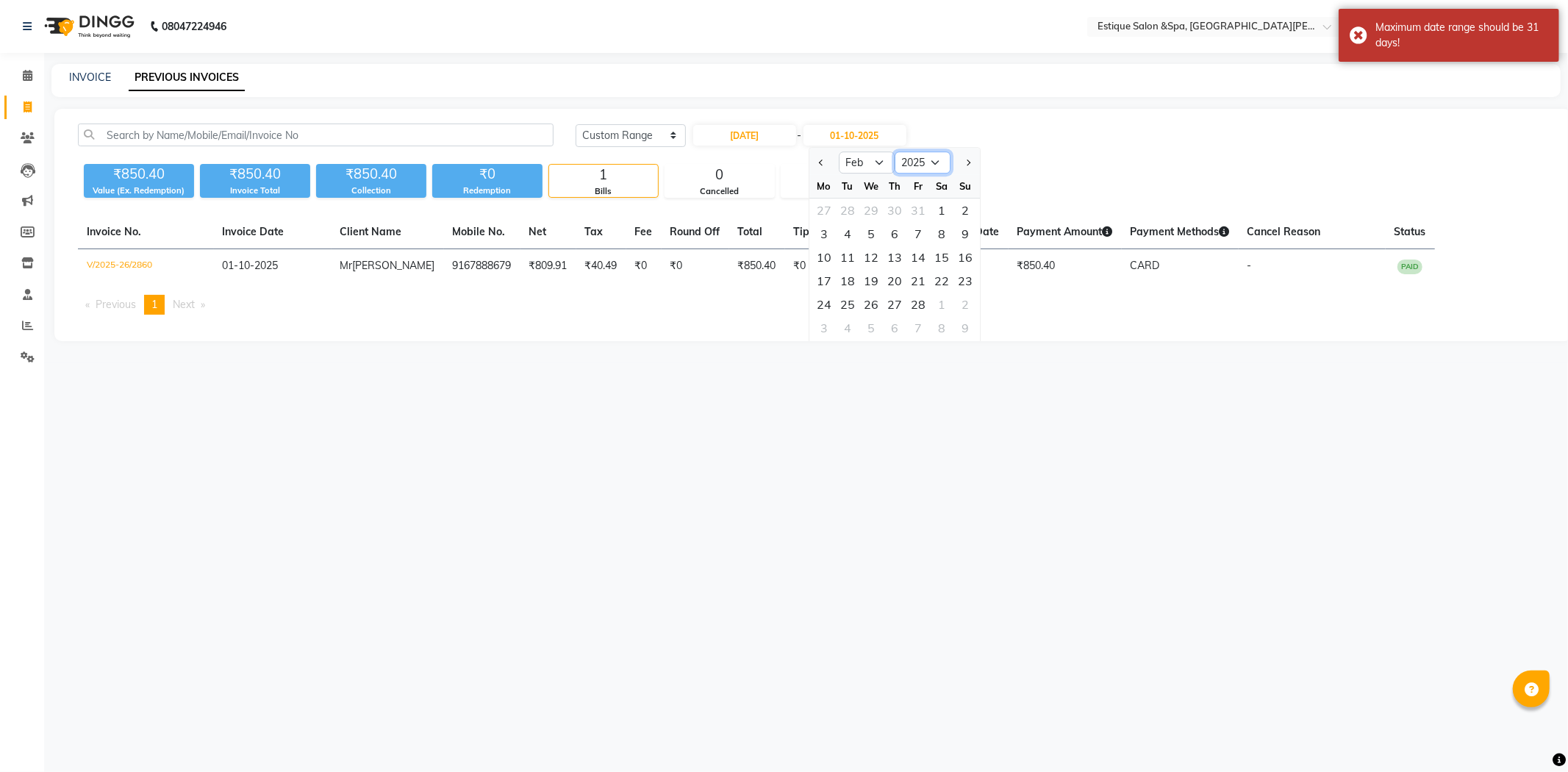
select select "2023"
click at [894, 152] on select "2023 2024 2025 2026 2027 2028 2029 2030 2031 2032 2033 2034 2035" at bounding box center [922, 162] width 56 height 22
click at [842, 298] on div "28" at bounding box center [847, 303] width 23 height 23
type input "[DATE]"
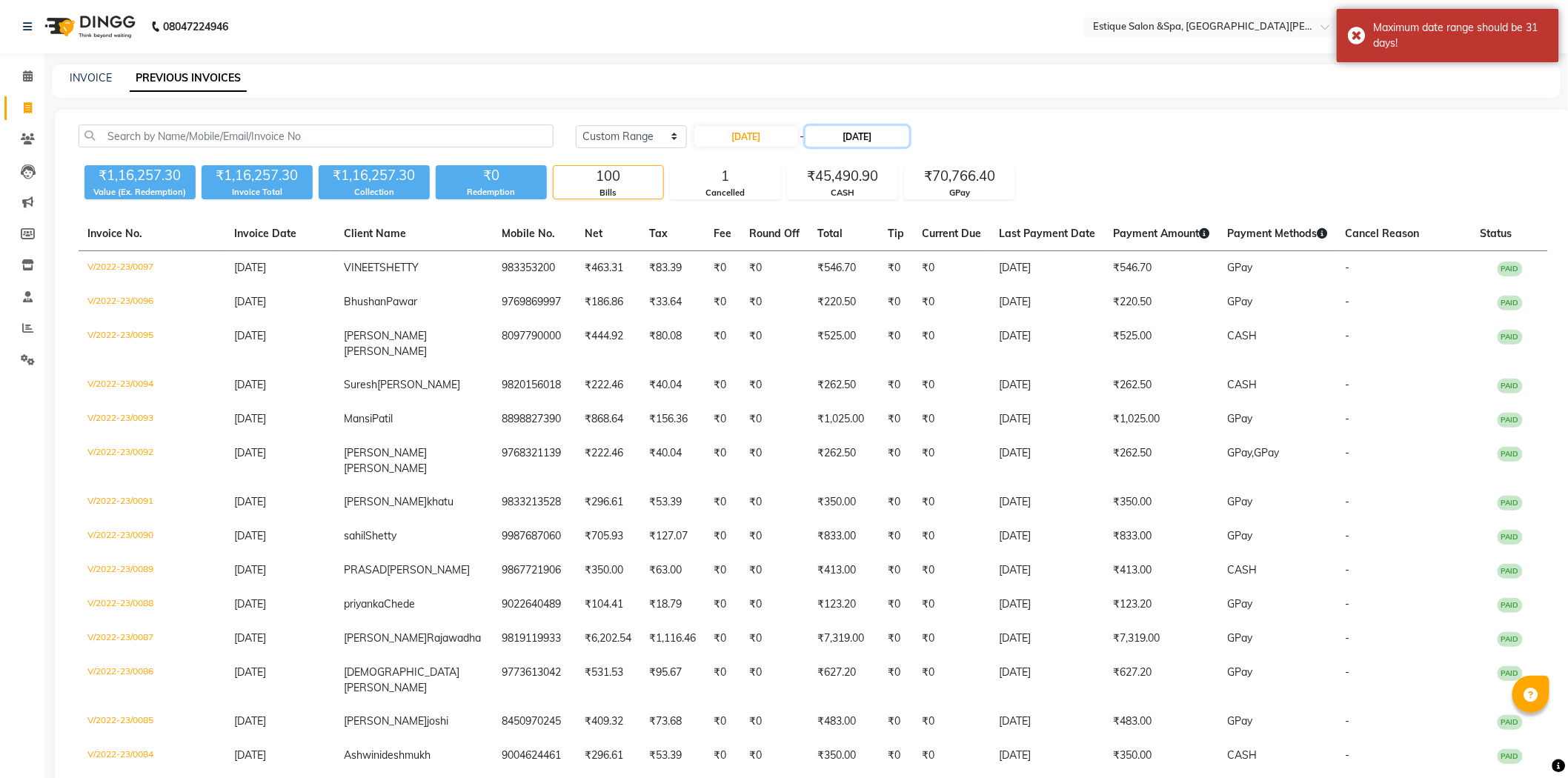
click at [857, 137] on input "[DATE]" at bounding box center [857, 137] width 104 height 21
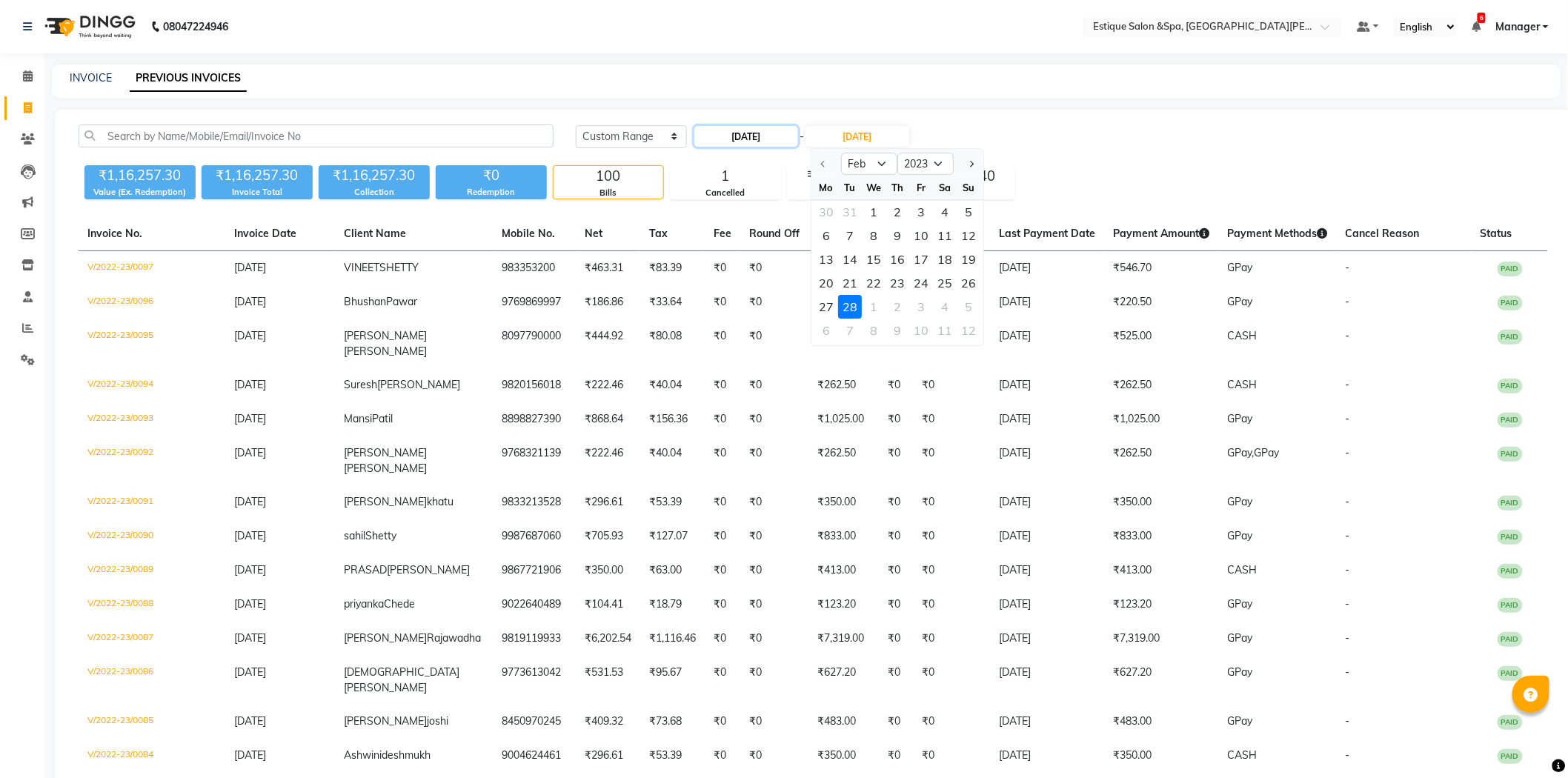
click at [754, 137] on input "[DATE]" at bounding box center [746, 137] width 104 height 21
select select "2"
select select "2023"
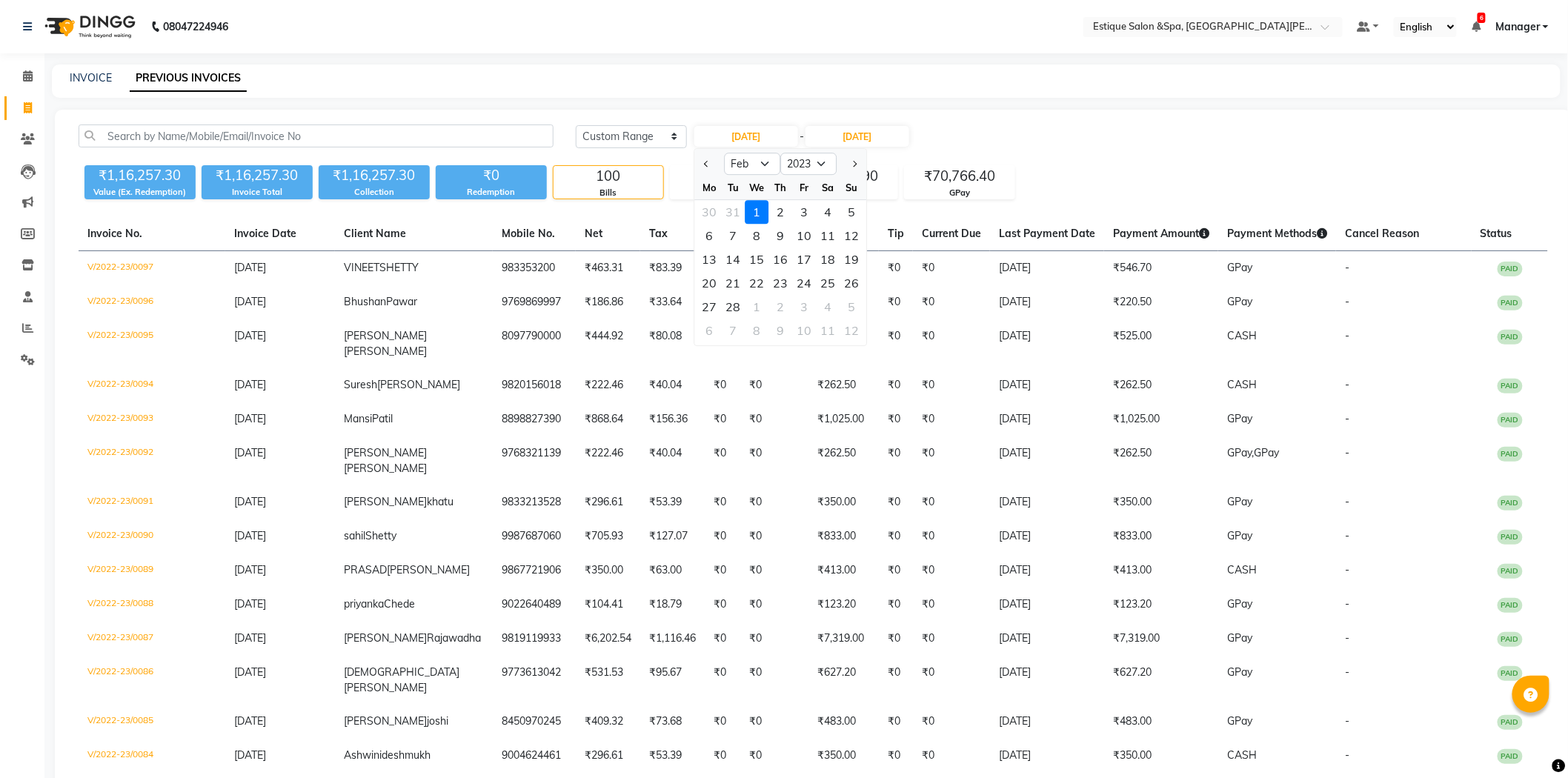
click at [1016, 142] on div "[DATE] [DATE] Custom Range [DATE] Jan Feb Mar Apr May Jun [DATE] Aug Sep Oct No…" at bounding box center [1062, 136] width 972 height 23
click at [761, 130] on input "[DATE]" at bounding box center [746, 137] width 104 height 21
select select "2"
select select "2023"
click at [761, 171] on select "Jan Feb Mar Apr May Jun [DATE] Aug Sep Oct Nov Dec" at bounding box center [752, 163] width 57 height 22
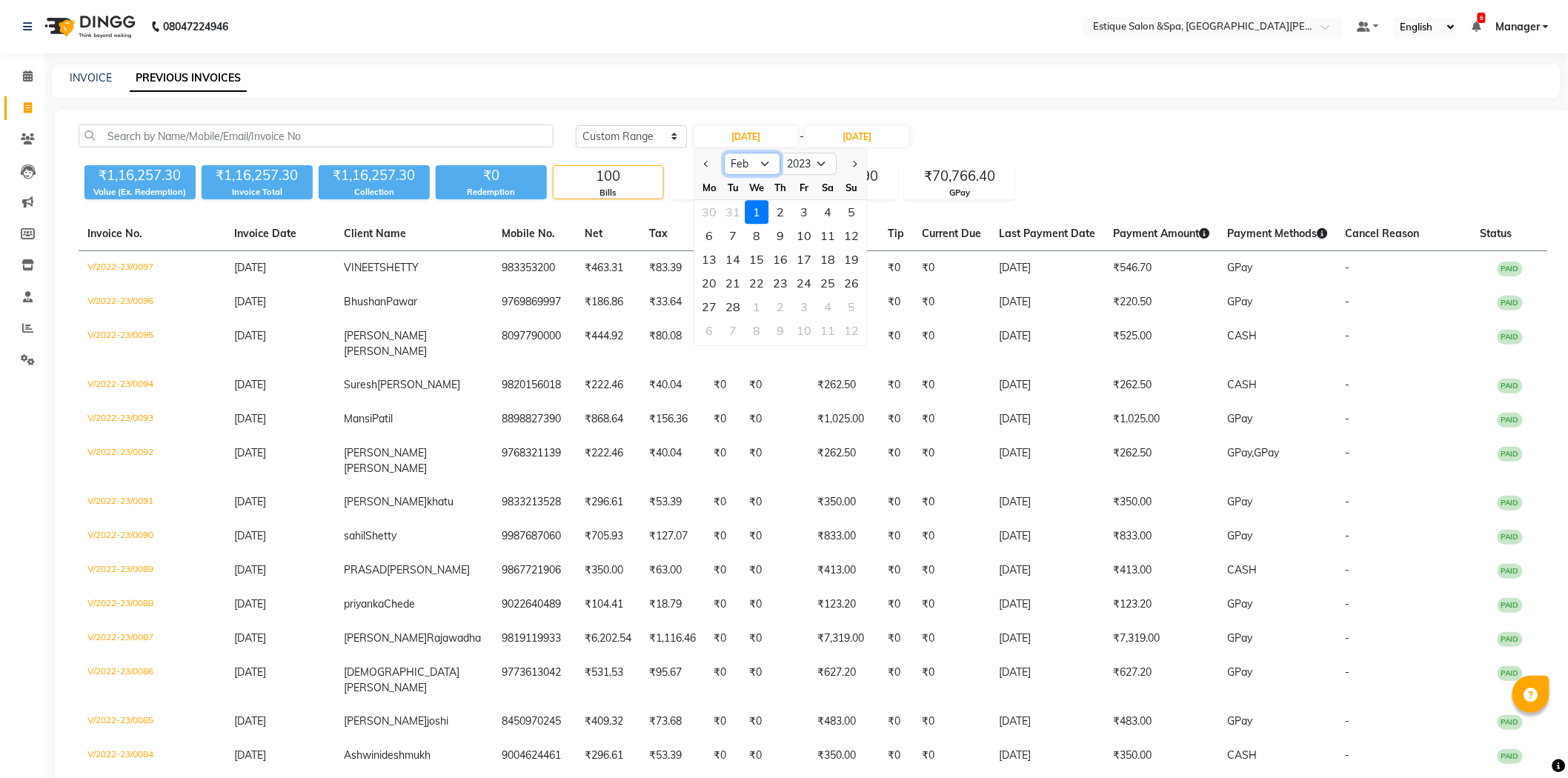
select select "3"
click at [724, 153] on select "Jan Feb Mar Apr May Jun [DATE] Aug Sep Oct Nov Dec" at bounding box center [752, 163] width 57 height 22
click at [820, 166] on select "2013 2014 2015 2016 2017 2018 2019 2020 2021 2022 2023 2024 2025 2026 2027 2028…" at bounding box center [808, 163] width 57 height 22
drag, startPoint x: 1063, startPoint y: 146, endPoint x: 1032, endPoint y: 155, distance: 32.3
click at [1063, 146] on div "[DATE] [DATE] Custom Range [DATE] Jan Feb Mar Apr May Jun [DATE] Aug Sep Oct No…" at bounding box center [1062, 136] width 972 height 23
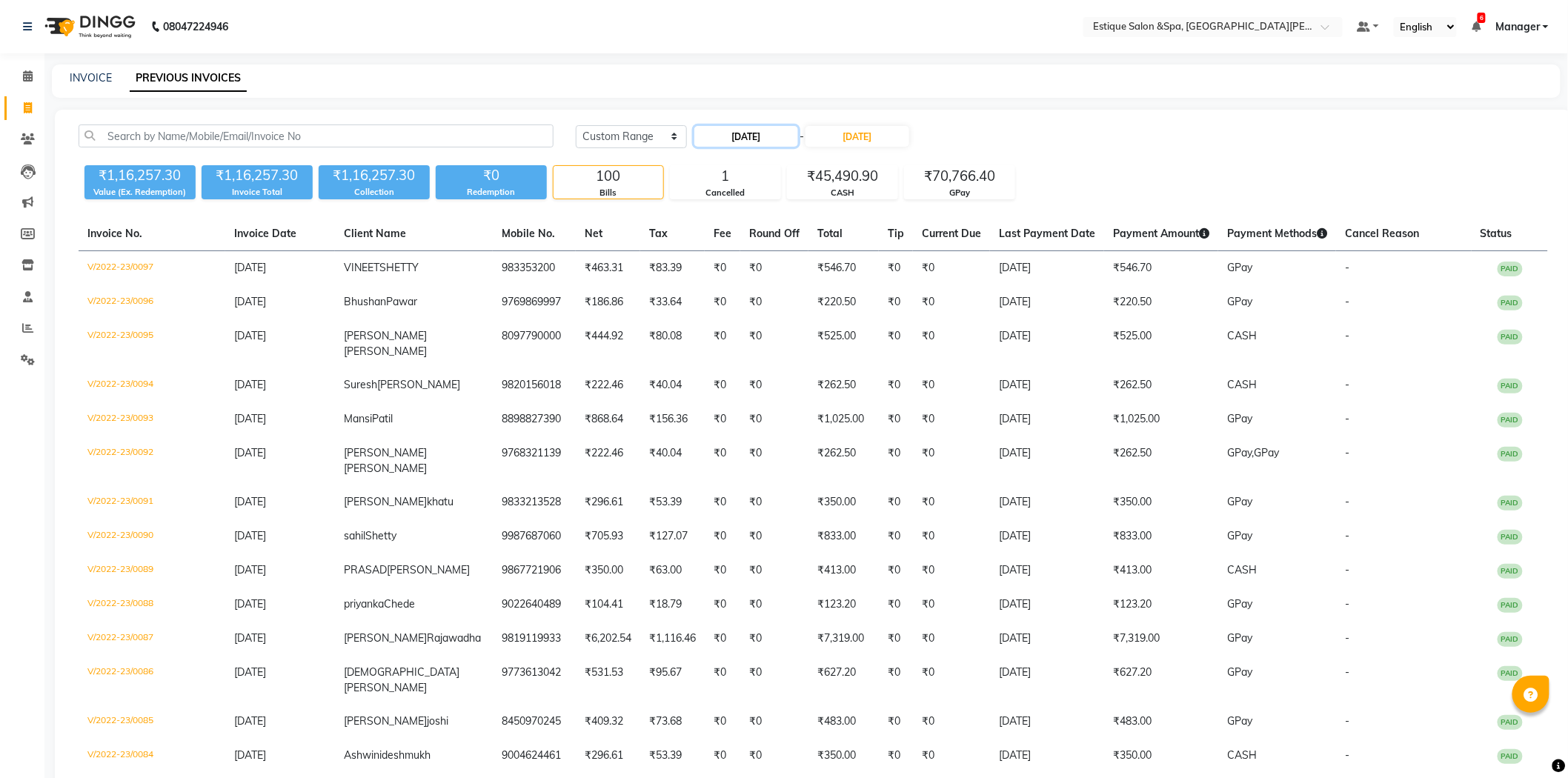
click at [745, 138] on input "[DATE]" at bounding box center [746, 137] width 104 height 21
select select "2"
select select "2023"
click at [858, 163] on button "Next month" at bounding box center [854, 163] width 13 height 23
select select "3"
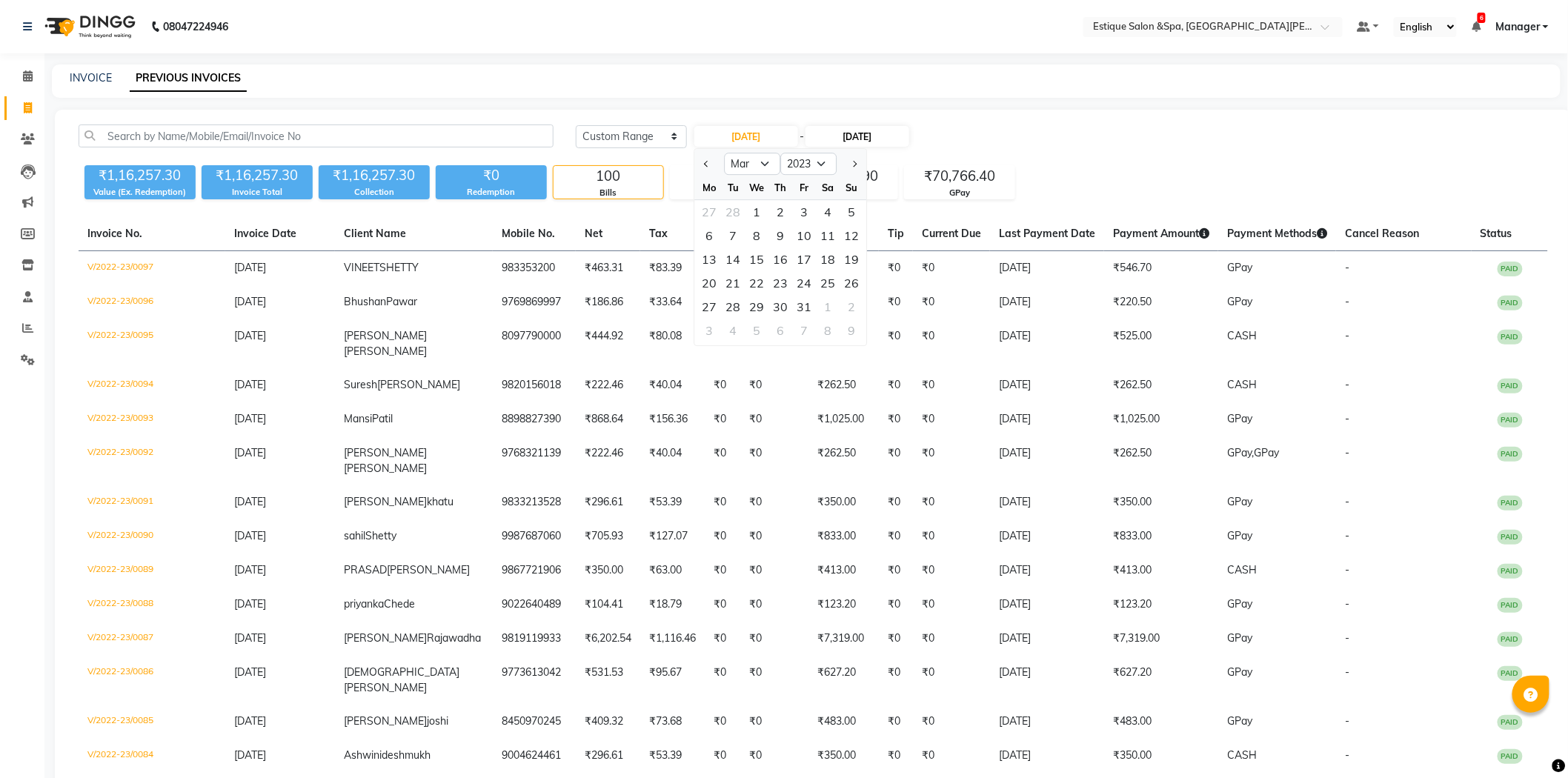
drag, startPoint x: 756, startPoint y: 206, endPoint x: 858, endPoint y: 135, distance: 124.3
click at [761, 201] on div "1" at bounding box center [756, 211] width 23 height 23
type input "[DATE]"
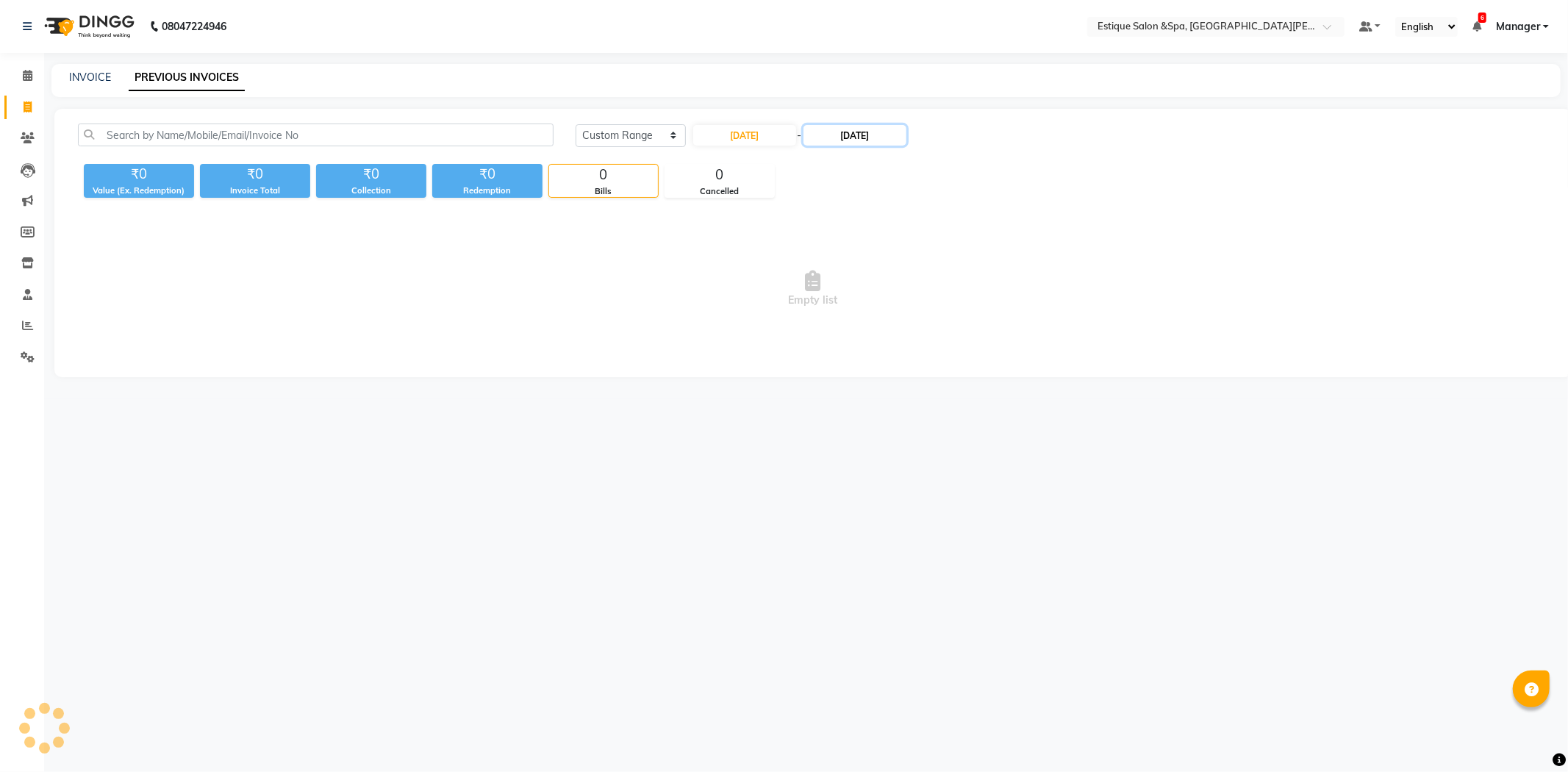
click at [861, 126] on input "[DATE]" at bounding box center [855, 136] width 103 height 21
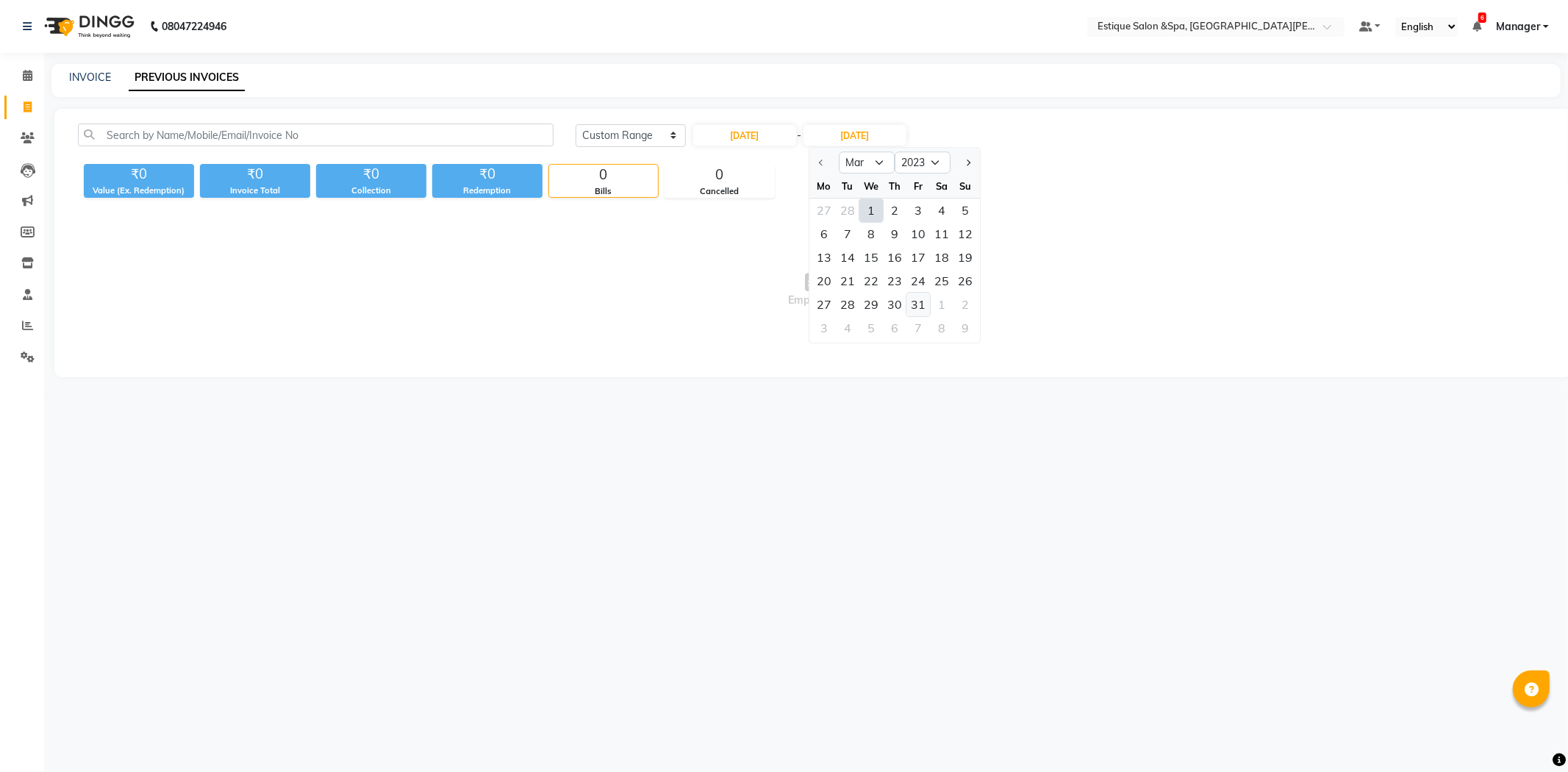
click at [917, 304] on div "31" at bounding box center [918, 303] width 23 height 23
type input "[DATE]"
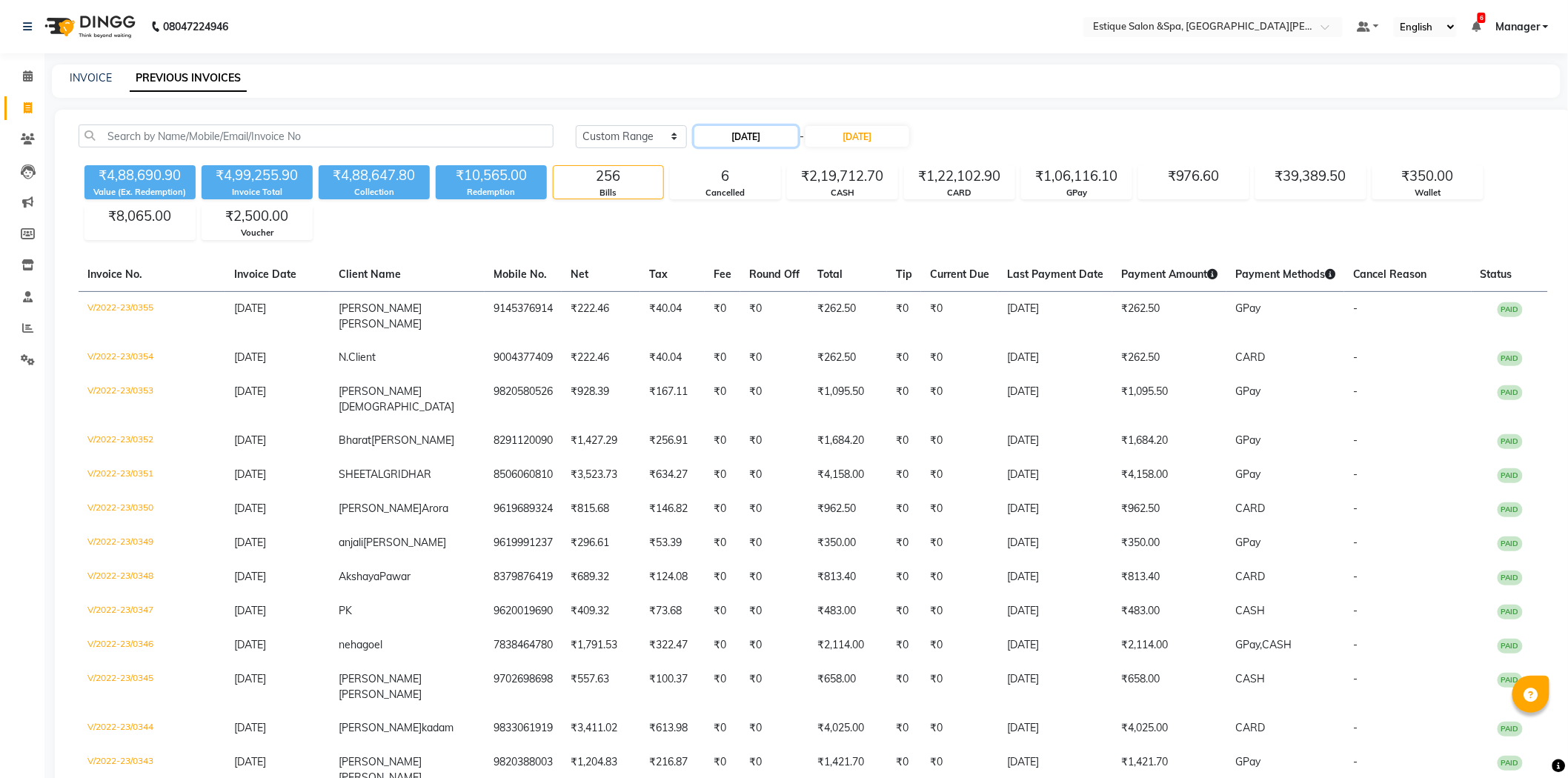
click at [744, 136] on input "[DATE]" at bounding box center [746, 137] width 104 height 21
select select "3"
select select "2023"
click at [744, 163] on select "Jan Feb Mar Apr May Jun [DATE] Aug Sep Oct Nov Dec" at bounding box center [752, 163] width 57 height 22
select select "2"
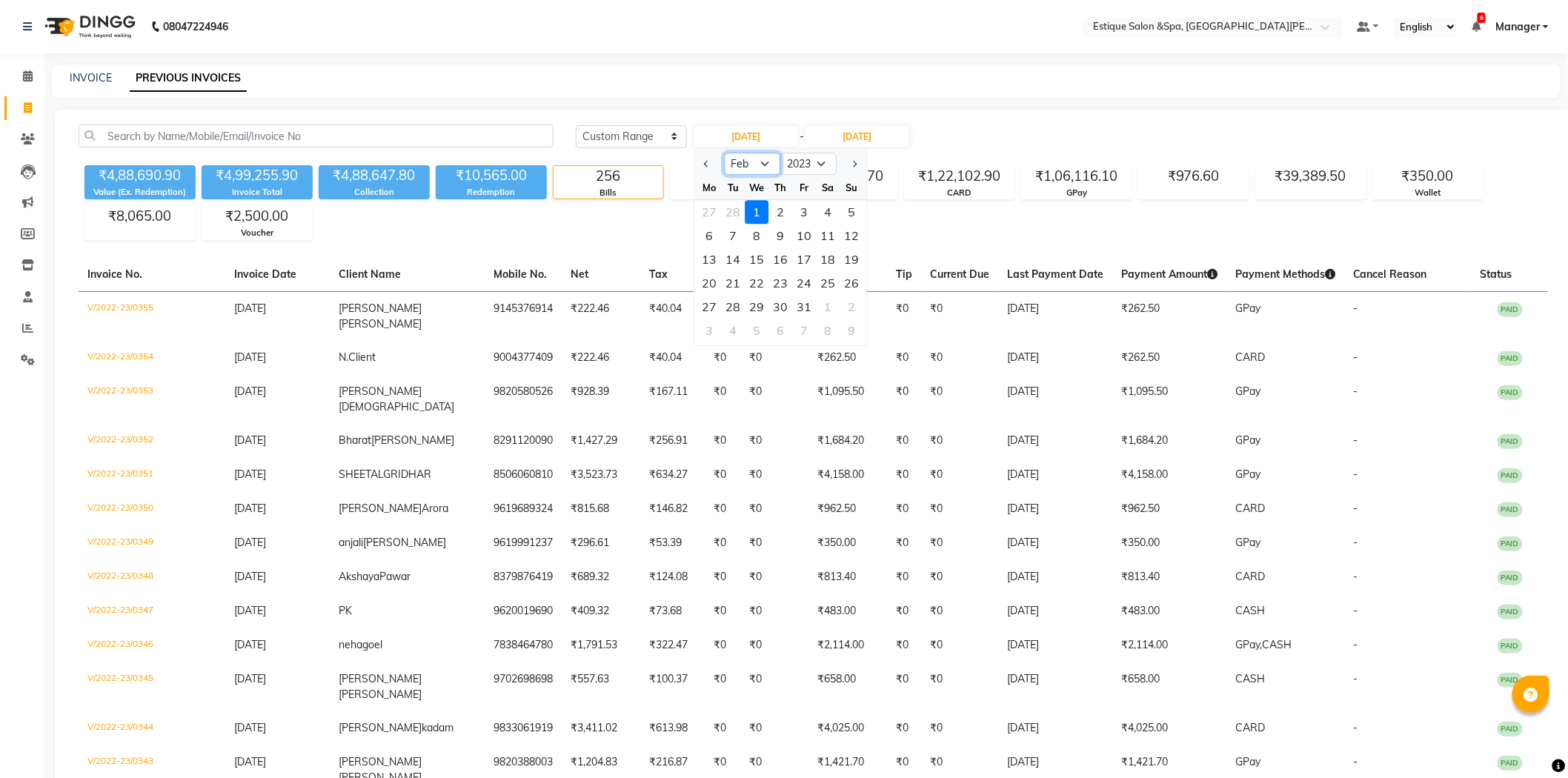
click at [724, 153] on select "Jan Feb Mar Apr May Jun [DATE] Aug Sep Oct Nov Dec" at bounding box center [752, 163] width 57 height 22
click at [757, 211] on div "1" at bounding box center [756, 211] width 23 height 23
type input "[DATE]"
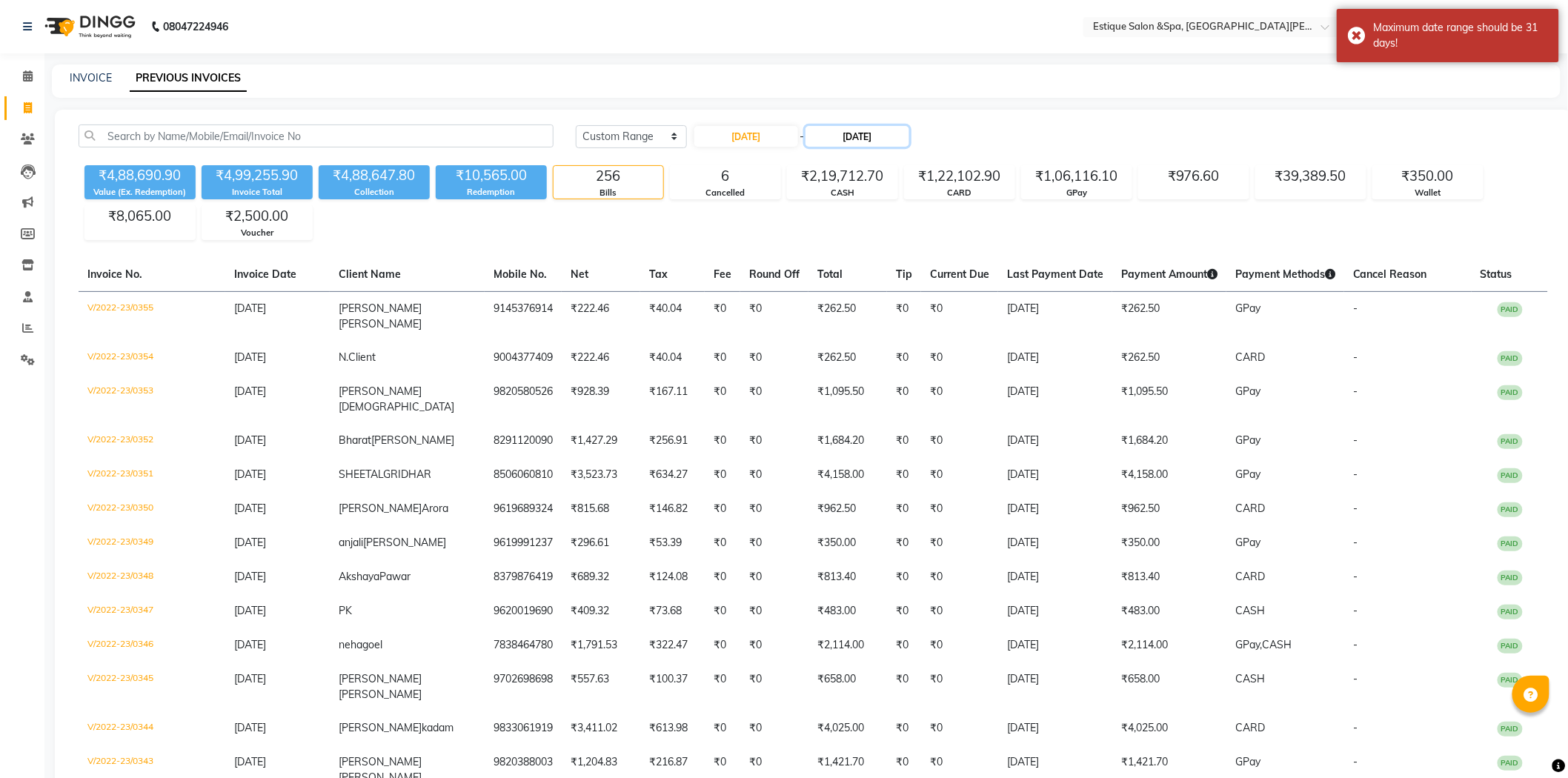
click at [872, 137] on input "[DATE]" at bounding box center [857, 137] width 104 height 21
click at [825, 163] on span "Previous month" at bounding box center [824, 163] width 6 height 6
select select "2"
click at [850, 306] on div "28" at bounding box center [850, 306] width 23 height 23
type input "[DATE]"
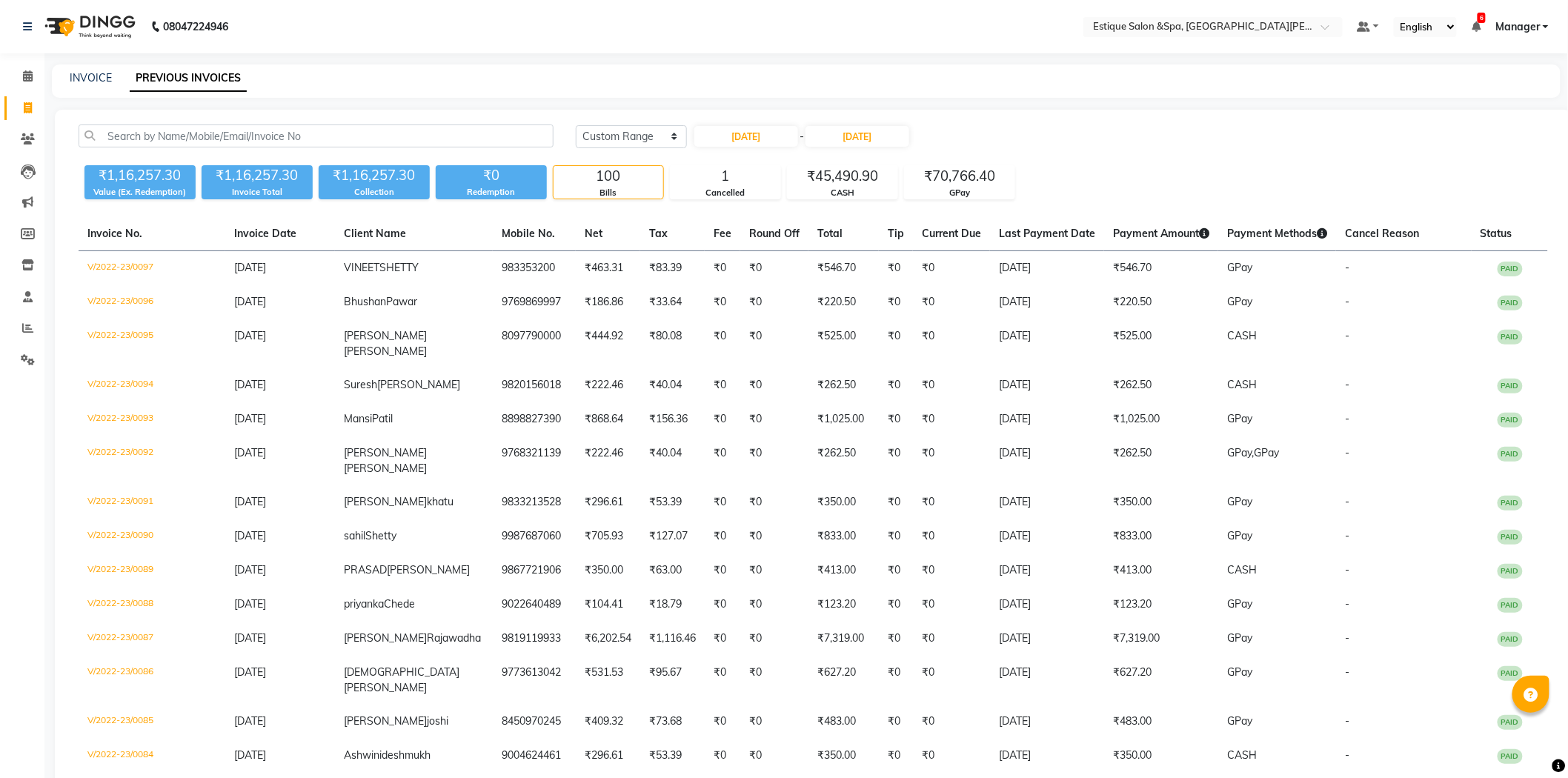
click at [1509, 19] on span "Manager" at bounding box center [1517, 27] width 44 height 15
click at [1482, 100] on link "Sign out" at bounding box center [1473, 102] width 136 height 23
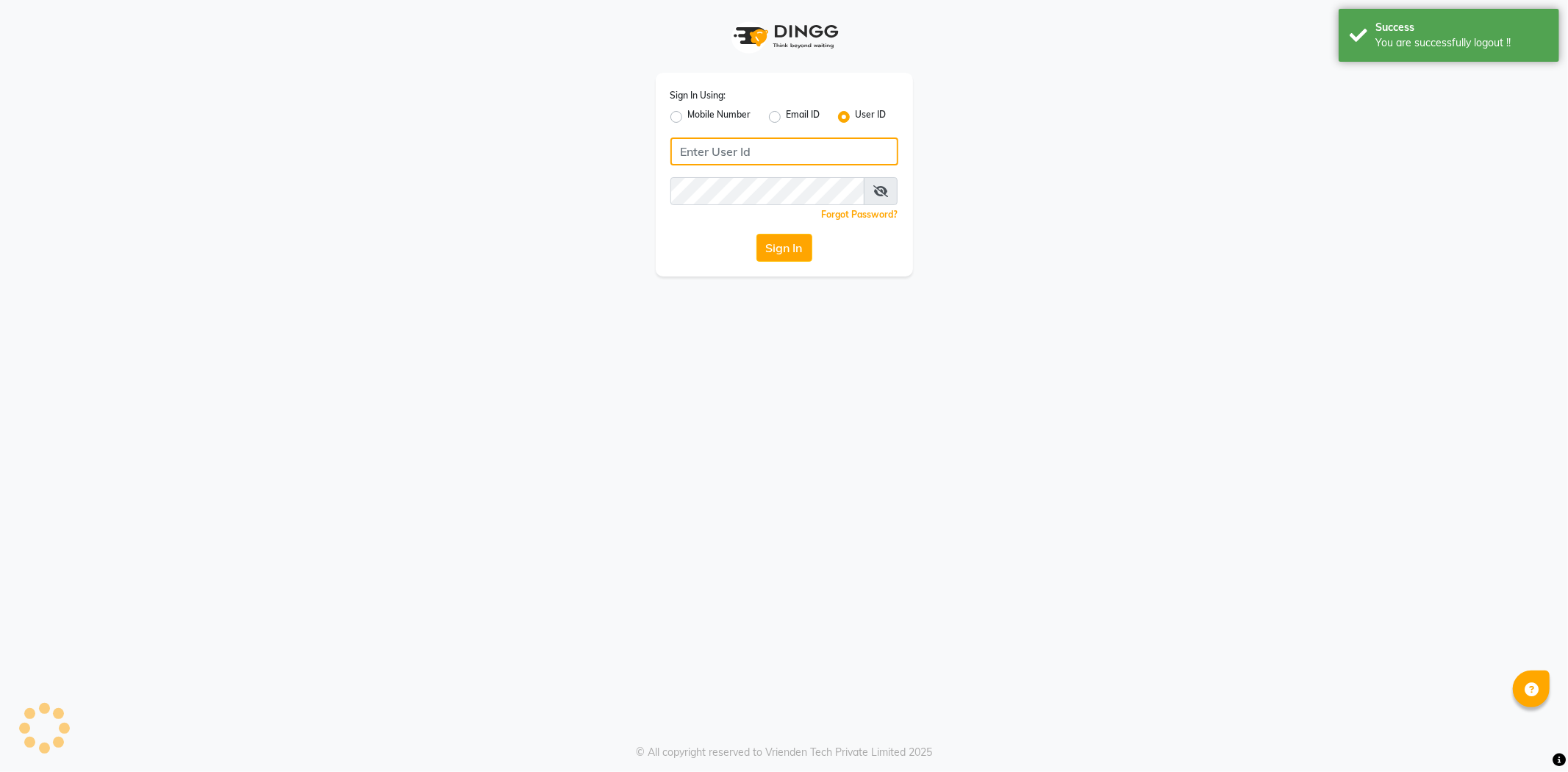
type input "7710904999"
click at [706, 116] on label "Mobile Number" at bounding box center [719, 117] width 63 height 18
click at [698, 116] on input "Mobile Number" at bounding box center [693, 113] width 10 height 10
radio input "true"
radio input "false"
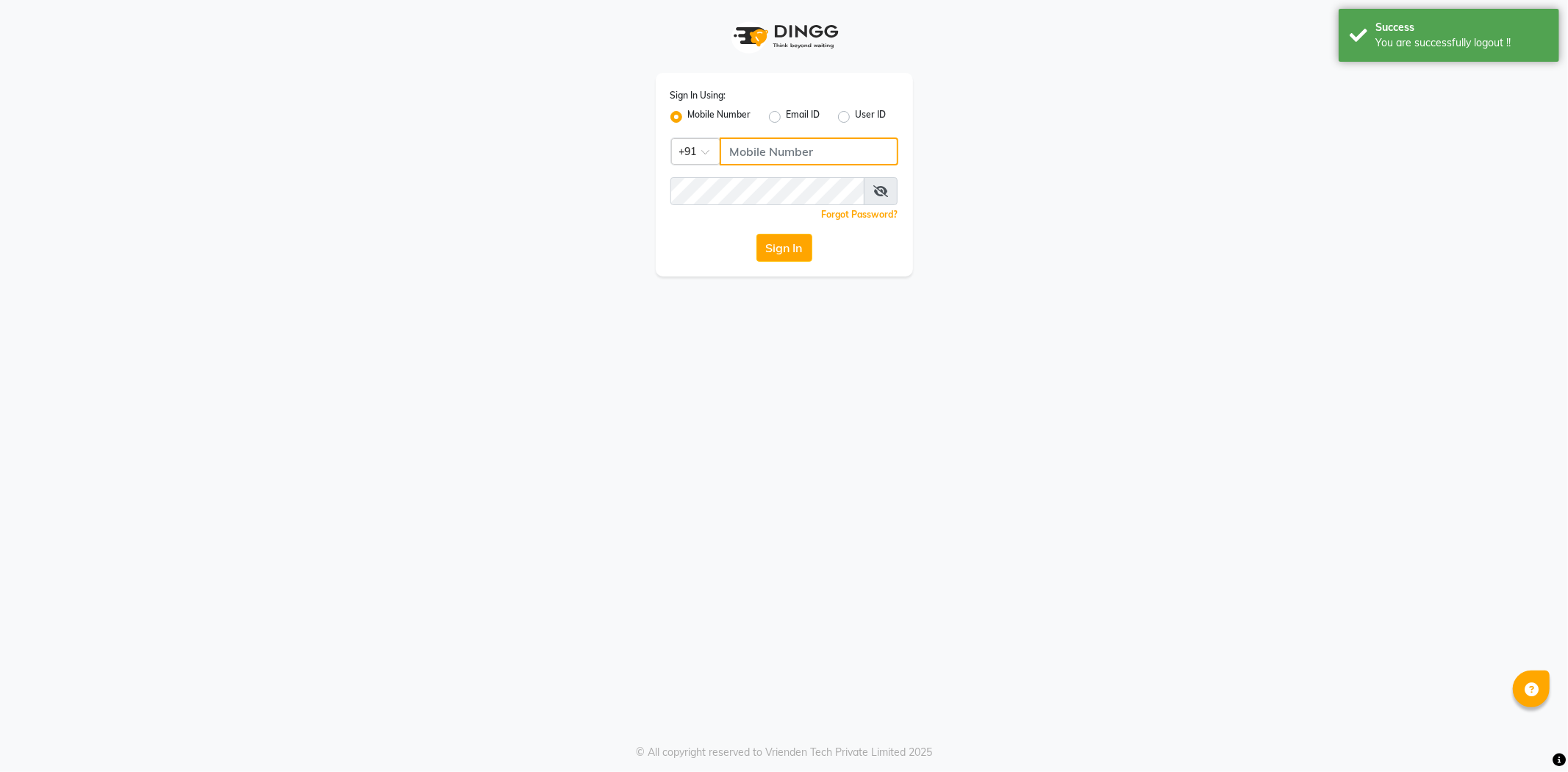
click at [780, 150] on input "Username" at bounding box center [809, 151] width 179 height 28
type input "9004004370"
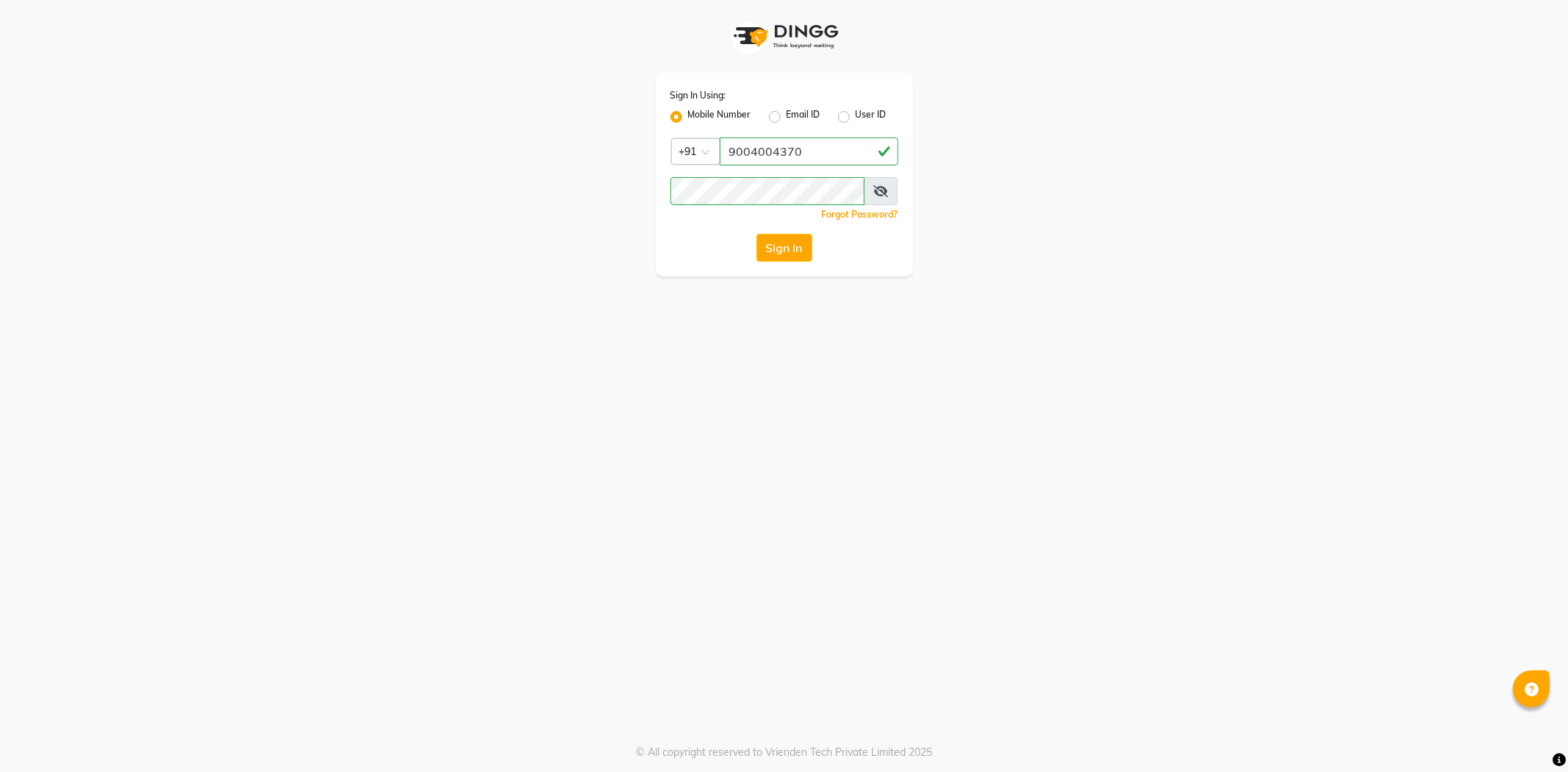
click at [871, 193] on span at bounding box center [881, 191] width 34 height 28
click at [876, 188] on icon at bounding box center [881, 191] width 14 height 12
click at [781, 254] on button "Sign In" at bounding box center [784, 247] width 56 height 28
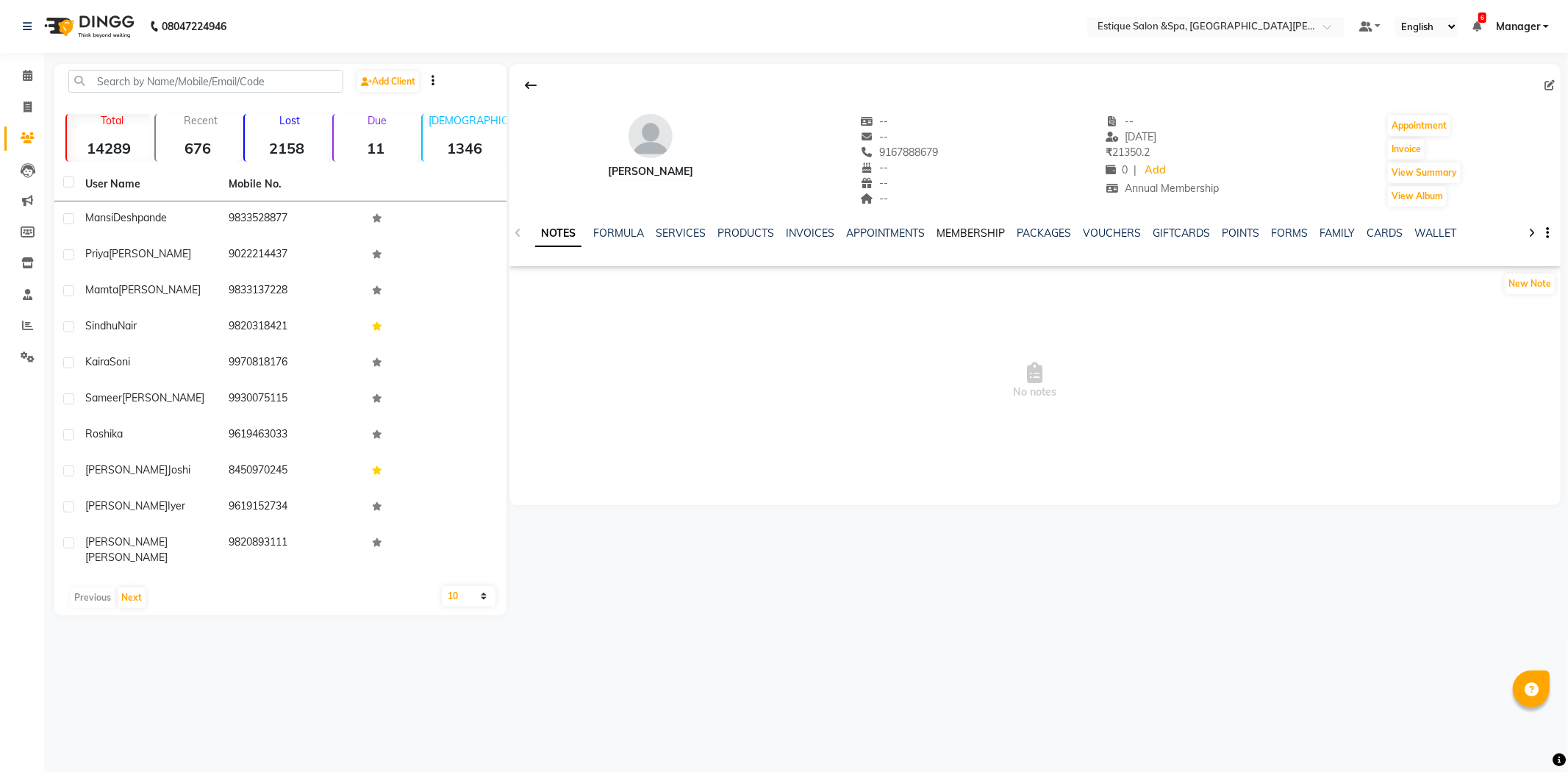
click at [966, 231] on link "MEMBERSHIP" at bounding box center [971, 233] width 68 height 13
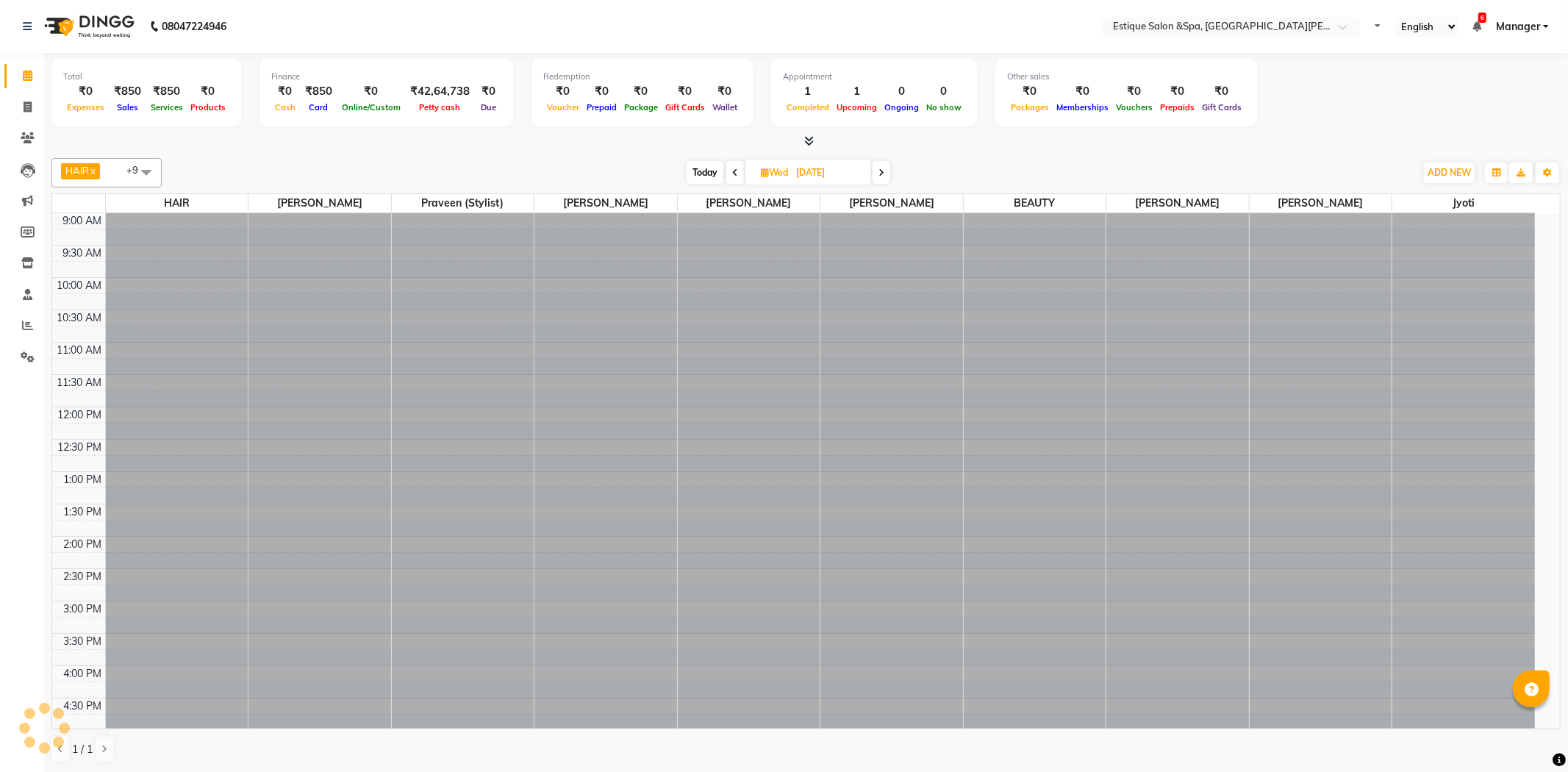
select select "en"
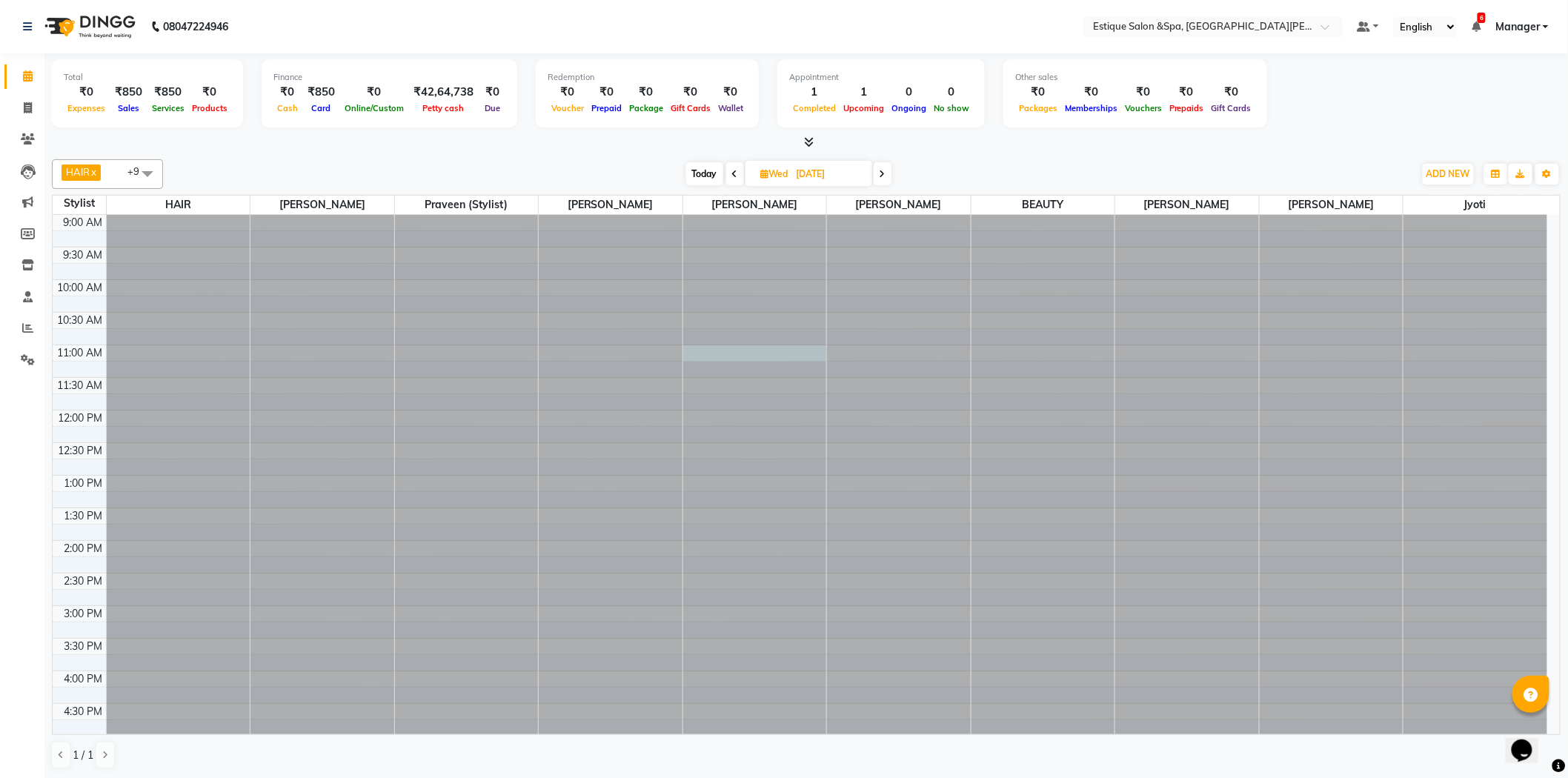
click at [773, 215] on div at bounding box center [755, 215] width 144 height 0
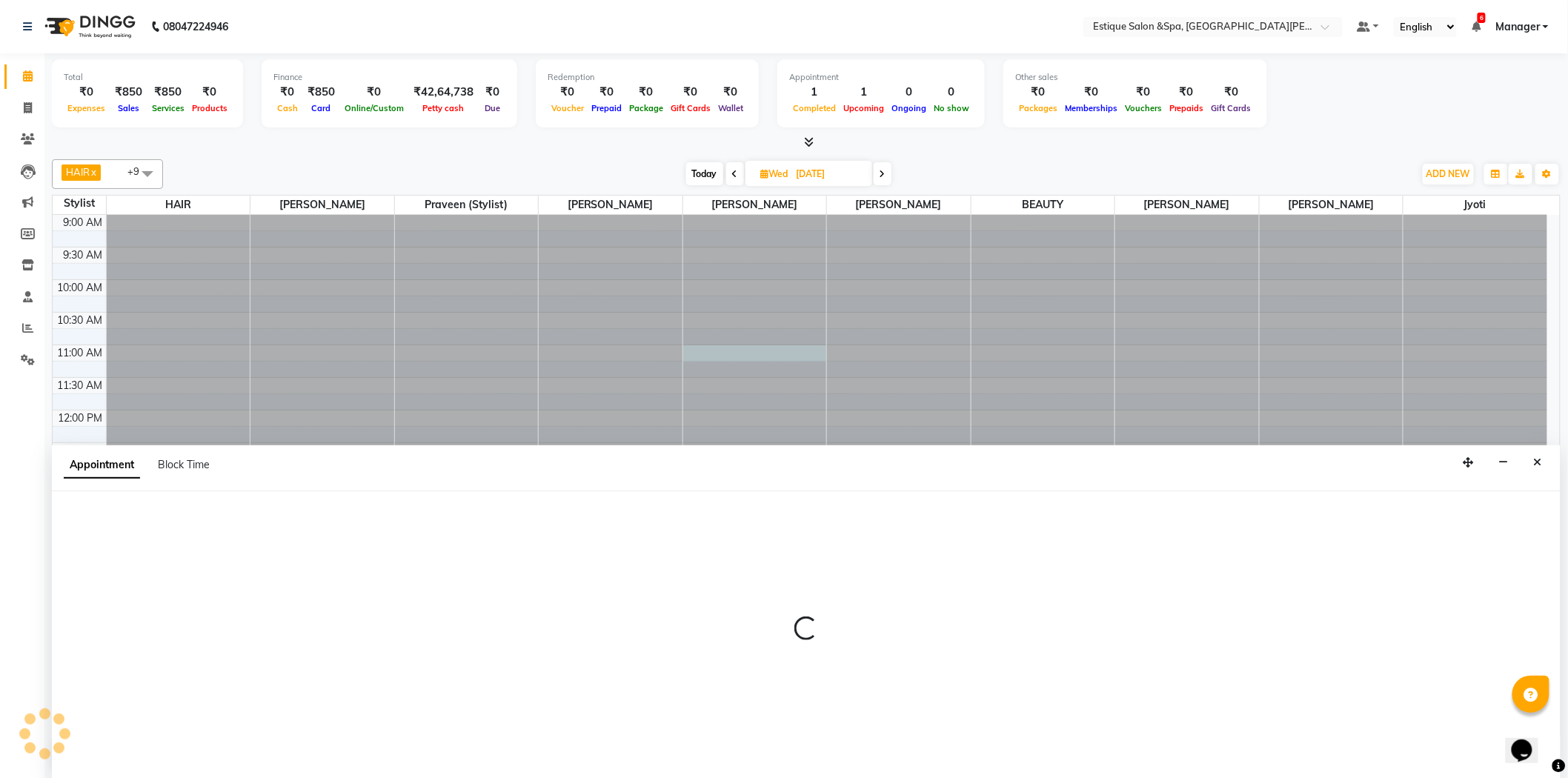
scroll to position [1, 0]
click at [1535, 462] on icon "Close" at bounding box center [1538, 461] width 8 height 11
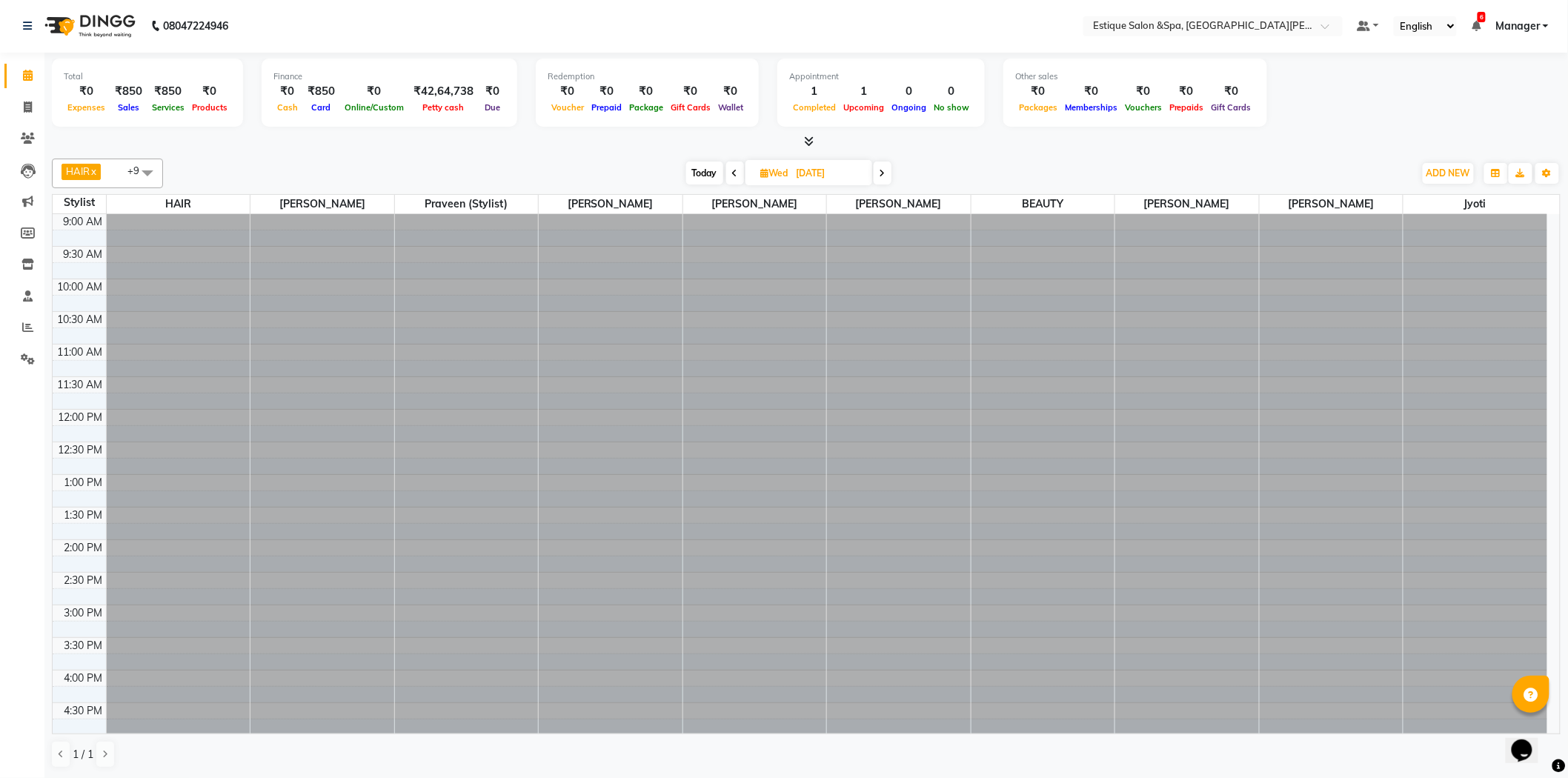
scroll to position [0, 0]
click at [699, 173] on span "Today" at bounding box center [705, 174] width 37 height 23
type input "01-10-2025"
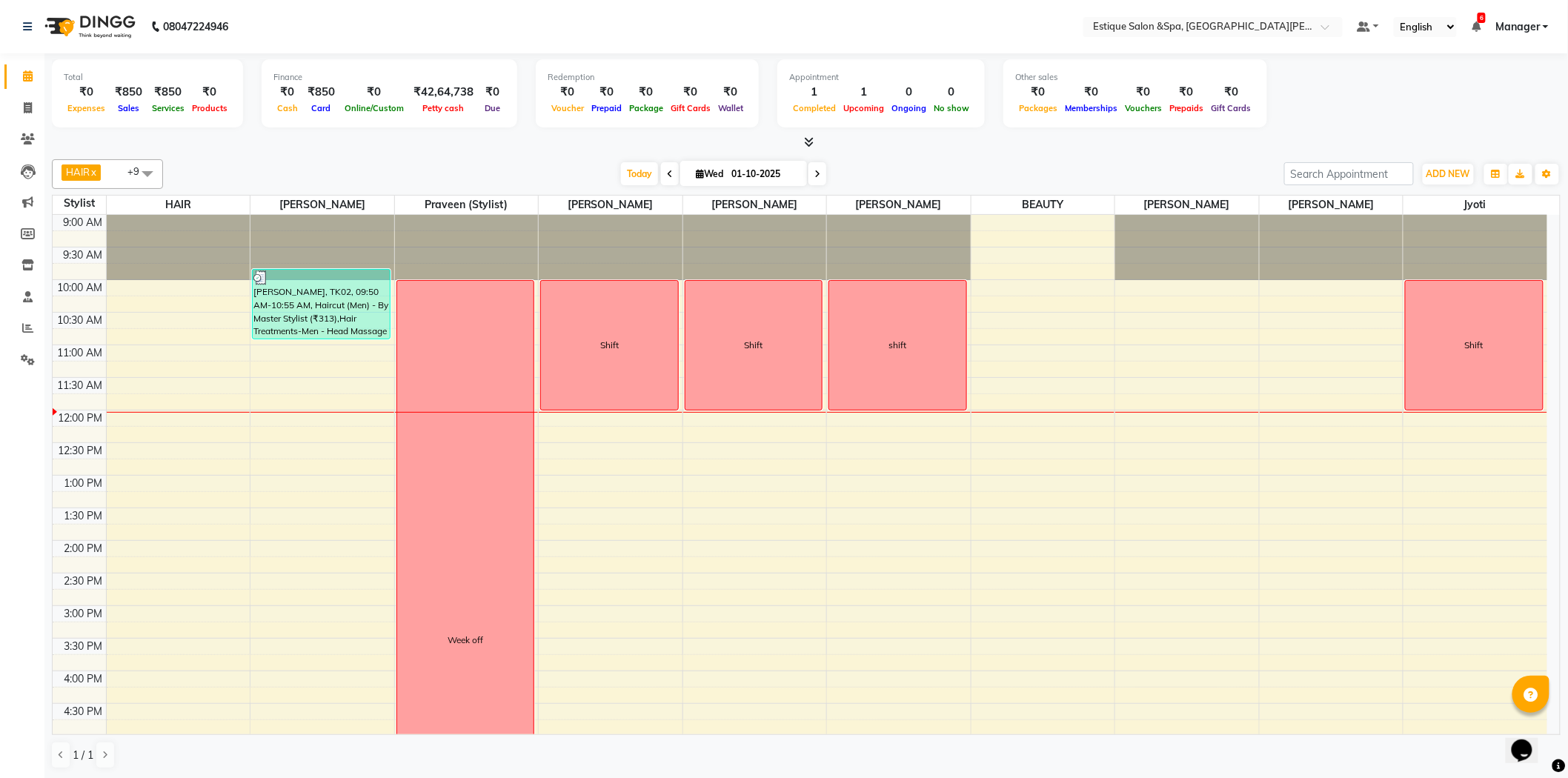
click at [324, 452] on div "9:00 AM 9:30 AM 10:00 AM 10:30 AM 11:00 AM 11:30 AM 12:00 PM 12:30 PM 1:00 PM 1…" at bounding box center [799, 638] width 1494 height 847
select select "20112"
select select "tentative"
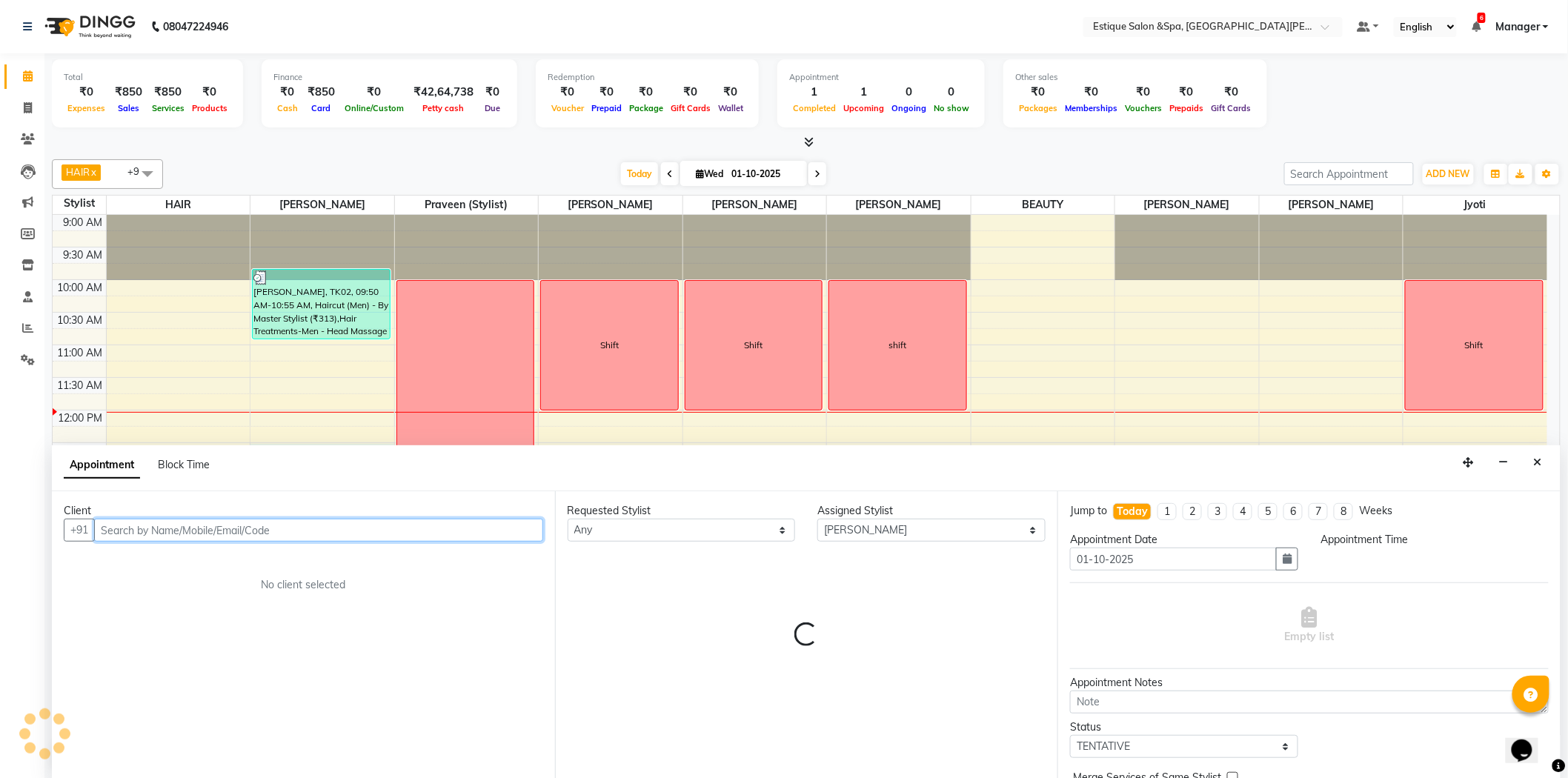
select select "750"
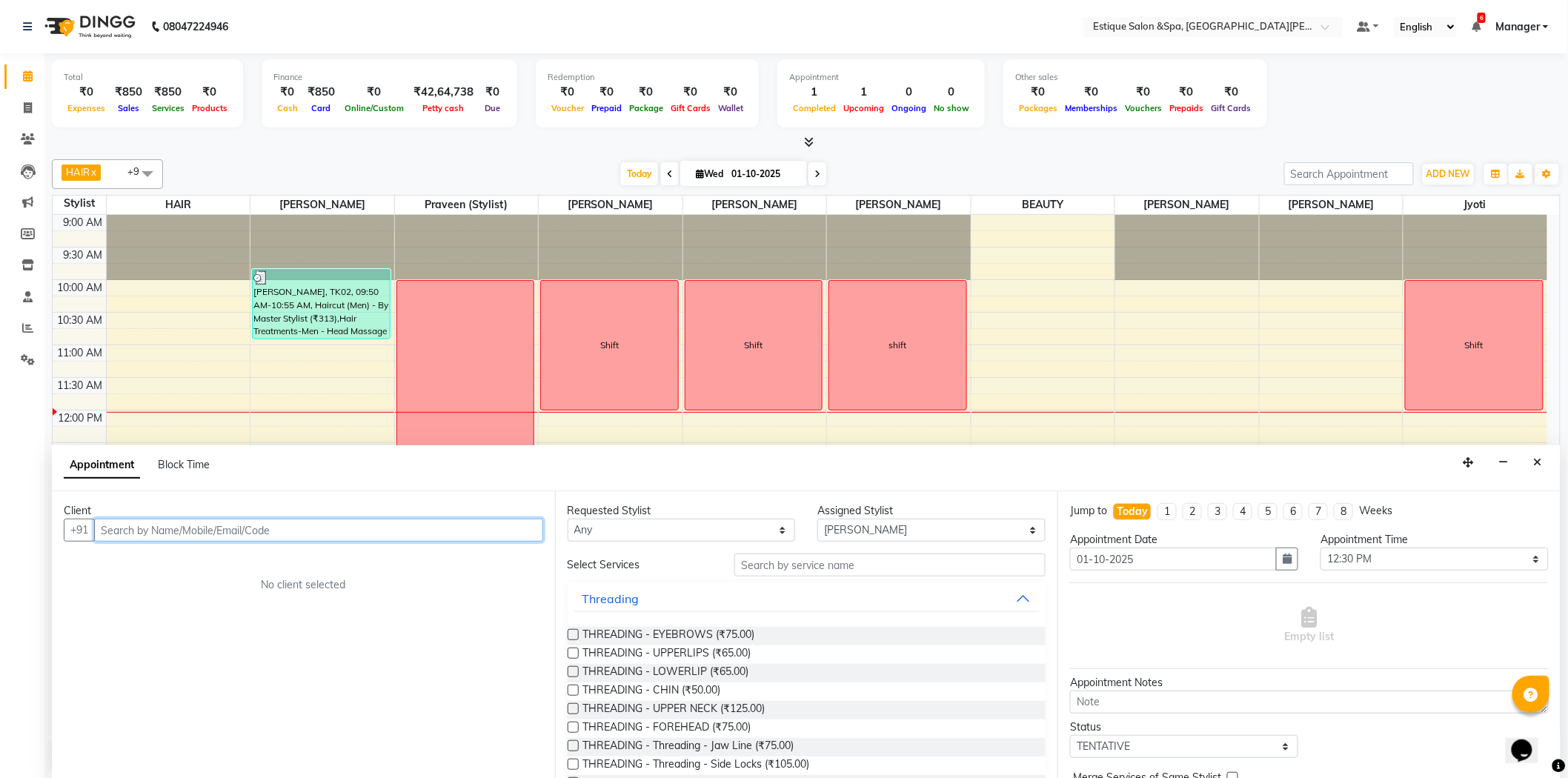
scroll to position [1, 0]
drag, startPoint x: 132, startPoint y: 528, endPoint x: 207, endPoint y: 560, distance: 81.5
click at [145, 537] on input "889886622" at bounding box center [287, 529] width 388 height 23
click at [208, 531] on input "889886622" at bounding box center [287, 529] width 388 height 23
click at [207, 528] on input "889886622" at bounding box center [287, 529] width 388 height 23
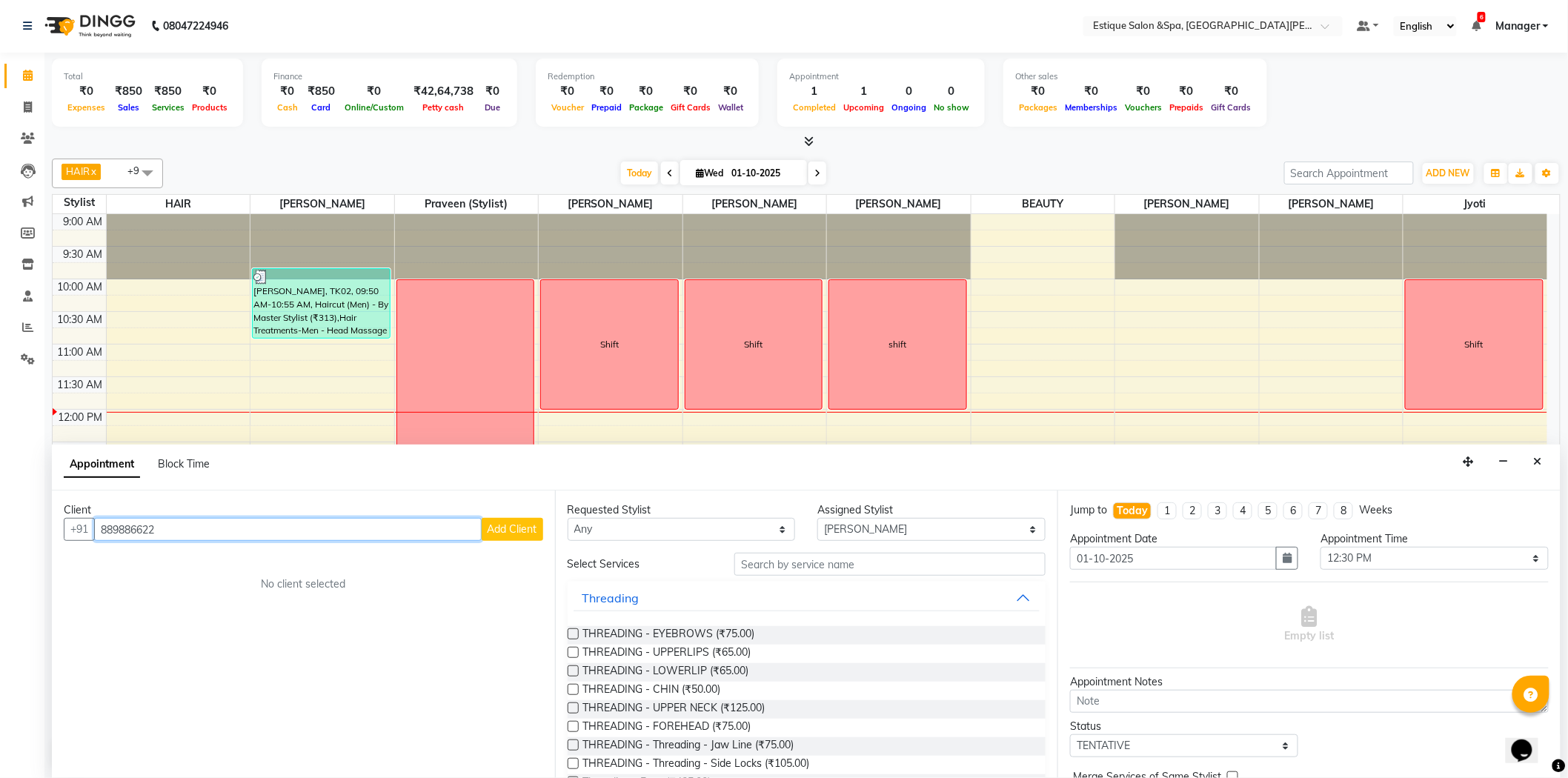
click at [207, 528] on input "889886622" at bounding box center [287, 529] width 388 height 23
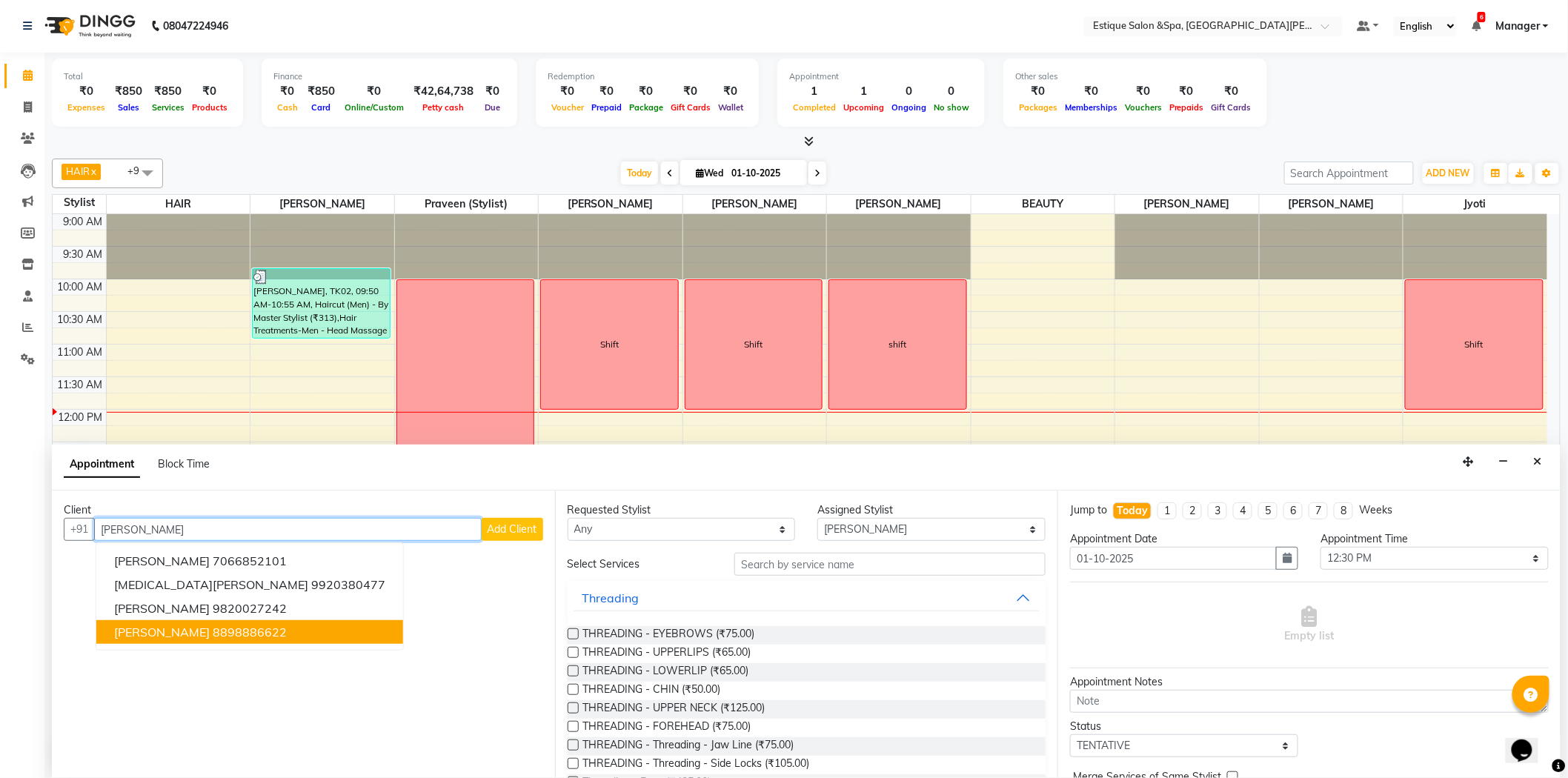
click at [213, 632] on ngb-highlight "8898886622" at bounding box center [250, 632] width 74 height 15
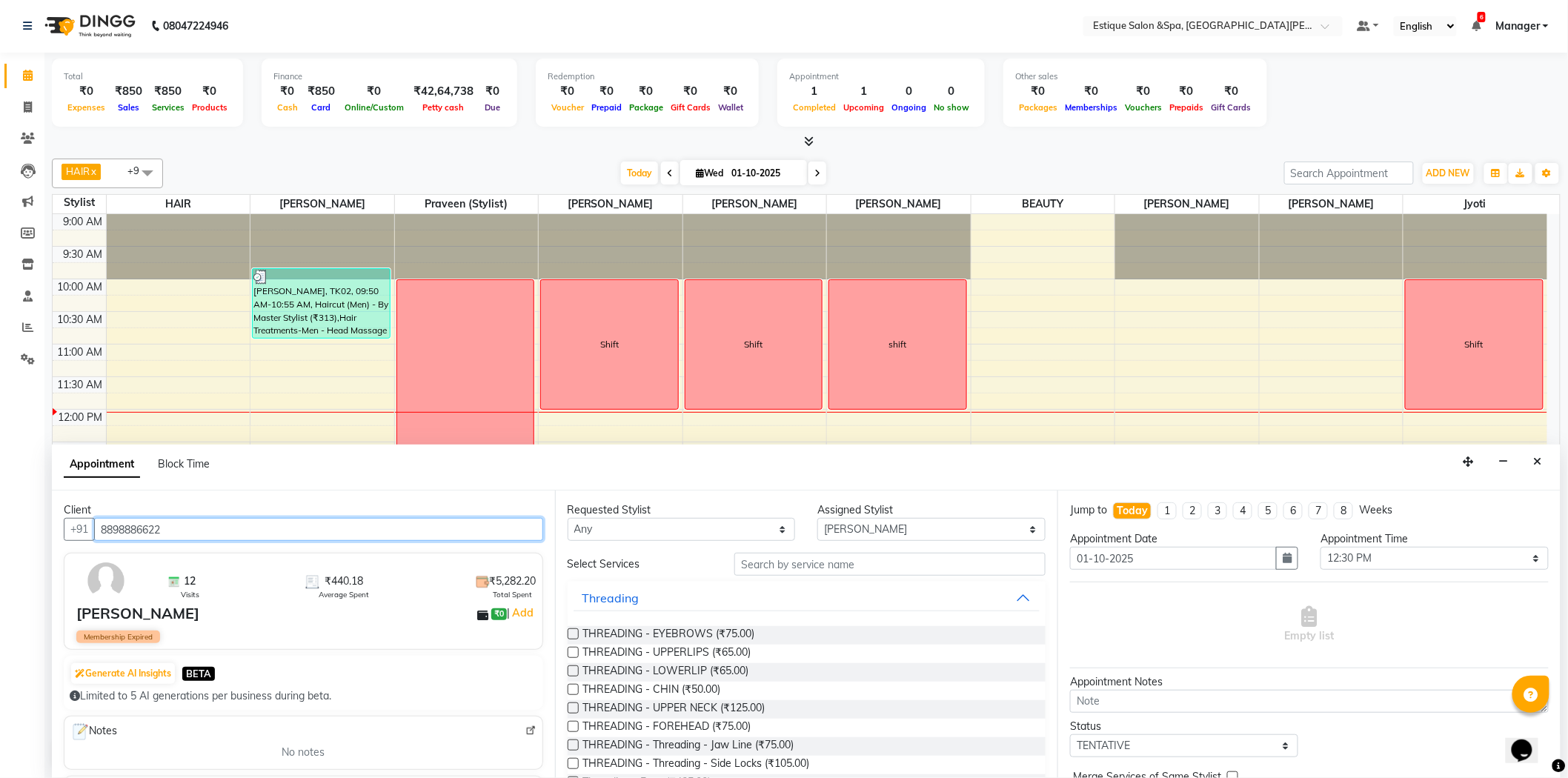
type input "8898886622"
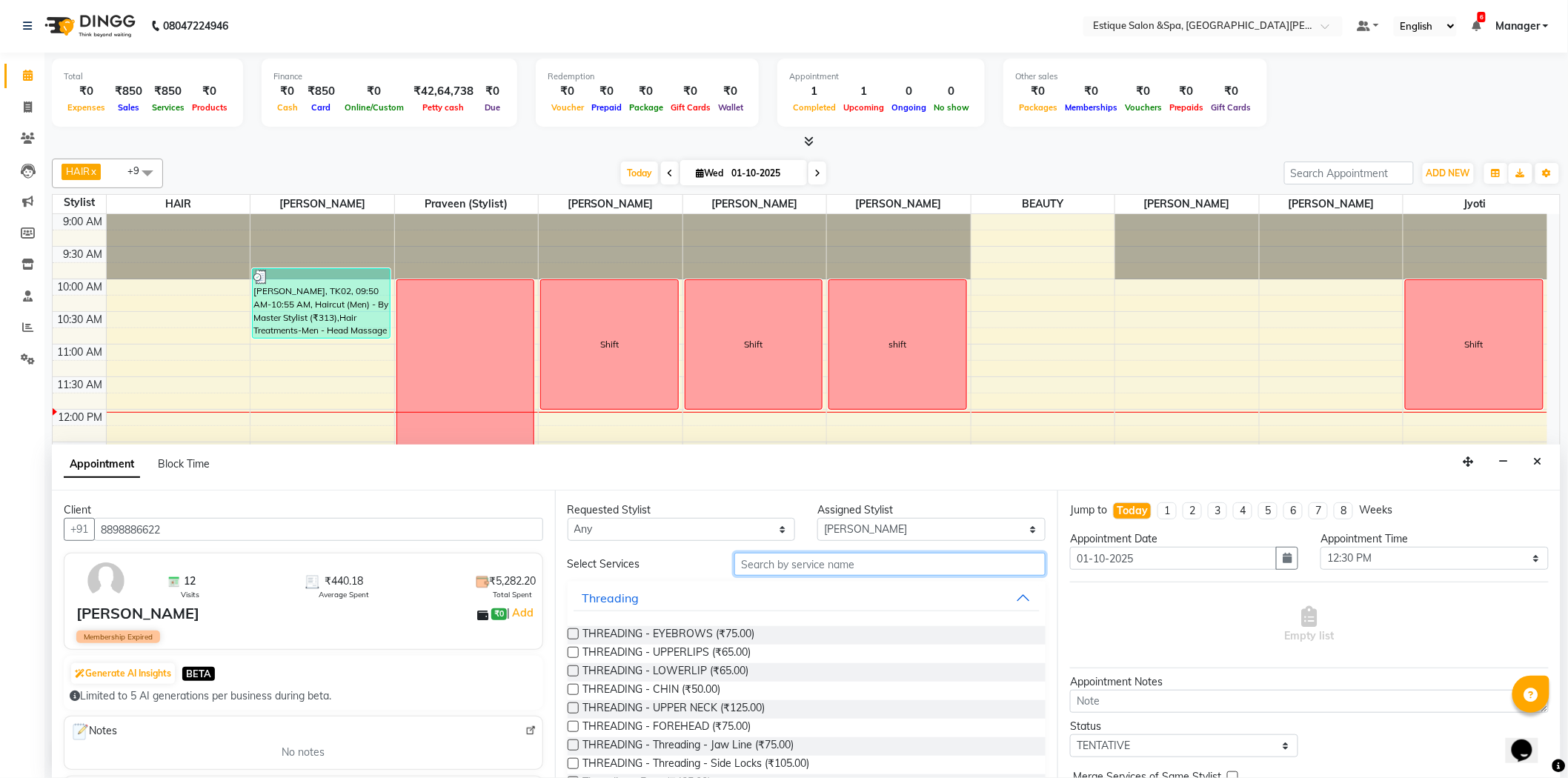
click at [879, 566] on input "text" at bounding box center [890, 564] width 311 height 23
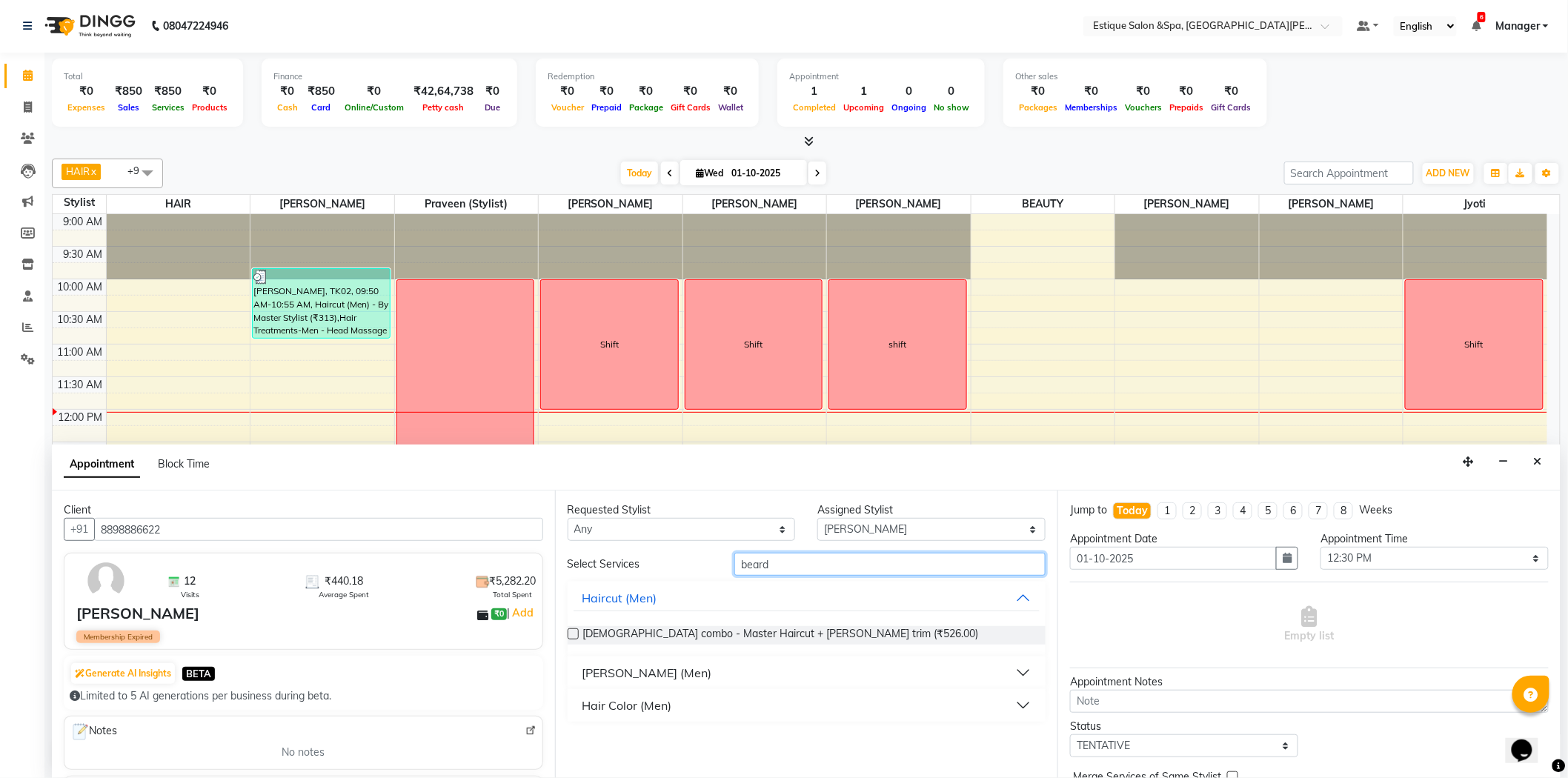
type input "beard"
click at [612, 670] on div "[PERSON_NAME] (Men)" at bounding box center [647, 673] width 129 height 18
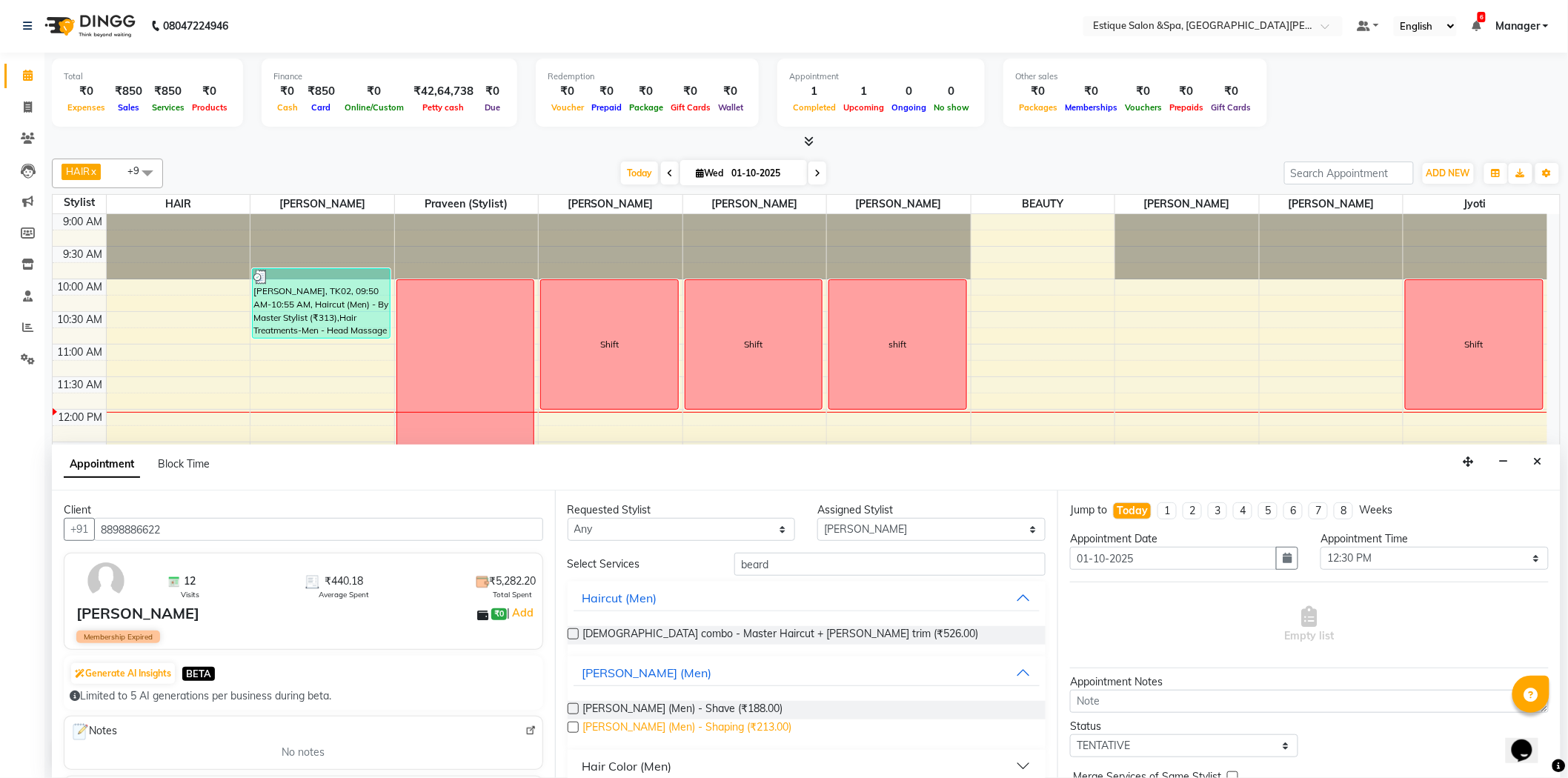
click at [643, 723] on span "Beard (Men) - Shaping (₹213.00)" at bounding box center [688, 728] width 209 height 19
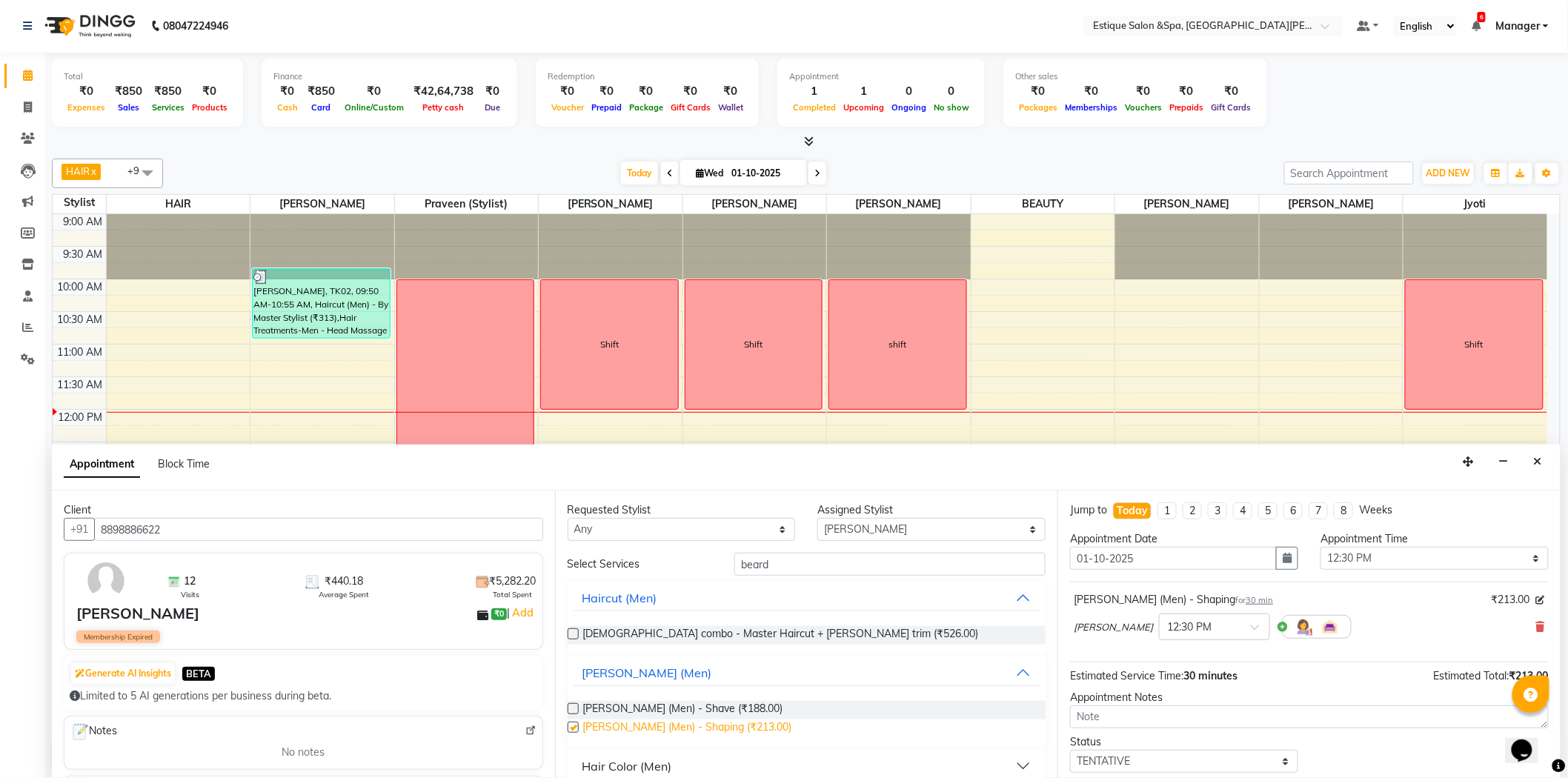
checkbox input "false"
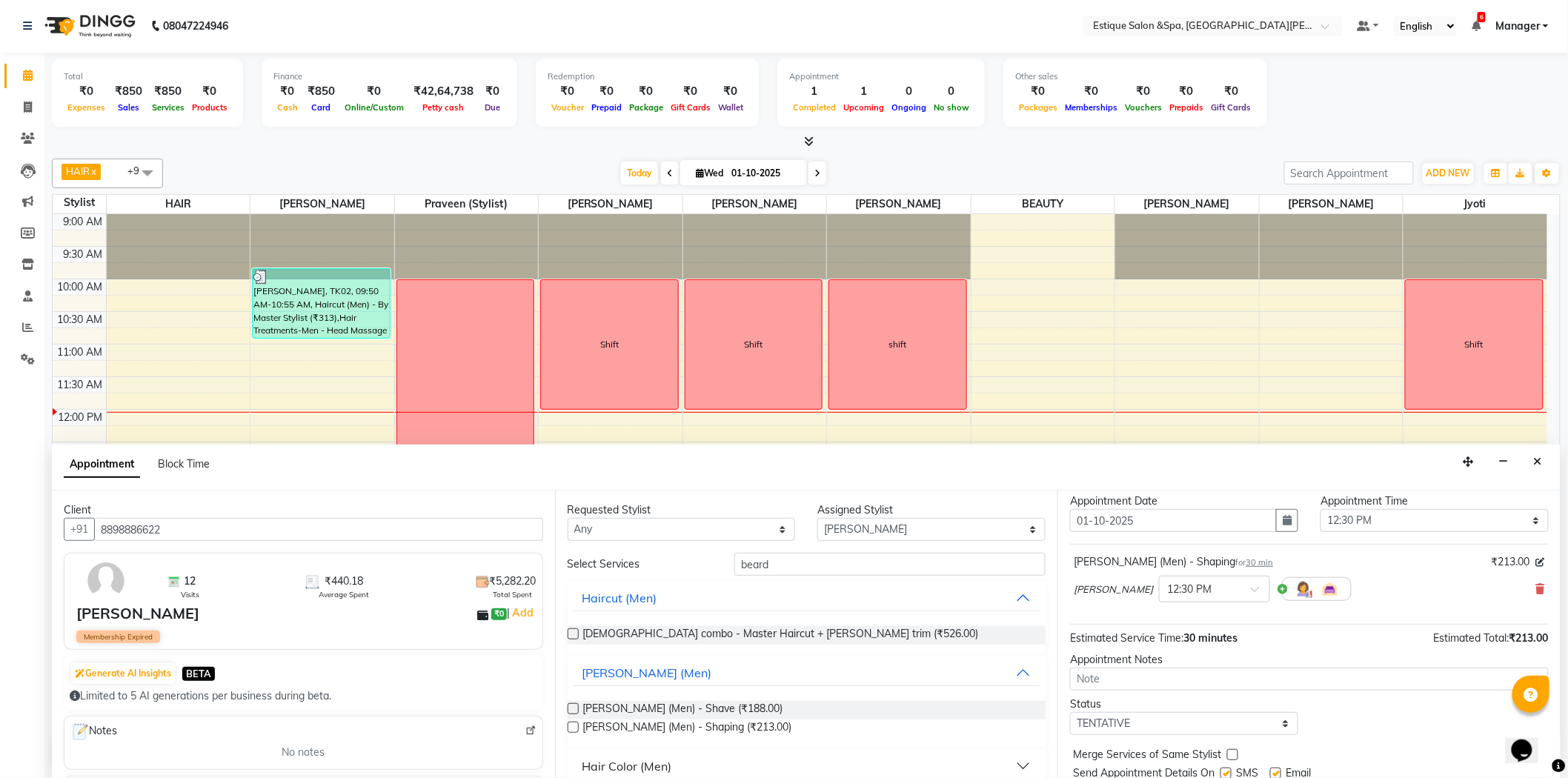
scroll to position [87, 0]
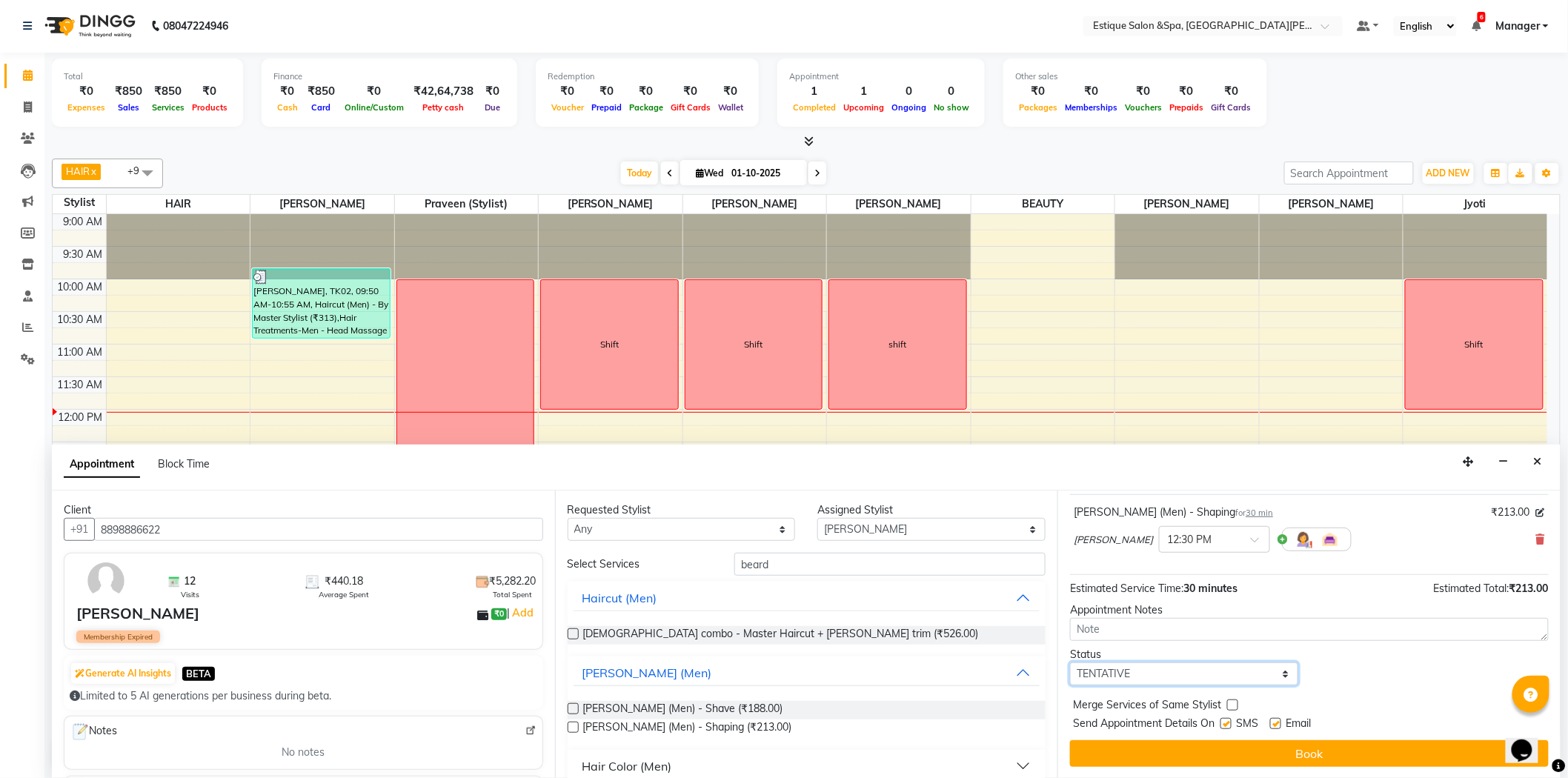
drag, startPoint x: 1125, startPoint y: 682, endPoint x: 1139, endPoint y: 667, distance: 20.5
click at [1125, 682] on select "Select TENTATIVE CONFIRM CHECK-IN UPCOMING" at bounding box center [1184, 674] width 228 height 23
select select "confirm booking"
click at [1070, 662] on select "Select TENTATIVE CONFIRM CHECK-IN UPCOMING" at bounding box center [1184, 674] width 228 height 23
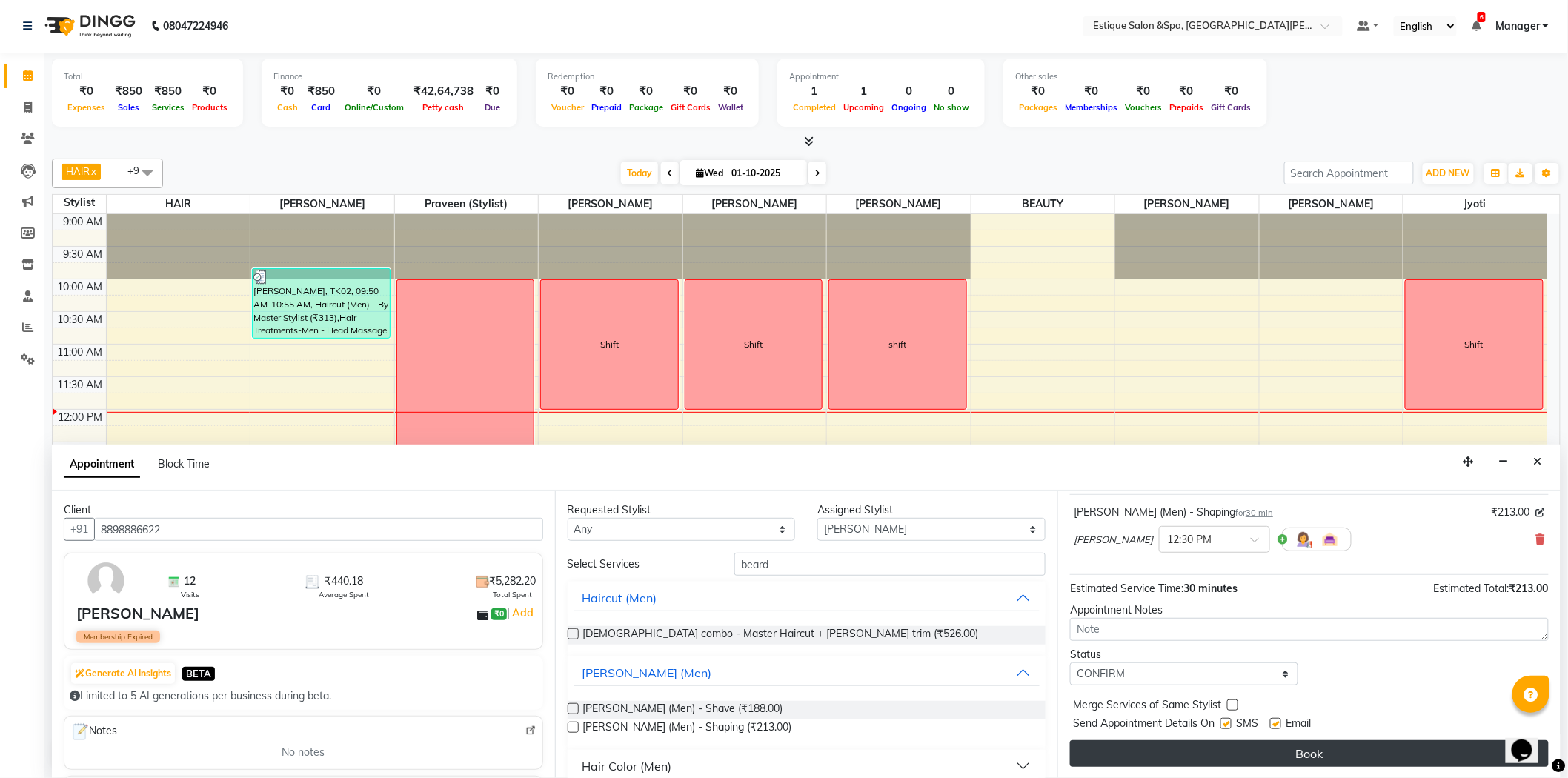
click at [1154, 759] on button "Book" at bounding box center [1309, 753] width 479 height 27
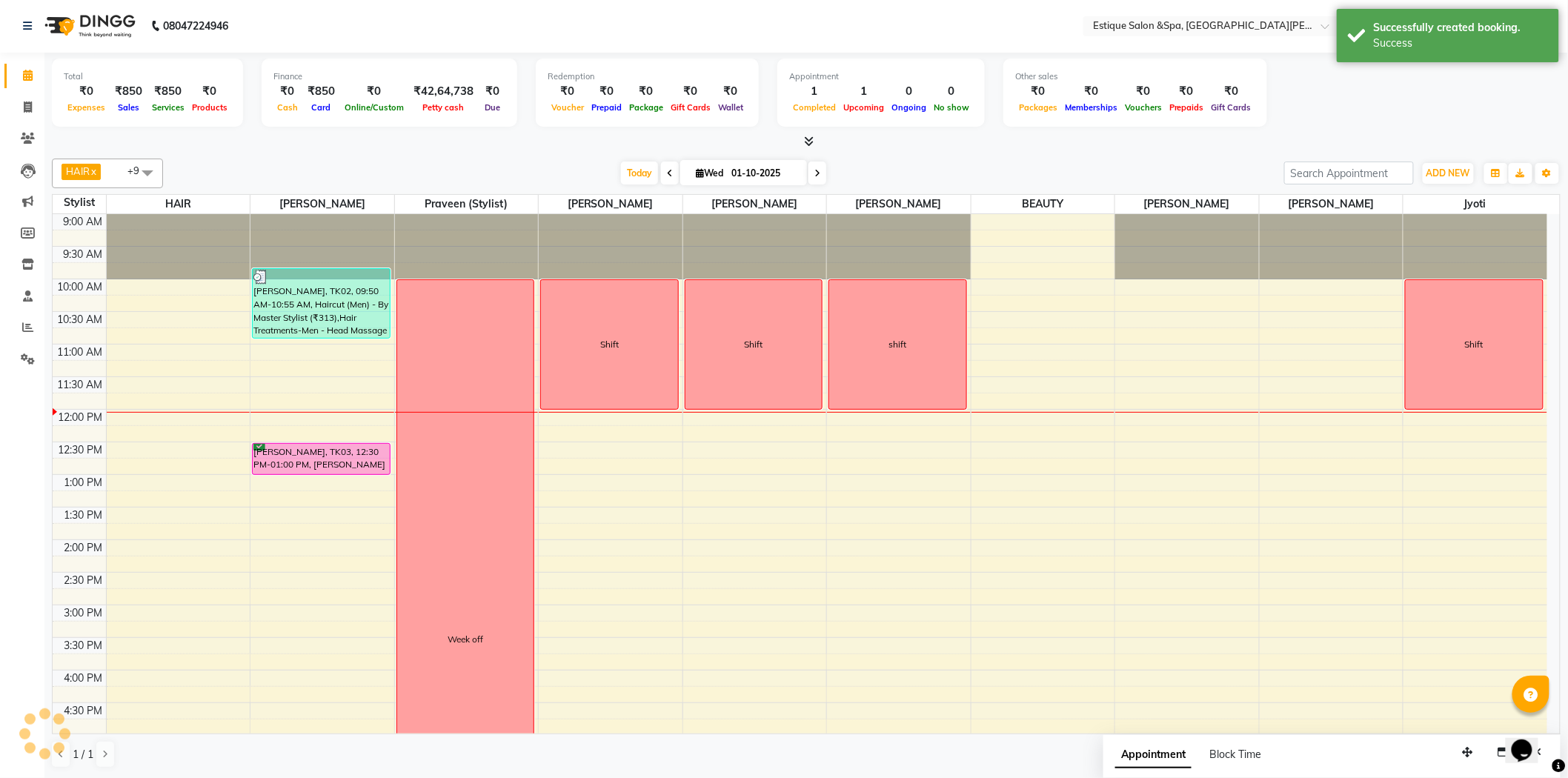
scroll to position [0, 0]
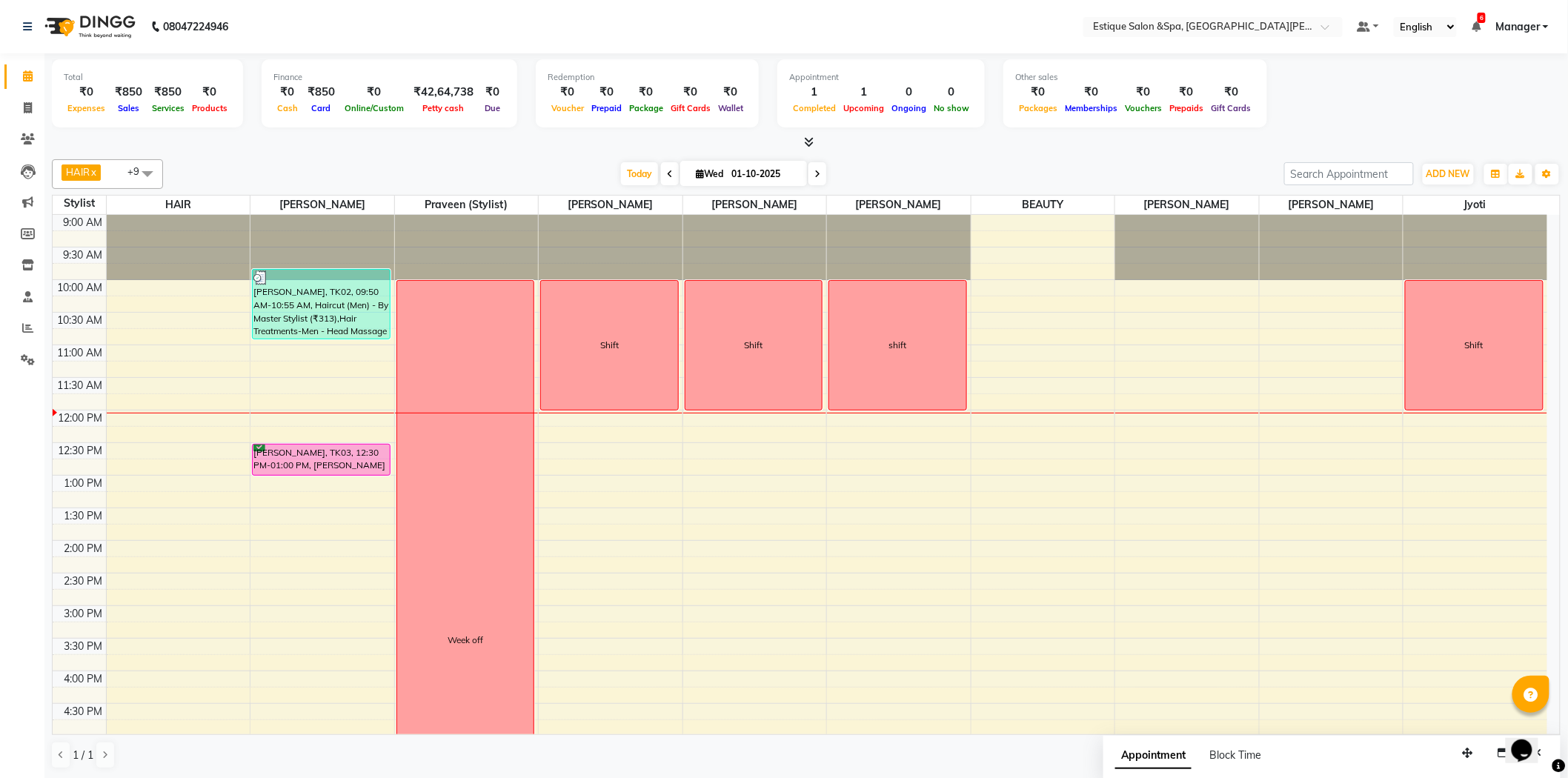
click at [717, 437] on div "9:00 AM 9:30 AM 10:00 AM 10:30 AM 11:00 AM 11:30 AM 12:00 PM 12:30 PM 1:00 PM 1…" at bounding box center [799, 638] width 1494 height 847
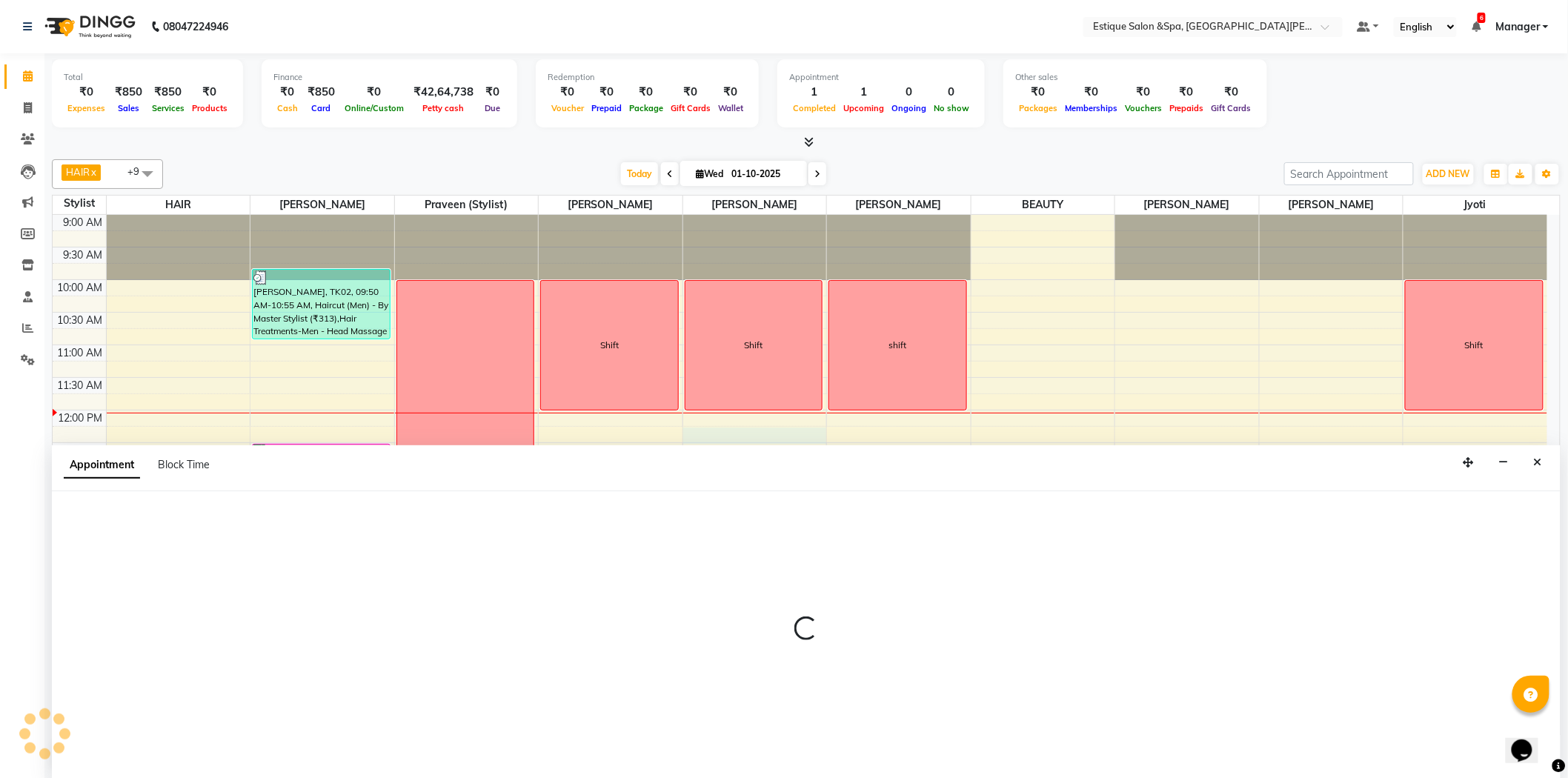
scroll to position [1, 0]
select select "65828"
select select "735"
select select "tentative"
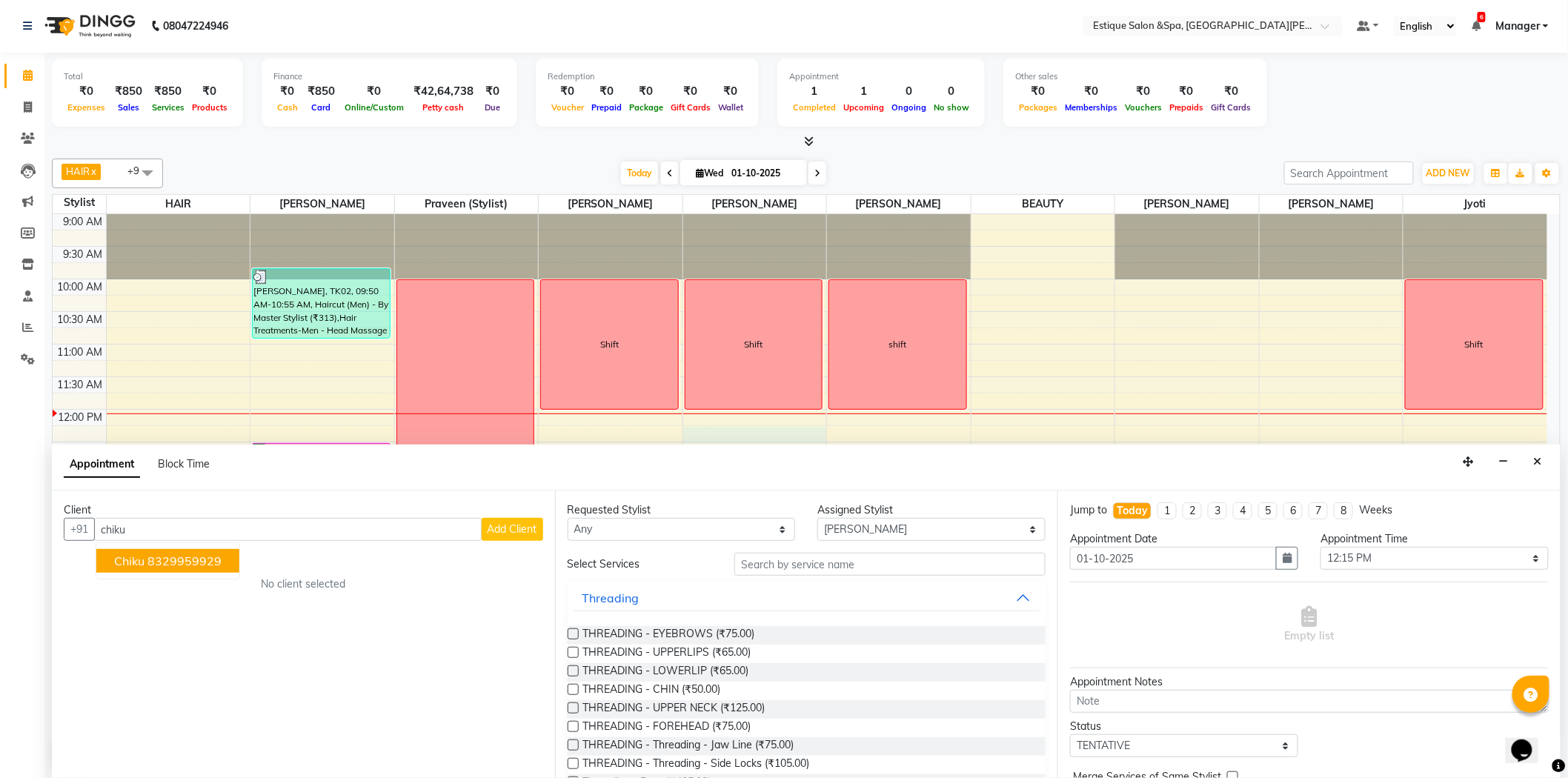
drag, startPoint x: 151, startPoint y: 559, endPoint x: 617, endPoint y: 557, distance: 466.0
click at [153, 559] on ngb-highlight "8329959929" at bounding box center [184, 560] width 74 height 15
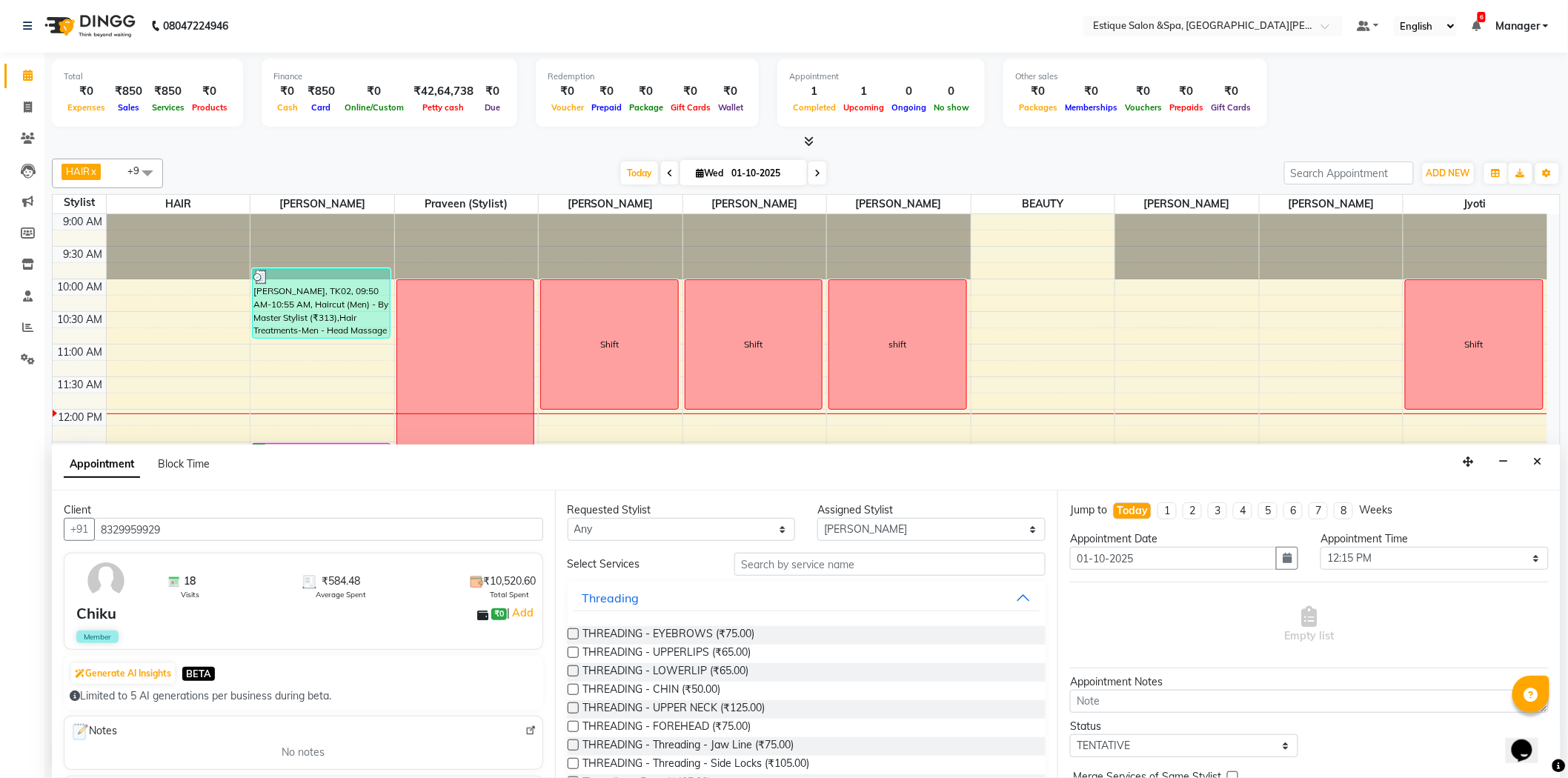
type input "8329959929"
click at [791, 561] on input "text" at bounding box center [890, 564] width 311 height 23
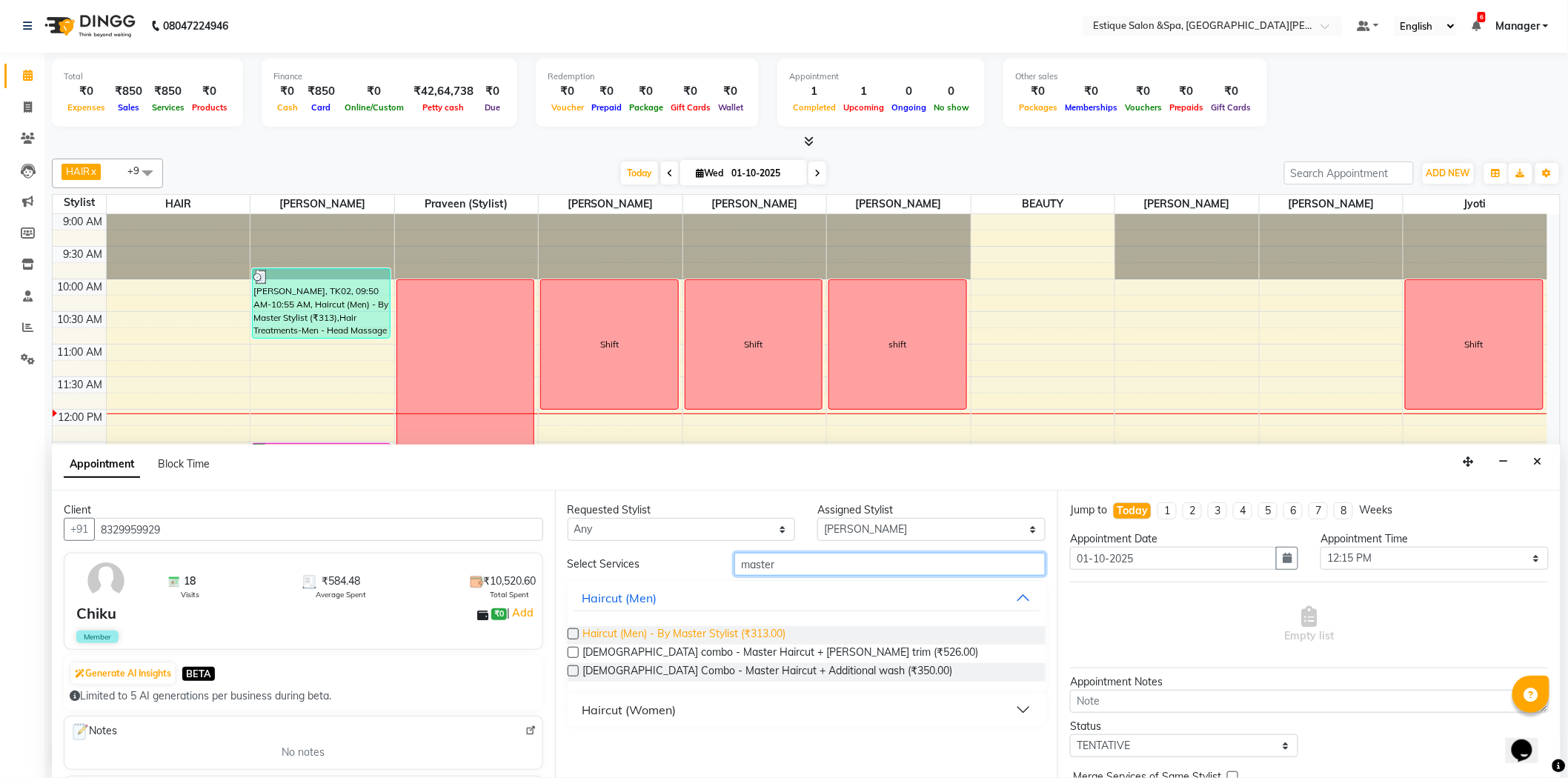
type input "master"
click at [740, 631] on span "Haircut (Men) - By Master Stylist (₹313.00)" at bounding box center [684, 635] width 203 height 19
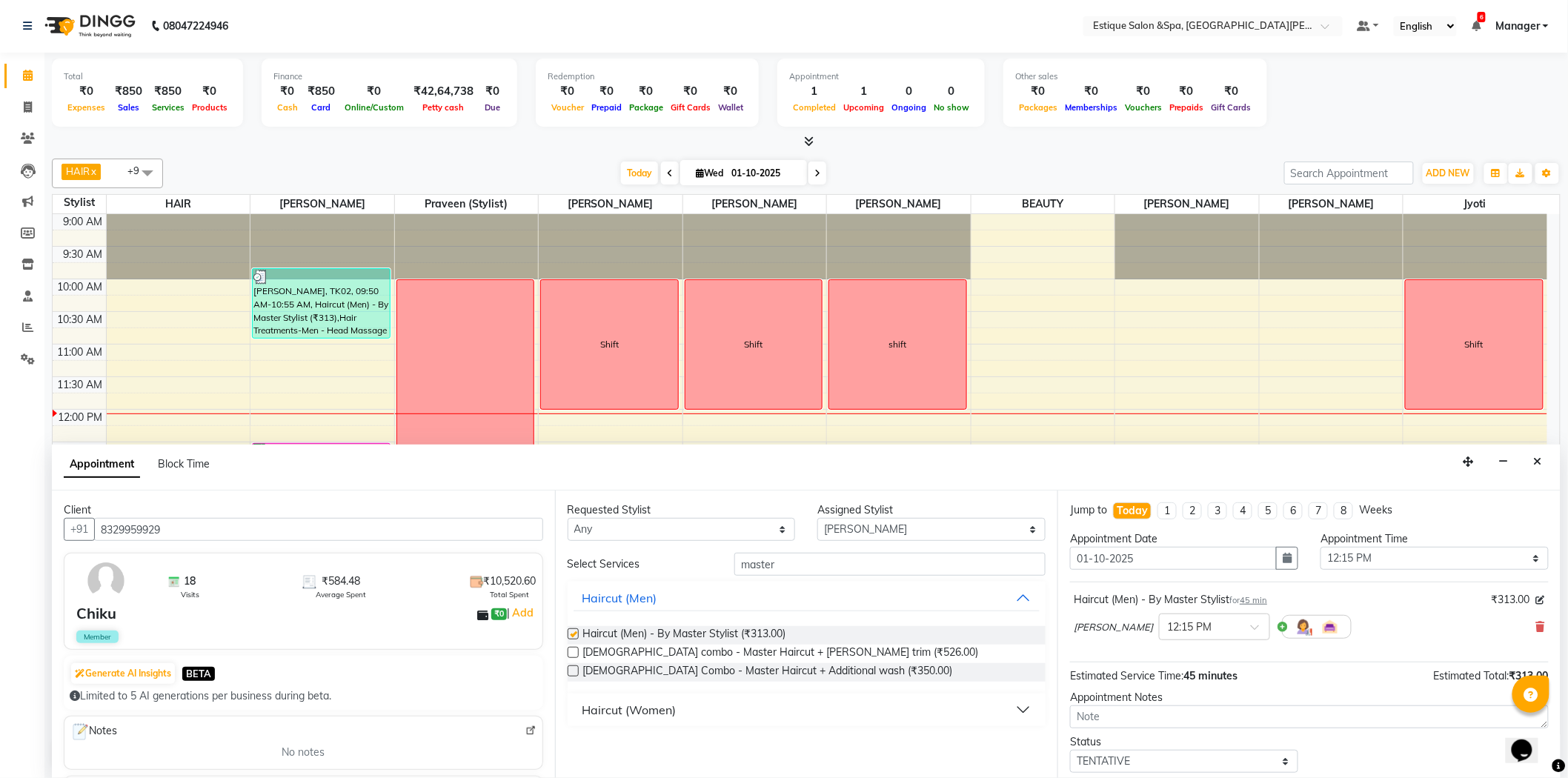
checkbox input "false"
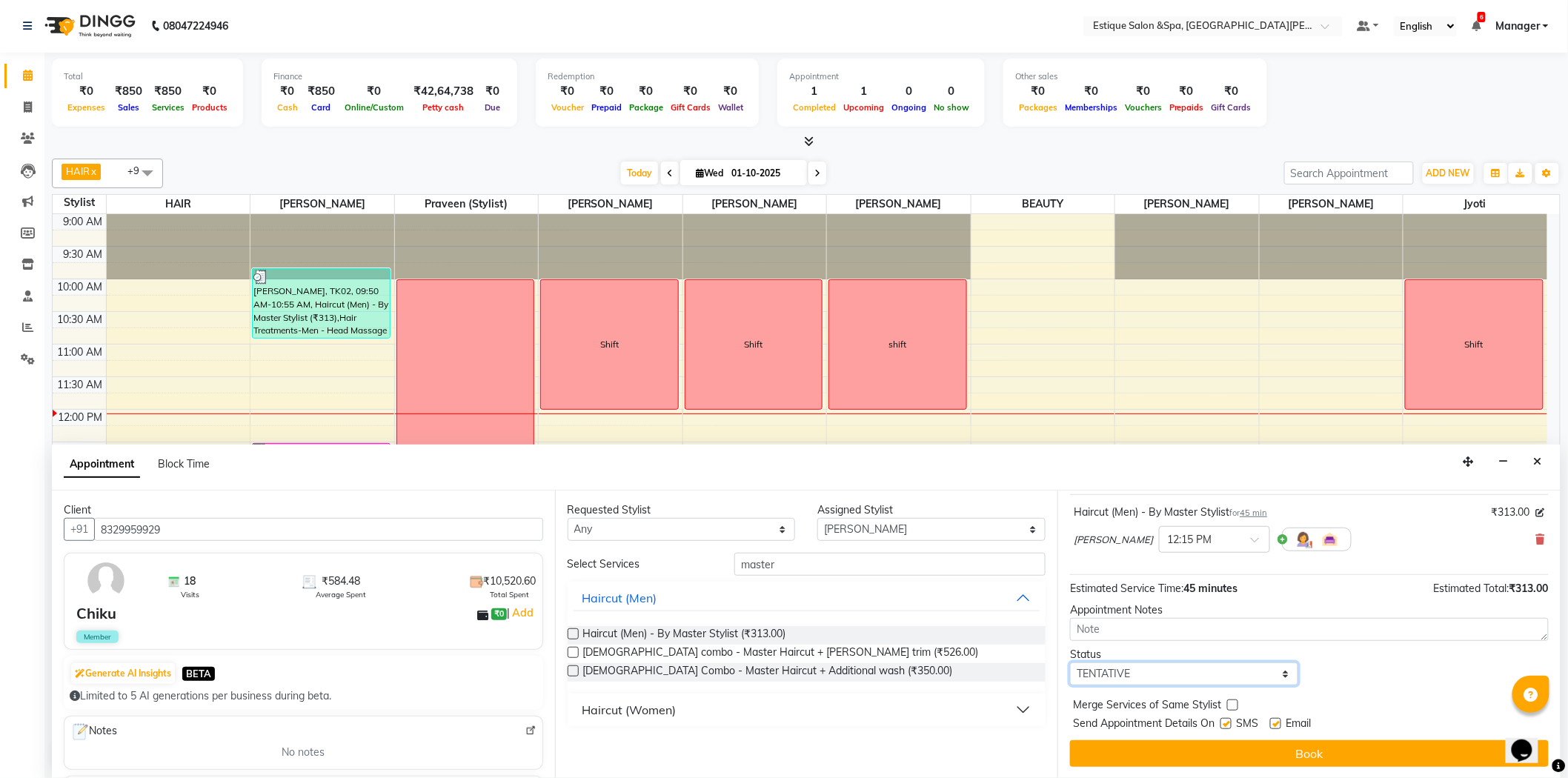
drag, startPoint x: 1151, startPoint y: 674, endPoint x: 1131, endPoint y: 666, distance: 21.5
click at [1151, 674] on select "Select TENTATIVE CONFIRM CHECK-IN UPCOMING" at bounding box center [1184, 674] width 228 height 23
select select "confirm booking"
click at [1070, 662] on select "Select TENTATIVE CONFIRM CHECK-IN UPCOMING" at bounding box center [1184, 674] width 228 height 23
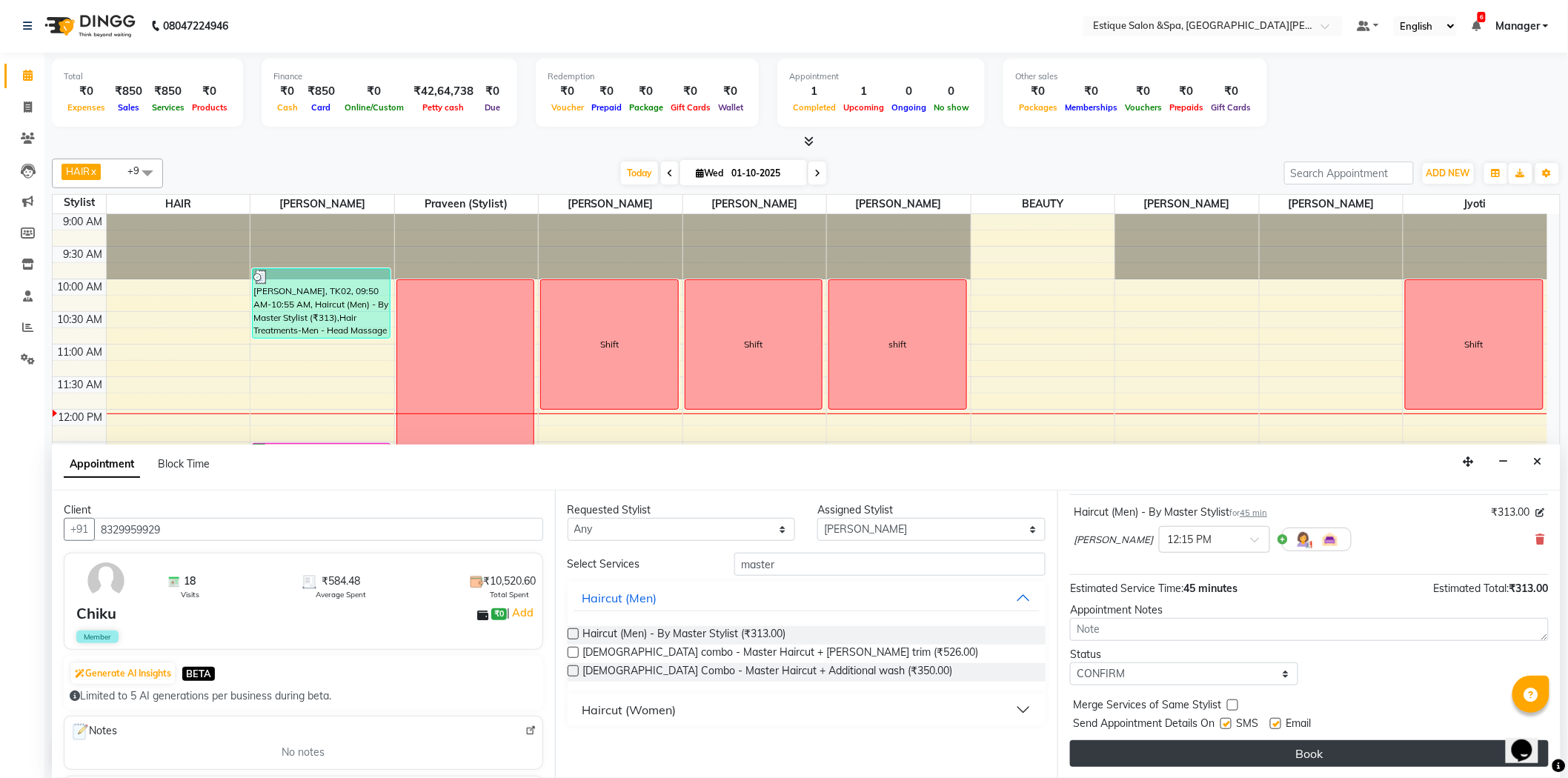
click at [1214, 751] on button "Book" at bounding box center [1309, 753] width 479 height 27
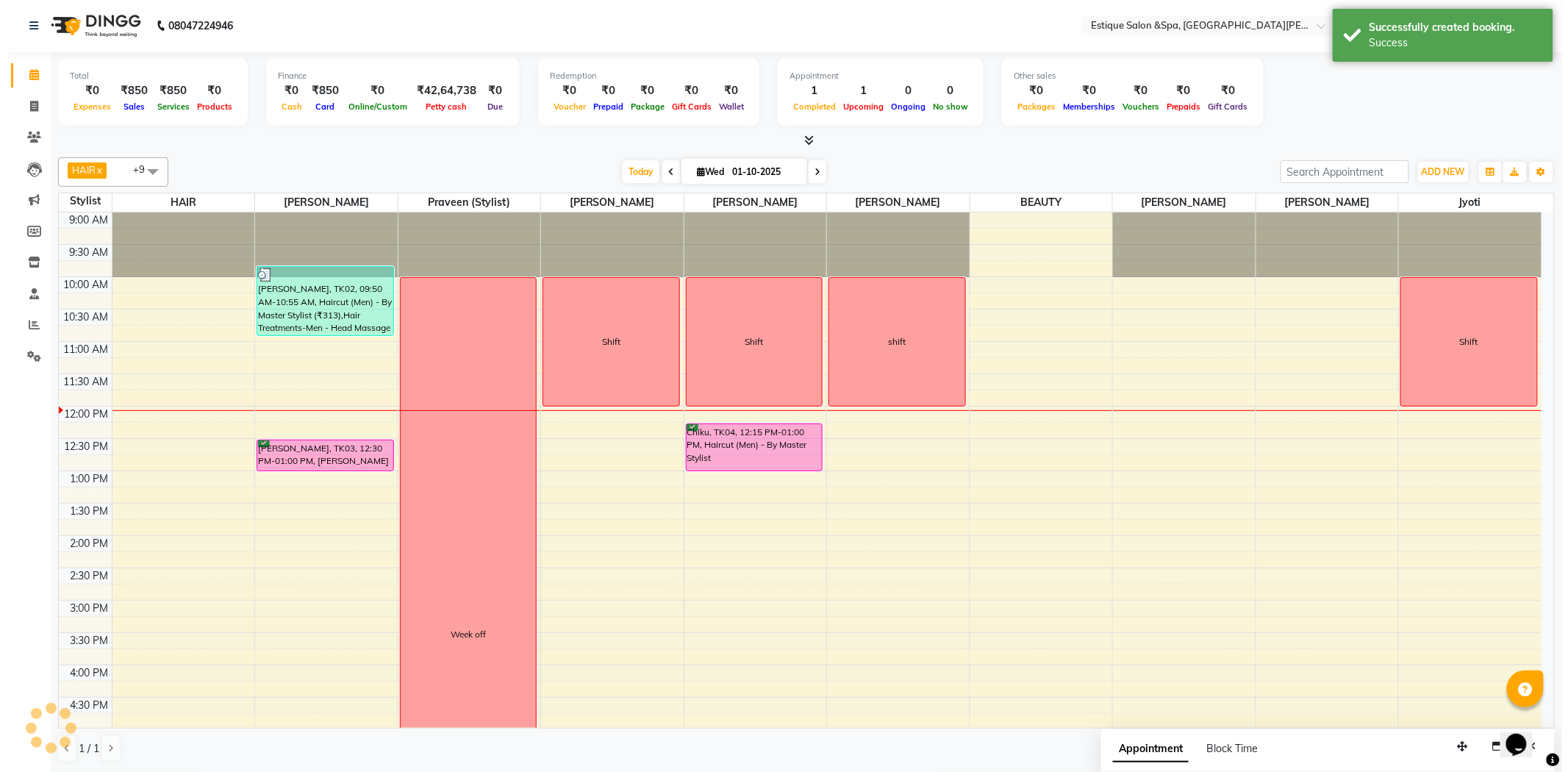
scroll to position [0, 0]
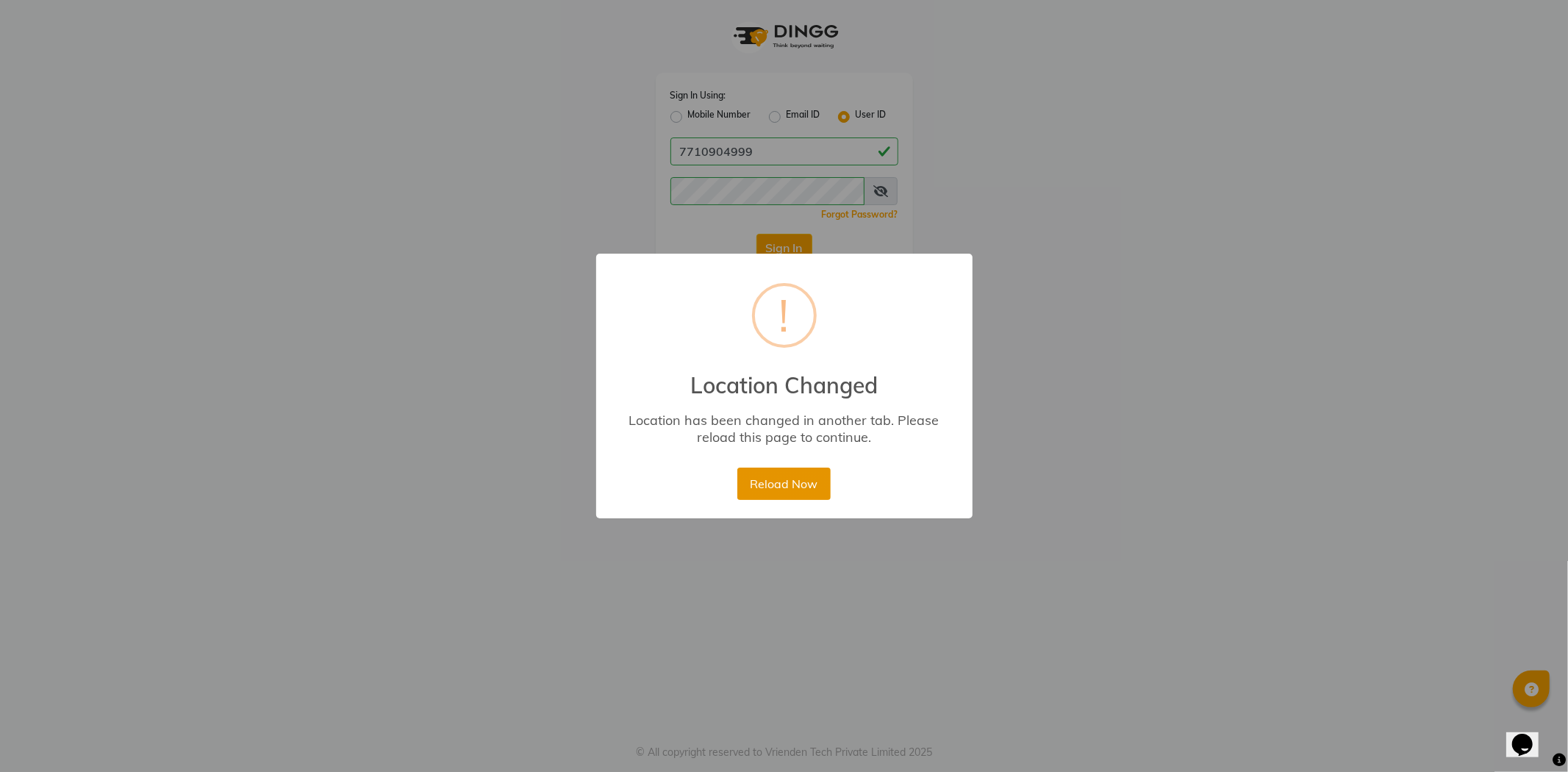
click at [777, 481] on button "Reload Now" at bounding box center [784, 483] width 93 height 32
